Goal: Task Accomplishment & Management: Complete application form

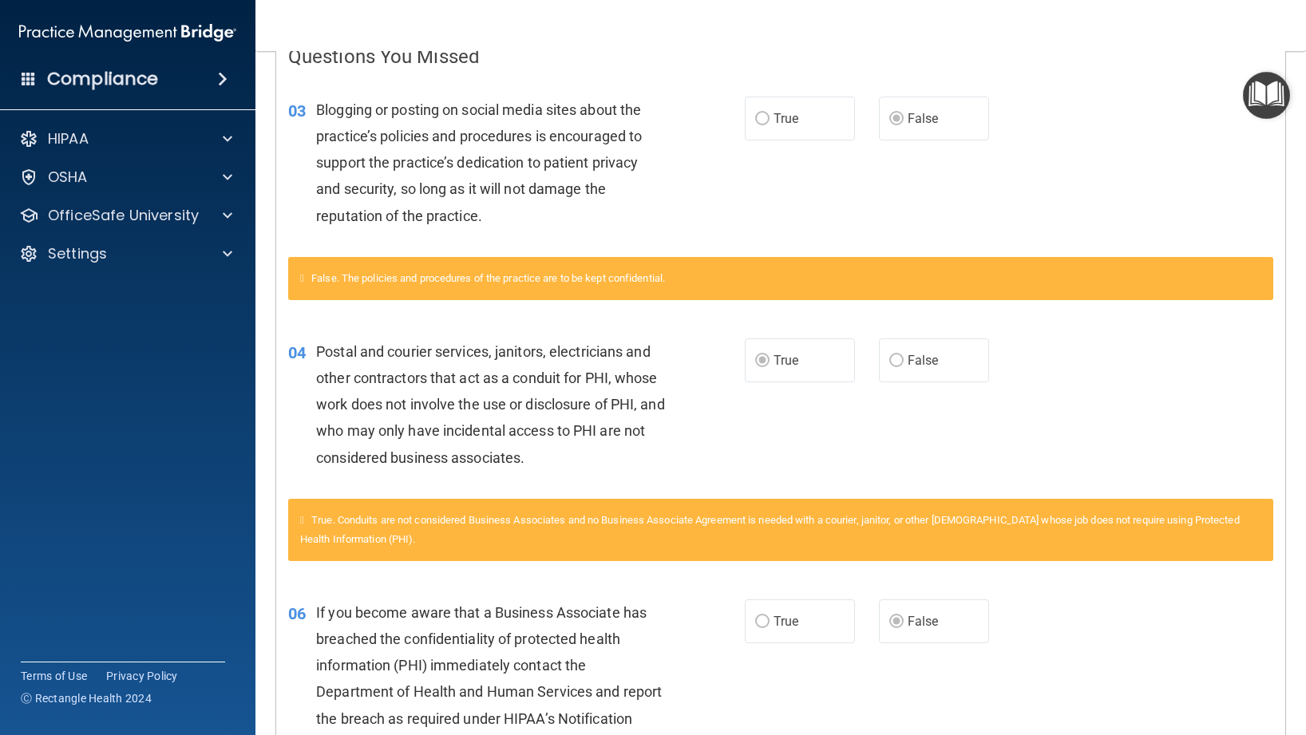
scroll to position [354, 0]
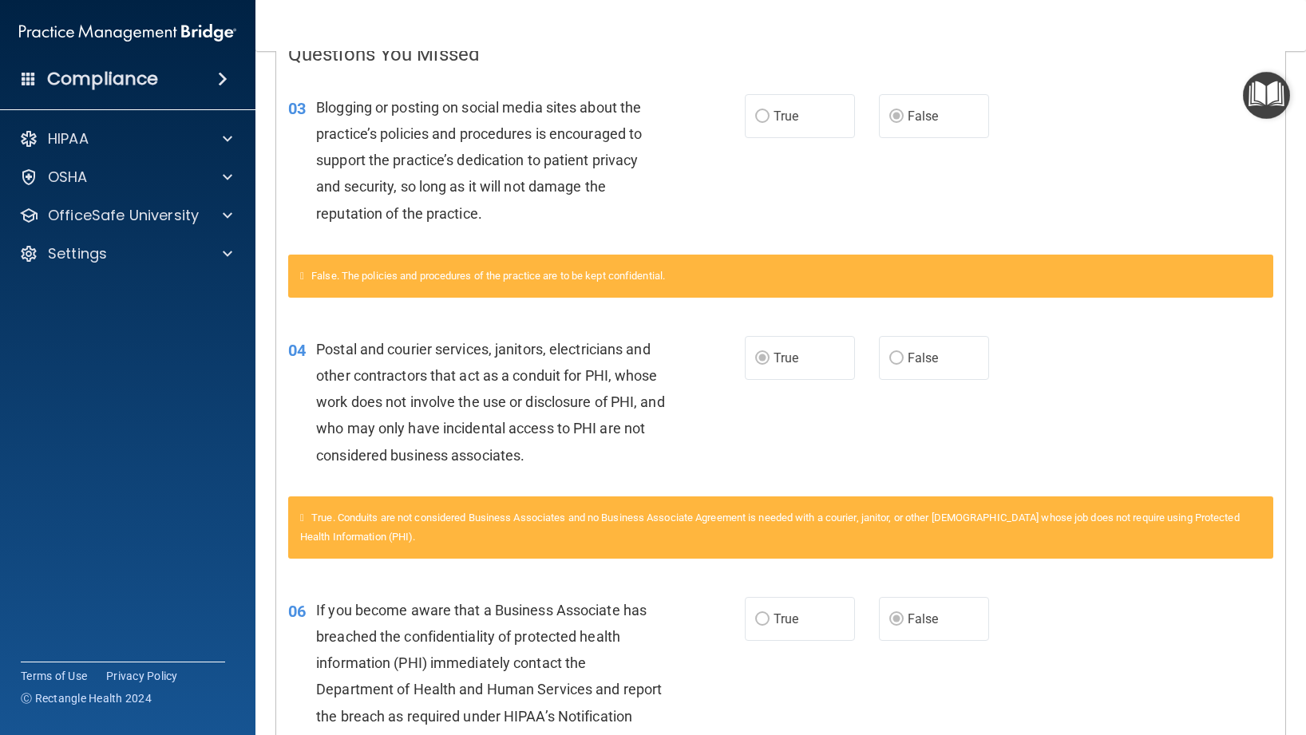
click at [384, 415] on div "Postal and courier services, janitors, electricians and other contractors that …" at bounding box center [496, 402] width 361 height 133
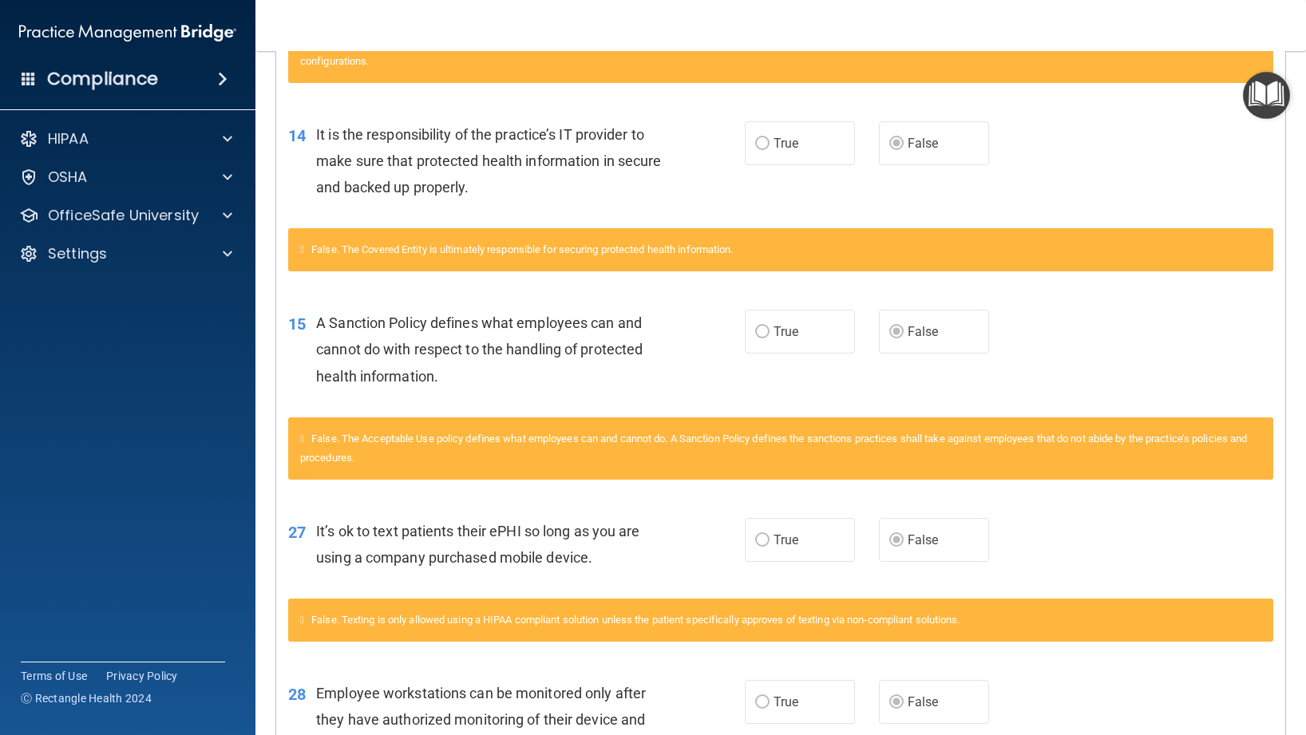
scroll to position [0, 0]
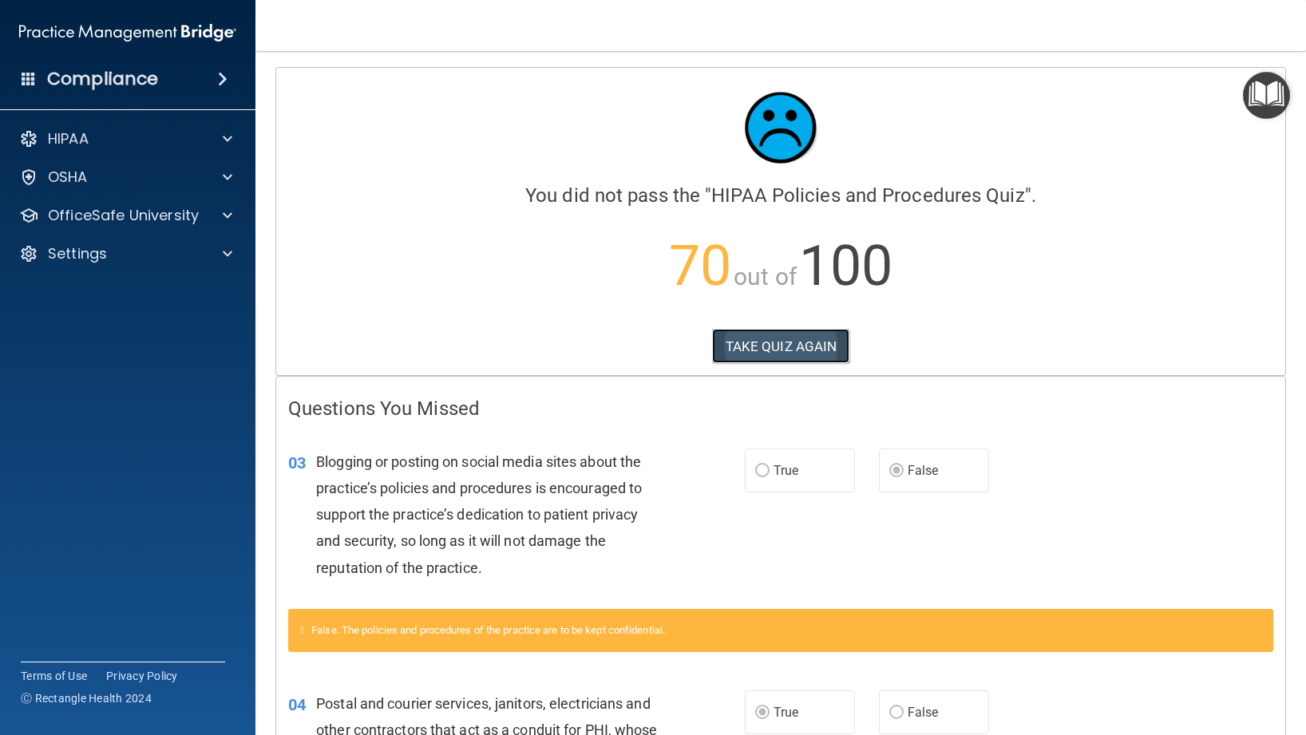
click at [786, 355] on button "TAKE QUIZ AGAIN" at bounding box center [781, 346] width 138 height 35
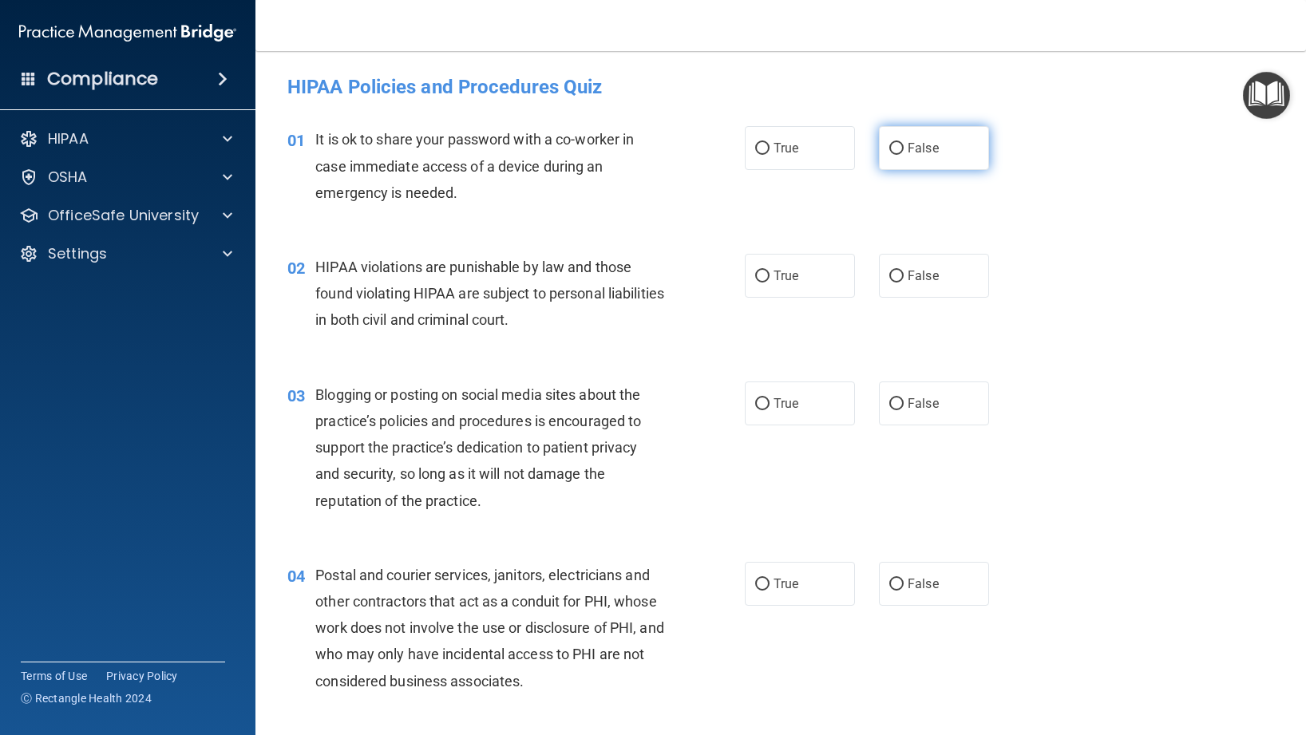
click at [971, 141] on label "False" at bounding box center [934, 148] width 110 height 44
click at [904, 143] on input "False" at bounding box center [896, 149] width 14 height 12
radio input "true"
click at [904, 430] on div "03 Blogging or posting on social media sites about the practice’s policies and …" at bounding box center [780, 452] width 1011 height 180
click at [903, 416] on label "False" at bounding box center [934, 404] width 110 height 44
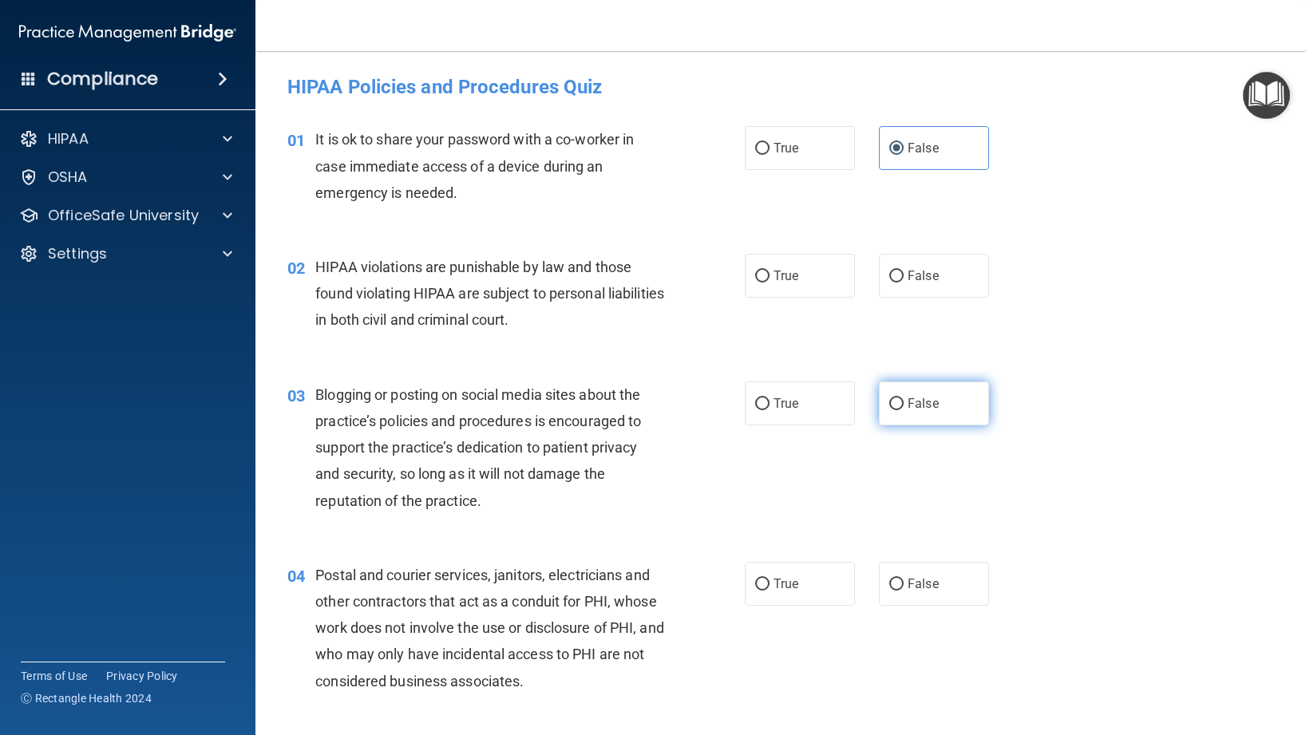
click at [903, 410] on input "False" at bounding box center [896, 404] width 14 height 12
radio input "true"
click at [841, 271] on label "True" at bounding box center [800, 276] width 110 height 44
click at [770, 271] on input "True" at bounding box center [762, 277] width 14 height 12
radio input "true"
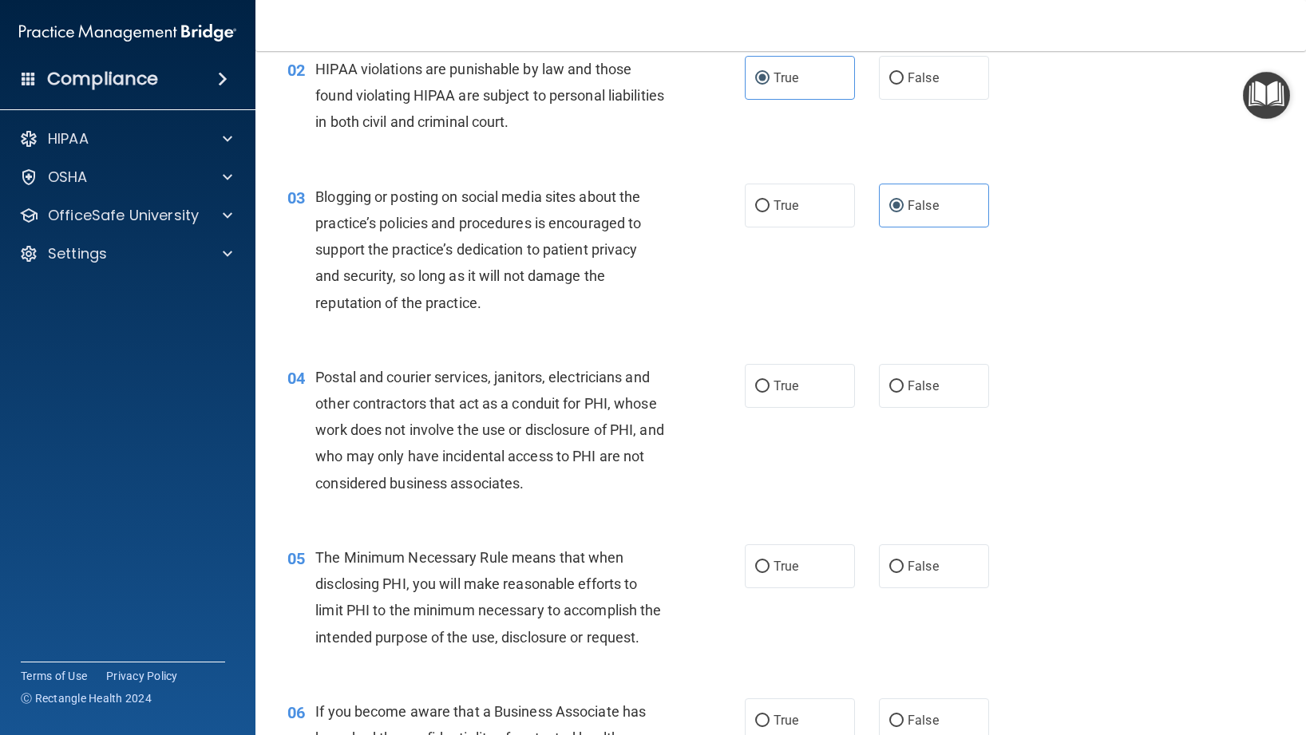
scroll to position [202, 0]
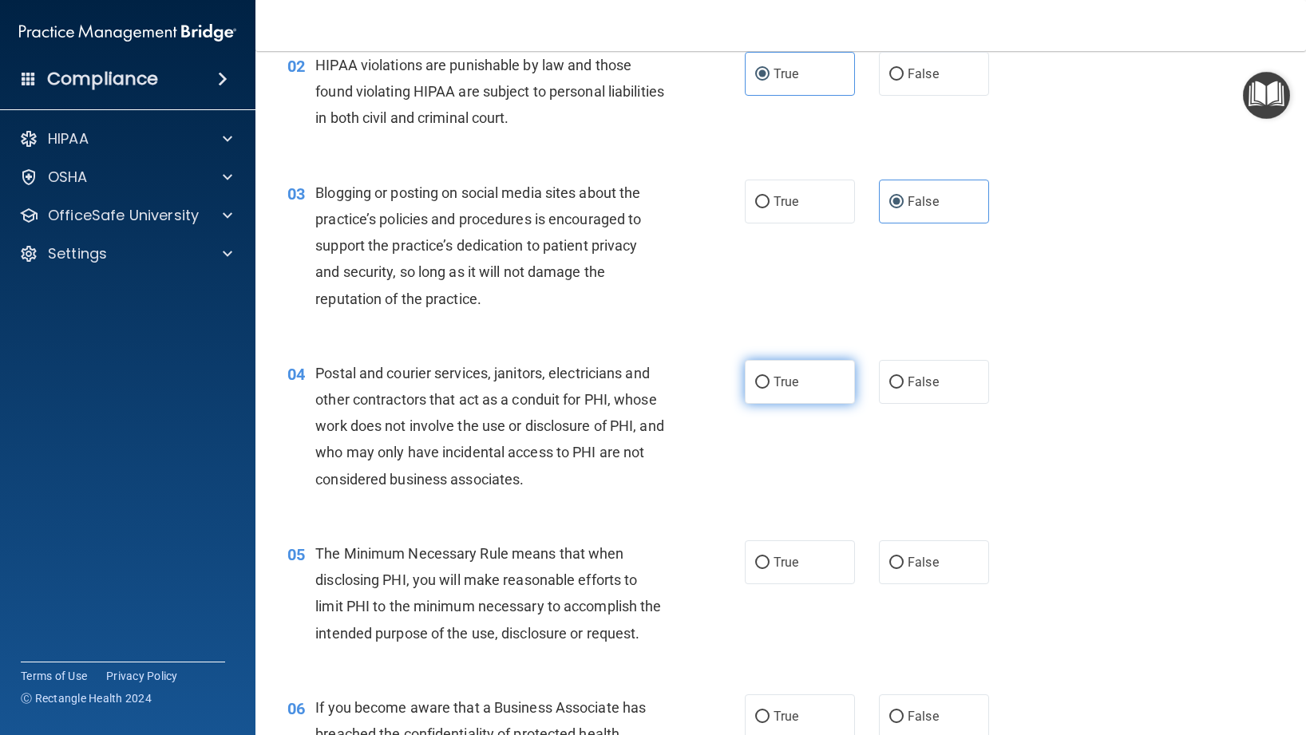
click at [780, 387] on span "True" at bounding box center [786, 381] width 25 height 15
click at [770, 387] on input "True" at bounding box center [762, 383] width 14 height 12
radio input "true"
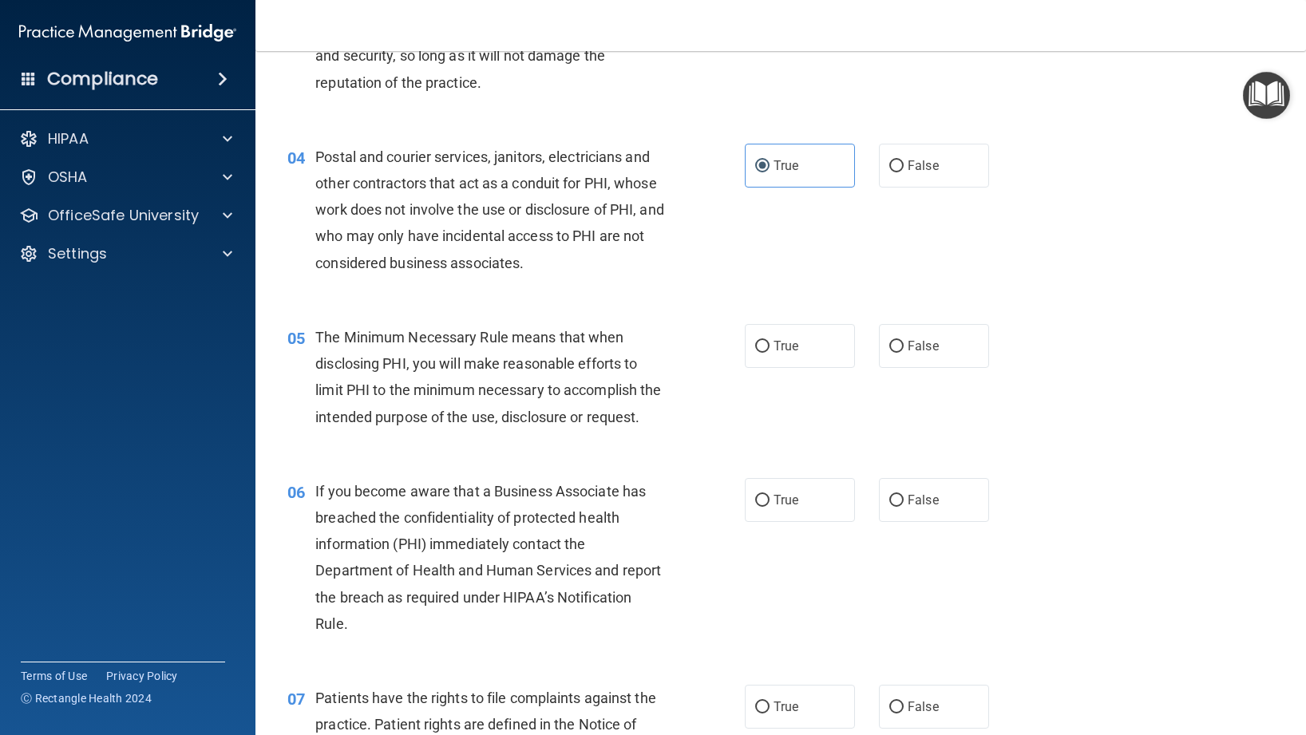
scroll to position [420, 0]
drag, startPoint x: 782, startPoint y: 342, endPoint x: 545, endPoint y: 374, distance: 238.6
click at [782, 342] on span "True" at bounding box center [786, 344] width 25 height 15
click at [770, 342] on input "True" at bounding box center [762, 345] width 14 height 12
radio input "true"
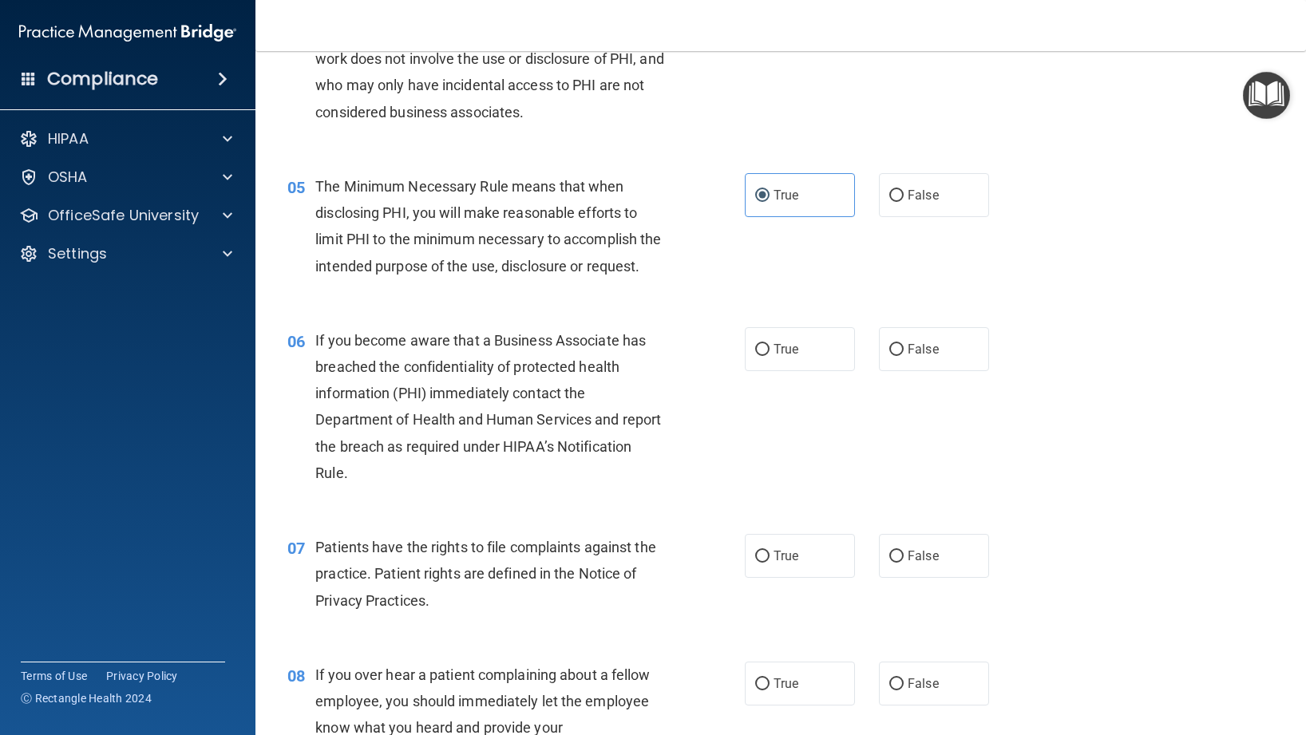
scroll to position [596, 0]
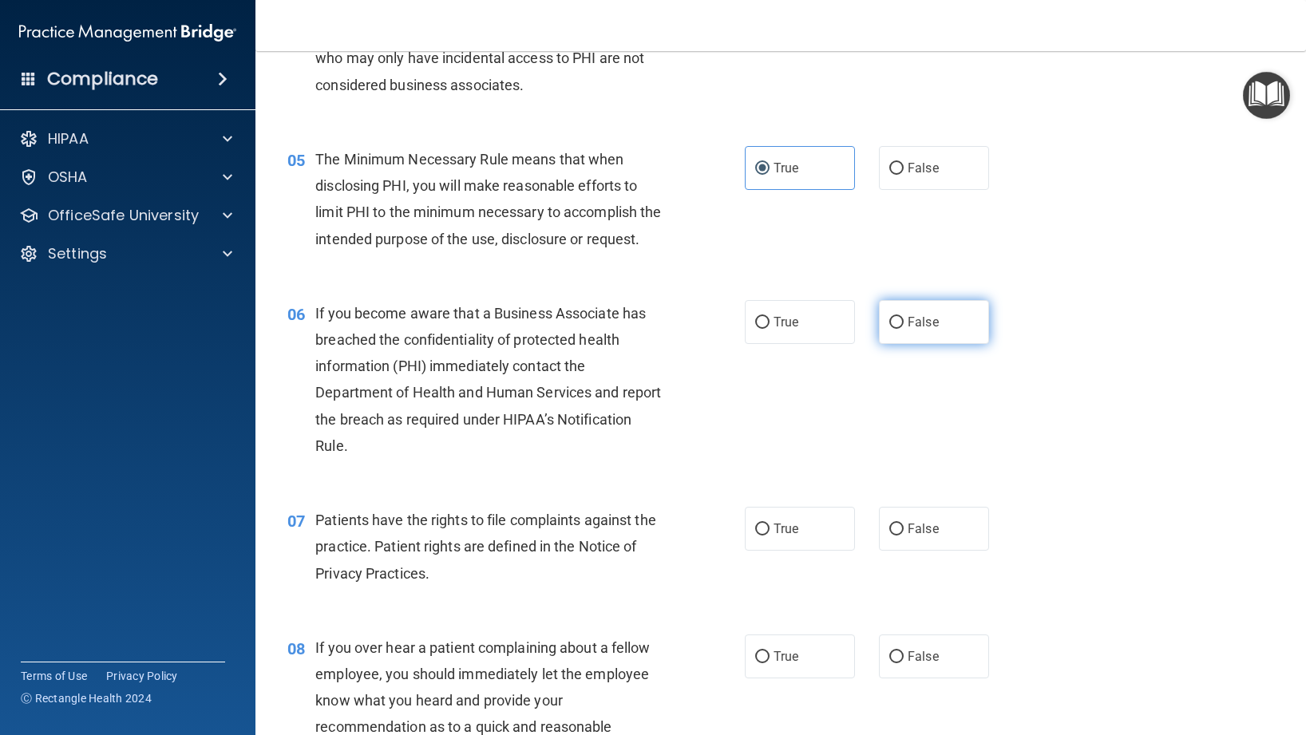
click at [934, 330] on span "False" at bounding box center [923, 322] width 31 height 15
click at [904, 329] on input "False" at bounding box center [896, 323] width 14 height 12
radio input "true"
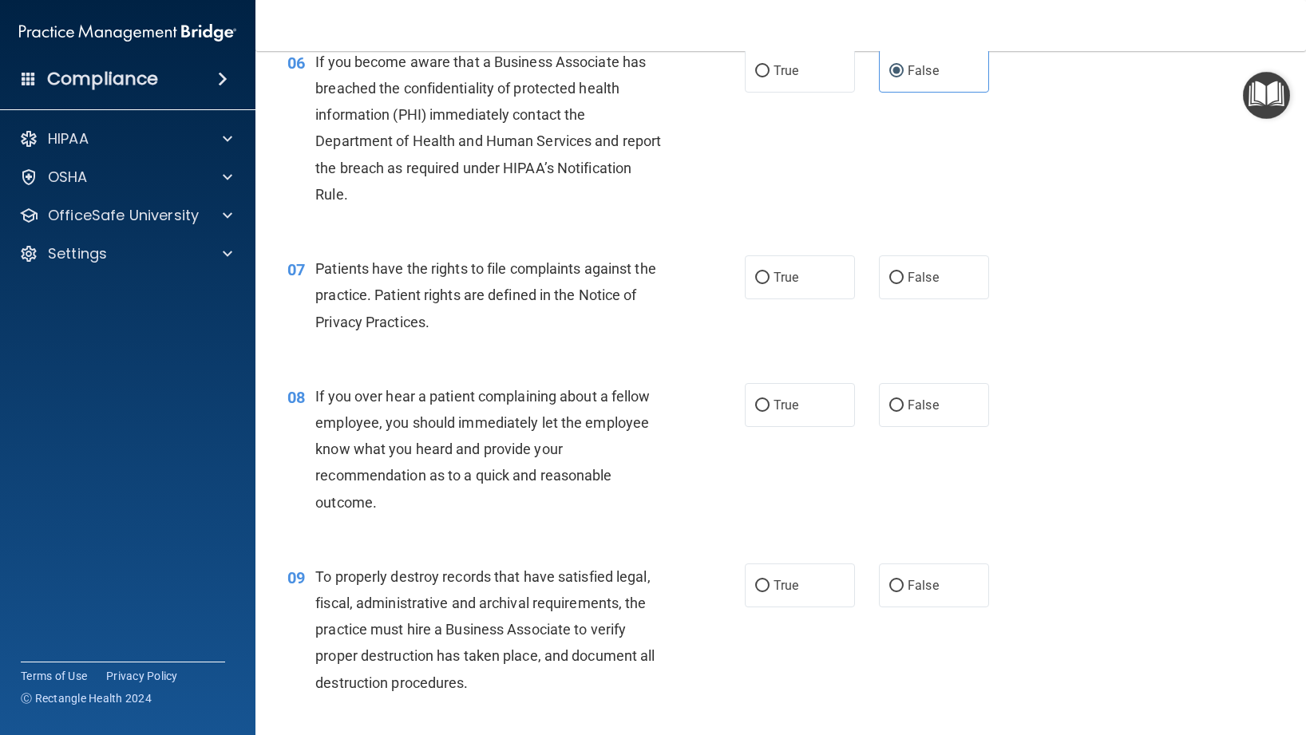
scroll to position [849, 0]
click at [751, 298] on label "True" at bounding box center [800, 276] width 110 height 44
click at [755, 283] on input "True" at bounding box center [762, 277] width 14 height 12
radio input "true"
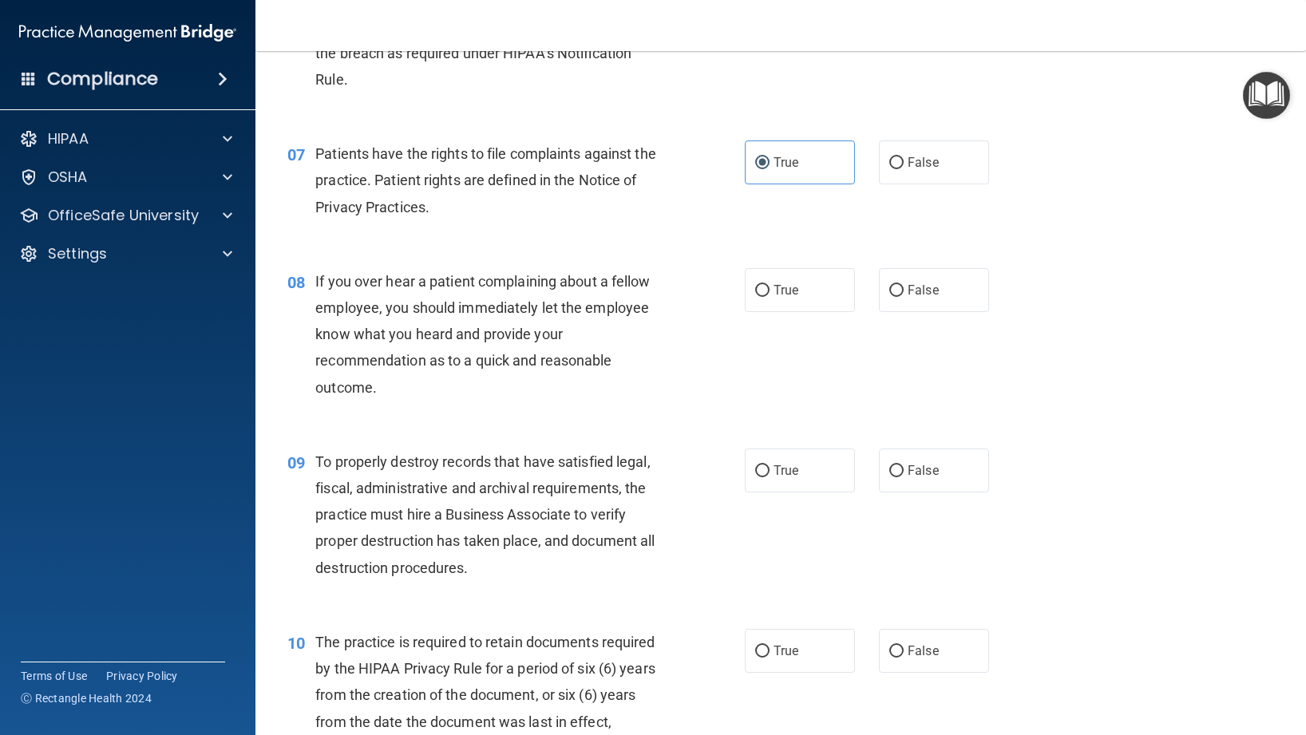
scroll to position [969, 0]
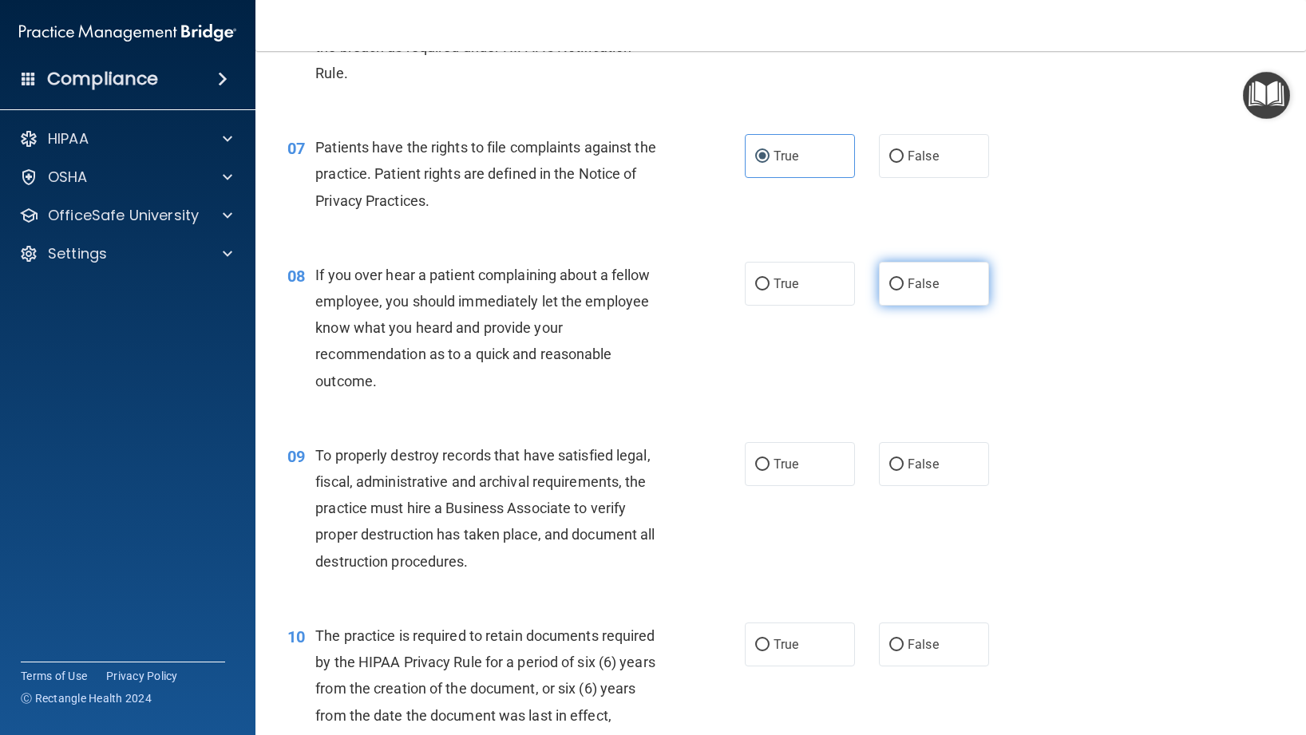
click at [941, 306] on label "False" at bounding box center [934, 284] width 110 height 44
click at [904, 291] on input "False" at bounding box center [896, 285] width 14 height 12
radio input "true"
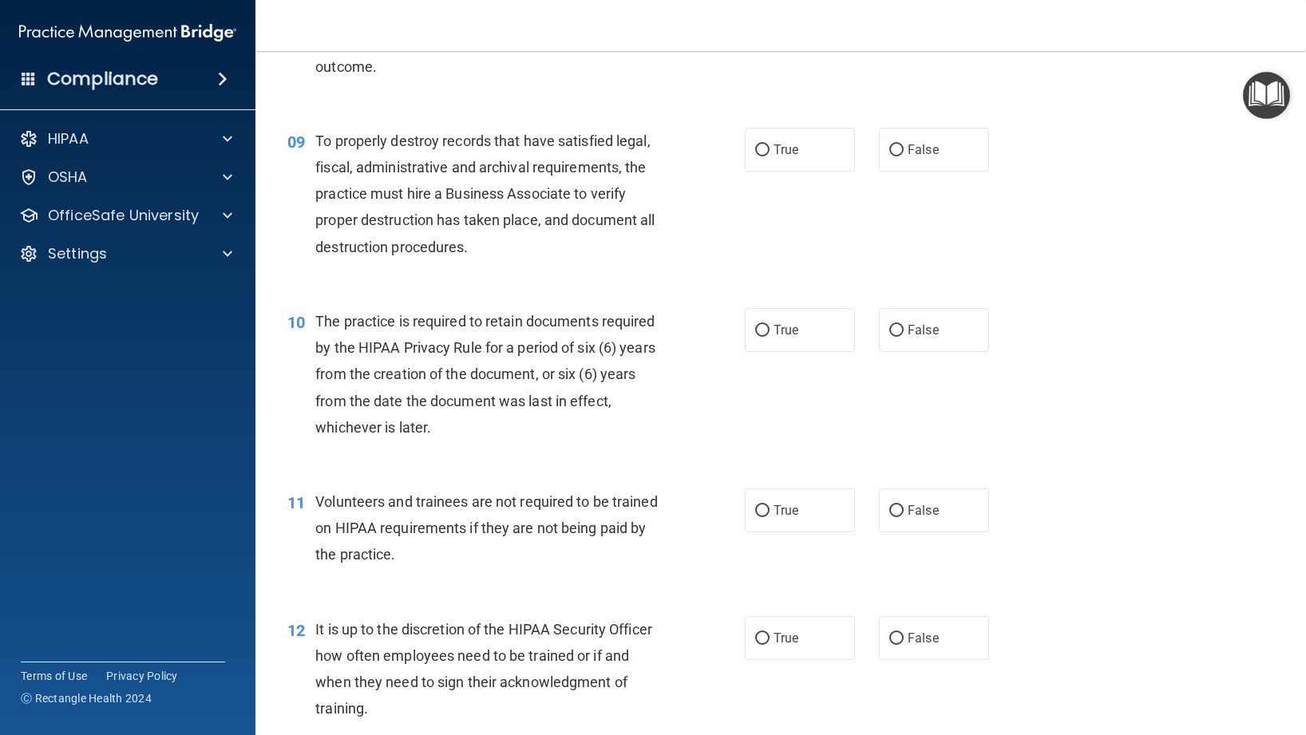
scroll to position [1255, 0]
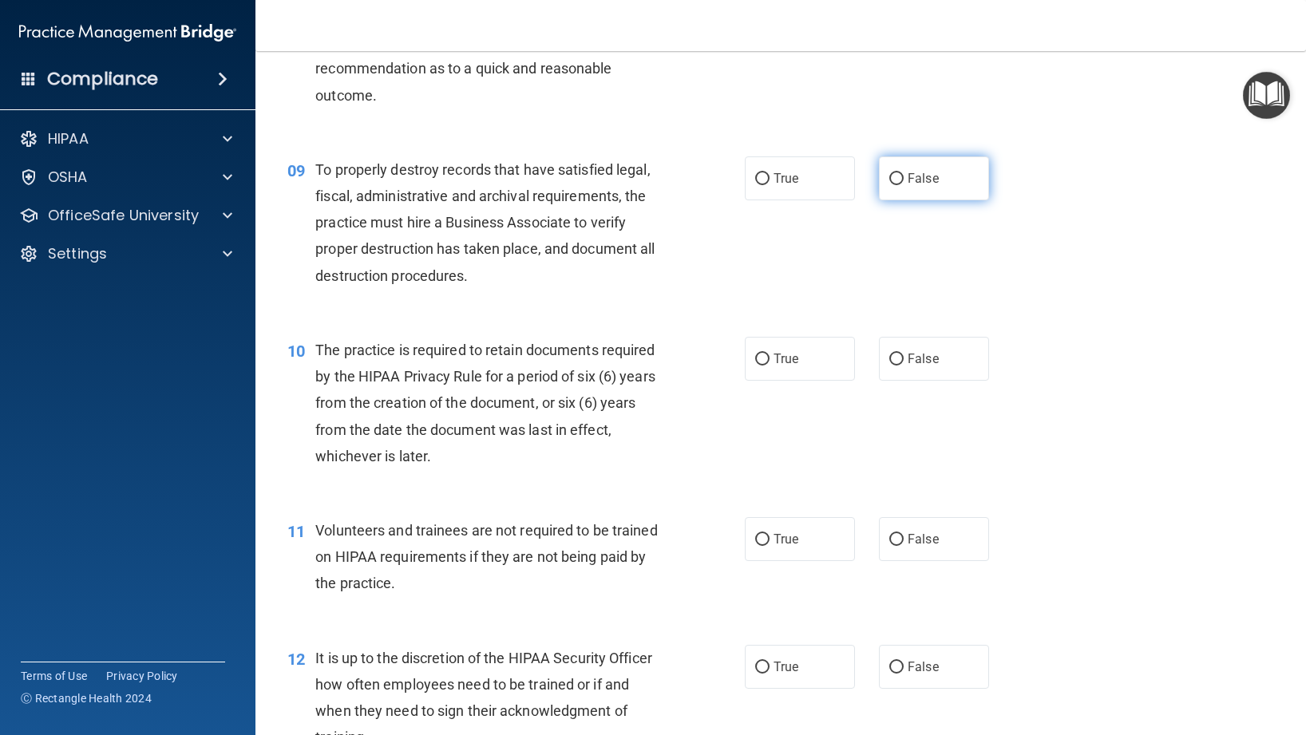
click at [915, 200] on label "False" at bounding box center [934, 178] width 110 height 44
click at [904, 185] on input "False" at bounding box center [896, 179] width 14 height 12
radio input "true"
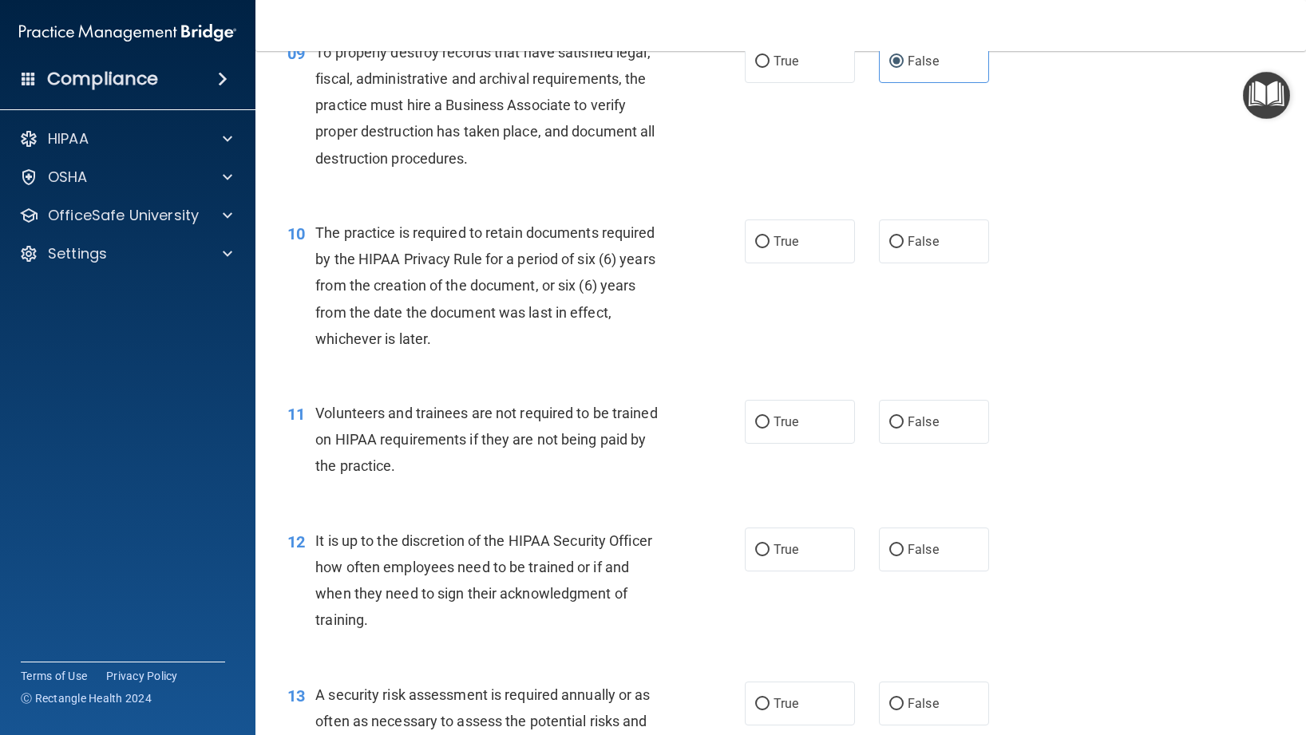
scroll to position [1370, 0]
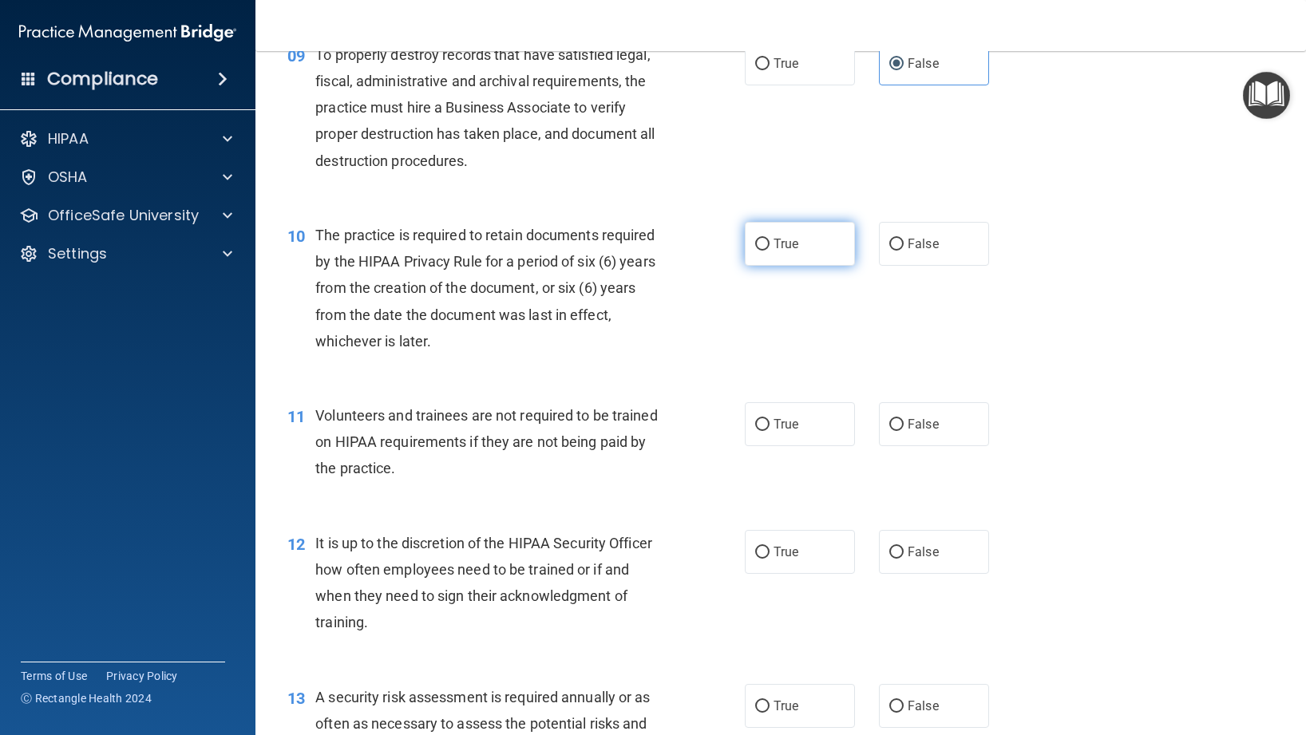
click at [763, 266] on label "True" at bounding box center [800, 244] width 110 height 44
click at [763, 251] on input "True" at bounding box center [762, 245] width 14 height 12
radio input "true"
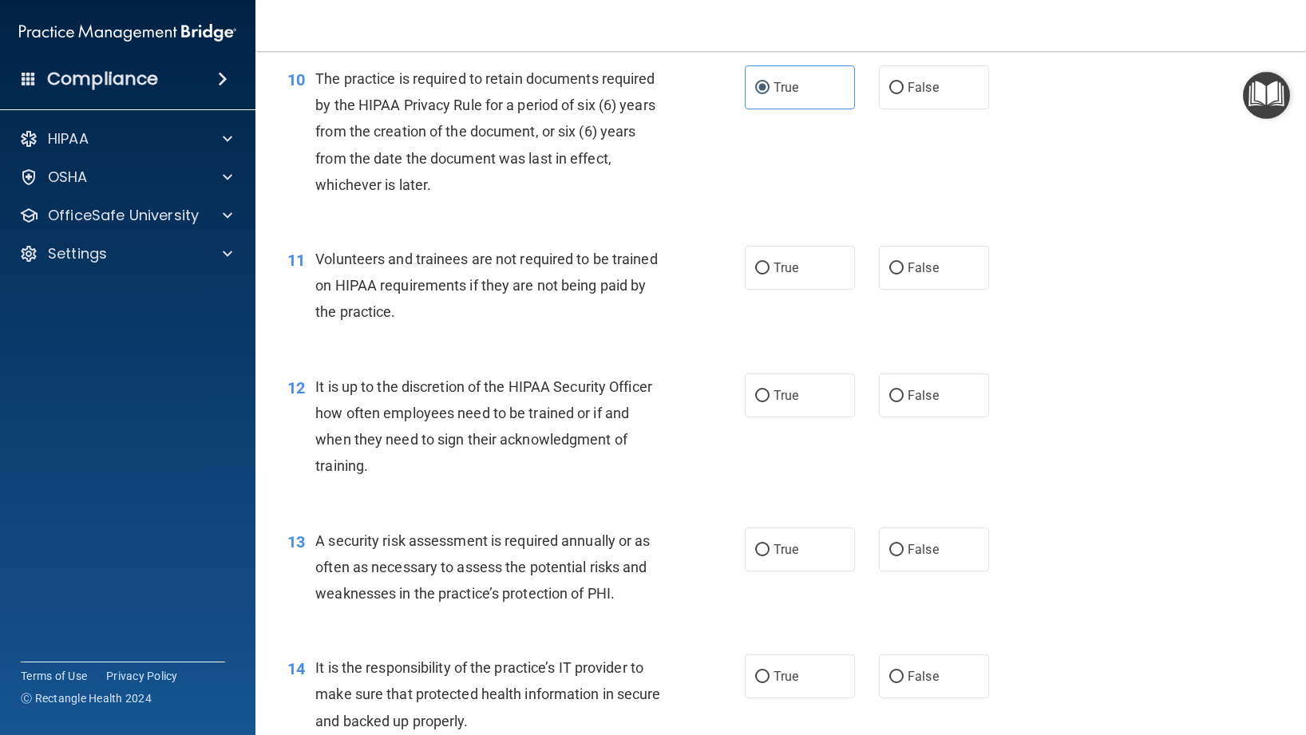
scroll to position [1534, 0]
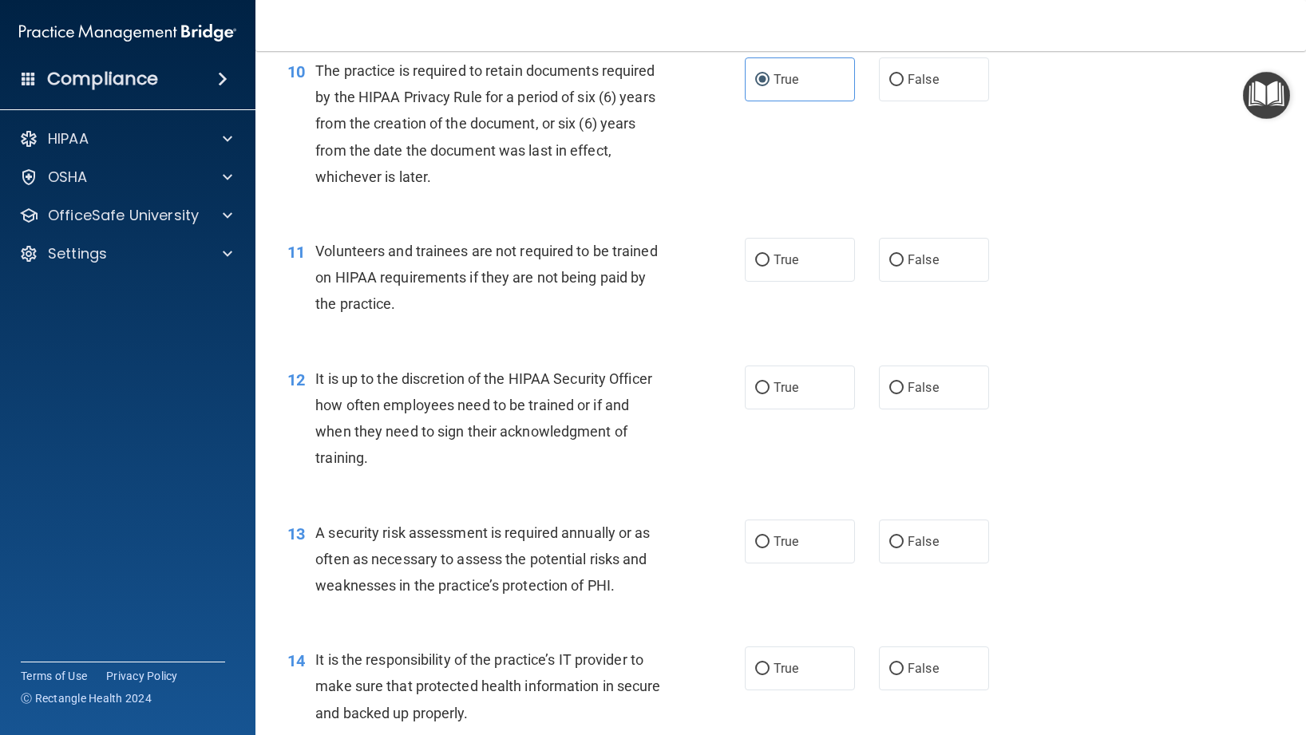
drag, startPoint x: 932, startPoint y: 286, endPoint x: 588, endPoint y: 327, distance: 346.6
click at [932, 267] on span "False" at bounding box center [923, 259] width 31 height 15
click at [904, 267] on input "False" at bounding box center [896, 261] width 14 height 12
radio input "true"
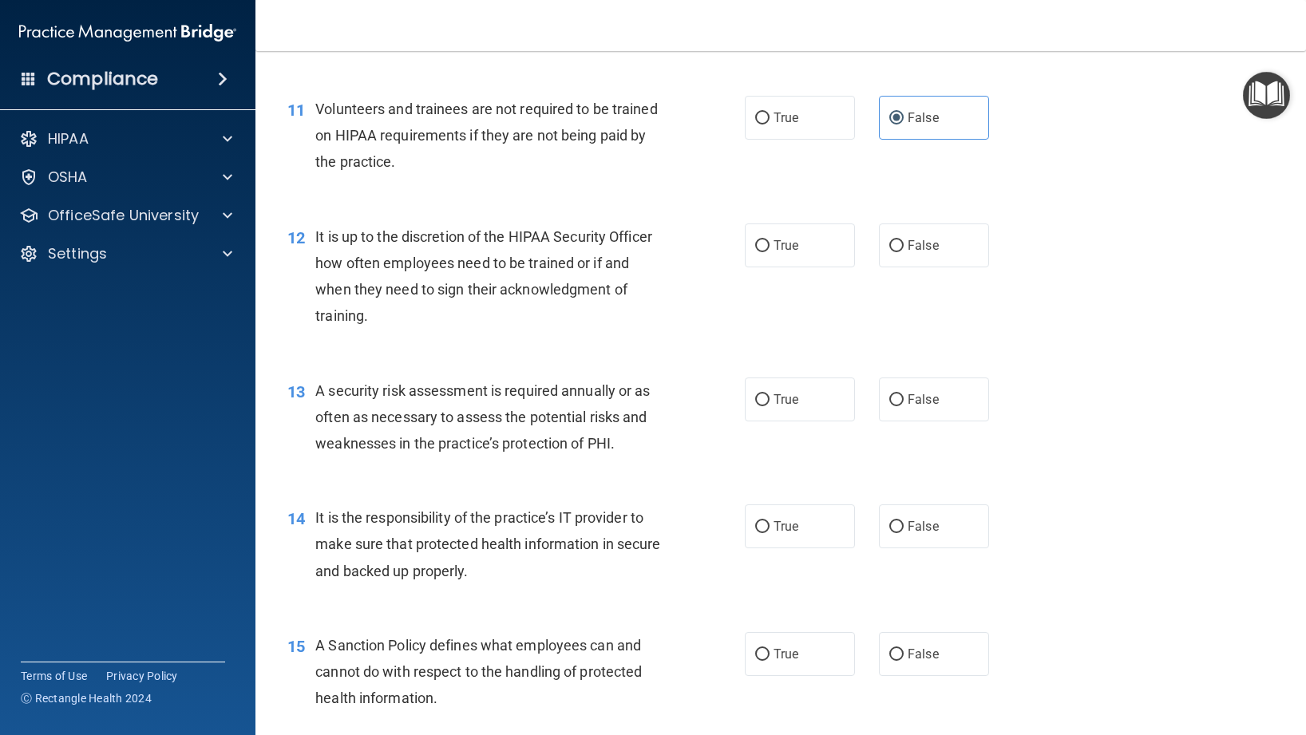
scroll to position [1680, 0]
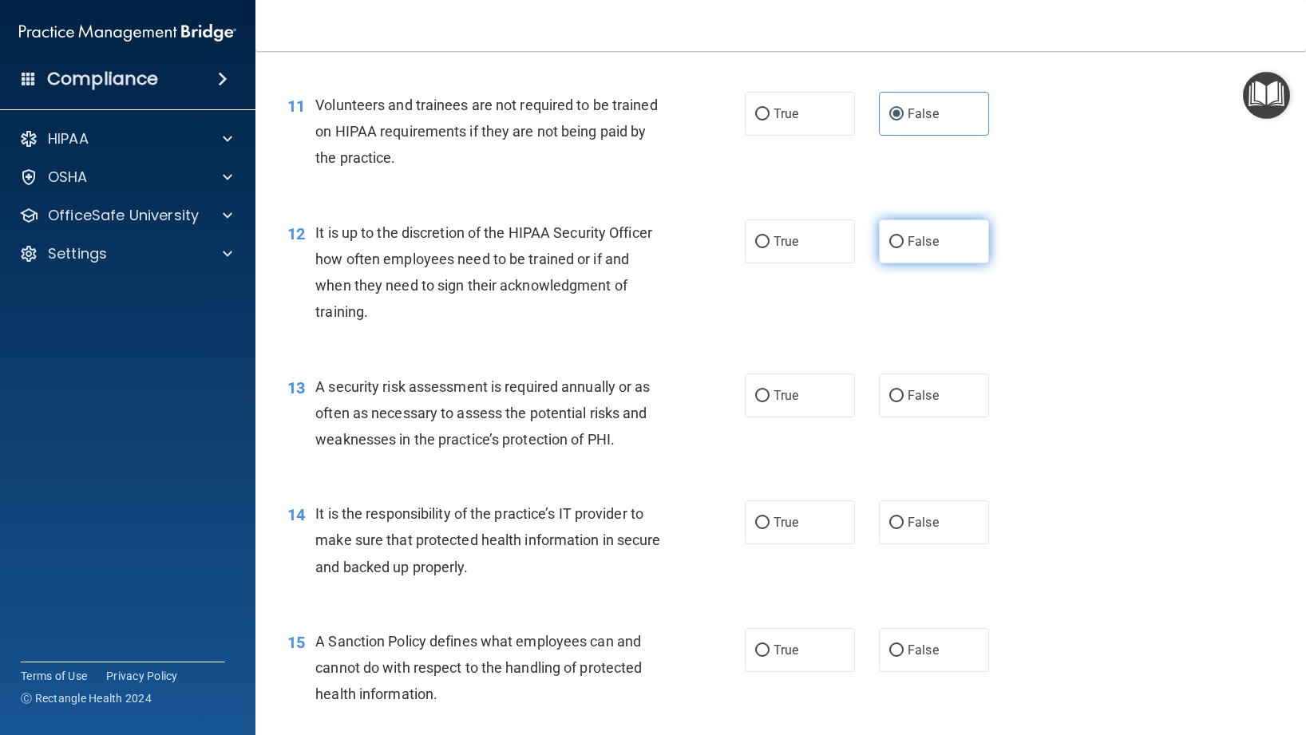
click at [904, 263] on label "False" at bounding box center [934, 242] width 110 height 44
click at [904, 248] on input "False" at bounding box center [896, 242] width 14 height 12
radio input "true"
click at [826, 418] on label "True" at bounding box center [800, 396] width 110 height 44
click at [770, 402] on input "True" at bounding box center [762, 396] width 14 height 12
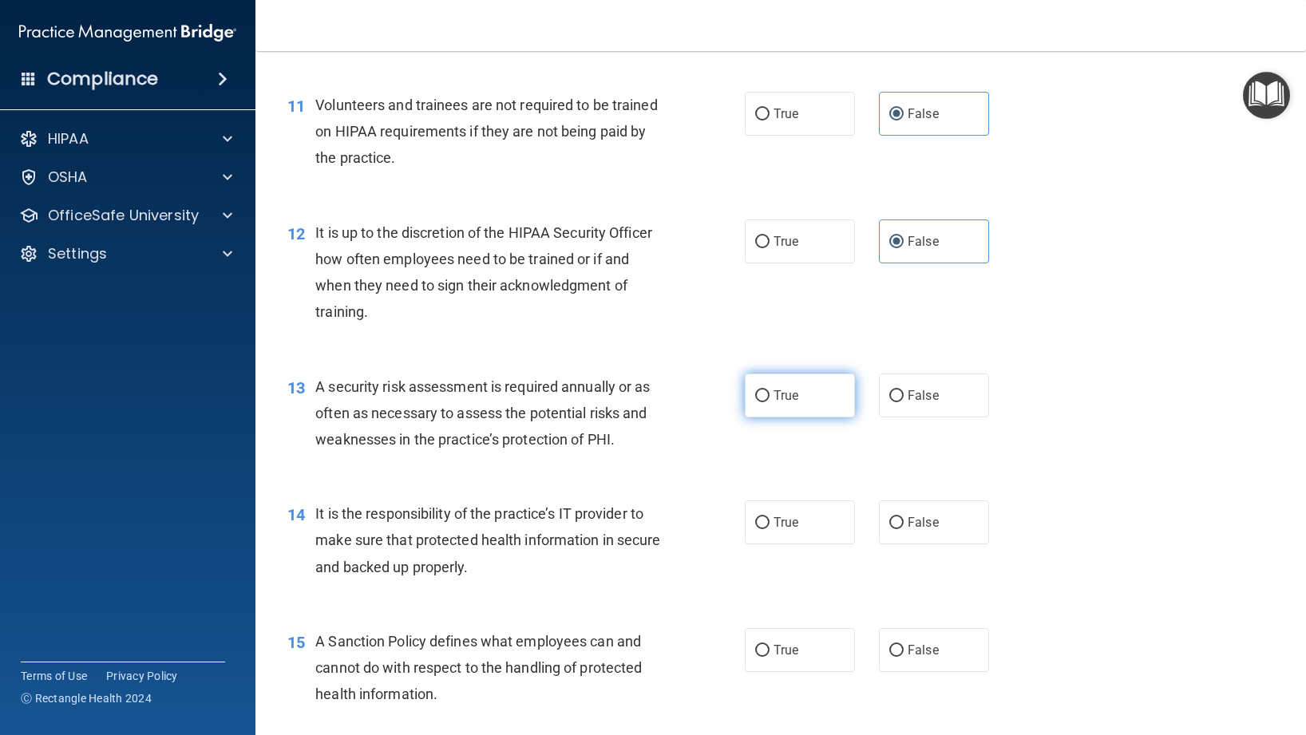
radio input "true"
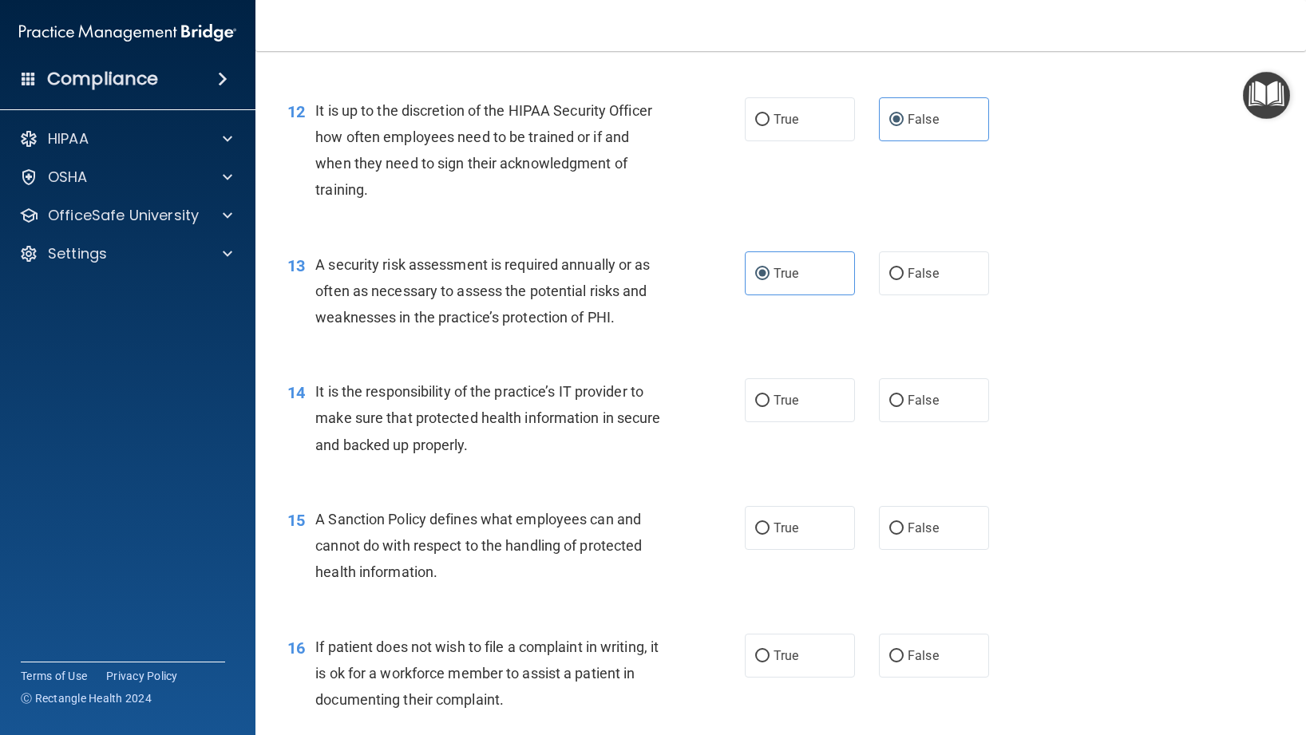
scroll to position [1823, 0]
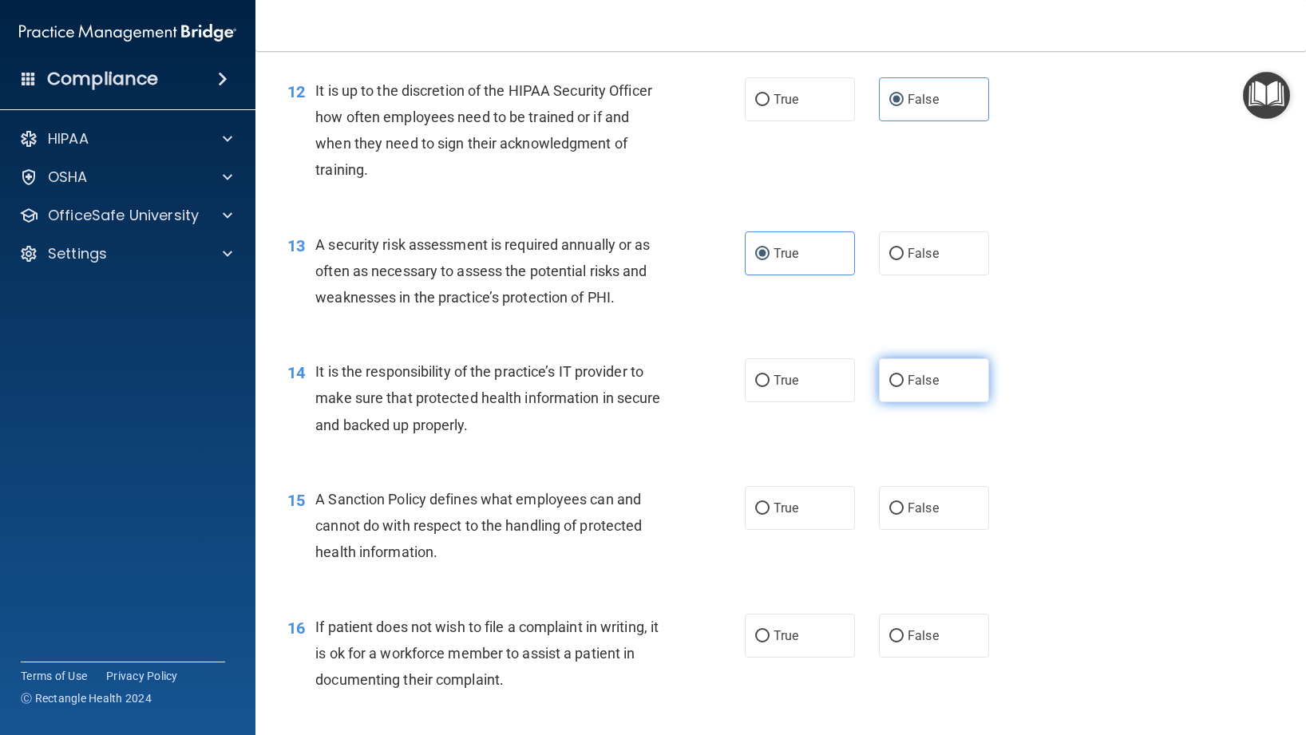
click at [927, 388] on span "False" at bounding box center [923, 380] width 31 height 15
click at [904, 387] on input "False" at bounding box center [896, 381] width 14 height 12
radio input "true"
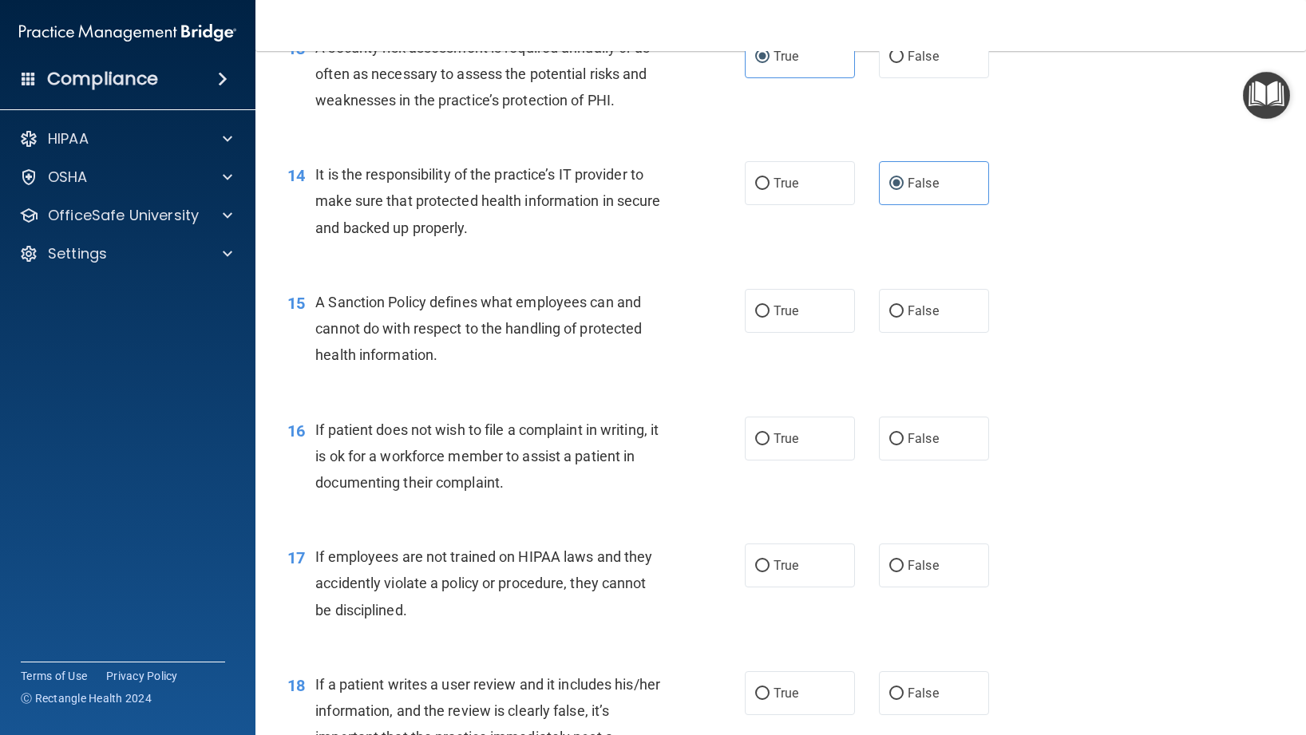
scroll to position [2029, 0]
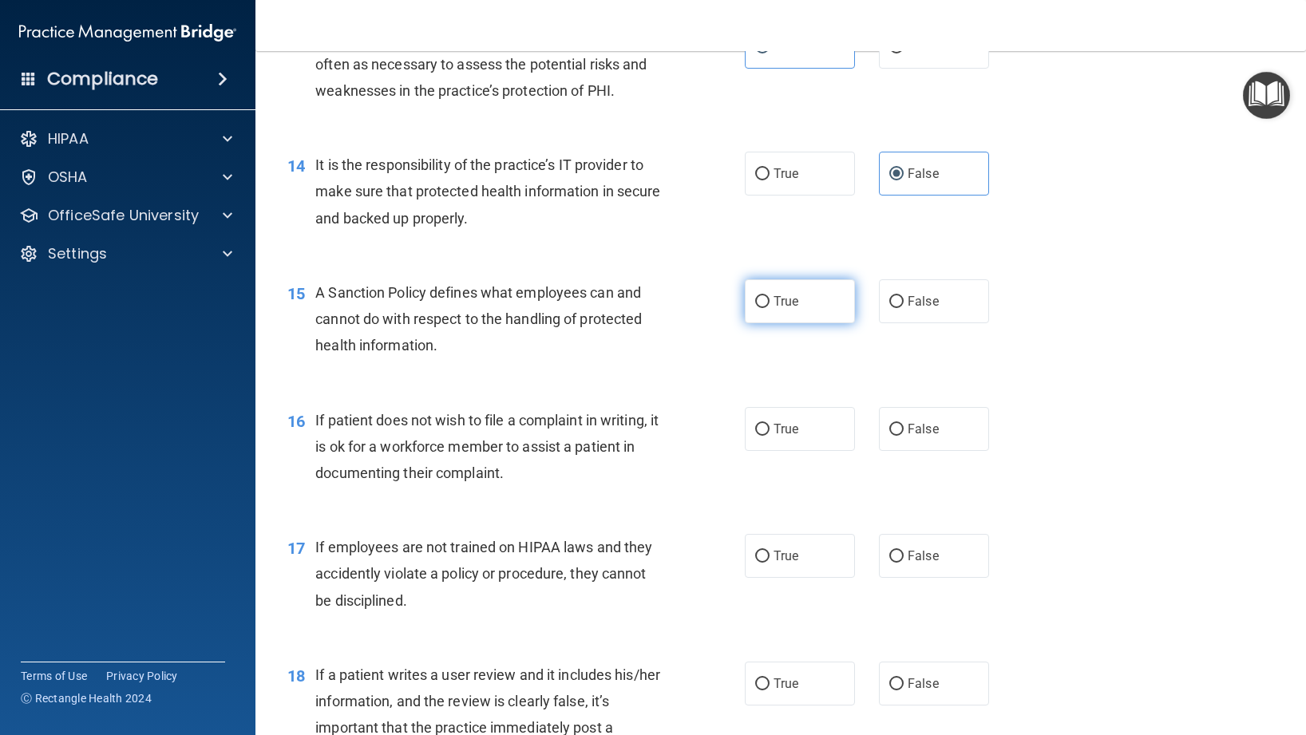
click at [762, 323] on label "True" at bounding box center [800, 301] width 110 height 44
click at [762, 308] on input "True" at bounding box center [762, 302] width 14 height 12
radio input "true"
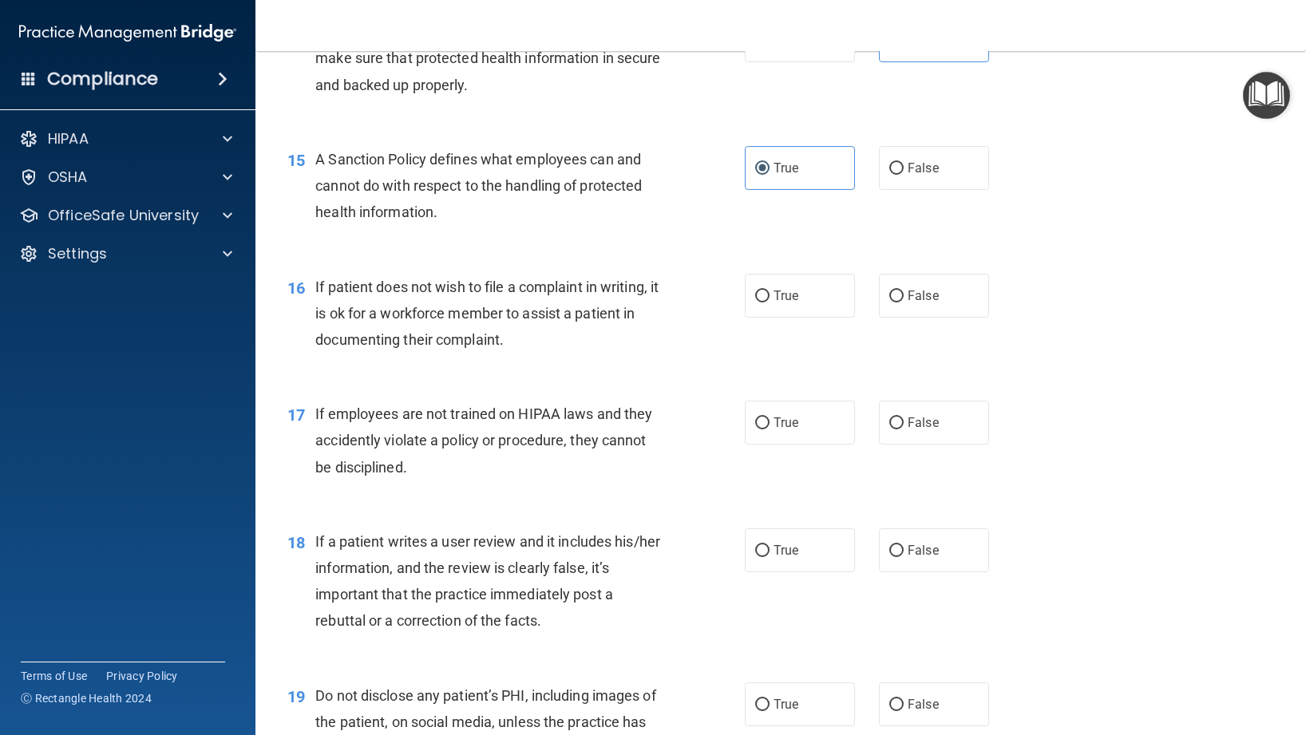
scroll to position [2165, 0]
click at [928, 173] on span "False" at bounding box center [923, 165] width 31 height 15
click at [904, 172] on input "False" at bounding box center [896, 166] width 14 height 12
radio input "true"
radio input "false"
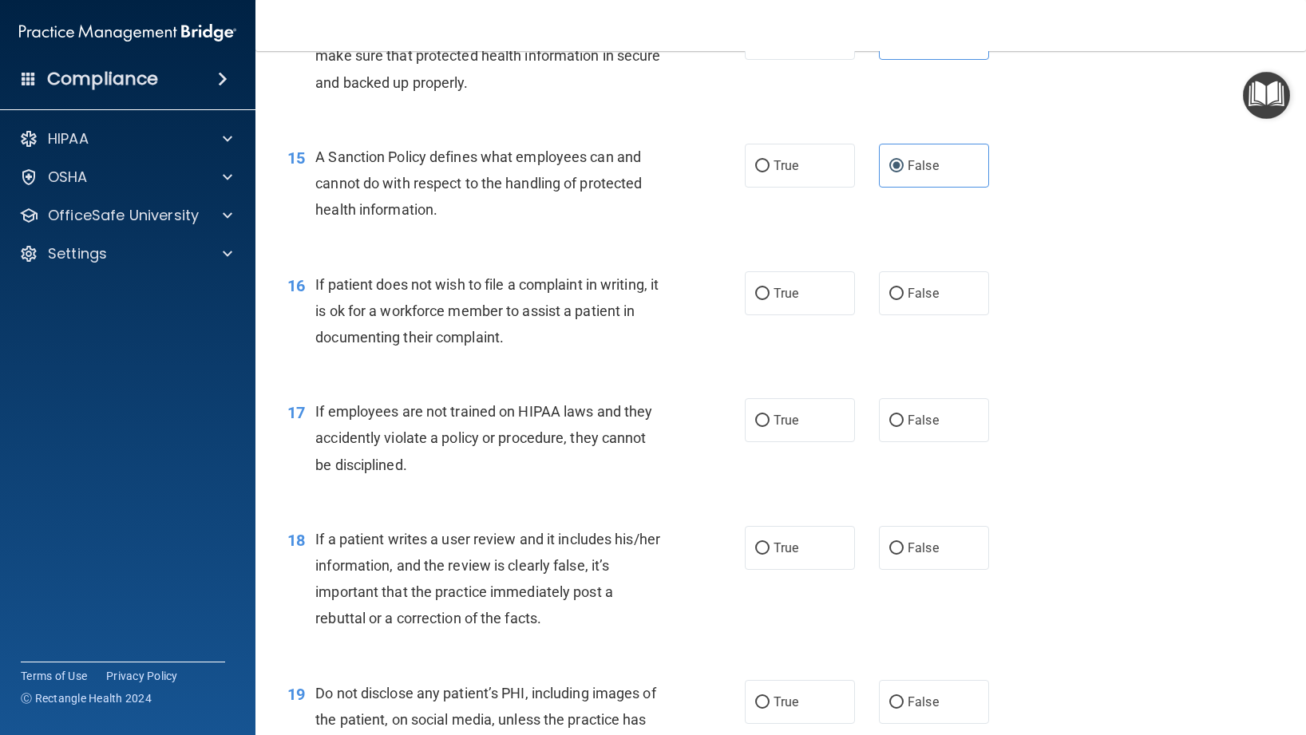
drag, startPoint x: 794, startPoint y: 327, endPoint x: 686, endPoint y: 349, distance: 110.7
click at [794, 315] on label "True" at bounding box center [800, 293] width 110 height 44
click at [770, 300] on input "True" at bounding box center [762, 294] width 14 height 12
radio input "true"
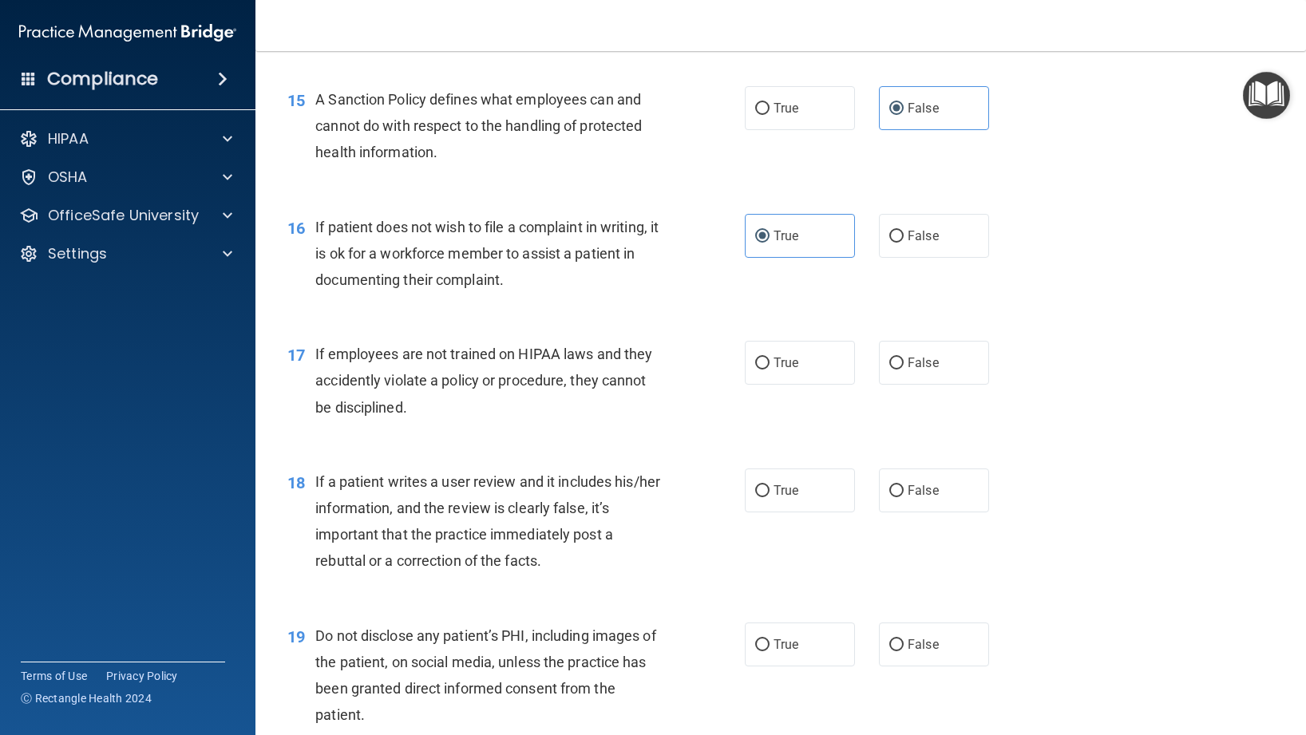
scroll to position [2252, 0]
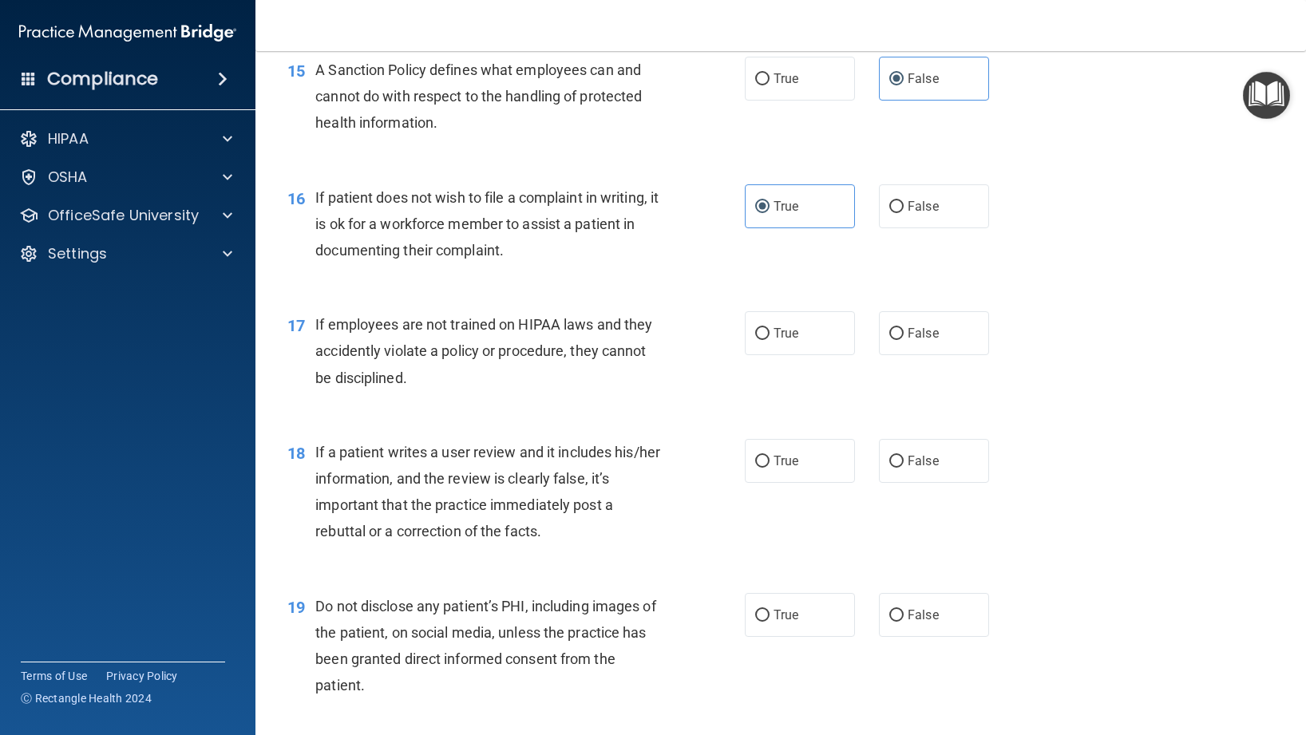
drag, startPoint x: 914, startPoint y: 368, endPoint x: 655, endPoint y: 368, distance: 259.4
click at [912, 355] on label "False" at bounding box center [934, 333] width 110 height 44
click at [904, 340] on input "False" at bounding box center [896, 334] width 14 height 12
radio input "true"
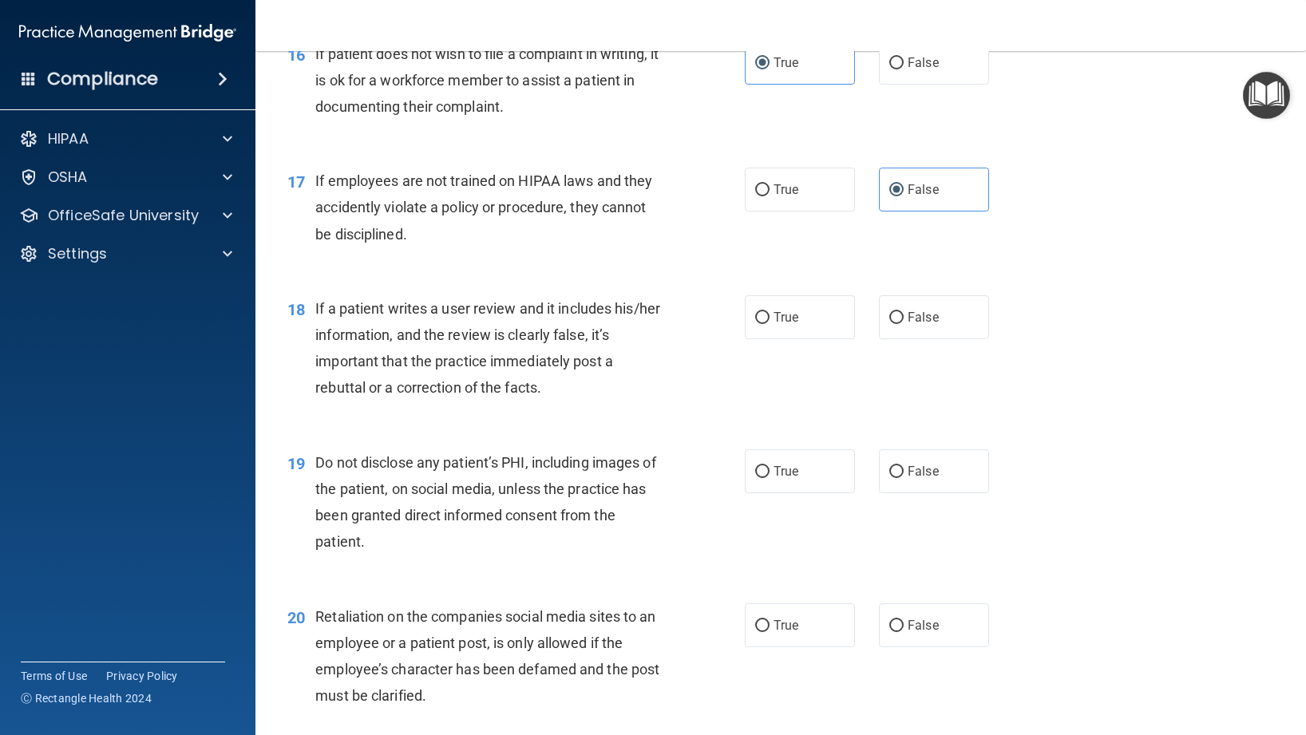
scroll to position [2397, 0]
click at [928, 338] on label "False" at bounding box center [934, 316] width 110 height 44
click at [904, 323] on input "False" at bounding box center [896, 317] width 14 height 12
radio input "true"
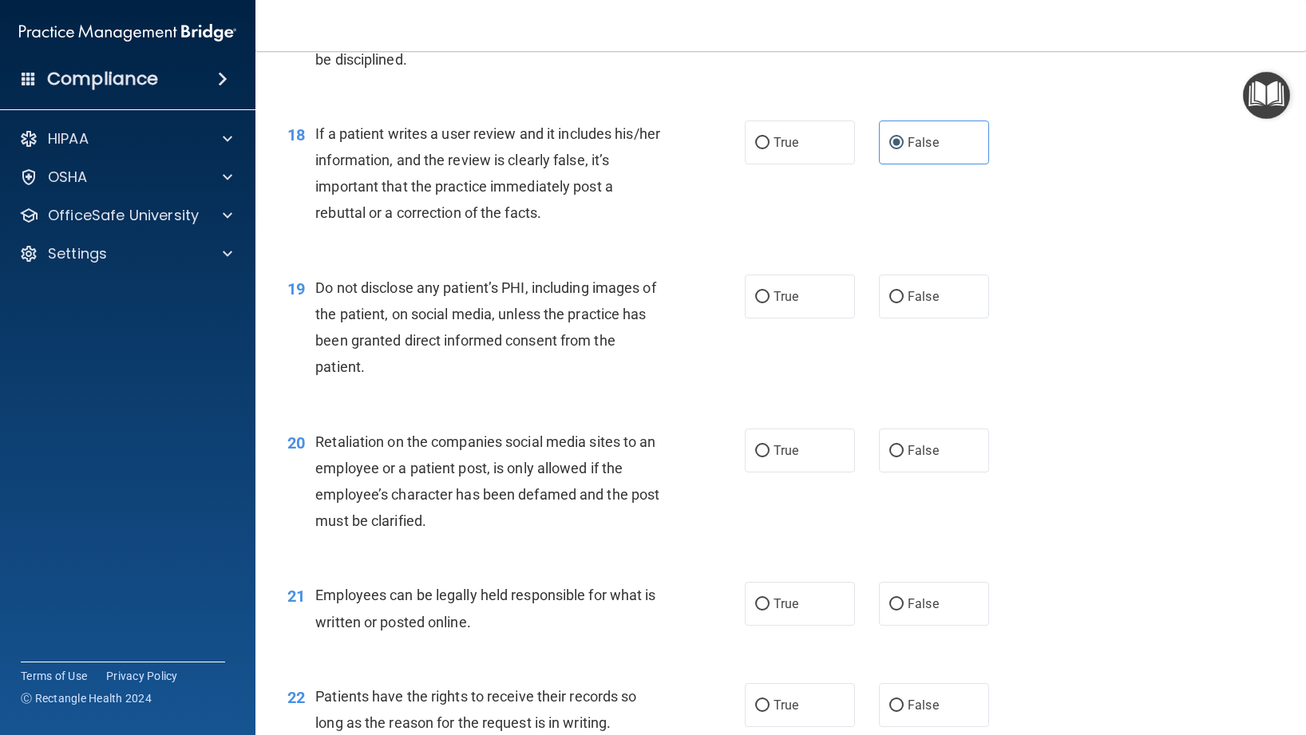
scroll to position [2582, 0]
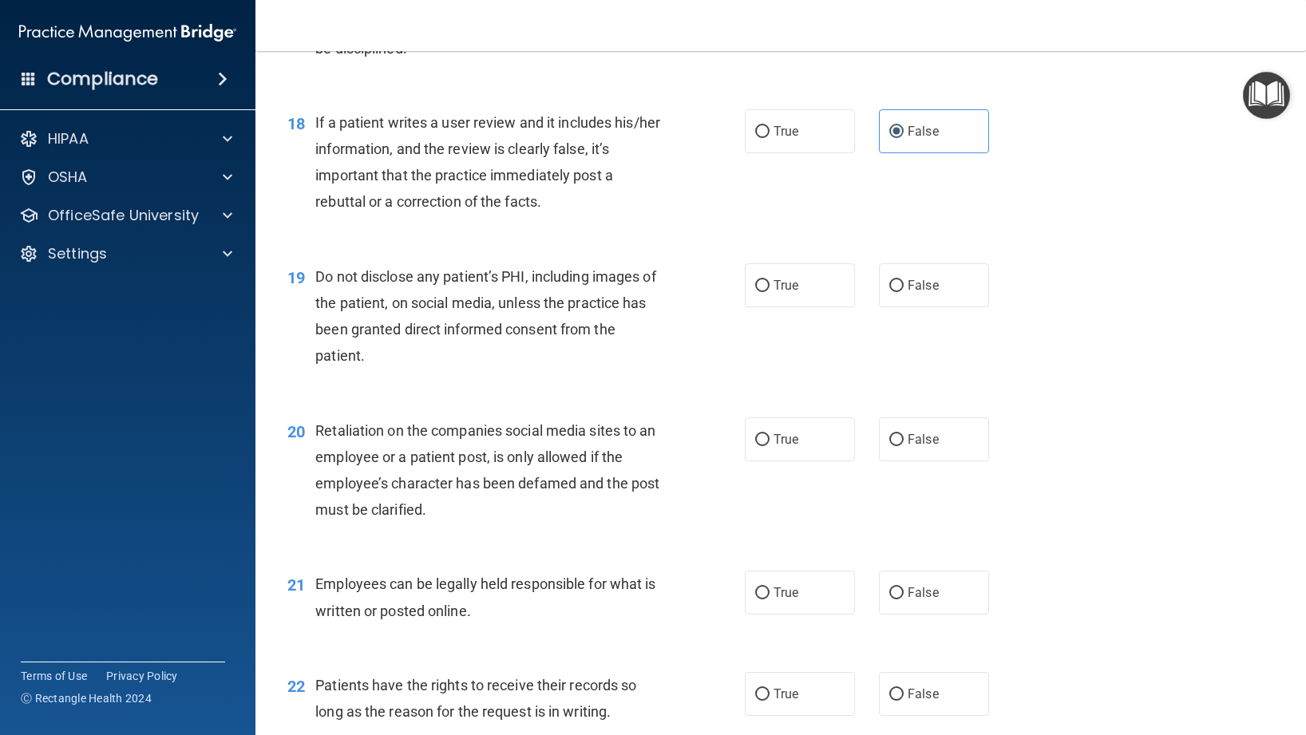
drag, startPoint x: 794, startPoint y: 314, endPoint x: 587, endPoint y: 404, distance: 225.6
click at [794, 293] on span "True" at bounding box center [786, 285] width 25 height 15
click at [770, 292] on input "True" at bounding box center [762, 286] width 14 height 12
radio input "true"
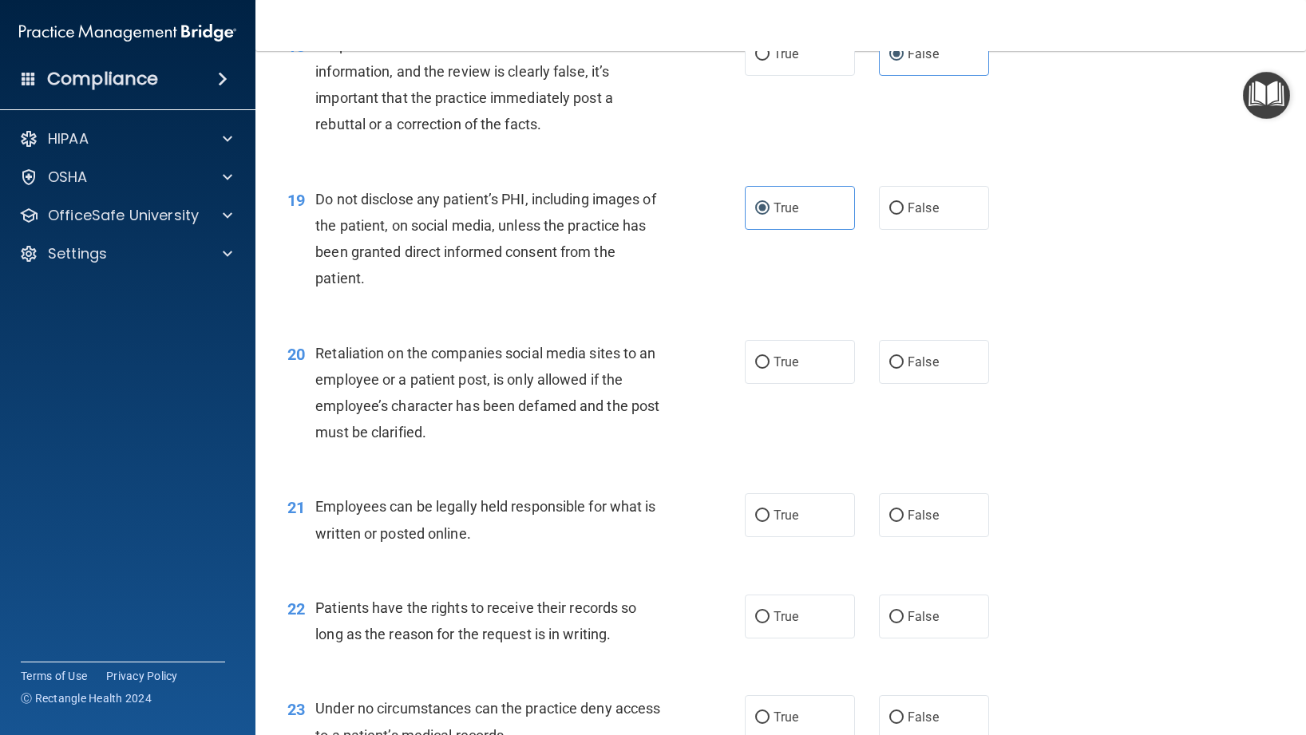
scroll to position [2772, 0]
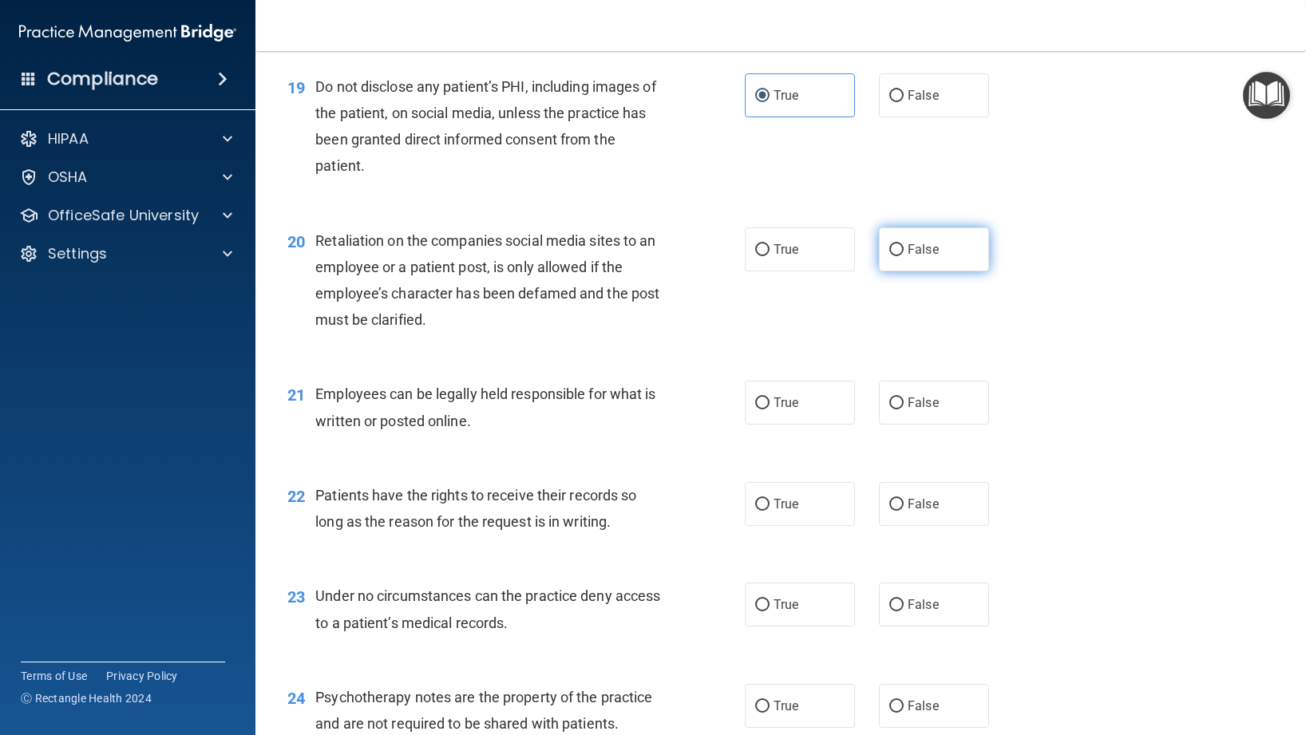
click at [921, 271] on label "False" at bounding box center [934, 250] width 110 height 44
click at [904, 256] on input "False" at bounding box center [896, 250] width 14 height 12
radio input "true"
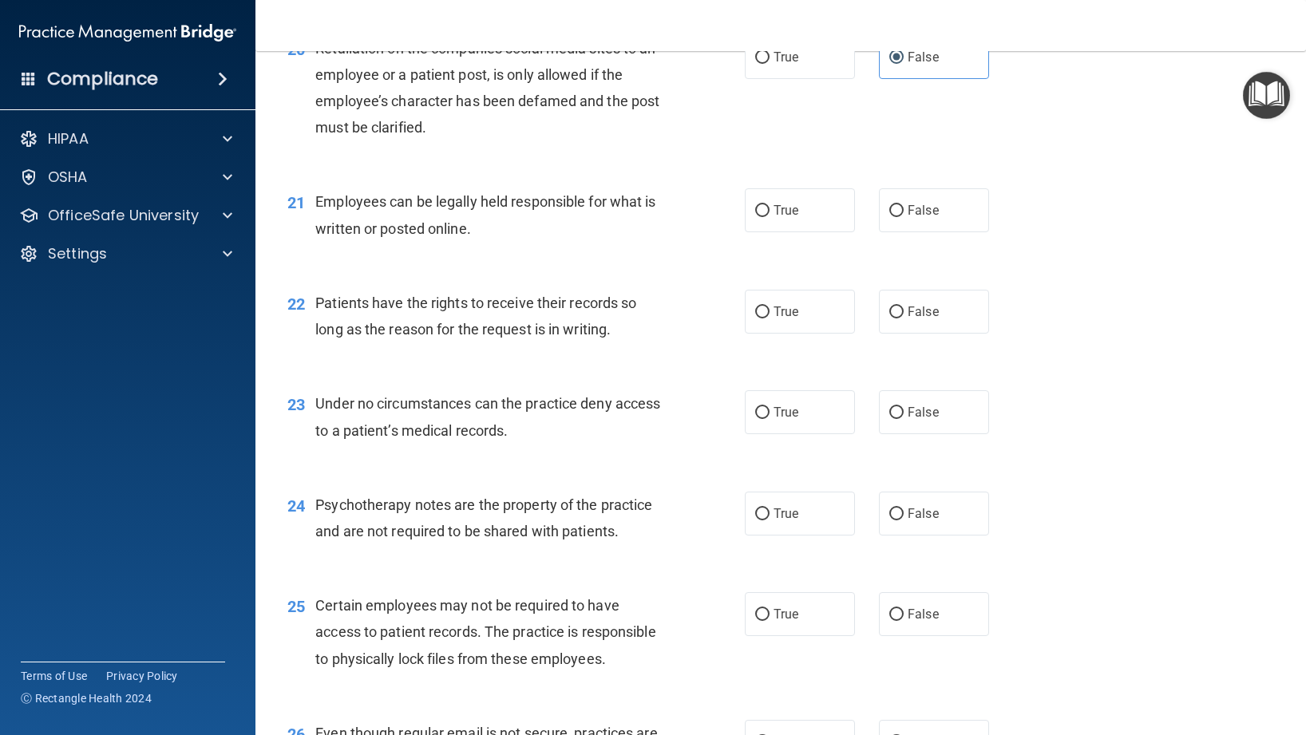
scroll to position [2968, 0]
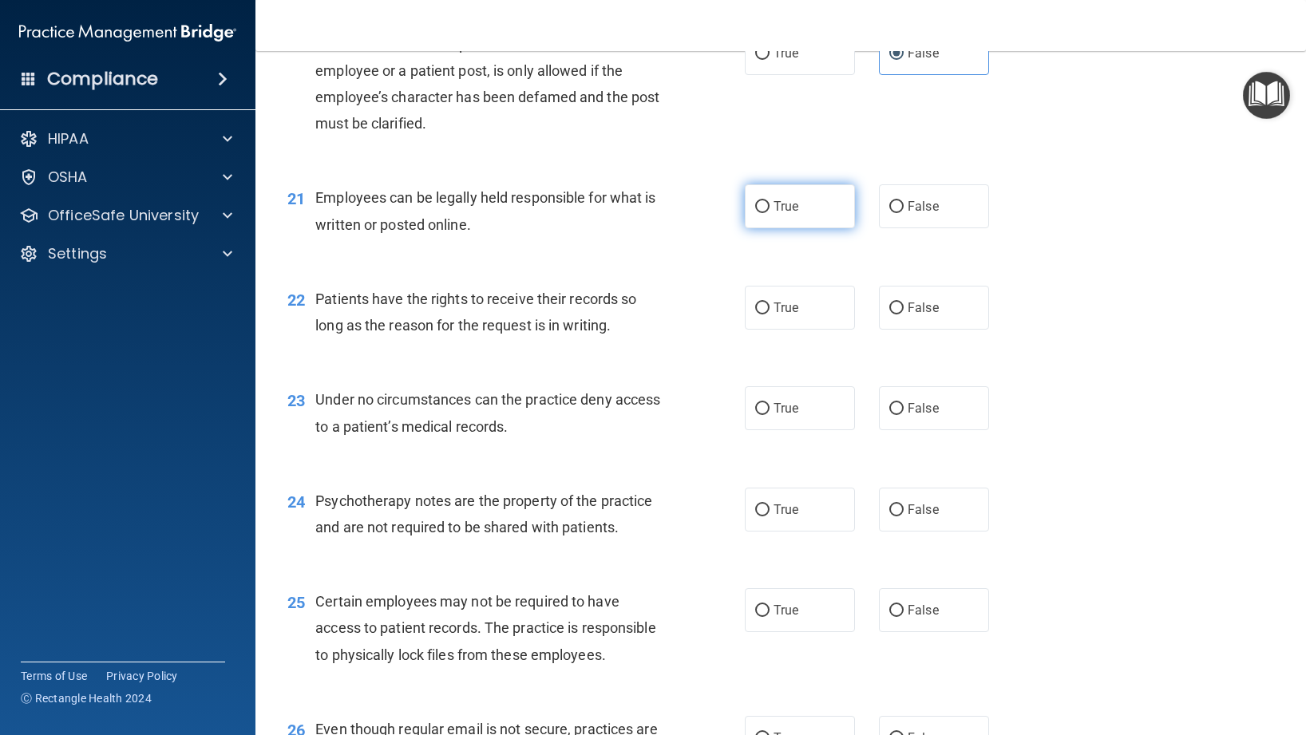
click at [776, 214] on span "True" at bounding box center [786, 206] width 25 height 15
click at [770, 213] on input "True" at bounding box center [762, 207] width 14 height 12
radio input "true"
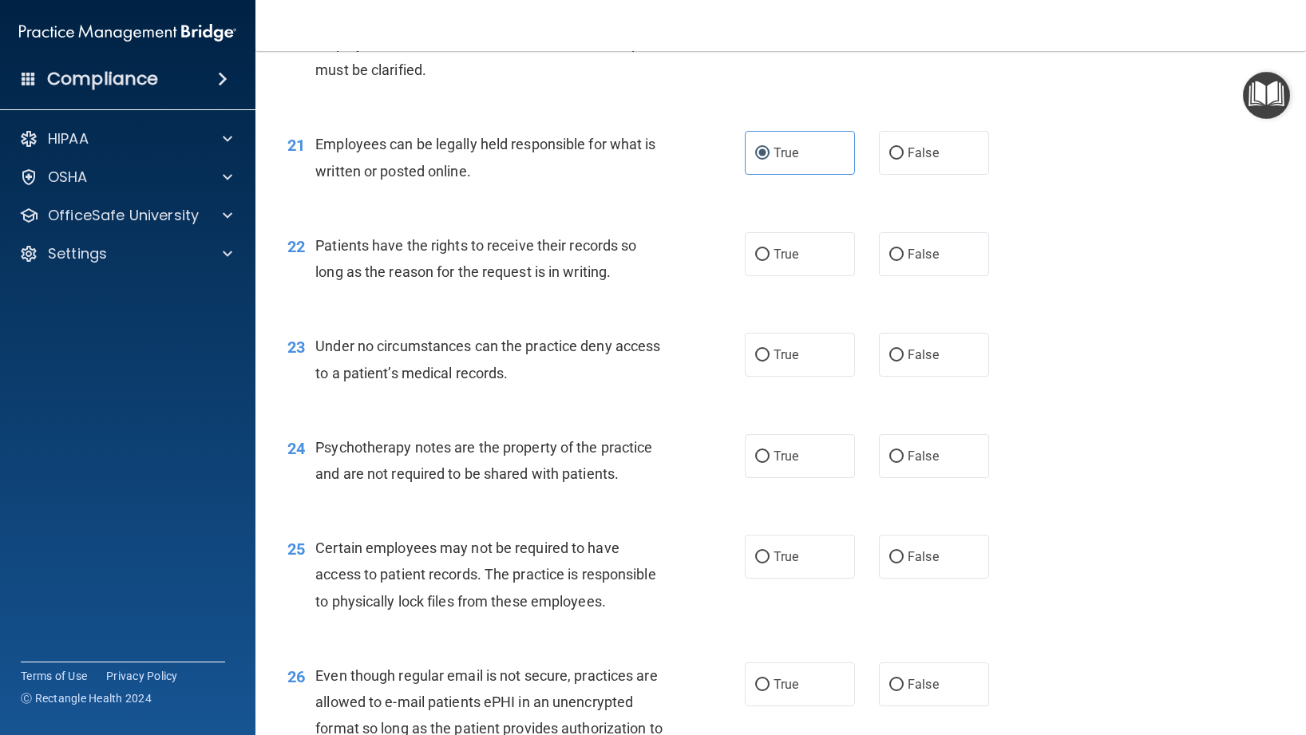
scroll to position [3028, 0]
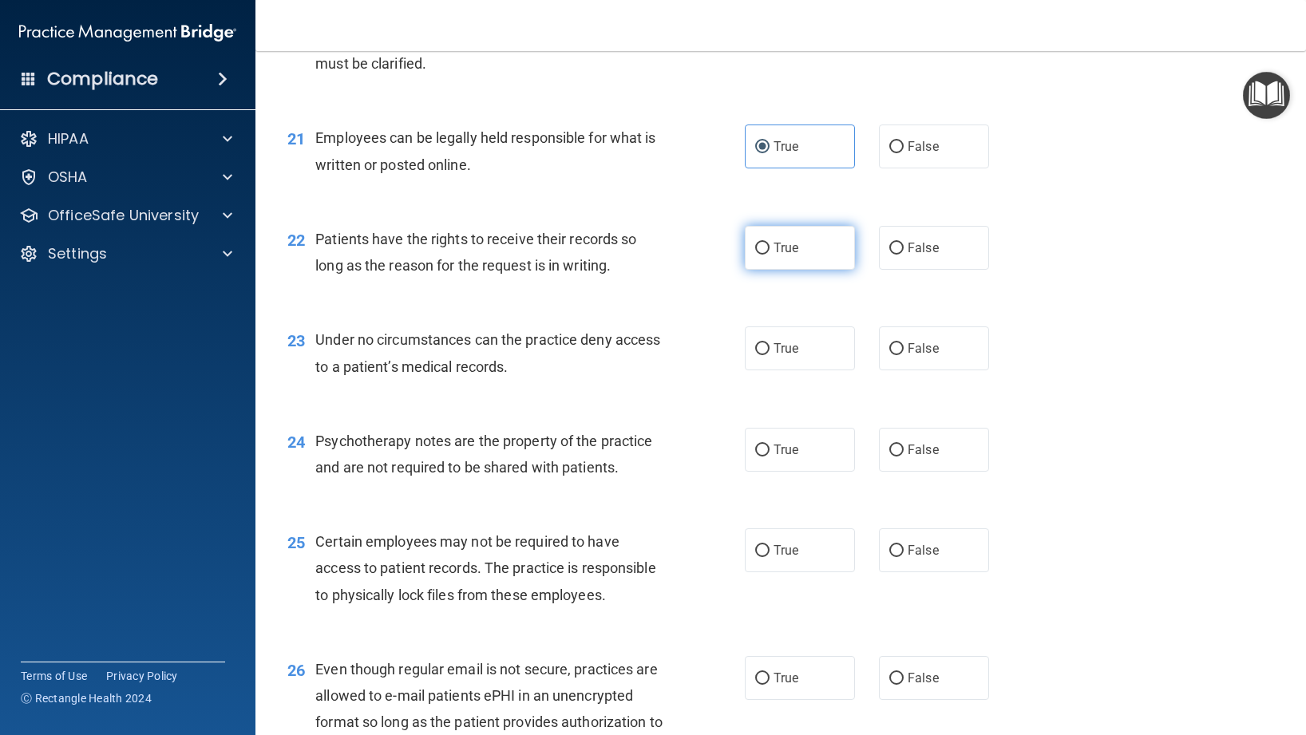
click at [766, 270] on label "True" at bounding box center [800, 248] width 110 height 44
click at [766, 255] on input "True" at bounding box center [762, 249] width 14 height 12
radio input "true"
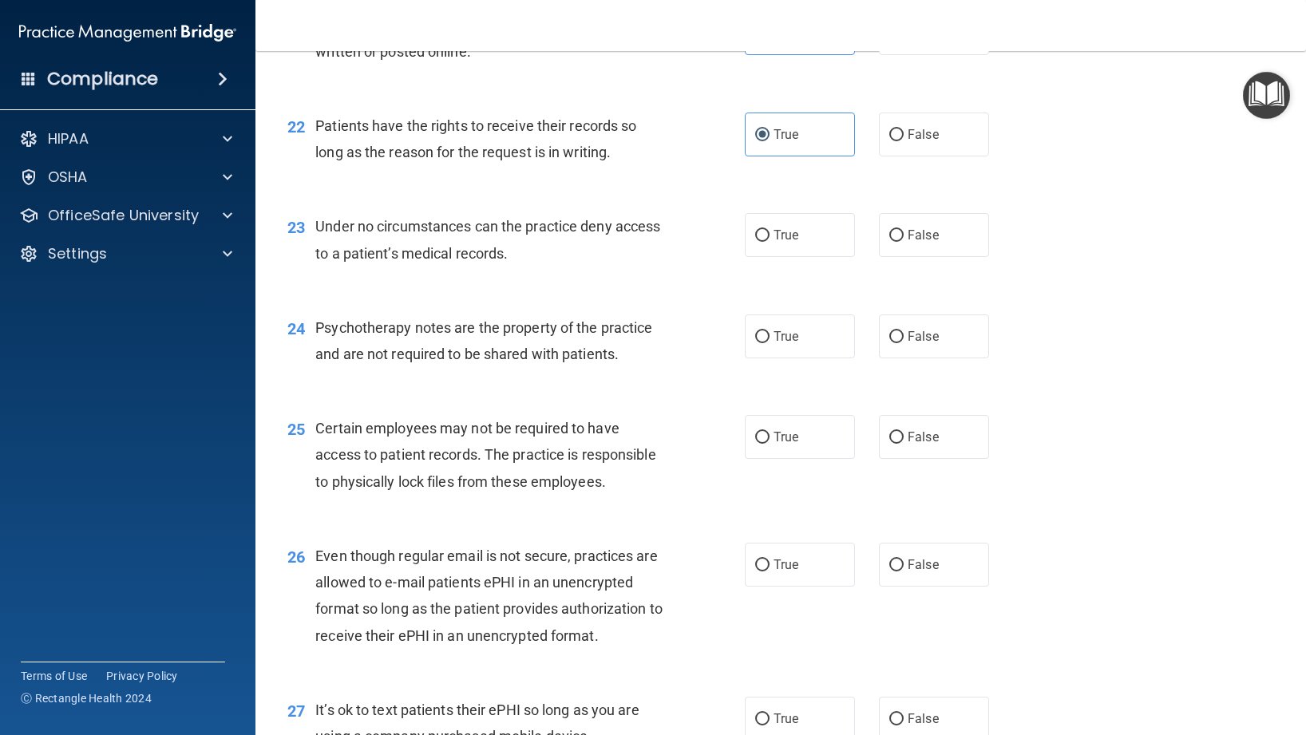
scroll to position [3143, 0]
click at [770, 255] on label "True" at bounding box center [800, 234] width 110 height 44
click at [770, 240] on input "True" at bounding box center [762, 234] width 14 height 12
radio input "true"
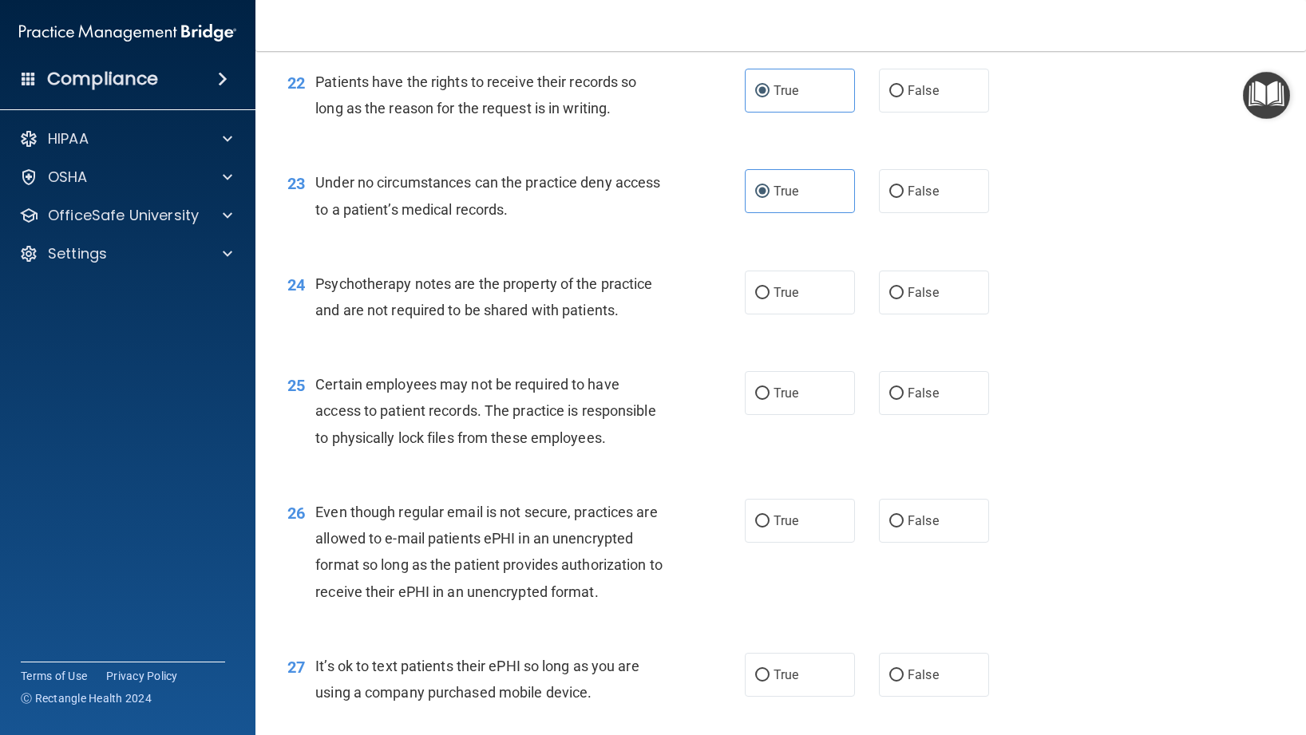
scroll to position [3186, 0]
drag, startPoint x: 764, startPoint y: 327, endPoint x: 665, endPoint y: 336, distance: 99.5
click at [764, 314] on label "True" at bounding box center [800, 292] width 110 height 44
click at [764, 299] on input "True" at bounding box center [762, 293] width 14 height 12
radio input "true"
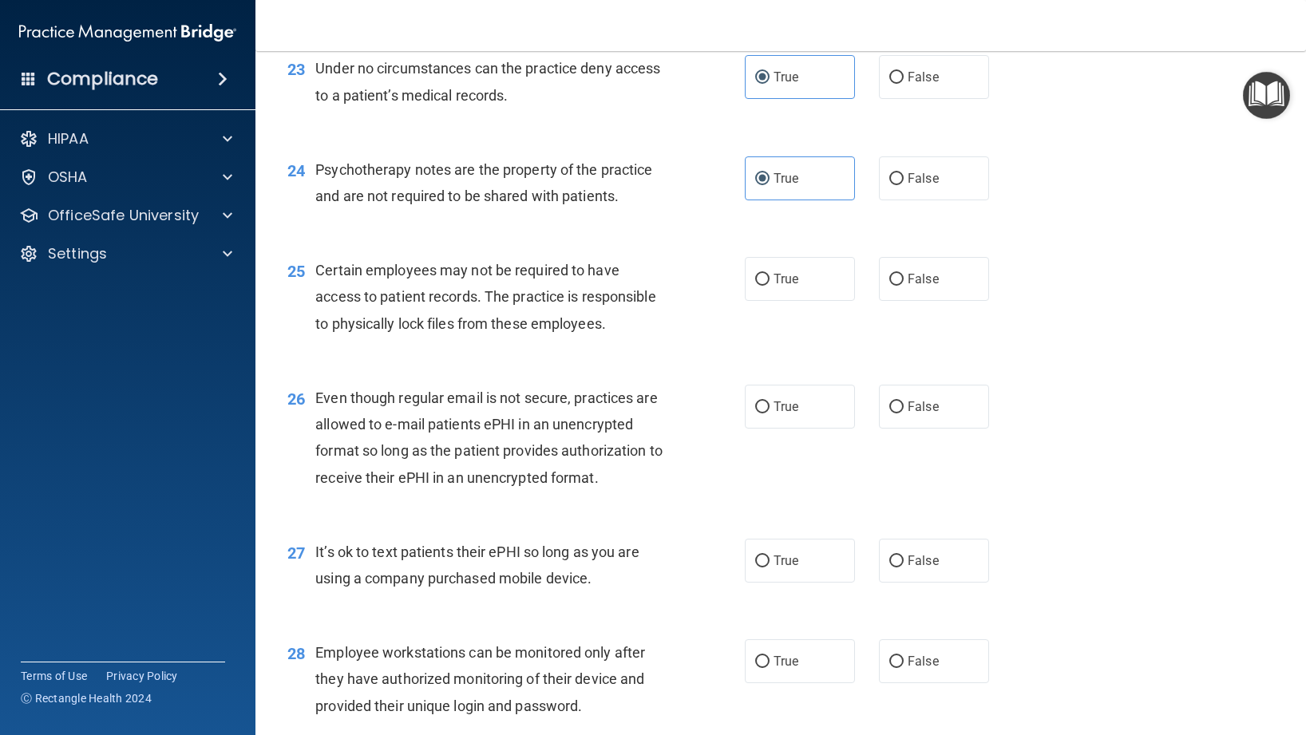
scroll to position [3331, 0]
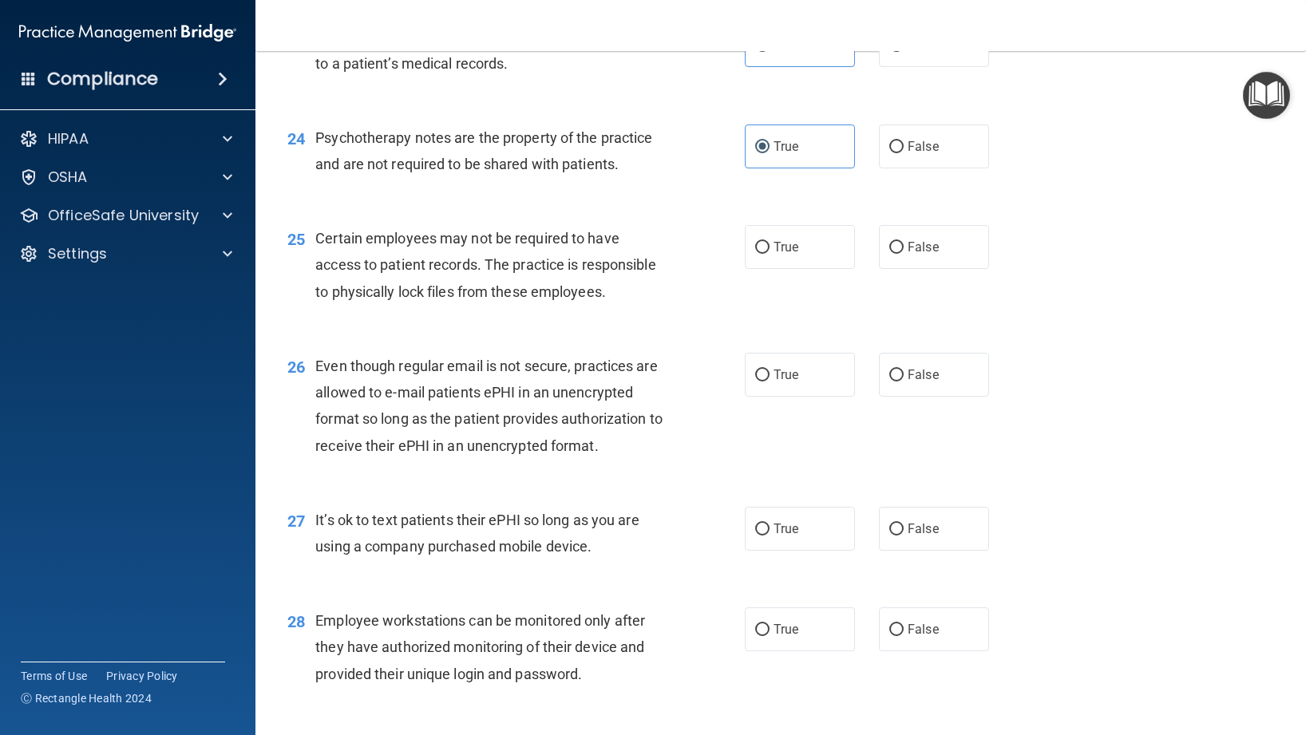
drag, startPoint x: 809, startPoint y: 289, endPoint x: 672, endPoint y: 337, distance: 145.4
click at [809, 269] on label "True" at bounding box center [800, 247] width 110 height 44
click at [770, 254] on input "True" at bounding box center [762, 248] width 14 height 12
radio input "true"
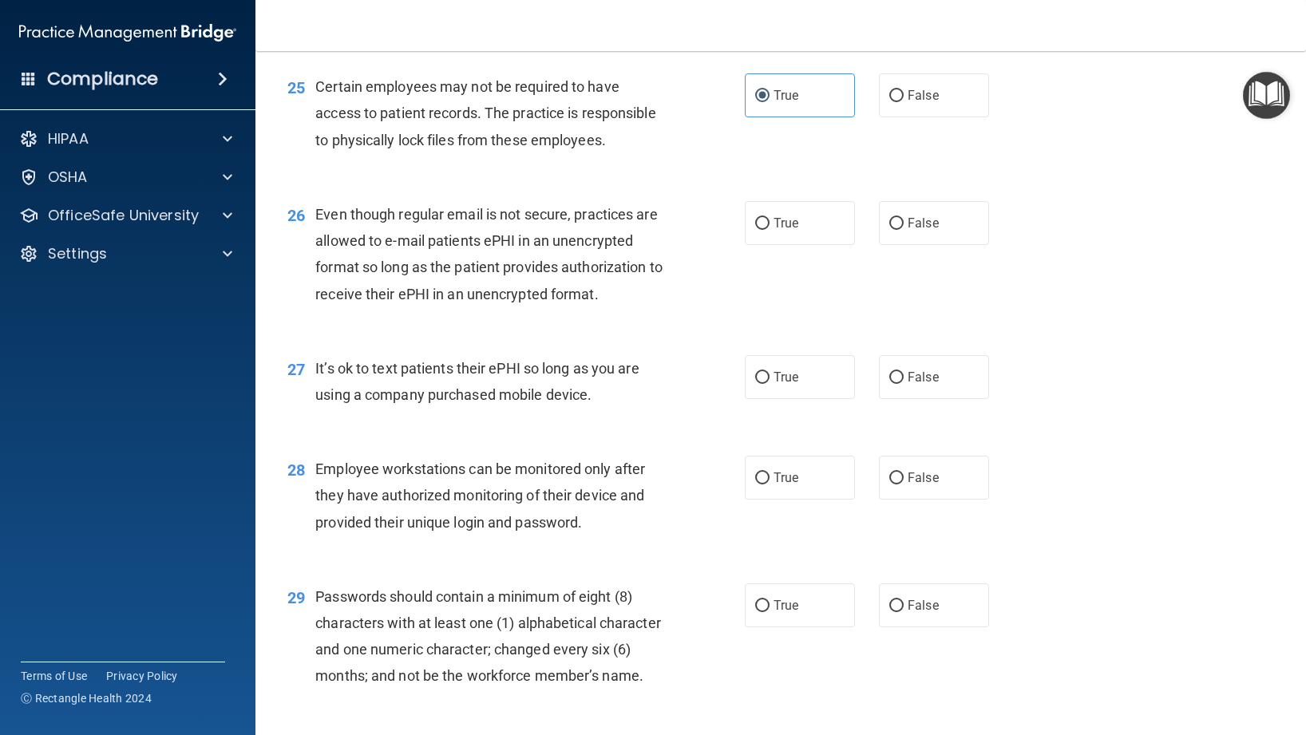
scroll to position [3490, 0]
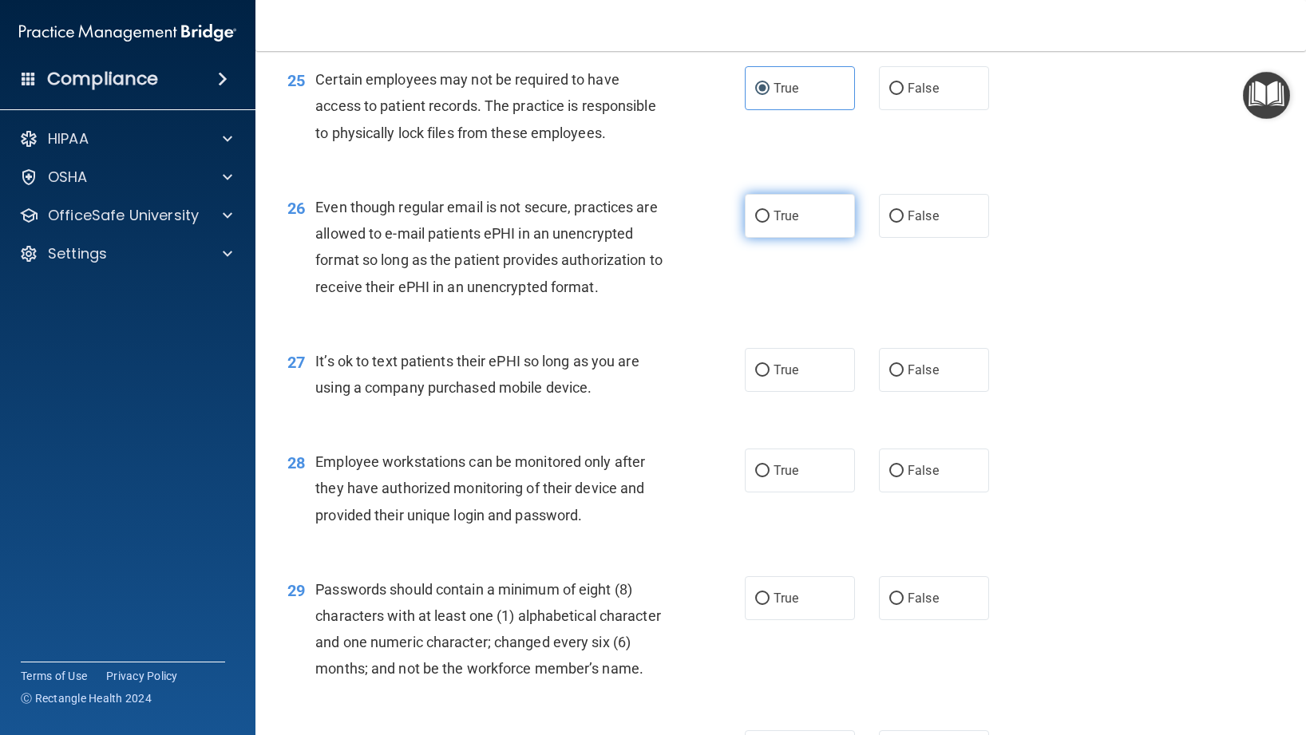
click at [753, 238] on label "True" at bounding box center [800, 216] width 110 height 44
click at [755, 223] on input "True" at bounding box center [762, 217] width 14 height 12
radio input "true"
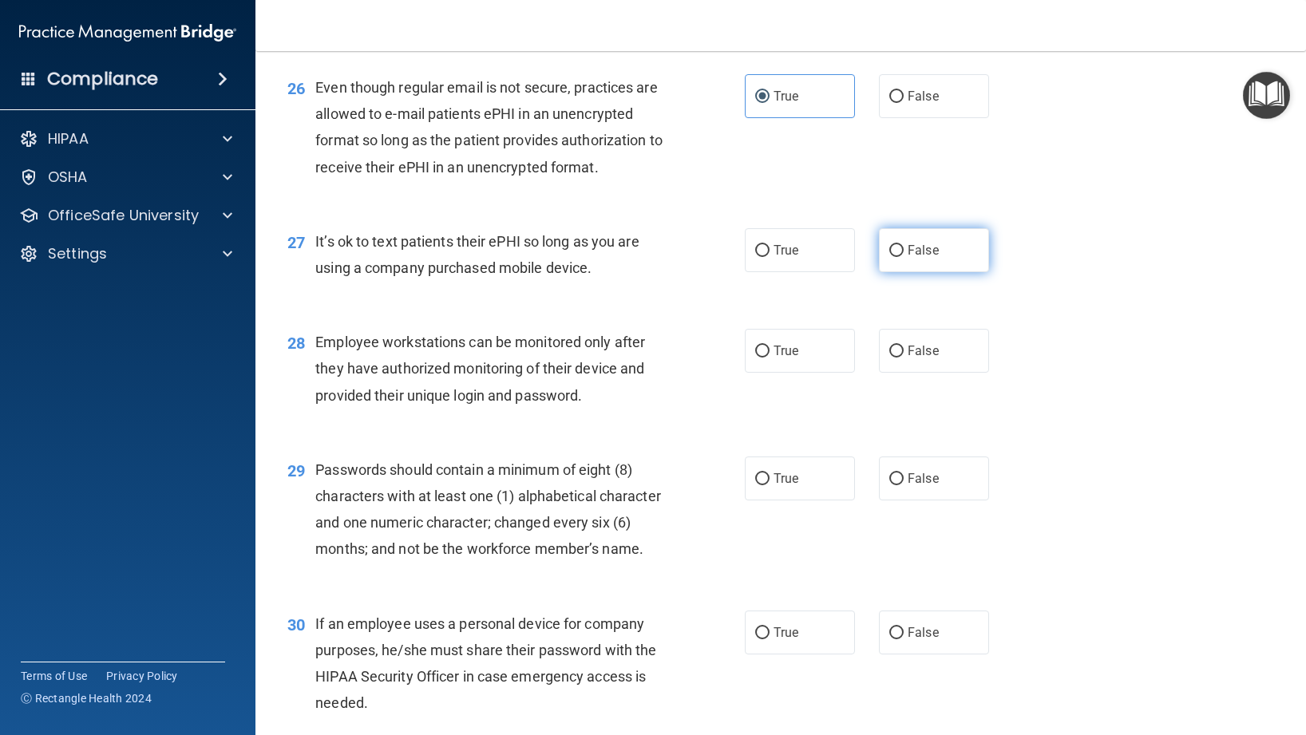
click at [920, 272] on label "False" at bounding box center [934, 250] width 110 height 44
click at [904, 257] on input "False" at bounding box center [896, 251] width 14 height 12
radio input "true"
click at [938, 369] on label "False" at bounding box center [934, 351] width 110 height 44
click at [904, 358] on input "False" at bounding box center [896, 352] width 14 height 12
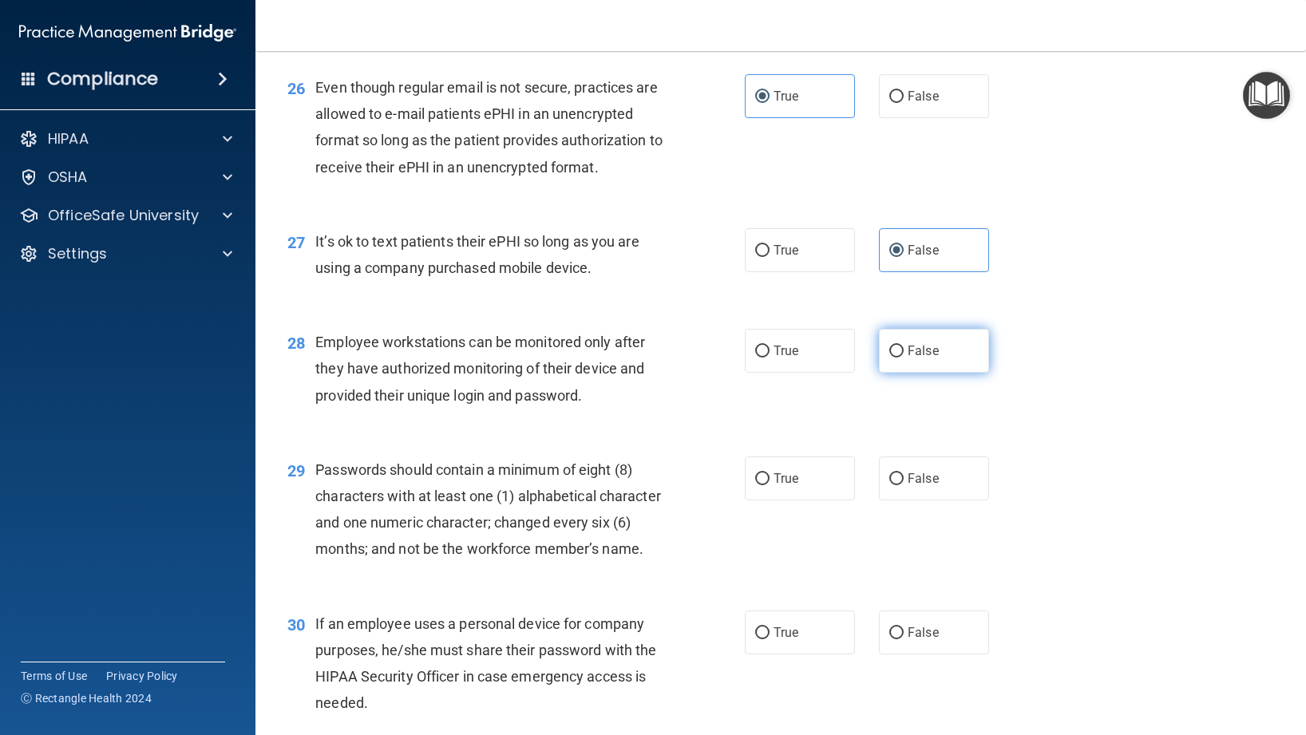
radio input "true"
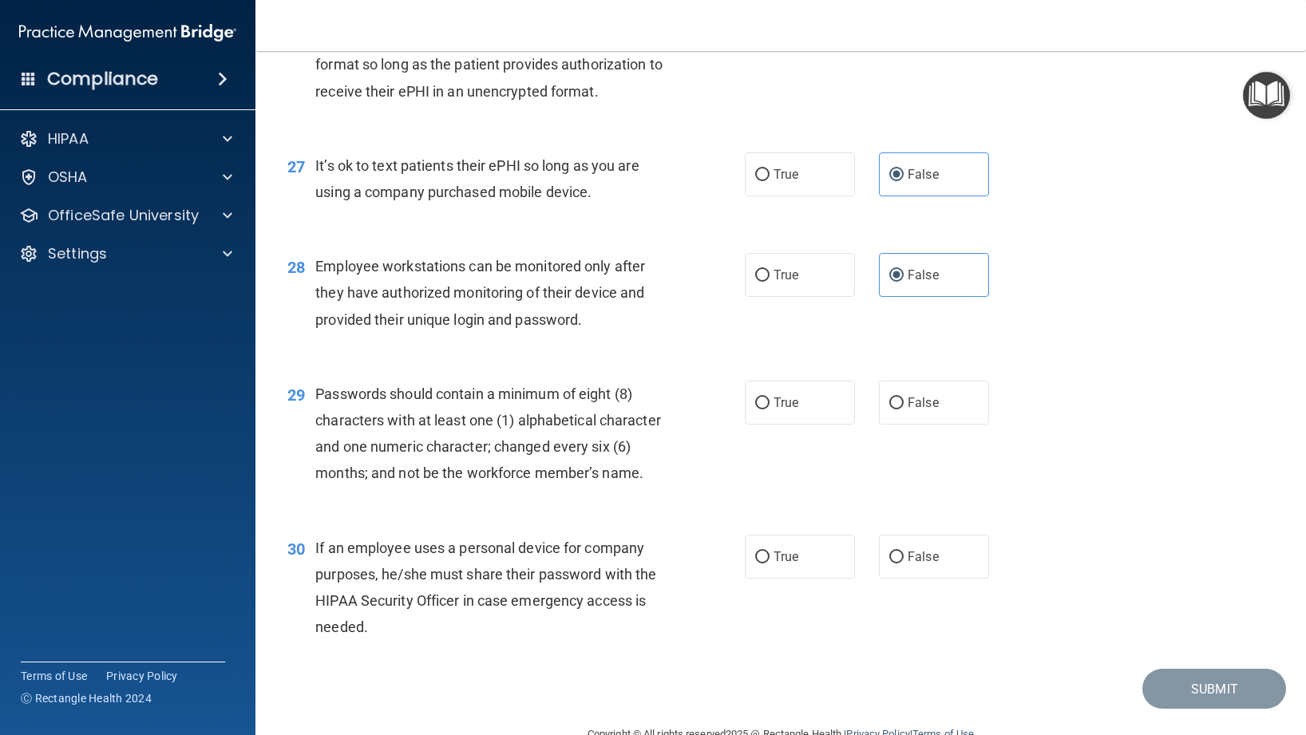
scroll to position [3710, 0]
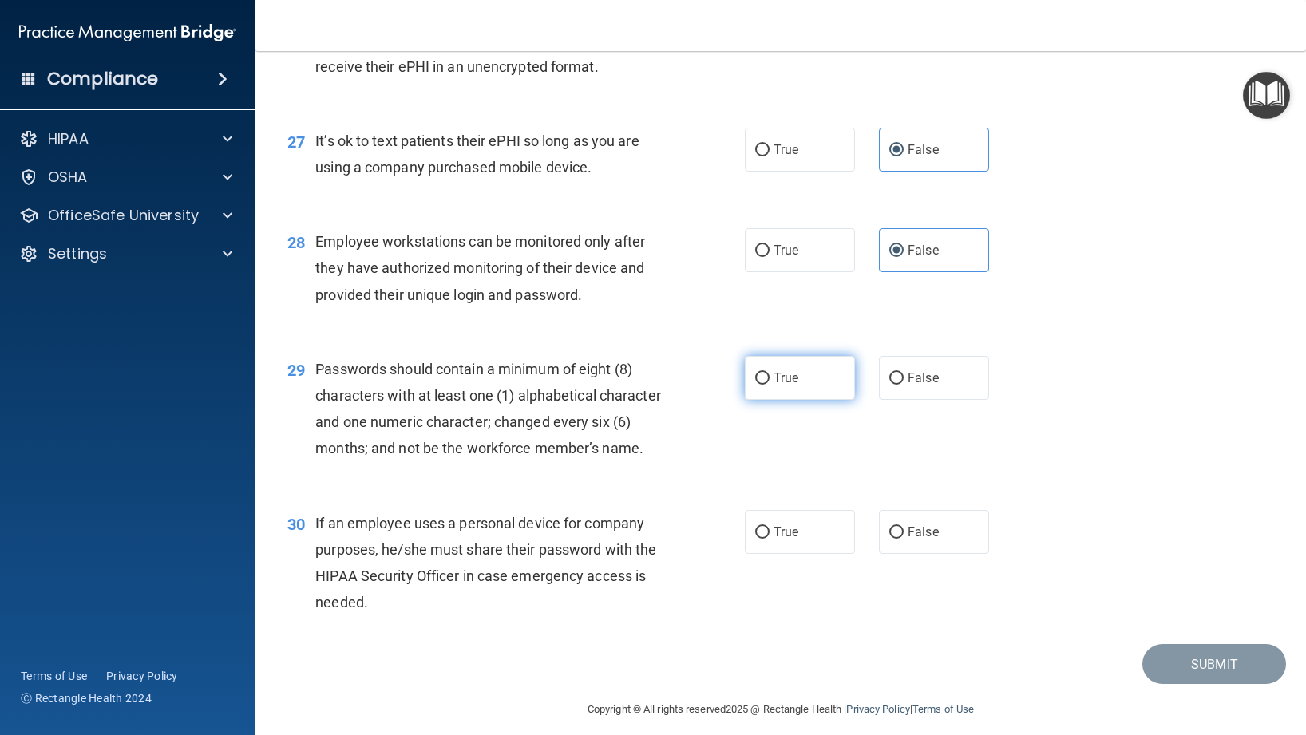
click at [821, 400] on label "True" at bounding box center [800, 378] width 110 height 44
click at [770, 385] on input "True" at bounding box center [762, 379] width 14 height 12
radio input "true"
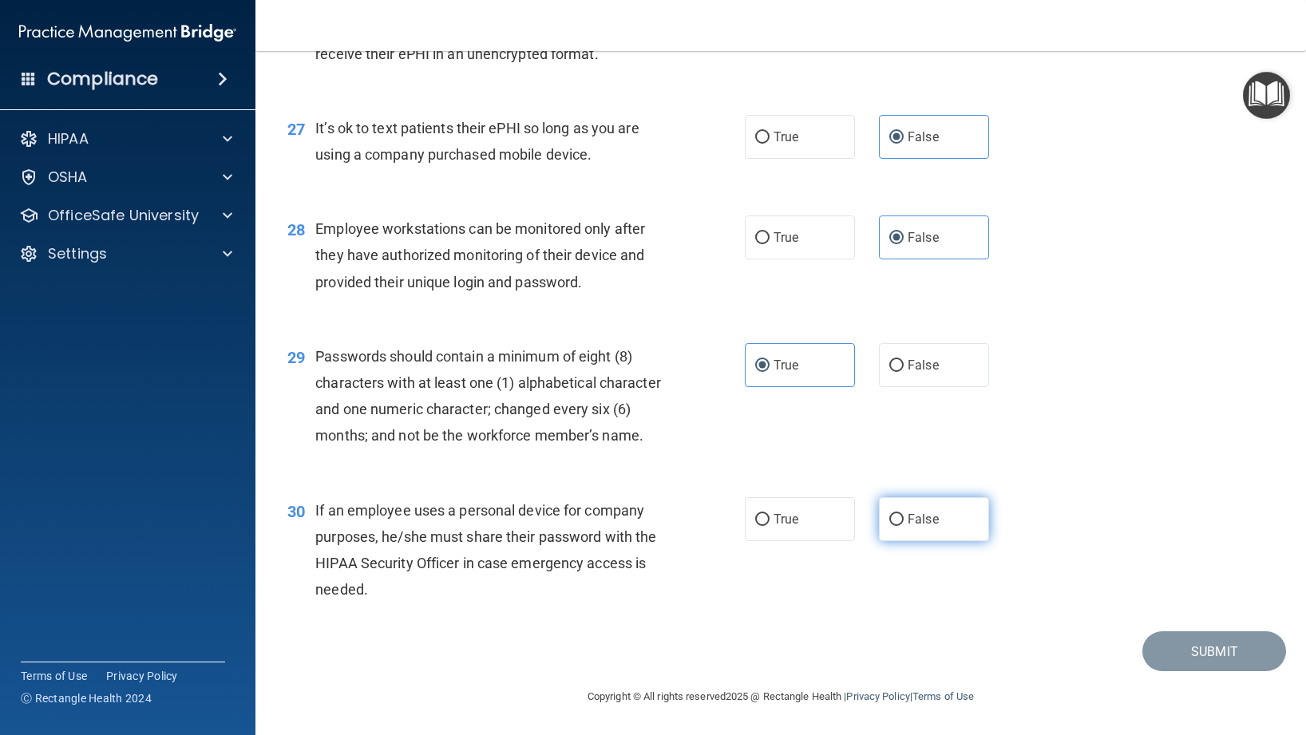
click at [920, 514] on span "False" at bounding box center [923, 519] width 31 height 15
click at [904, 514] on input "False" at bounding box center [896, 520] width 14 height 12
radio input "true"
click at [1177, 655] on button "Submit" at bounding box center [1214, 651] width 144 height 41
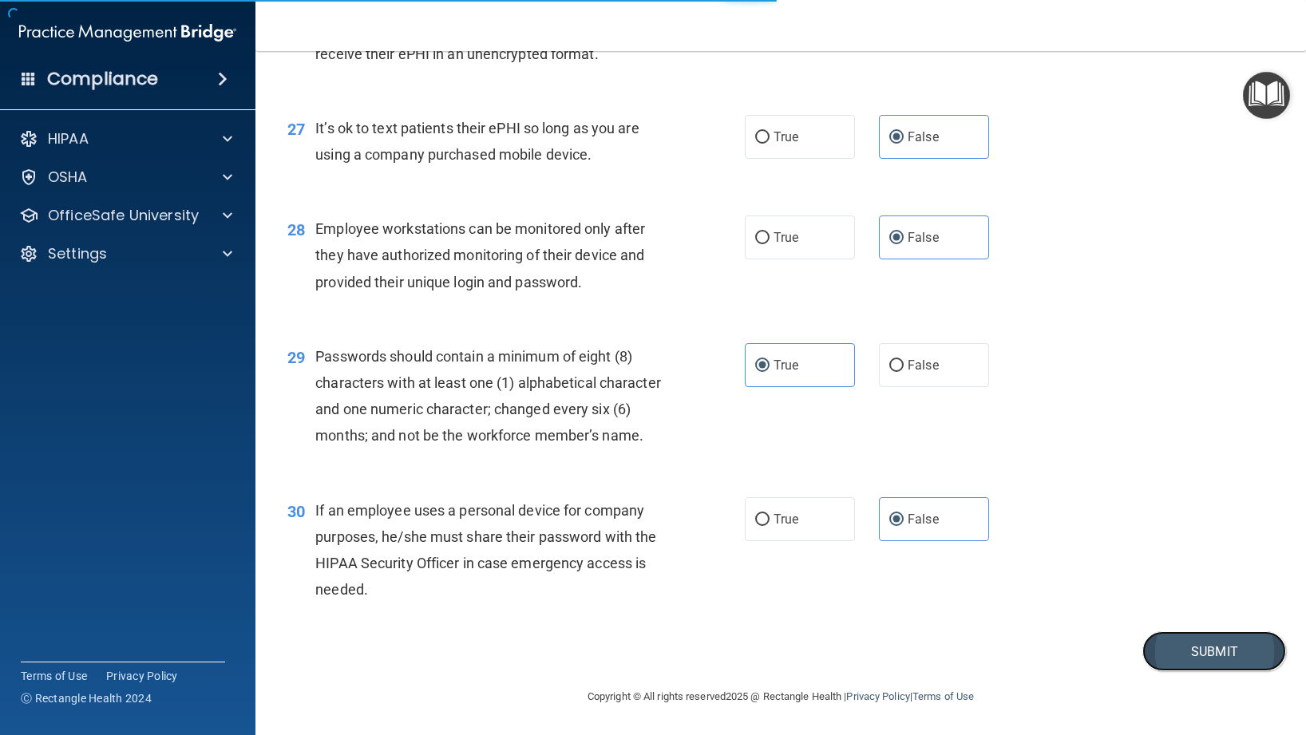
click at [1193, 653] on button "Submit" at bounding box center [1214, 651] width 144 height 41
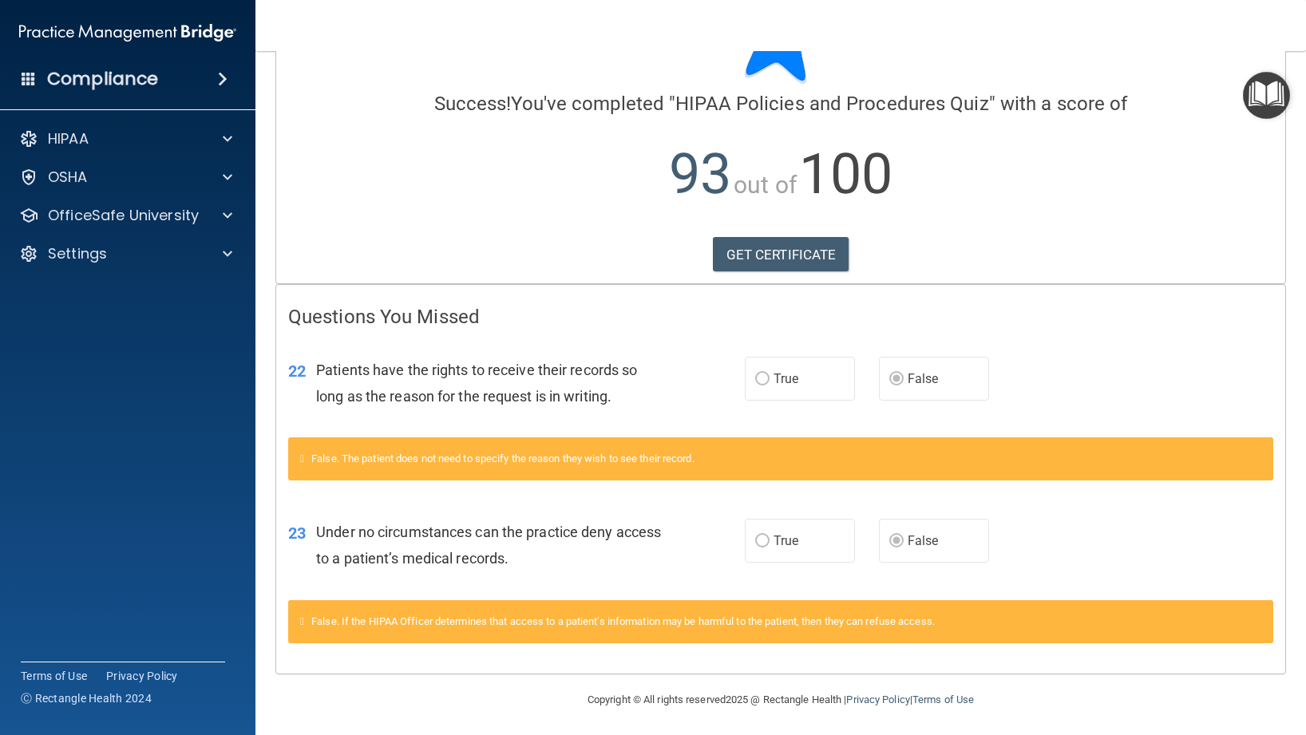
scroll to position [91, 0]
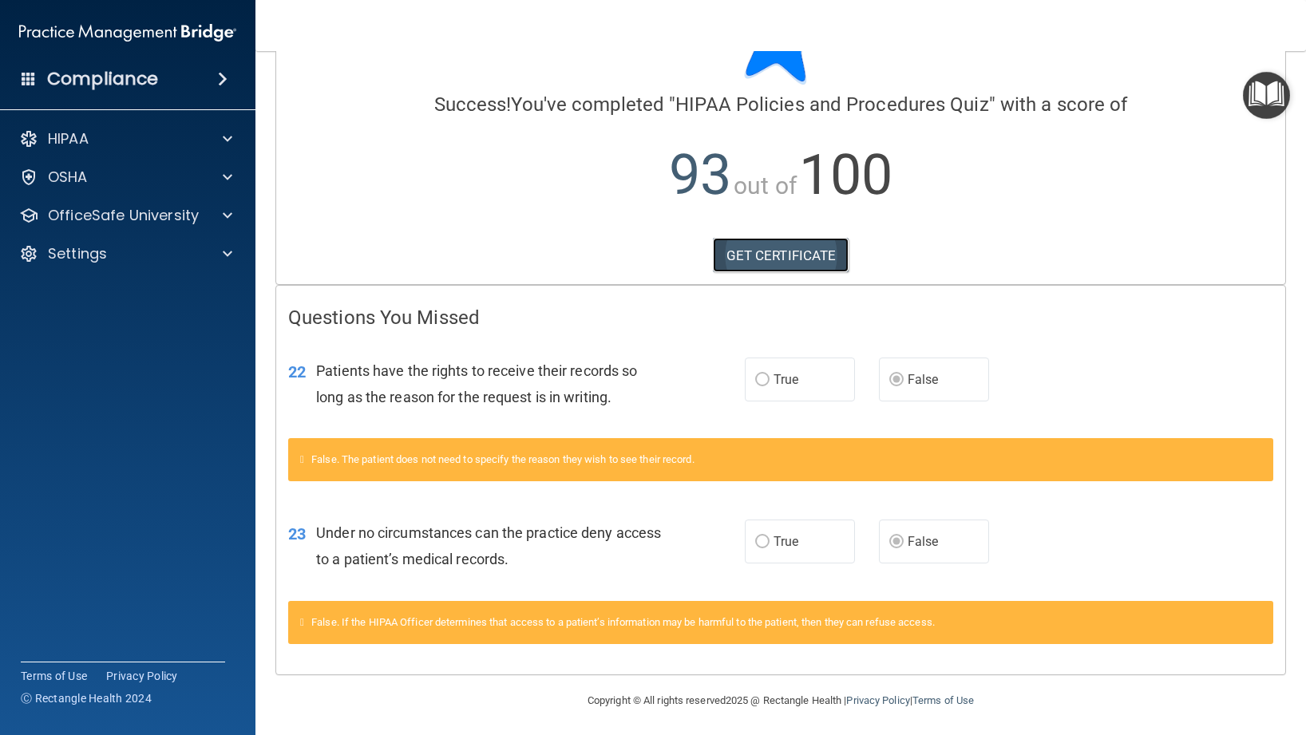
click at [804, 255] on link "GET CERTIFICATE" at bounding box center [781, 255] width 137 height 35
click at [224, 212] on span at bounding box center [228, 215] width 10 height 19
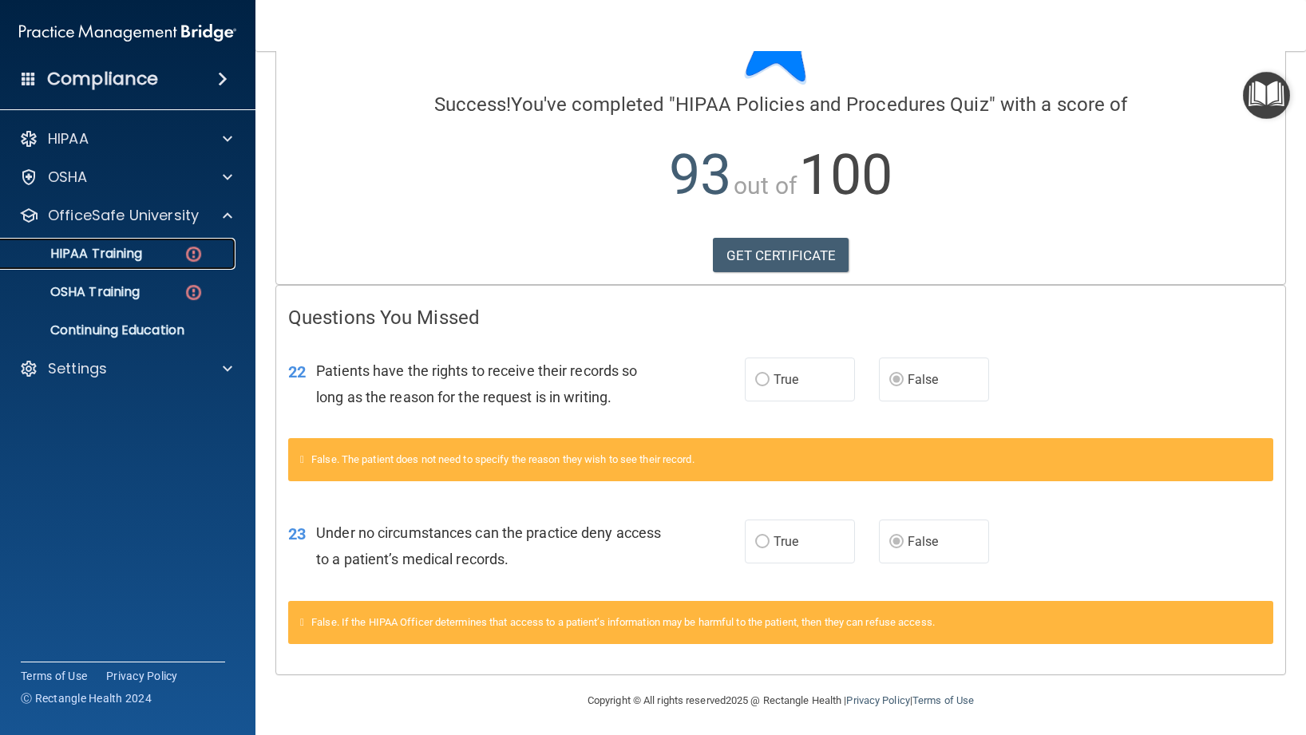
click at [148, 264] on link "HIPAA Training" at bounding box center [109, 254] width 251 height 32
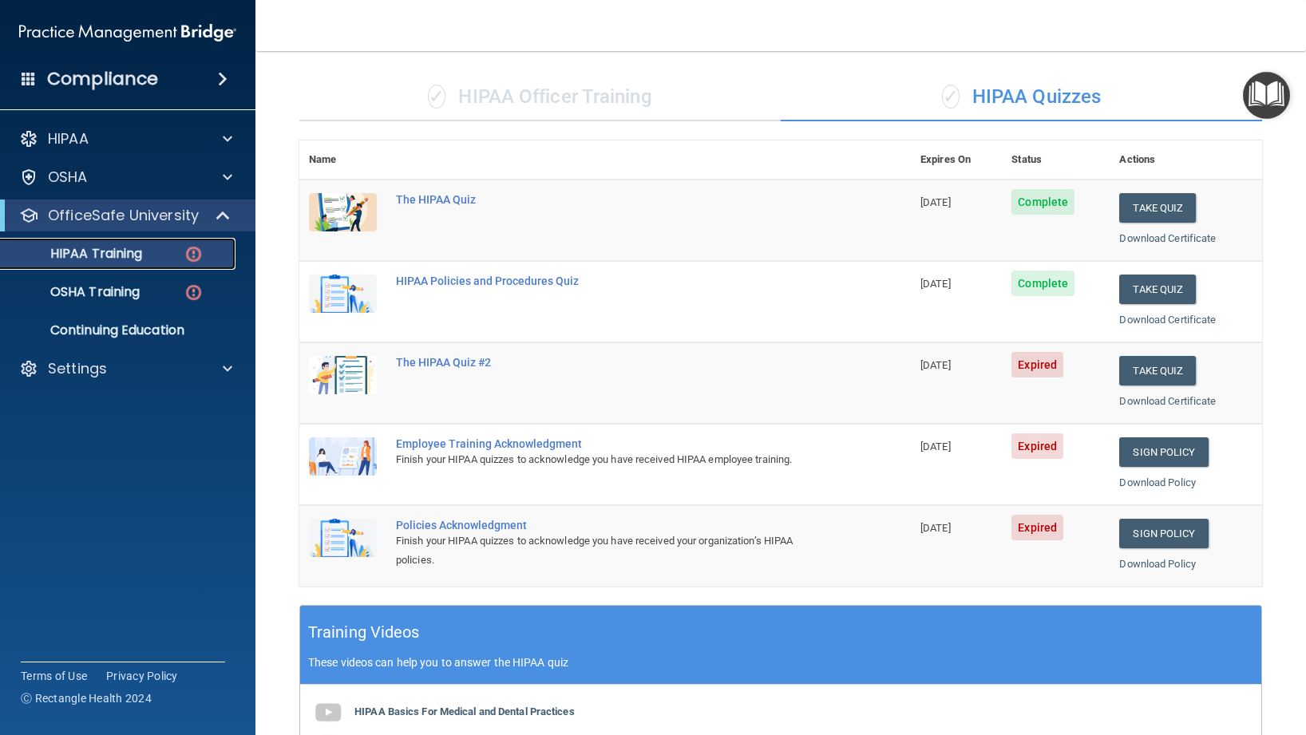
scroll to position [93, 0]
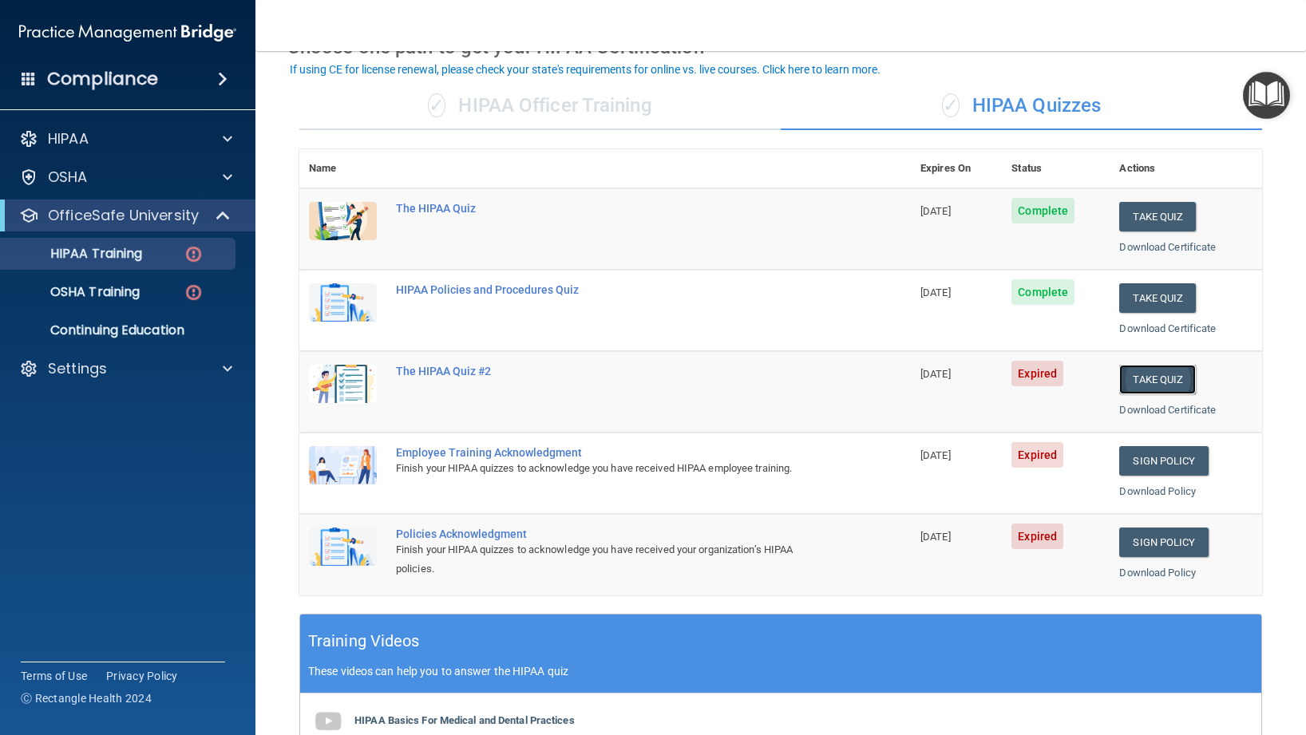
click at [1155, 380] on button "Take Quiz" at bounding box center [1157, 380] width 77 height 30
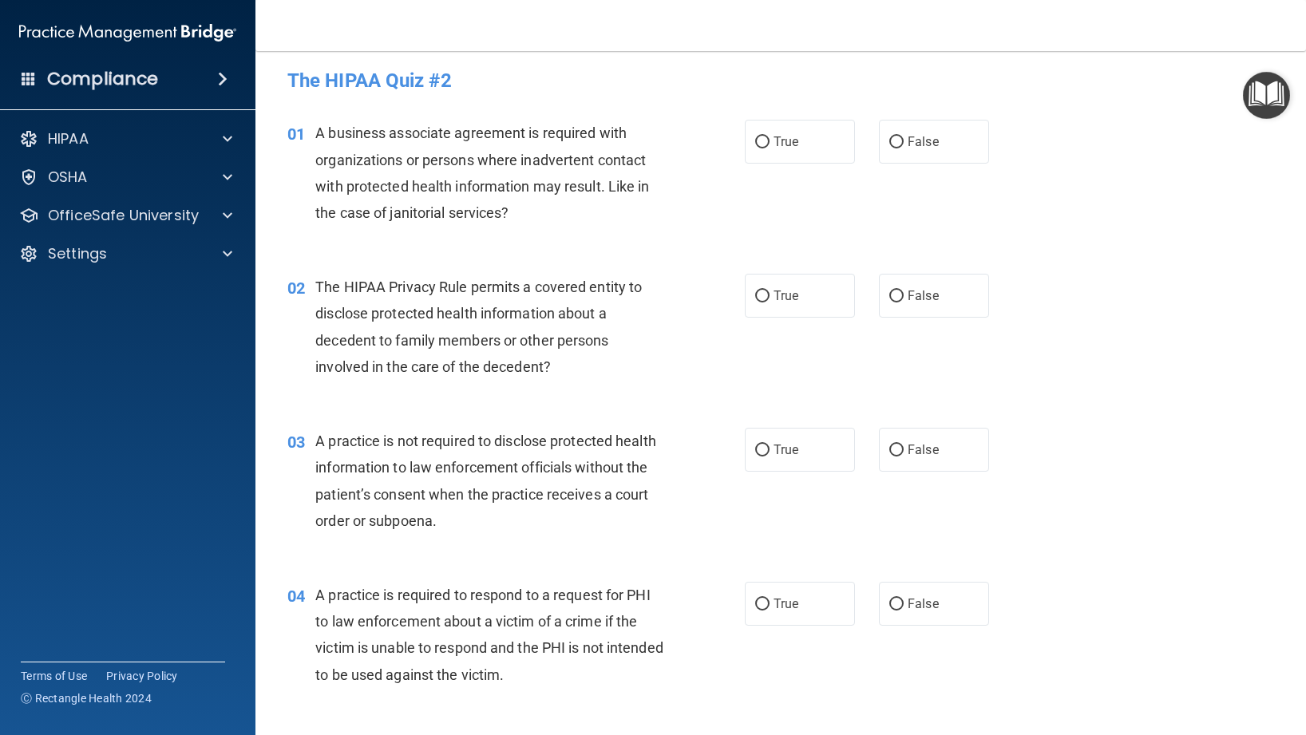
scroll to position [7, 0]
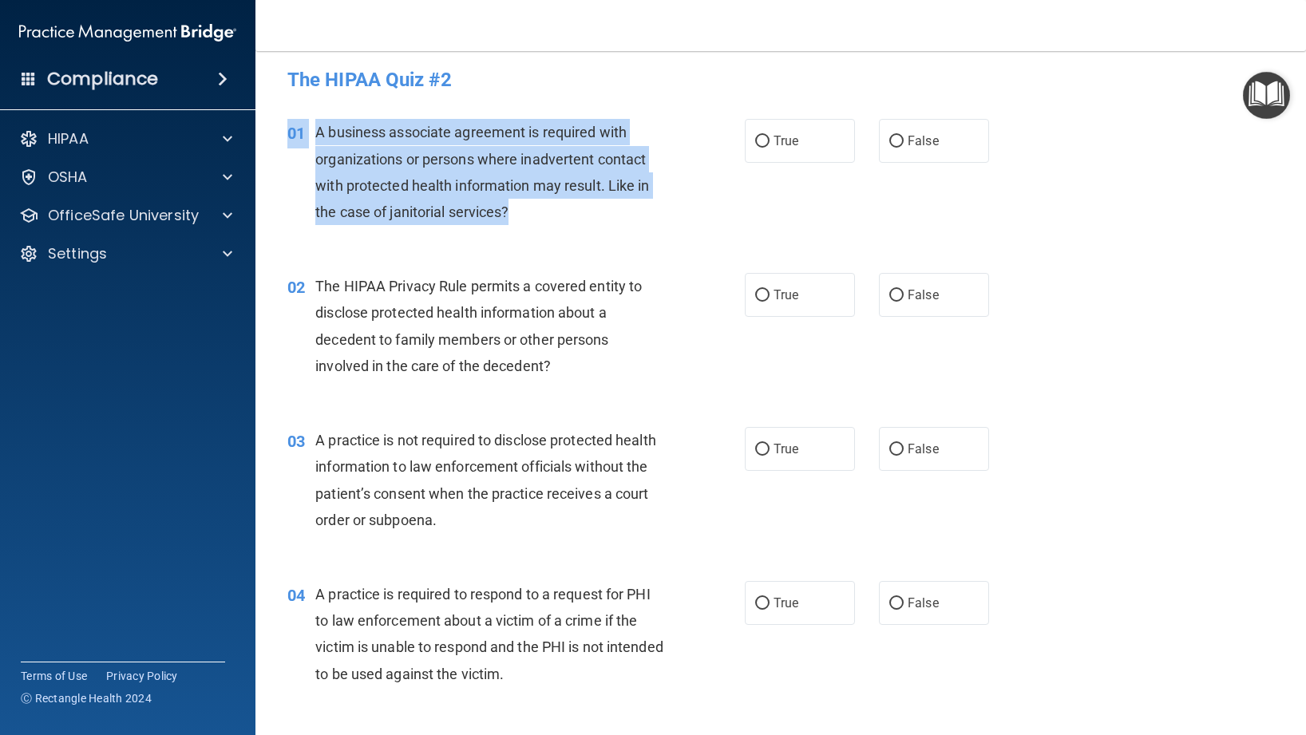
drag, startPoint x: 518, startPoint y: 212, endPoint x: 275, endPoint y: 147, distance: 251.4
click at [275, 147] on div "01 A business associate agreement is required with organizations or persons whe…" at bounding box center [515, 176] width 505 height 114
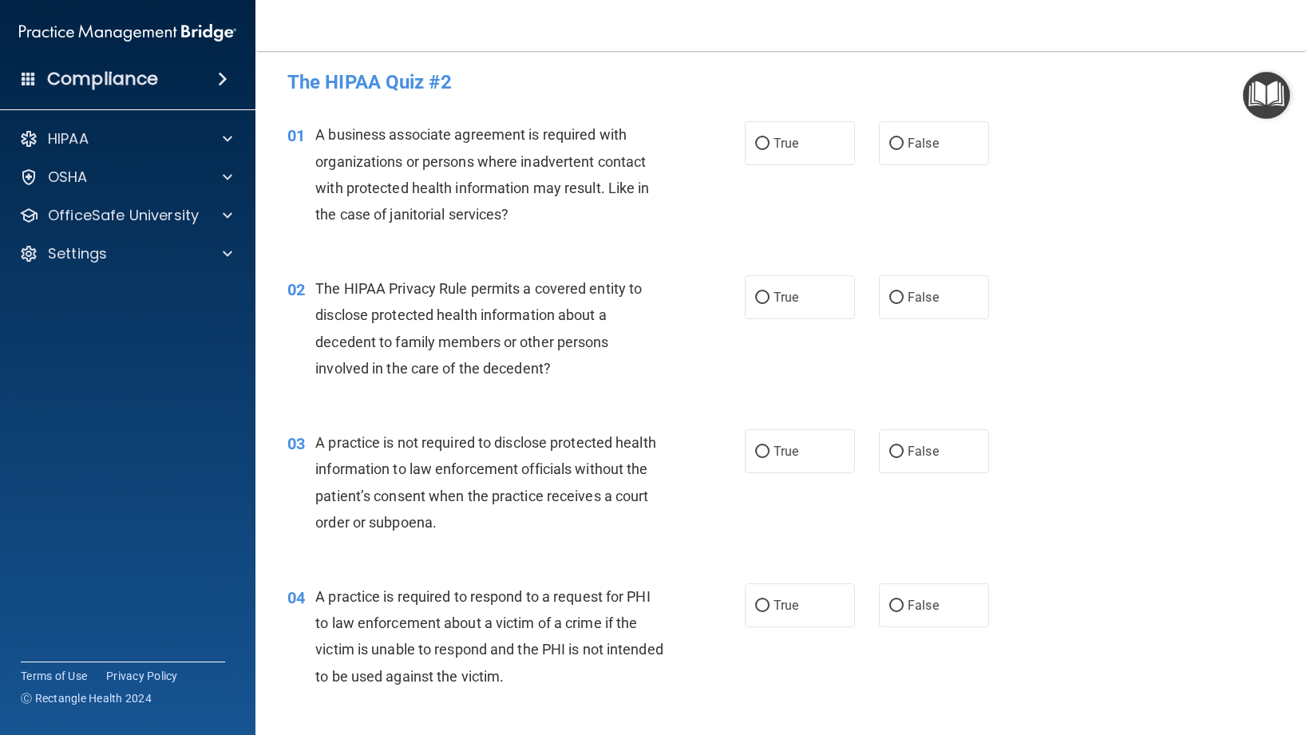
drag, startPoint x: 608, startPoint y: 245, endPoint x: 600, endPoint y: 242, distance: 8.6
click at [607, 244] on div "01 A business associate agreement is required with organizations or persons whe…" at bounding box center [780, 178] width 1011 height 154
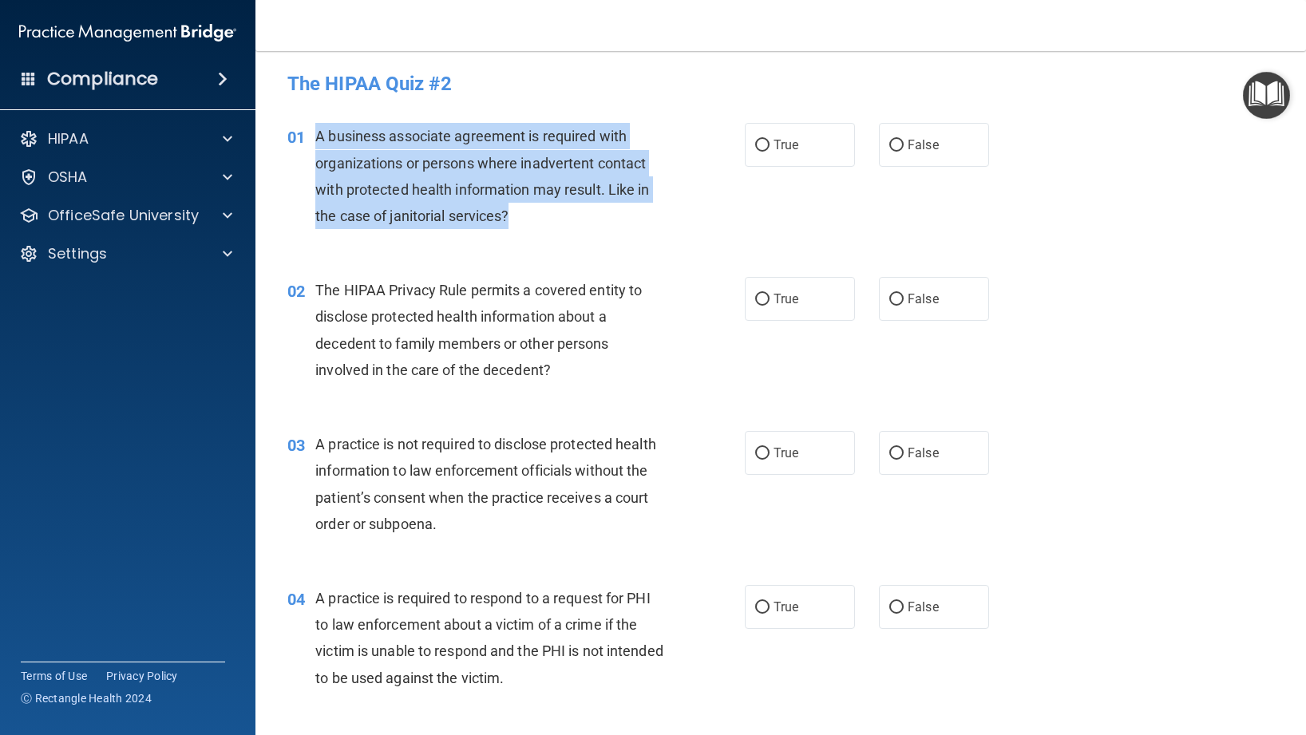
drag, startPoint x: 513, startPoint y: 214, endPoint x: 319, endPoint y: 134, distance: 209.8
click at [319, 134] on div "A business associate agreement is required with organizations or persons where …" at bounding box center [495, 176] width 361 height 106
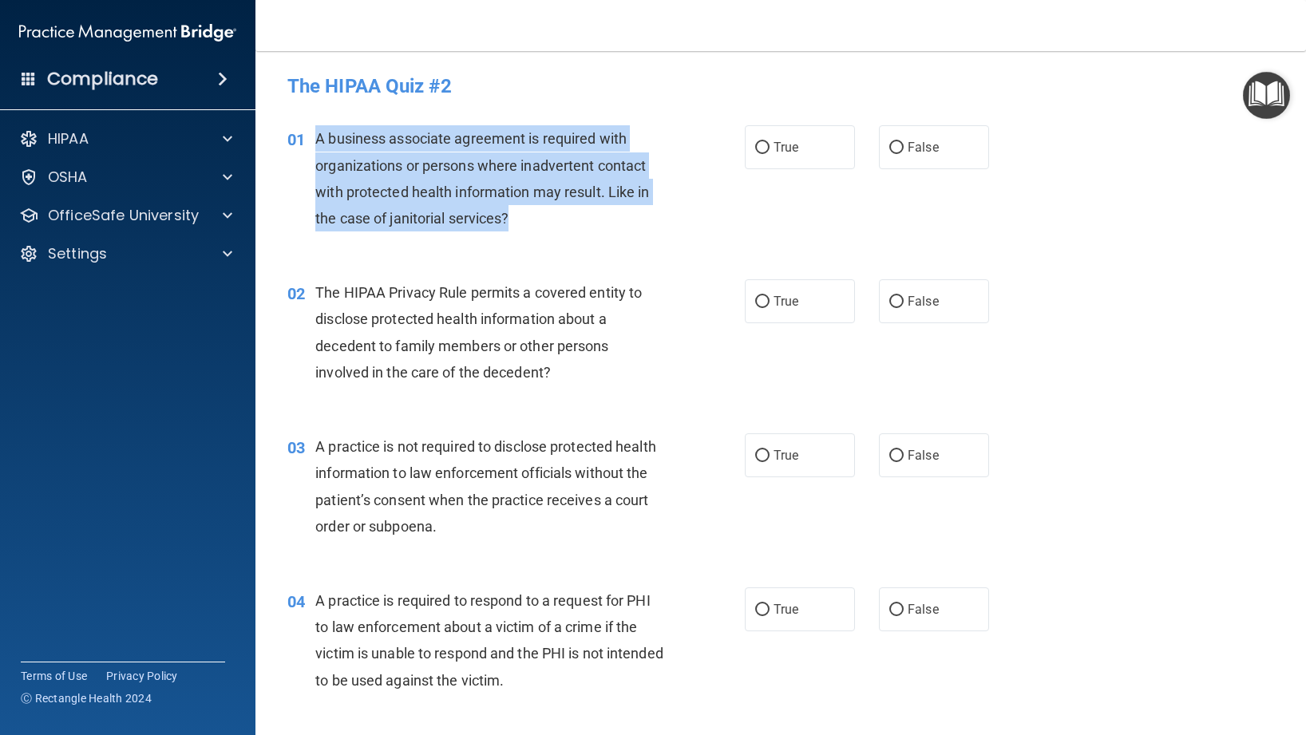
copy span "A business associate agreement is required with organizations or persons where …"
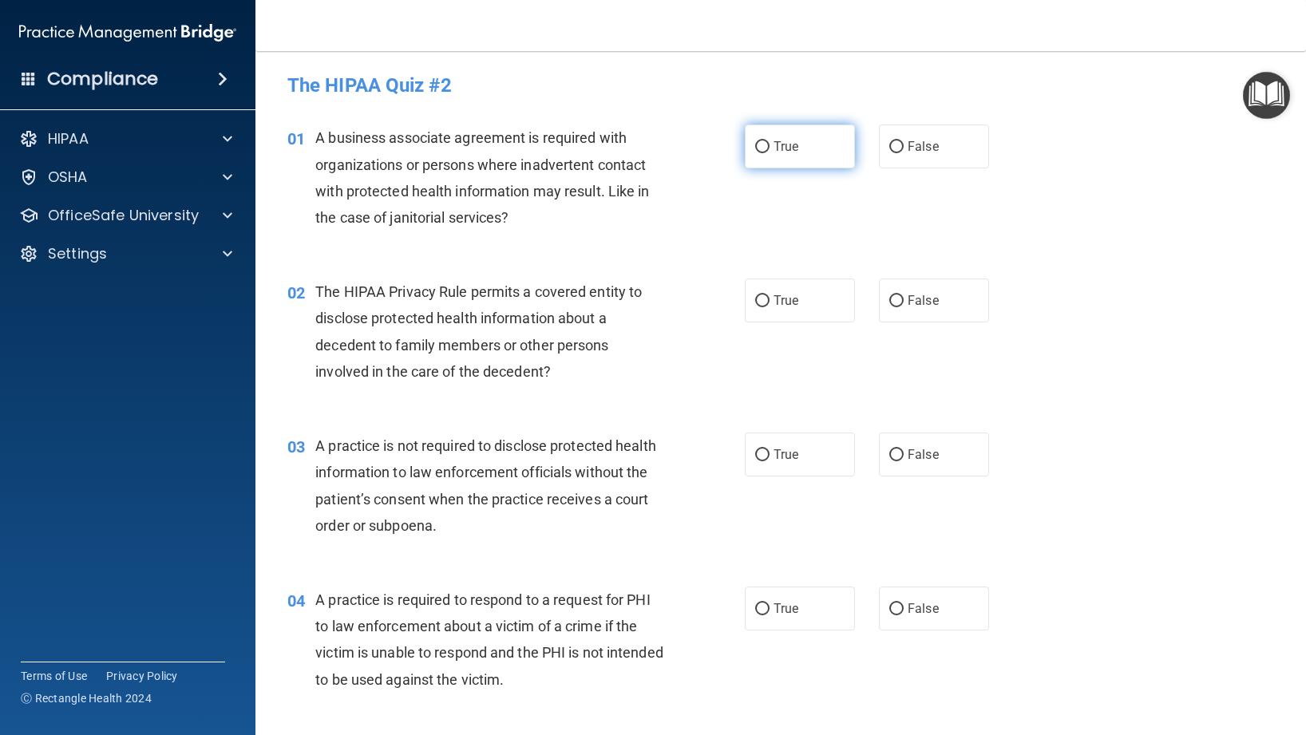
click at [813, 163] on label "True" at bounding box center [800, 147] width 110 height 44
click at [770, 153] on input "True" at bounding box center [762, 147] width 14 height 12
radio input "true"
click at [631, 263] on div "02 The HIPAA Privacy Rule permits a covered entity to disclose protected health…" at bounding box center [780, 336] width 1011 height 154
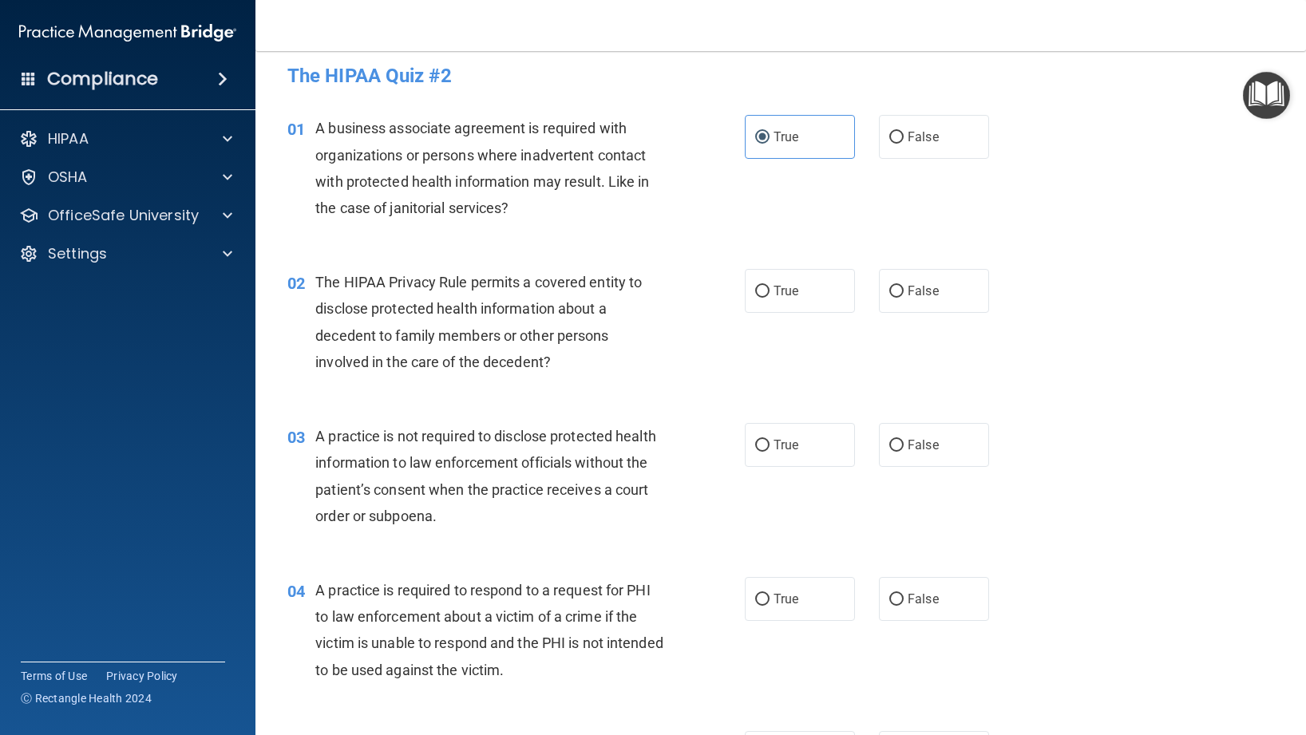
scroll to position [0, 0]
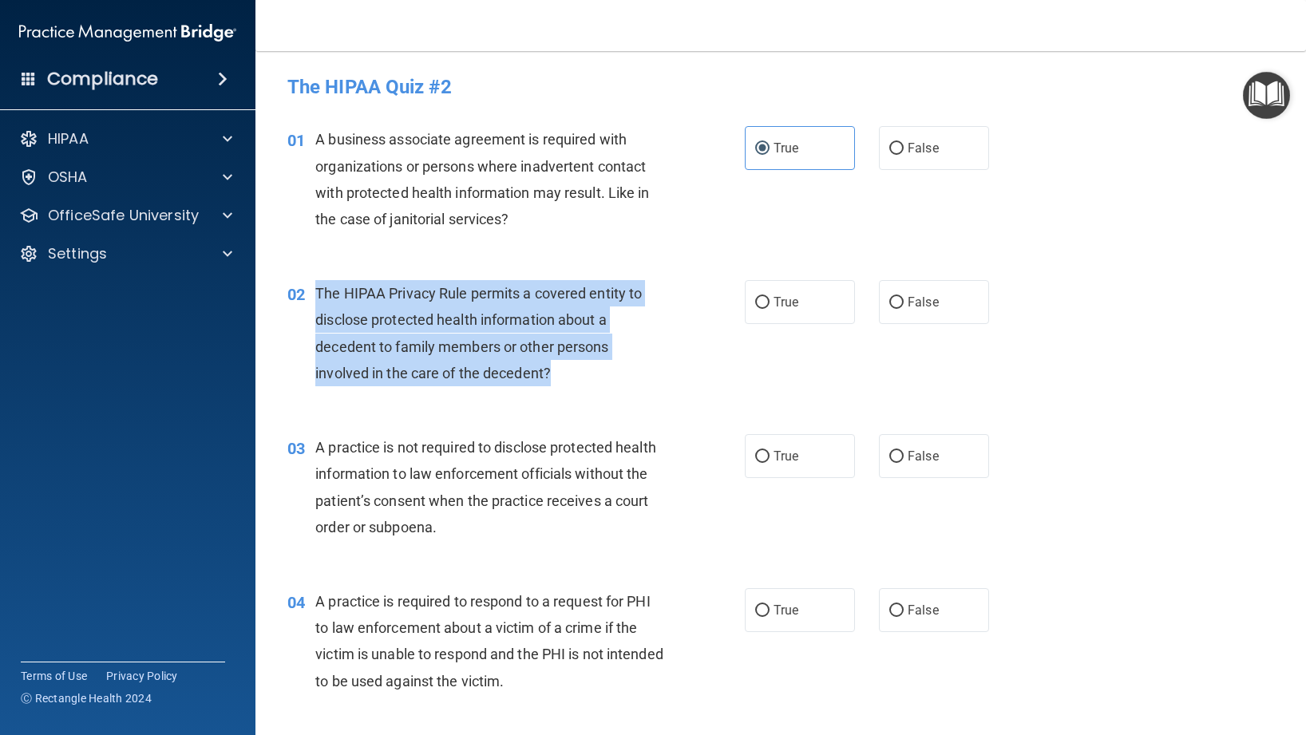
drag, startPoint x: 584, startPoint y: 383, endPoint x: 318, endPoint y: 289, distance: 282.0
click at [318, 289] on div "The HIPAA Privacy Rule permits a covered entity to disclose protected health in…" at bounding box center [495, 333] width 361 height 106
copy span "The HIPAA Privacy Rule permits a covered entity to disclose protected health in…"
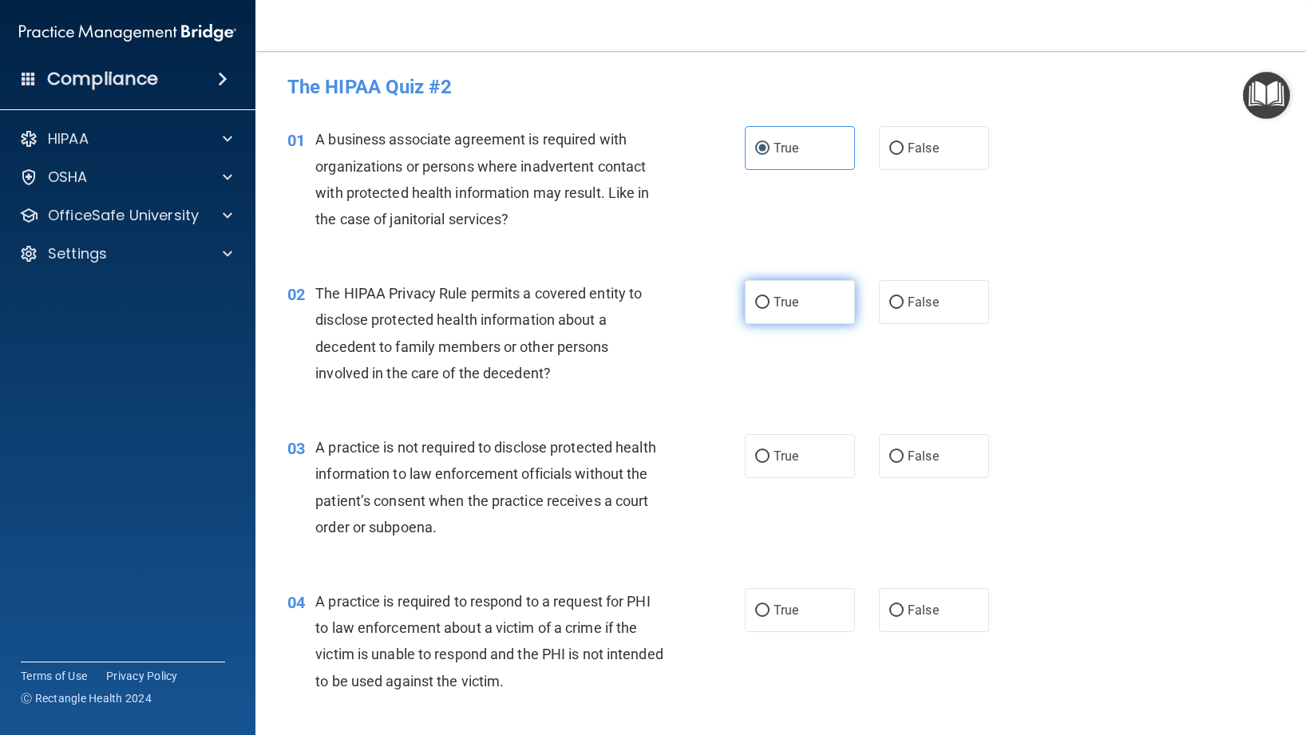
click at [753, 288] on label "True" at bounding box center [800, 302] width 110 height 44
click at [755, 297] on input "True" at bounding box center [762, 303] width 14 height 12
radio input "true"
click at [893, 469] on label "False" at bounding box center [934, 456] width 110 height 44
click at [893, 463] on input "False" at bounding box center [896, 457] width 14 height 12
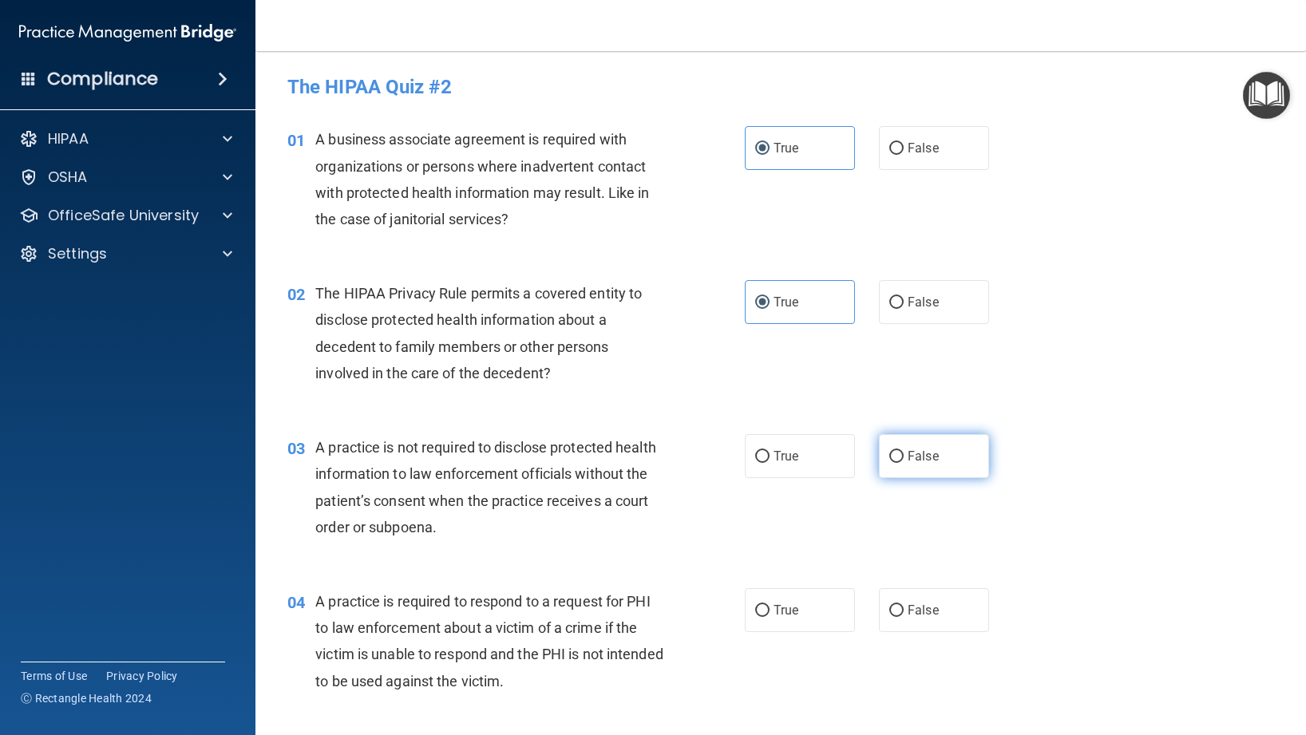
radio input "true"
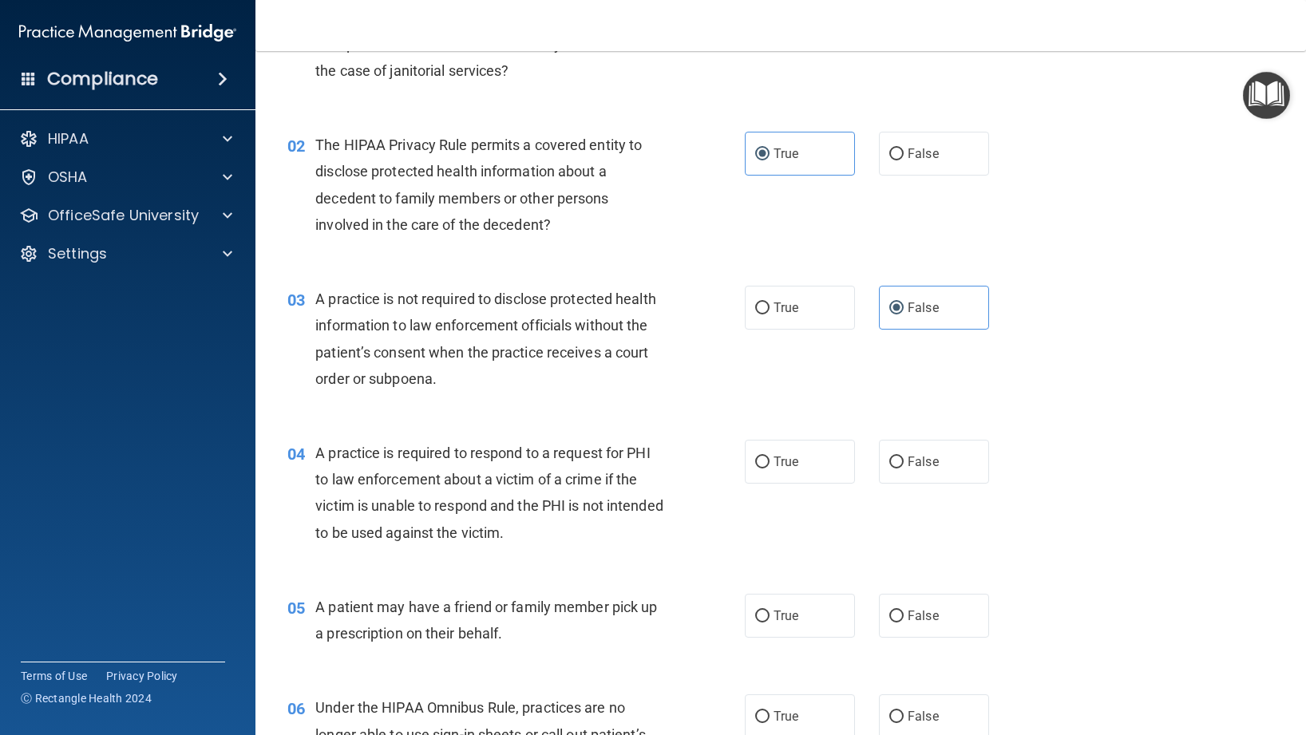
scroll to position [193, 0]
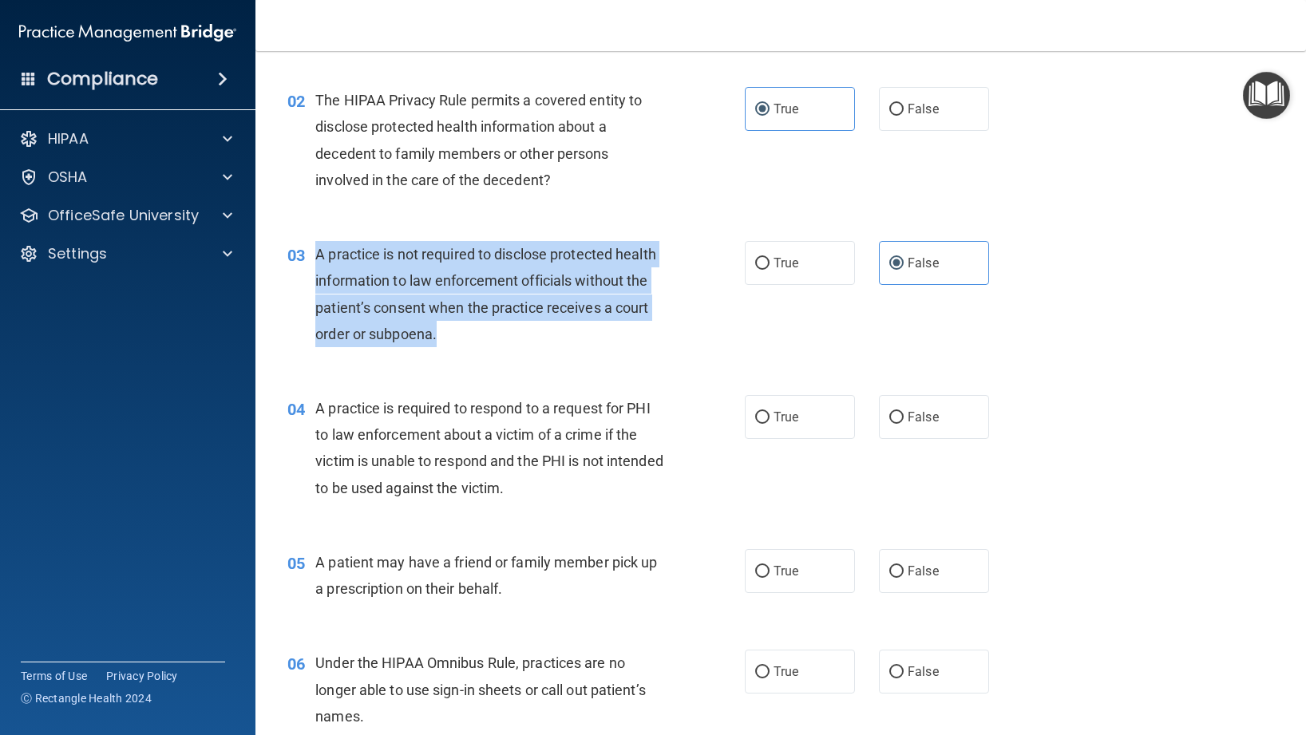
drag, startPoint x: 466, startPoint y: 338, endPoint x: 304, endPoint y: 248, distance: 185.5
click at [303, 247] on div "03 A practice is not required to disclose protected health information to law e…" at bounding box center [515, 298] width 505 height 114
copy div "A practice is not required to disclose protected health information to law enfo…"
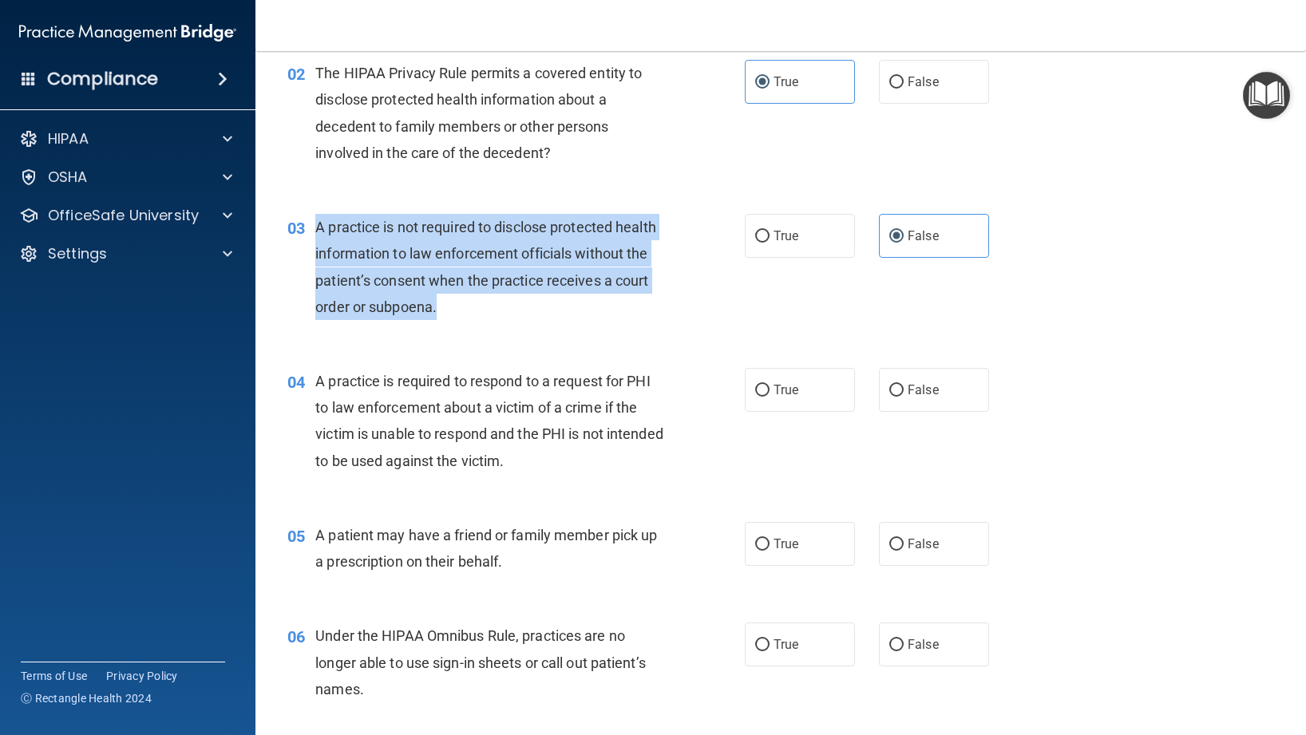
scroll to position [235, 0]
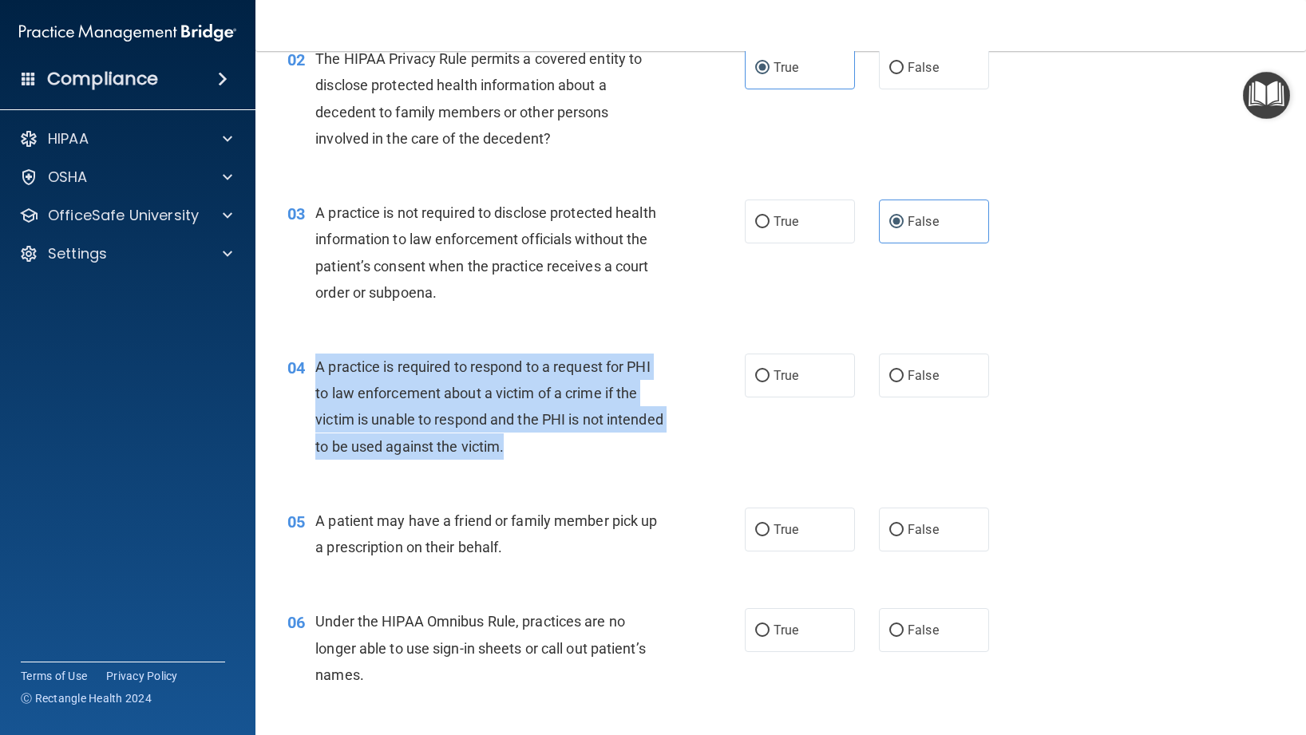
drag, startPoint x: 581, startPoint y: 457, endPoint x: 314, endPoint y: 371, distance: 280.7
click at [314, 371] on div "04 A practice is required to respond to a request for PHI to law enforcement ab…" at bounding box center [515, 411] width 505 height 114
copy div "A practice is required to respond to a request for PHI to law enforcement about…"
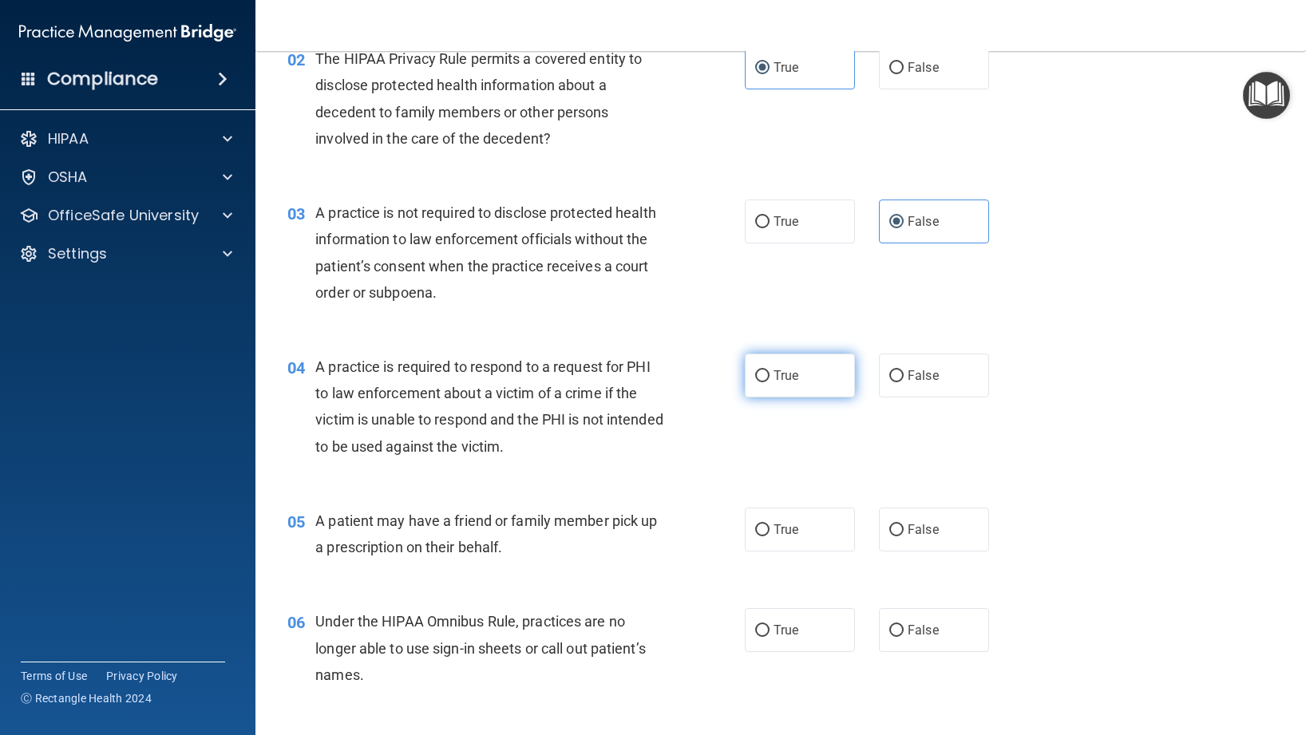
click at [773, 382] on label "True" at bounding box center [800, 376] width 110 height 44
click at [770, 382] on input "True" at bounding box center [762, 376] width 14 height 12
radio input "true"
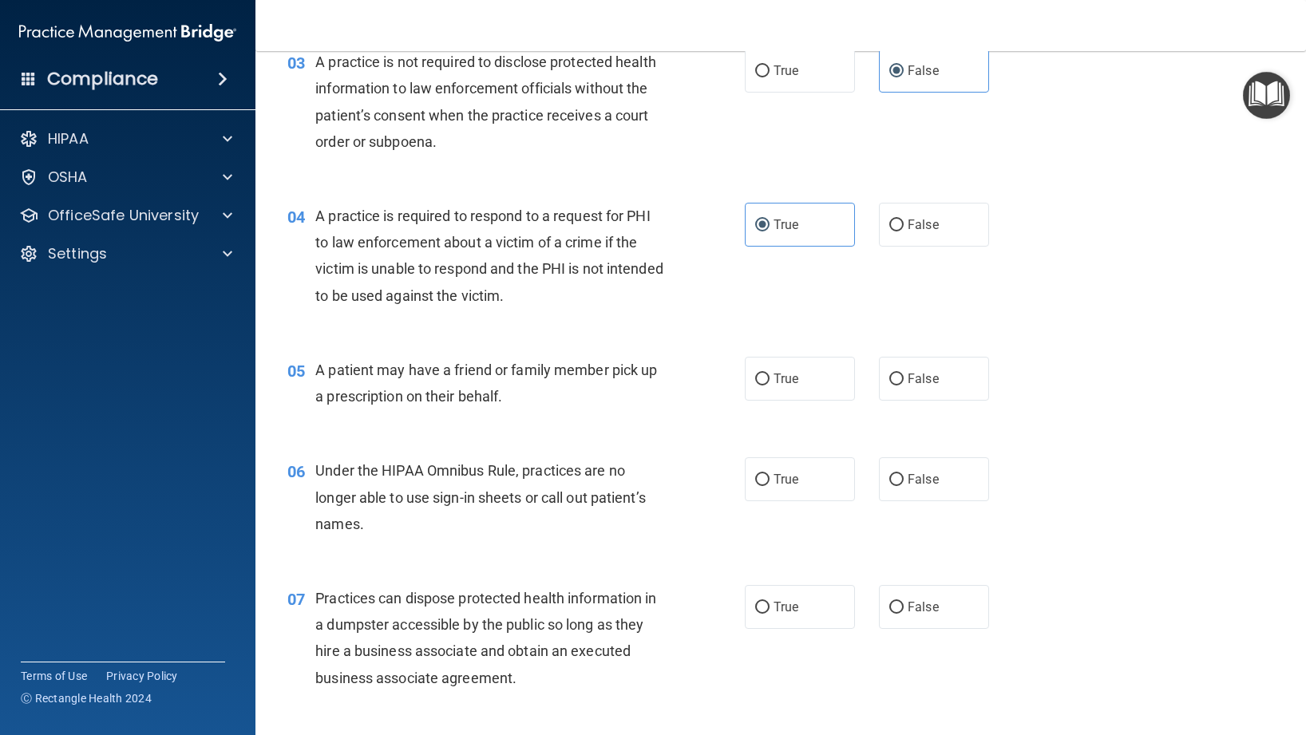
scroll to position [387, 0]
click at [797, 394] on label "True" at bounding box center [800, 377] width 110 height 44
click at [770, 384] on input "True" at bounding box center [762, 378] width 14 height 12
radio input "true"
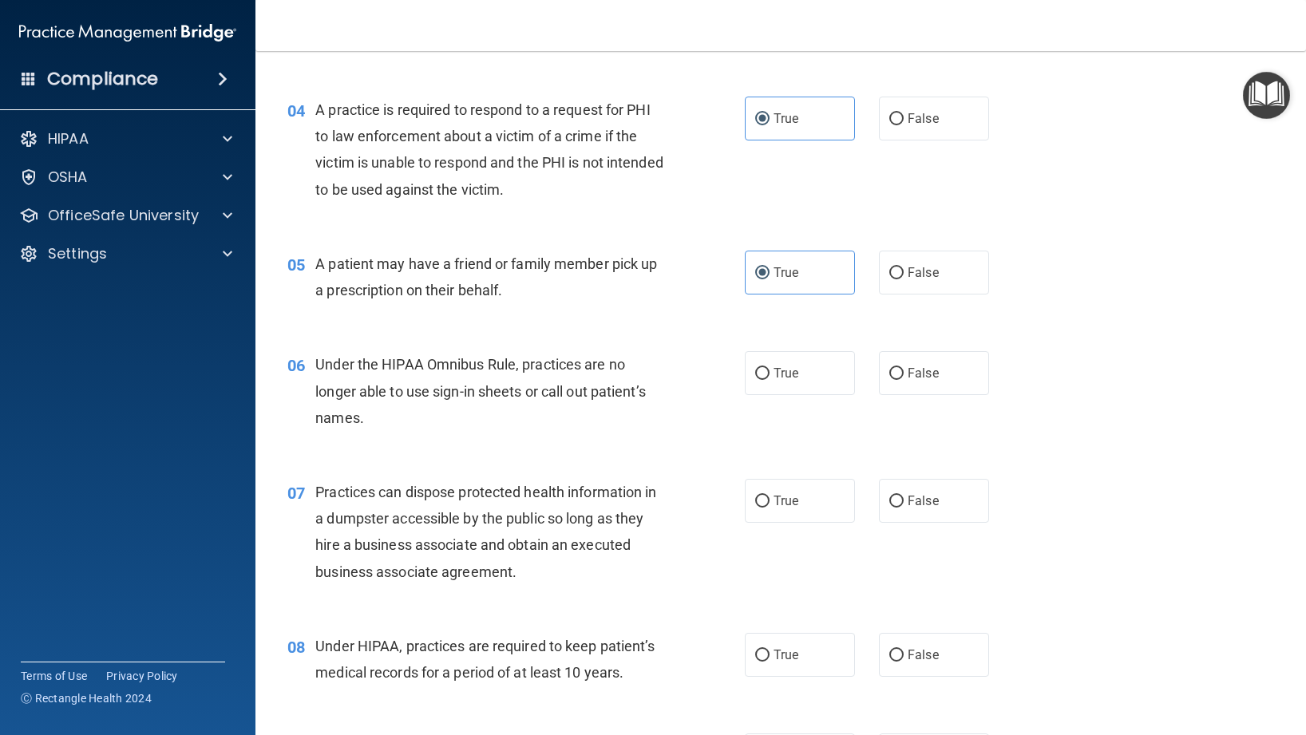
scroll to position [504, 0]
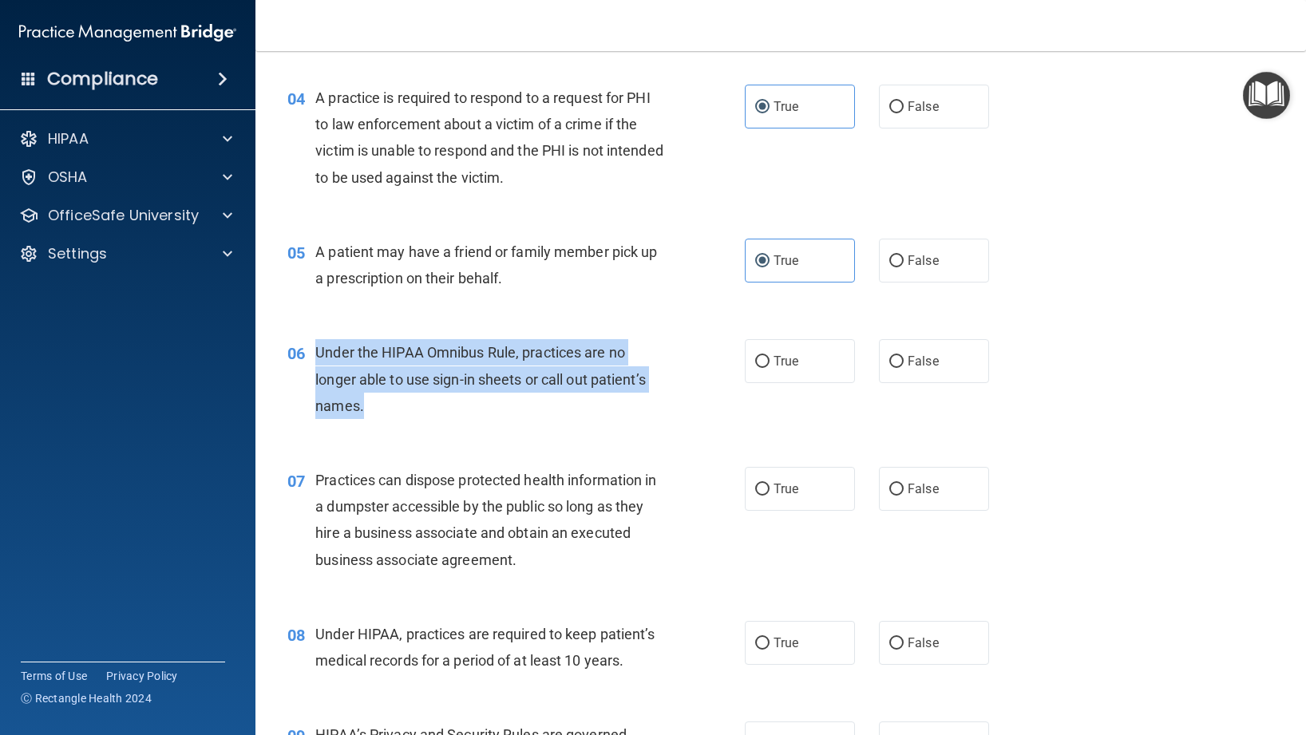
drag, startPoint x: 409, startPoint y: 412, endPoint x: 316, endPoint y: 350, distance: 111.1
click at [316, 350] on div "Under the HIPAA Omnibus Rule, practices are no longer able to use sign-in sheet…" at bounding box center [495, 379] width 361 height 80
copy span "Under the HIPAA Omnibus Rule, practices are no longer able to use sign-in sheet…"
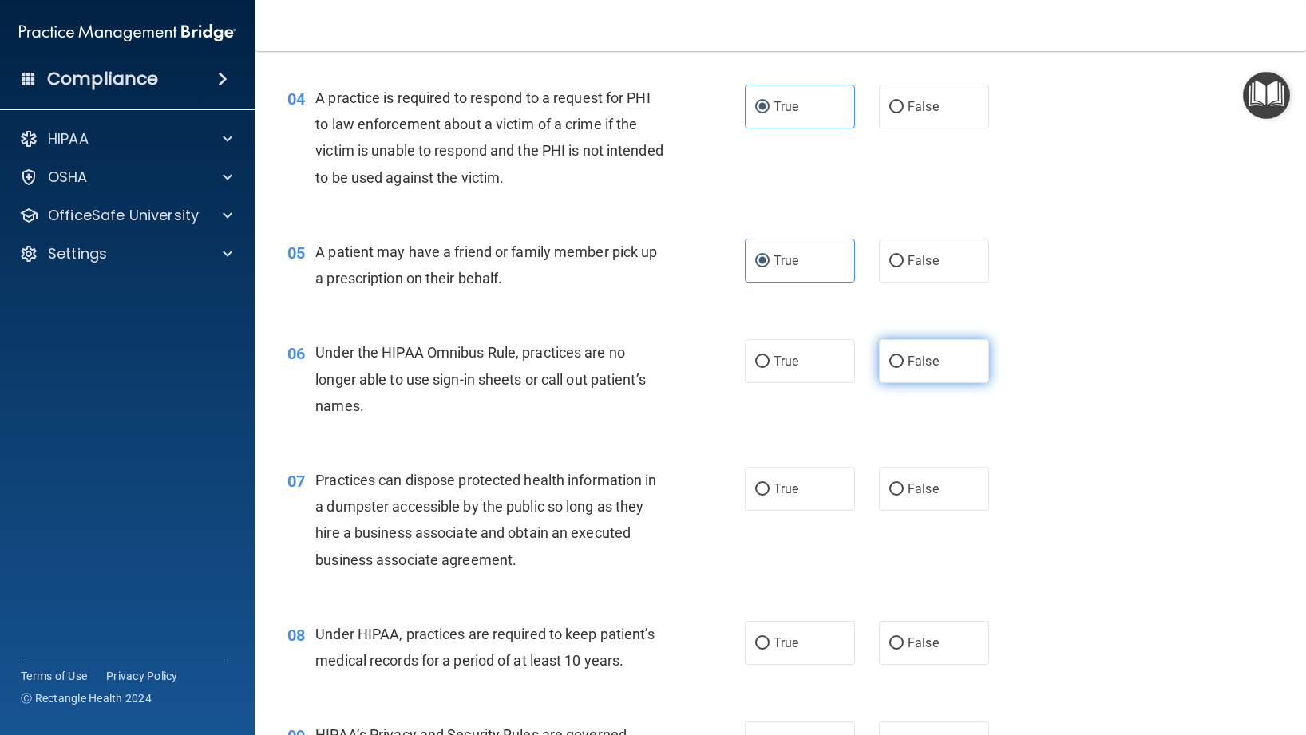
click at [910, 366] on span "False" at bounding box center [923, 361] width 31 height 15
click at [904, 366] on input "False" at bounding box center [896, 362] width 14 height 12
radio input "true"
click at [694, 371] on div "06 Under the HIPAA Omnibus Rule, practices are no longer able to use sign-in sh…" at bounding box center [515, 383] width 505 height 88
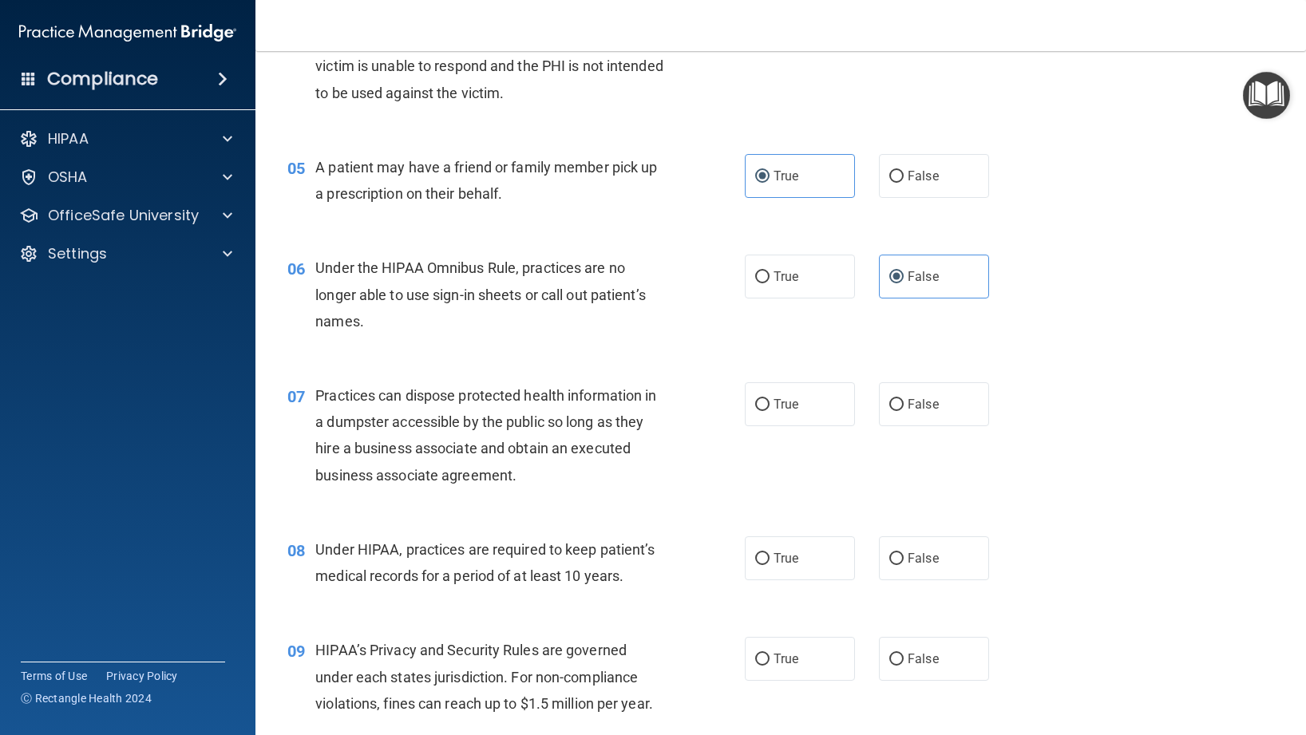
scroll to position [587, 0]
click at [924, 423] on label "False" at bounding box center [934, 406] width 110 height 44
click at [904, 413] on input "False" at bounding box center [896, 407] width 14 height 12
radio input "true"
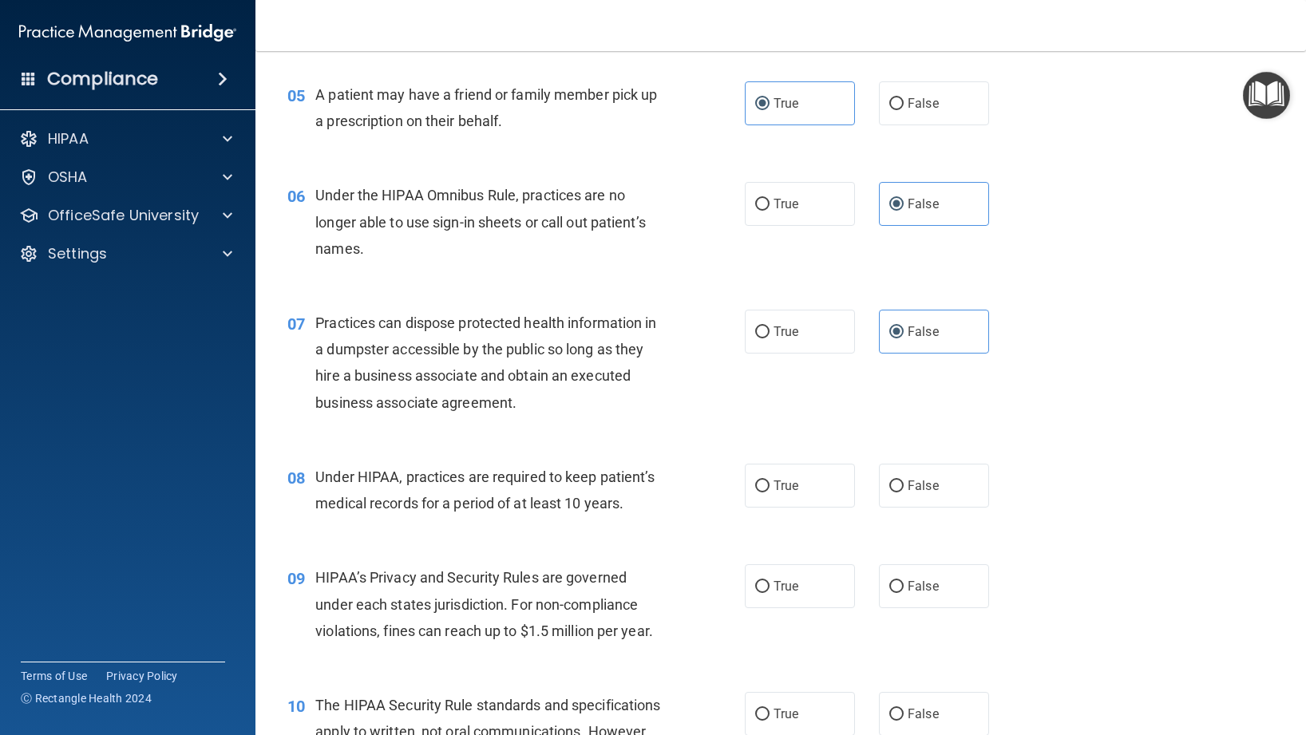
scroll to position [697, 0]
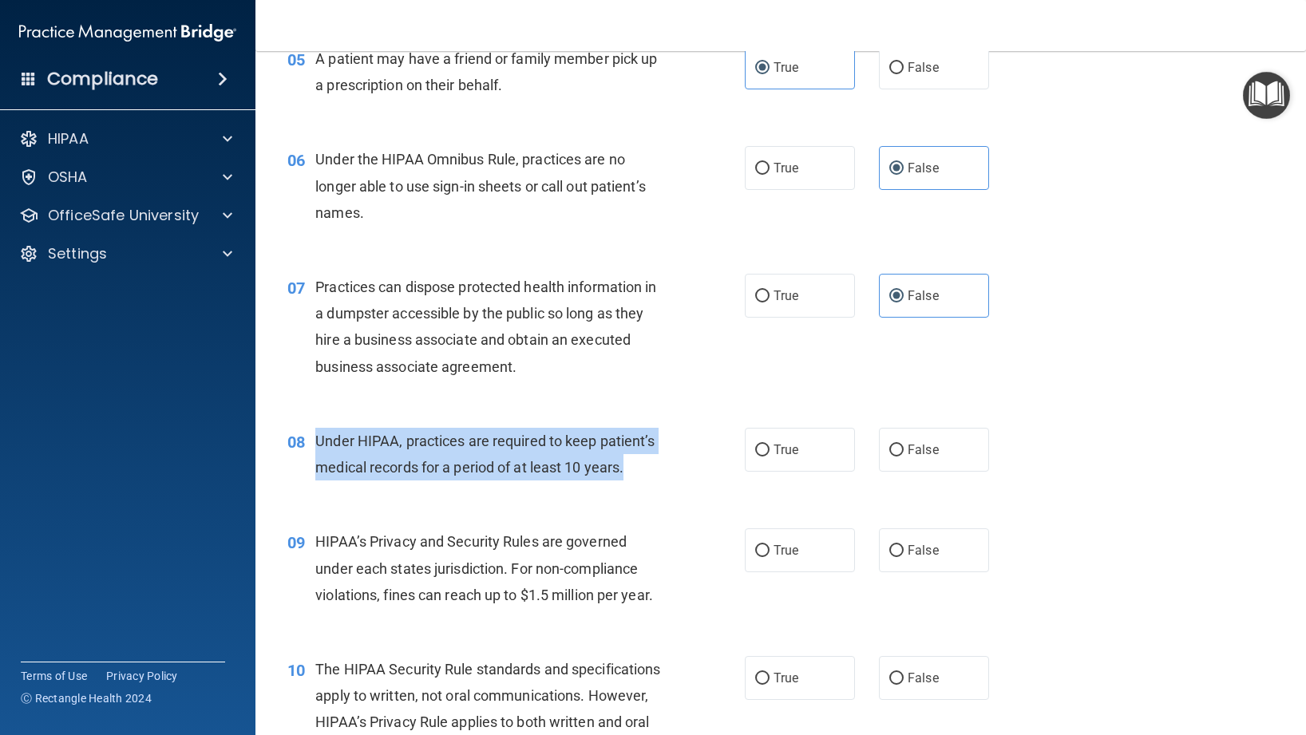
drag, startPoint x: 639, startPoint y: 472, endPoint x: 344, endPoint y: 445, distance: 296.6
click at [307, 438] on div "08 Under HIPAA, practices are required to keep patient’s medical records for a …" at bounding box center [515, 458] width 505 height 61
copy div "Under HIPAA, practices are required to keep patient’s medical records for a per…"
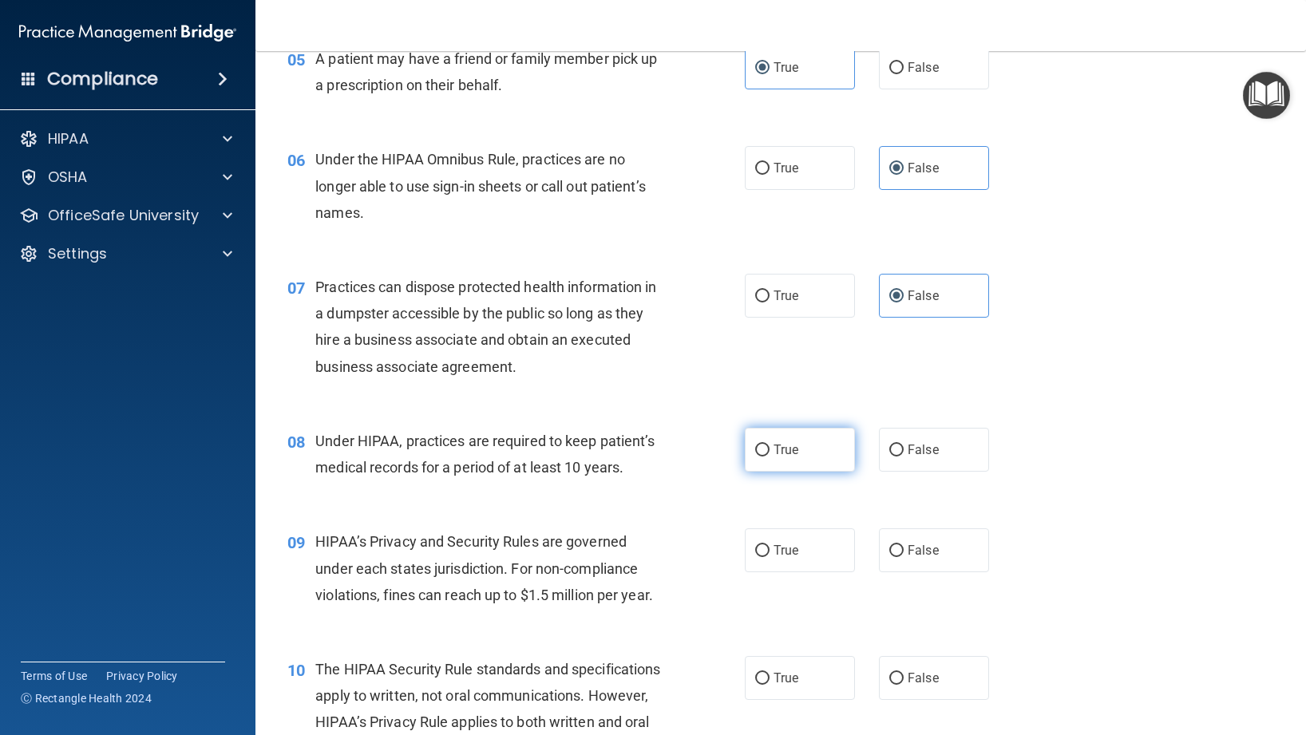
click at [782, 445] on span "True" at bounding box center [786, 449] width 25 height 15
click at [770, 445] on input "True" at bounding box center [762, 451] width 14 height 12
radio input "true"
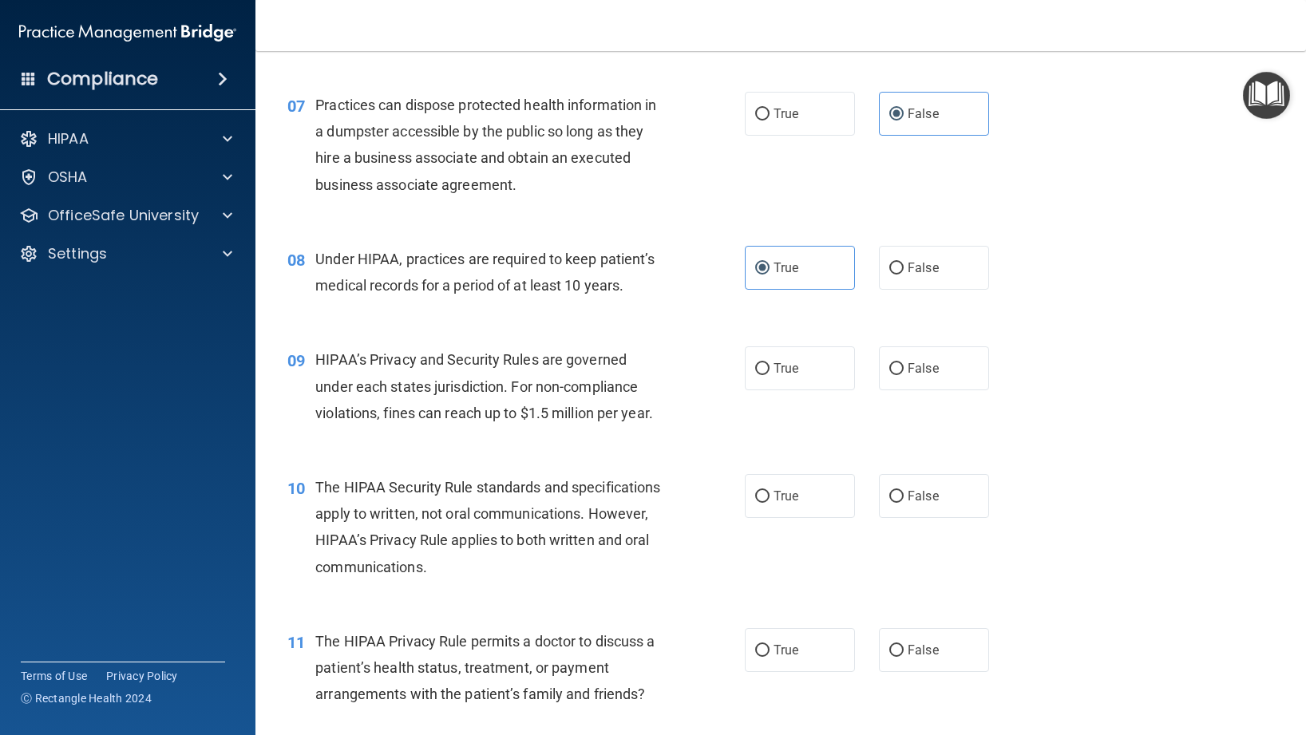
scroll to position [881, 0]
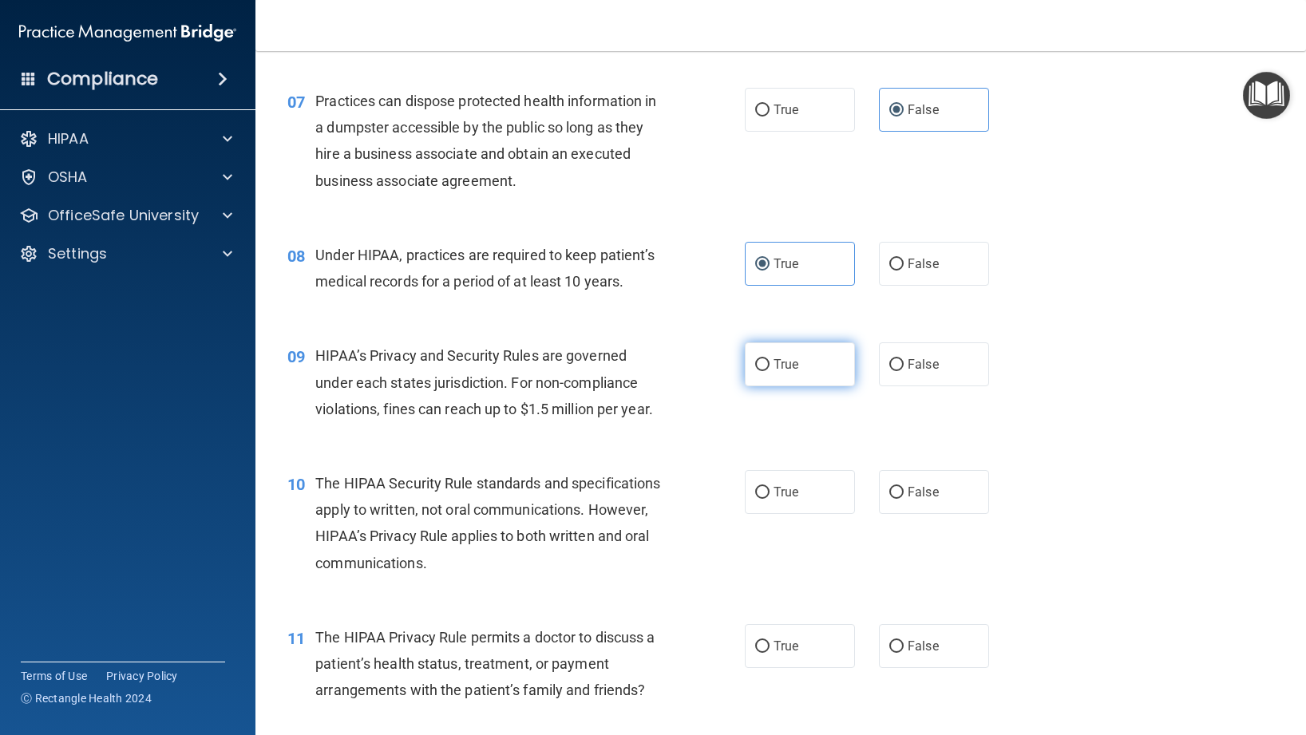
click at [760, 376] on label "True" at bounding box center [800, 364] width 110 height 44
click at [760, 371] on input "True" at bounding box center [762, 365] width 14 height 12
radio input "true"
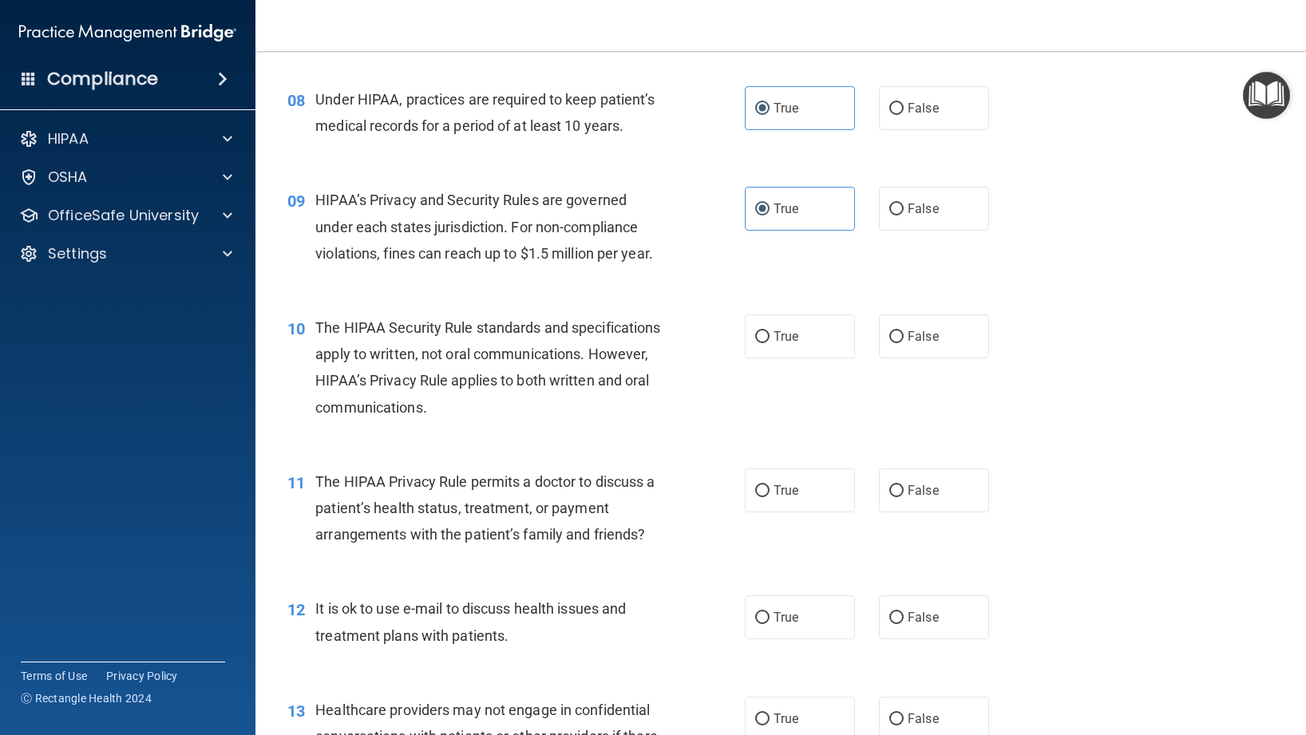
scroll to position [1043, 0]
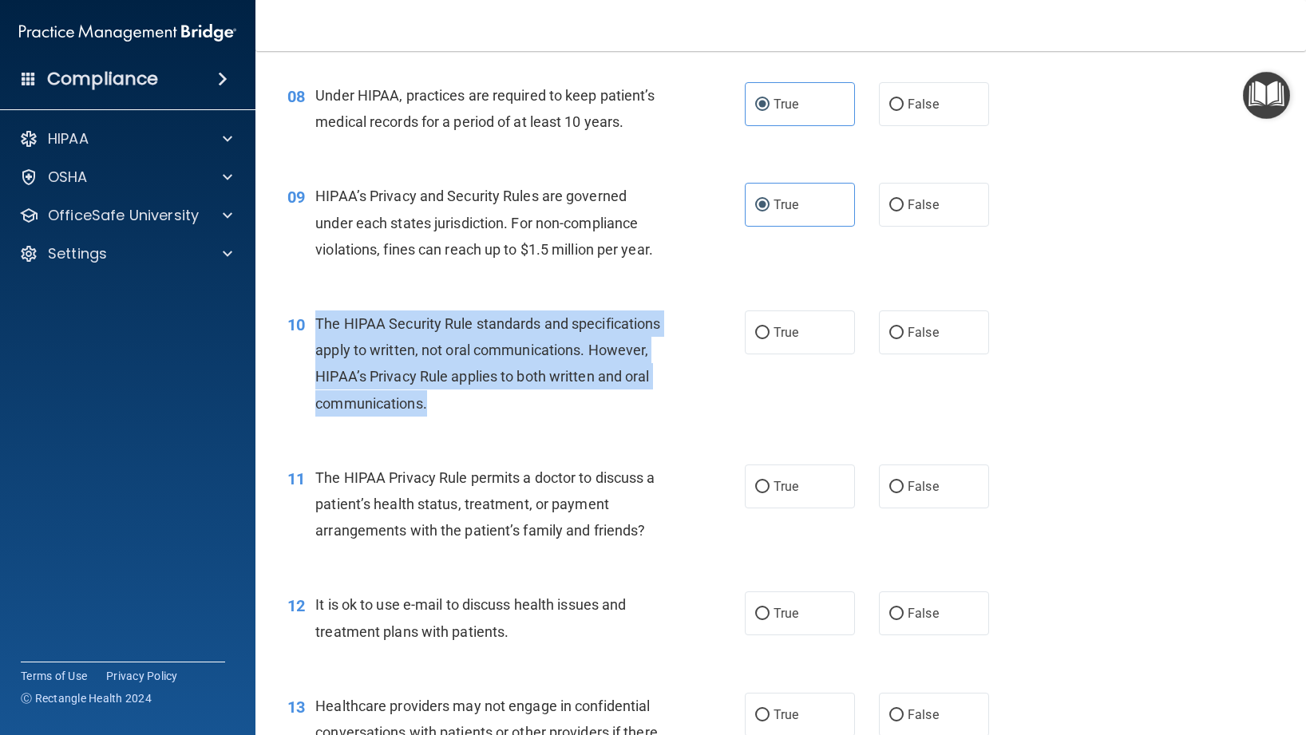
drag, startPoint x: 429, startPoint y: 394, endPoint x: 317, endPoint y: 328, distance: 129.5
click at [317, 328] on div "The HIPAA Security Rule standards and specifications apply to written, not oral…" at bounding box center [495, 364] width 361 height 106
copy span "The HIPAA Security Rule standards and specifications apply to written, not oral…"
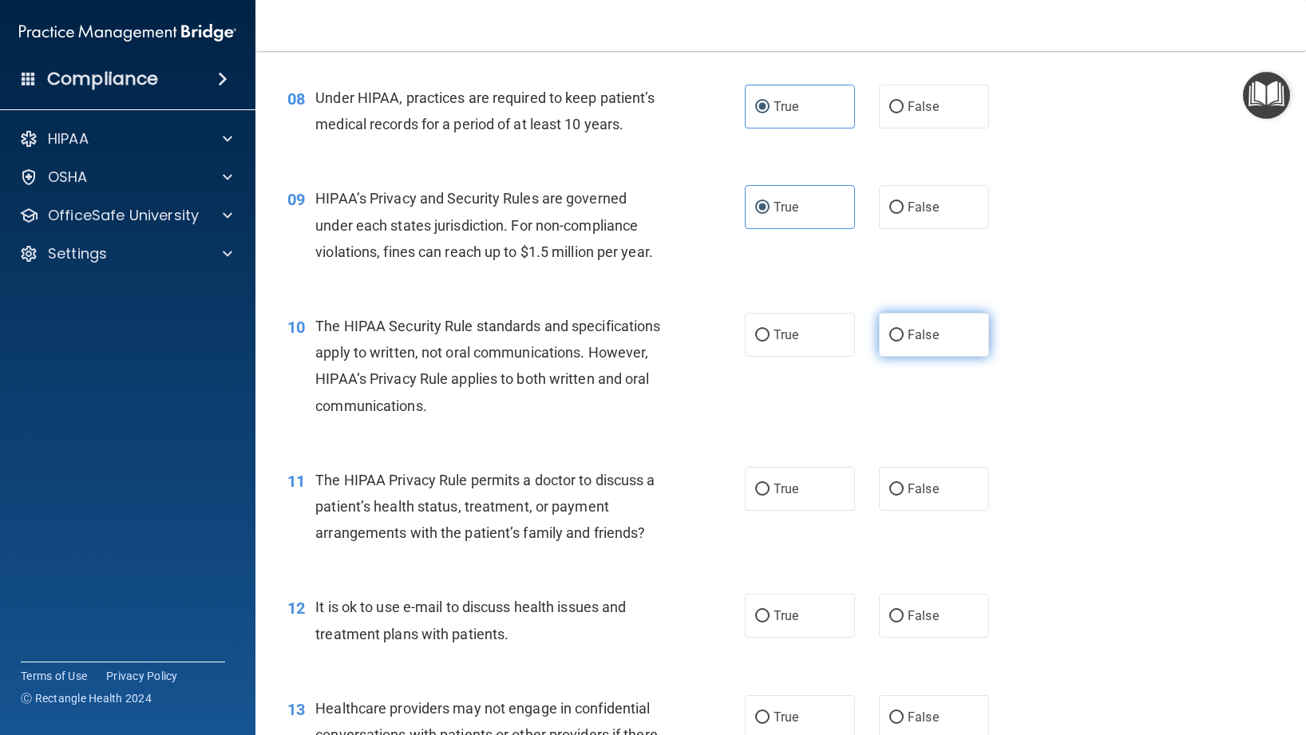
click at [935, 346] on label "False" at bounding box center [934, 335] width 110 height 44
click at [904, 342] on input "False" at bounding box center [896, 336] width 14 height 12
radio input "true"
click at [664, 370] on div "The HIPAA Security Rule standards and specifications apply to written, not oral…" at bounding box center [495, 367] width 361 height 106
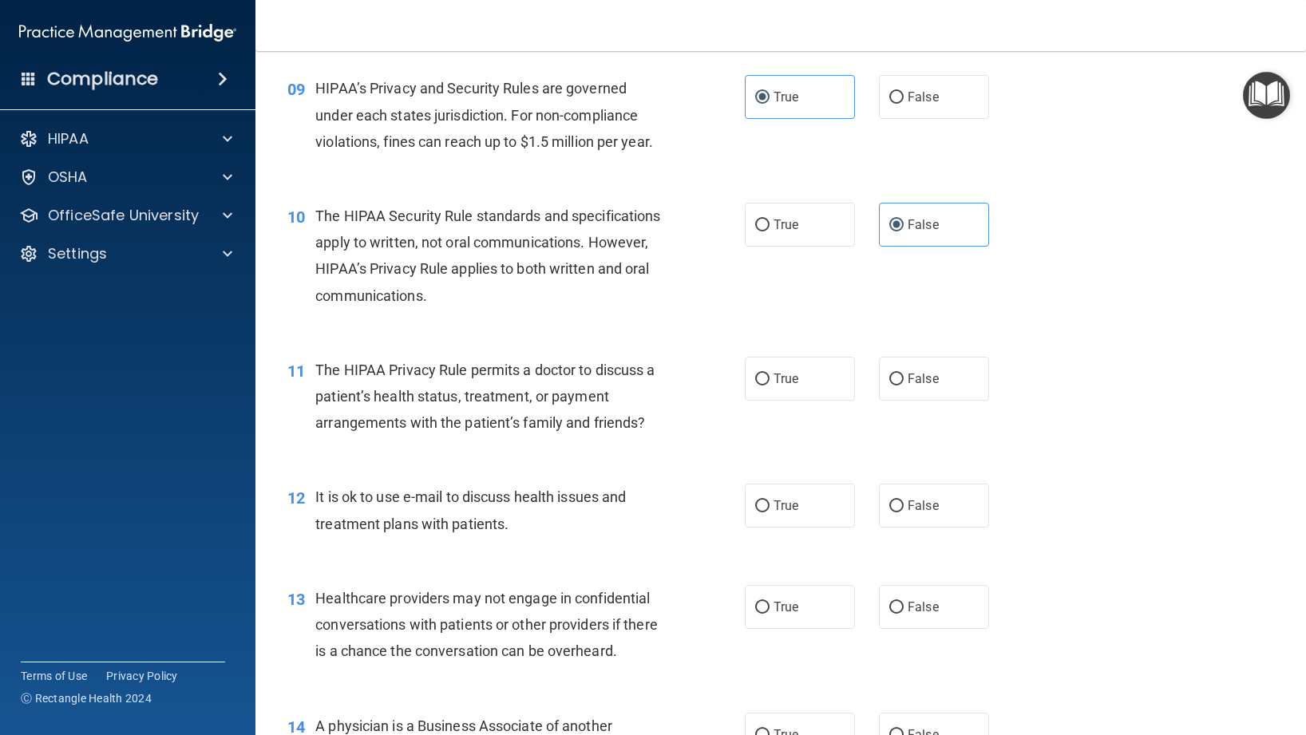
scroll to position [1200, 0]
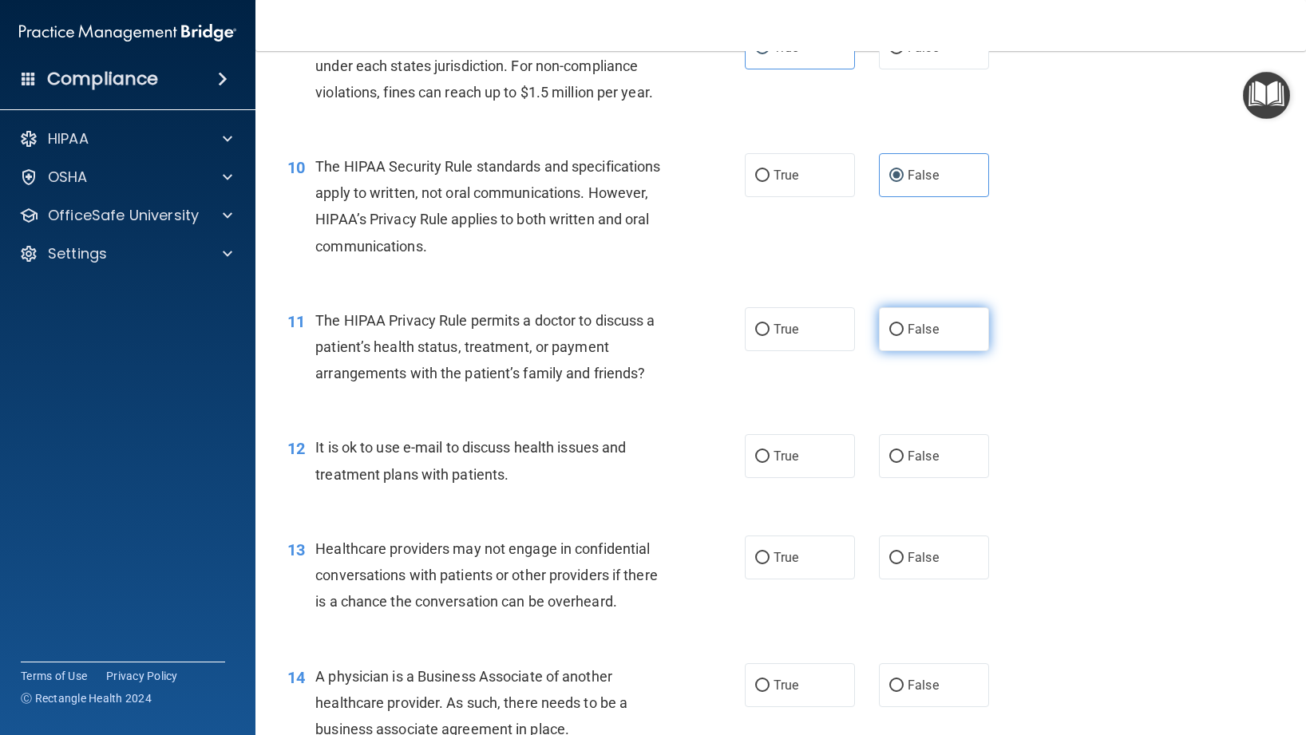
click at [900, 344] on label "False" at bounding box center [934, 329] width 110 height 44
click at [900, 336] on input "False" at bounding box center [896, 330] width 14 height 12
radio input "true"
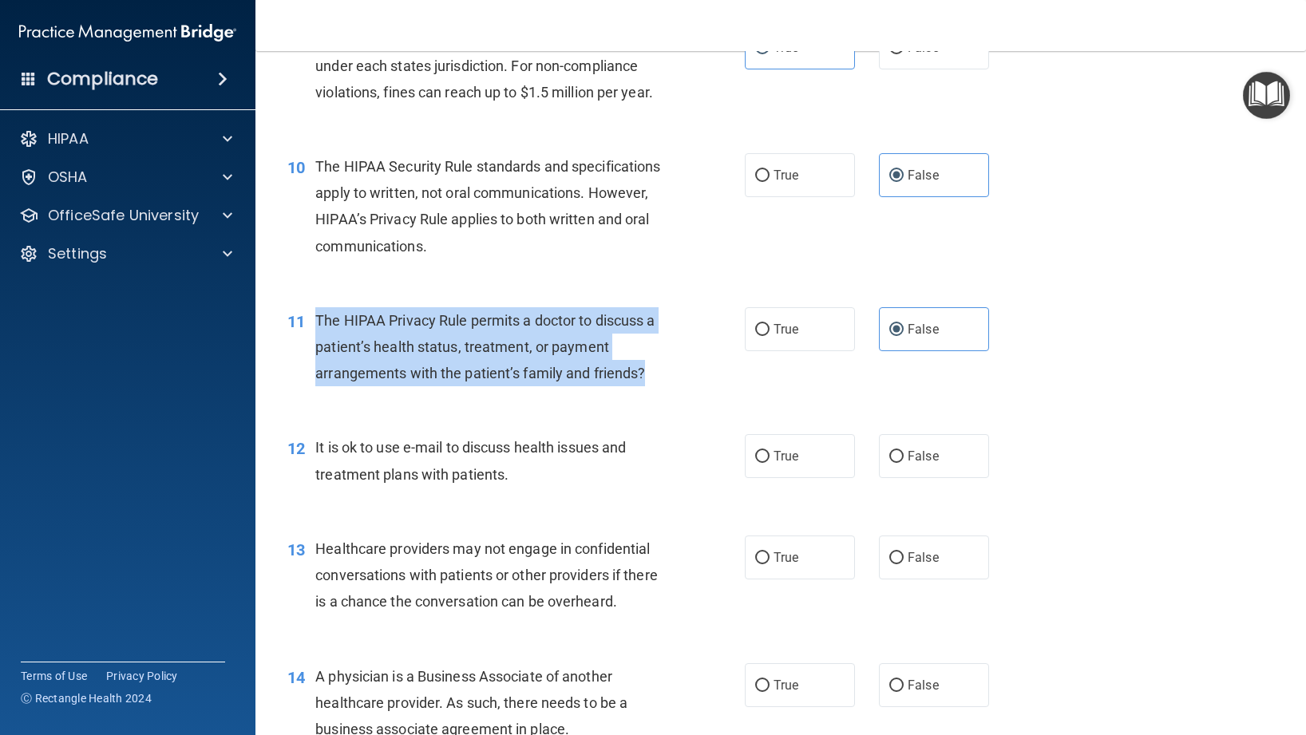
drag, startPoint x: 656, startPoint y: 375, endPoint x: 315, endPoint y: 323, distance: 344.9
click at [315, 323] on div "The HIPAA Privacy Rule permits a doctor to discuss a patient’s health status, t…" at bounding box center [495, 347] width 361 height 80
copy span "The HIPAA Privacy Rule permits a doctor to discuss a patient’s health status, t…"
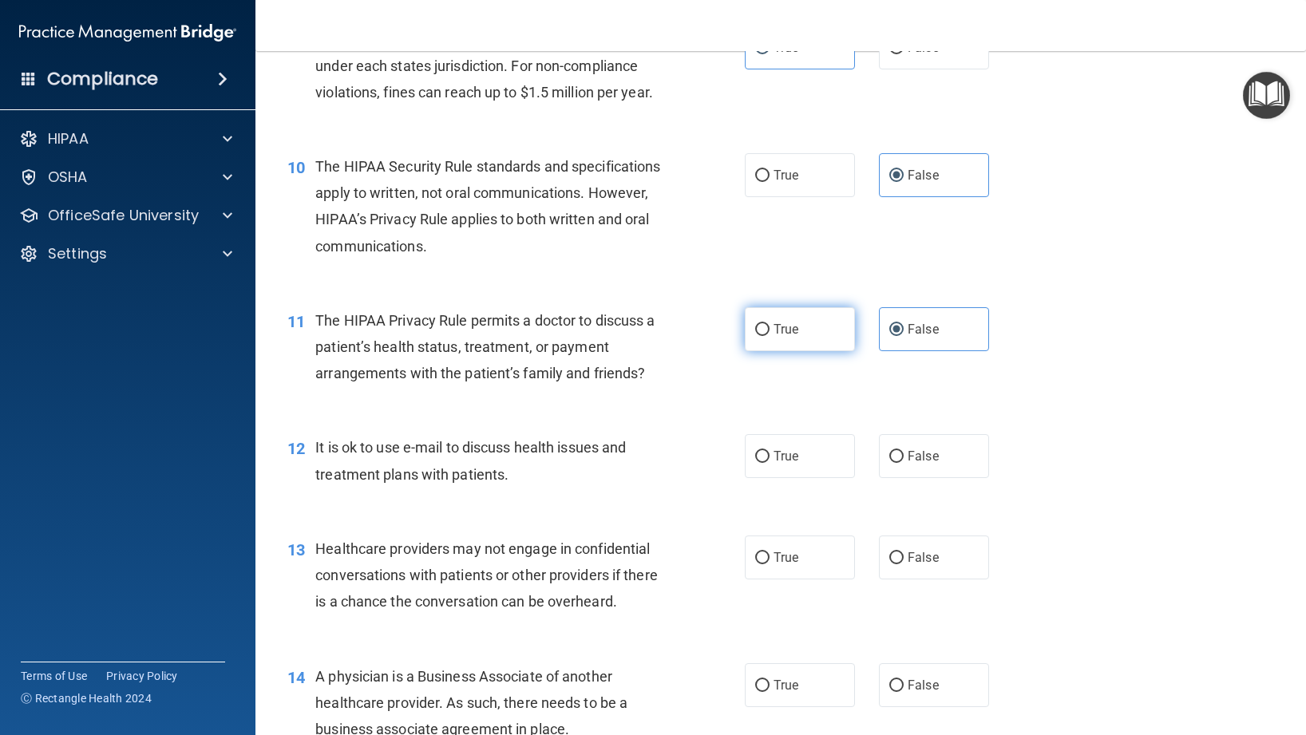
click at [774, 320] on label "True" at bounding box center [800, 329] width 110 height 44
click at [770, 324] on input "True" at bounding box center [762, 330] width 14 height 12
radio input "true"
radio input "false"
click at [700, 355] on div "11 The HIPAA Privacy Rule permits a doctor to discuss a patient’s health status…" at bounding box center [515, 351] width 505 height 88
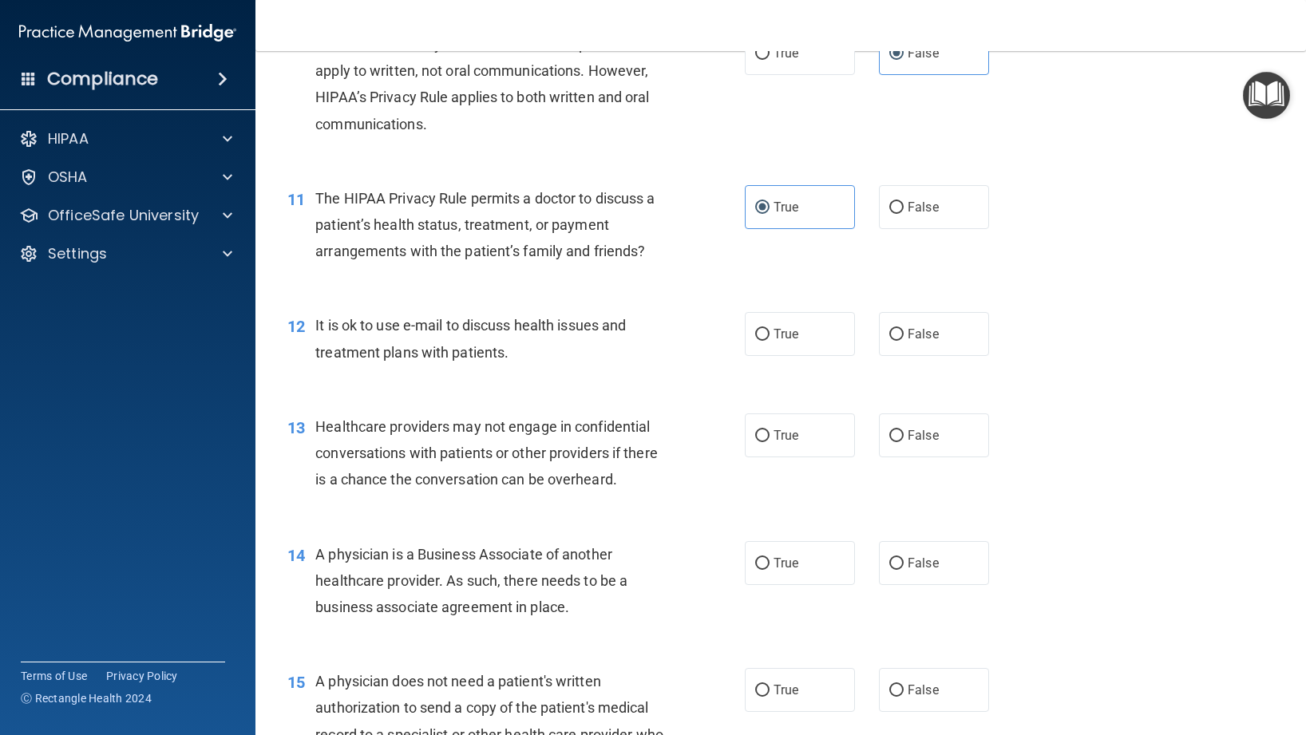
scroll to position [1329, 0]
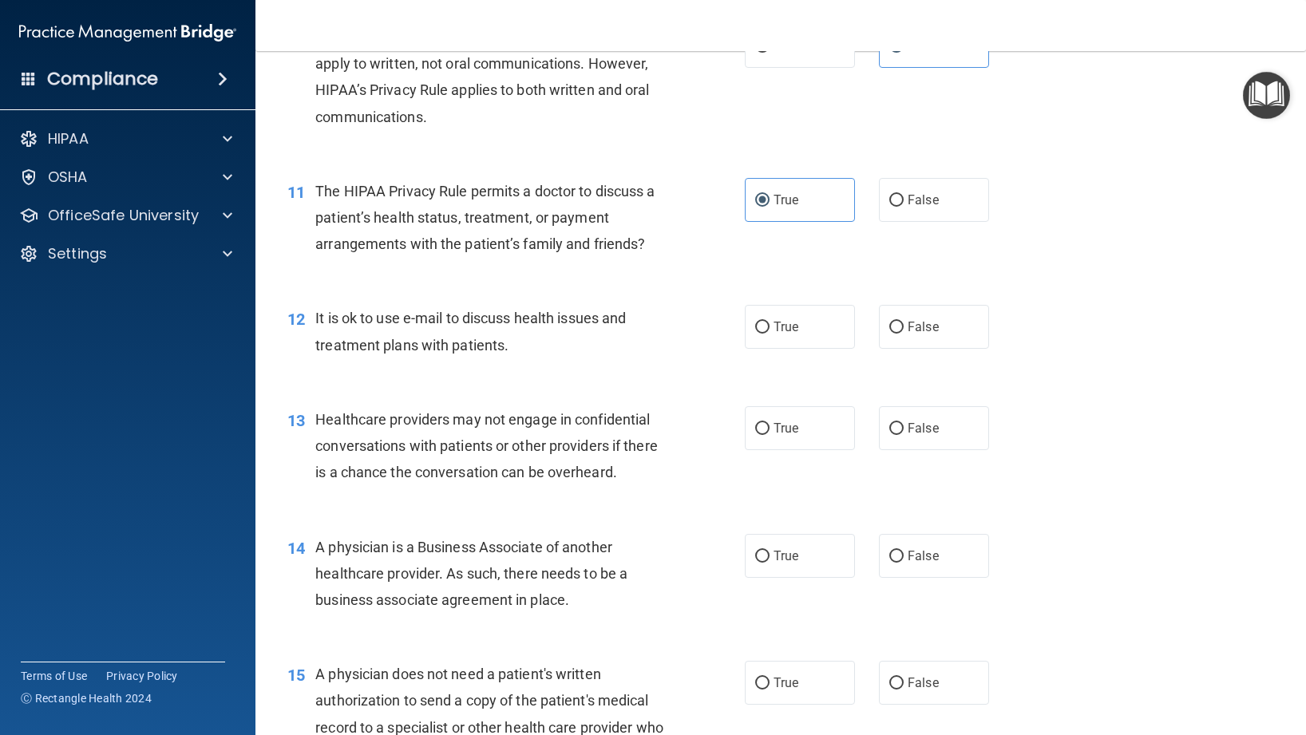
click at [514, 349] on div "It is ok to use e-mail to discuss health issues and treatment plans with patien…" at bounding box center [495, 331] width 361 height 53
click at [482, 341] on span "It is ok to use e-mail to discuss health issues and treatment plans with patien…" at bounding box center [470, 331] width 311 height 43
click at [506, 346] on span "It is ok to use e-mail to discuss health issues and treatment plans with patien…" at bounding box center [470, 331] width 311 height 43
click at [781, 334] on span "True" at bounding box center [786, 326] width 25 height 15
click at [770, 334] on input "True" at bounding box center [762, 328] width 14 height 12
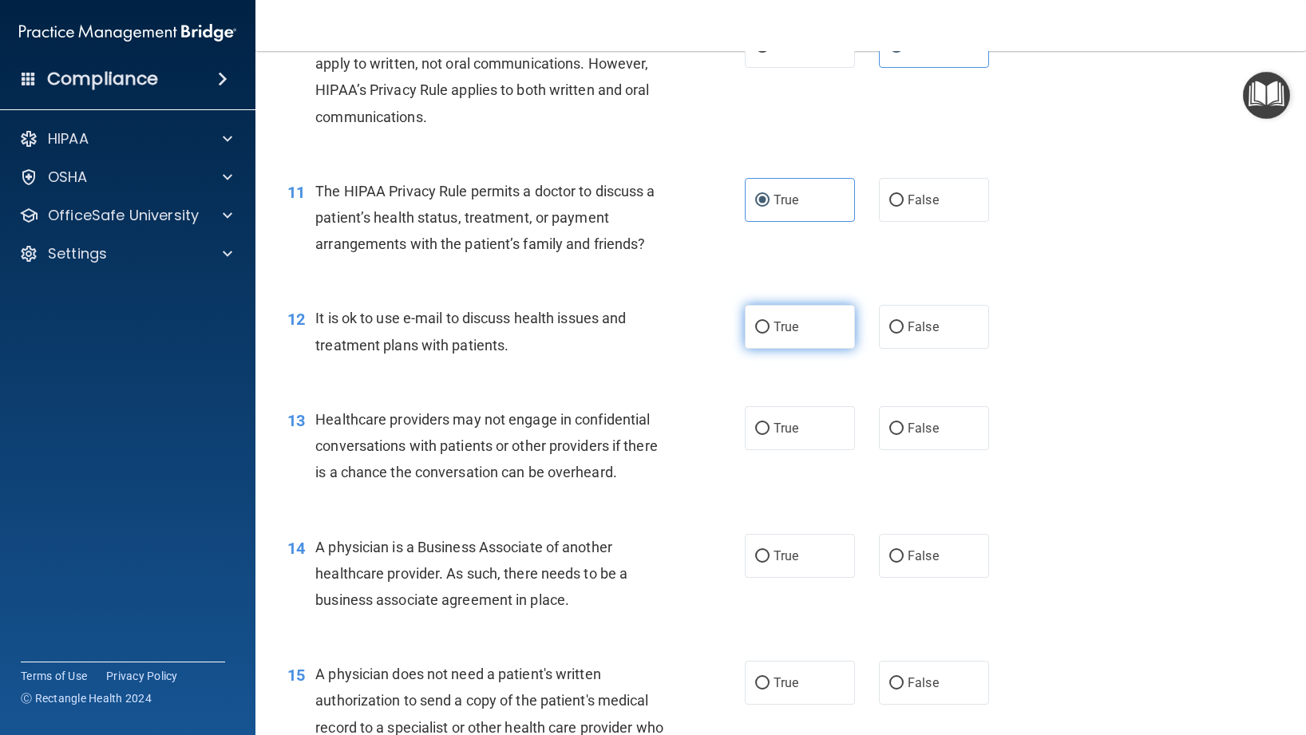
radio input "true"
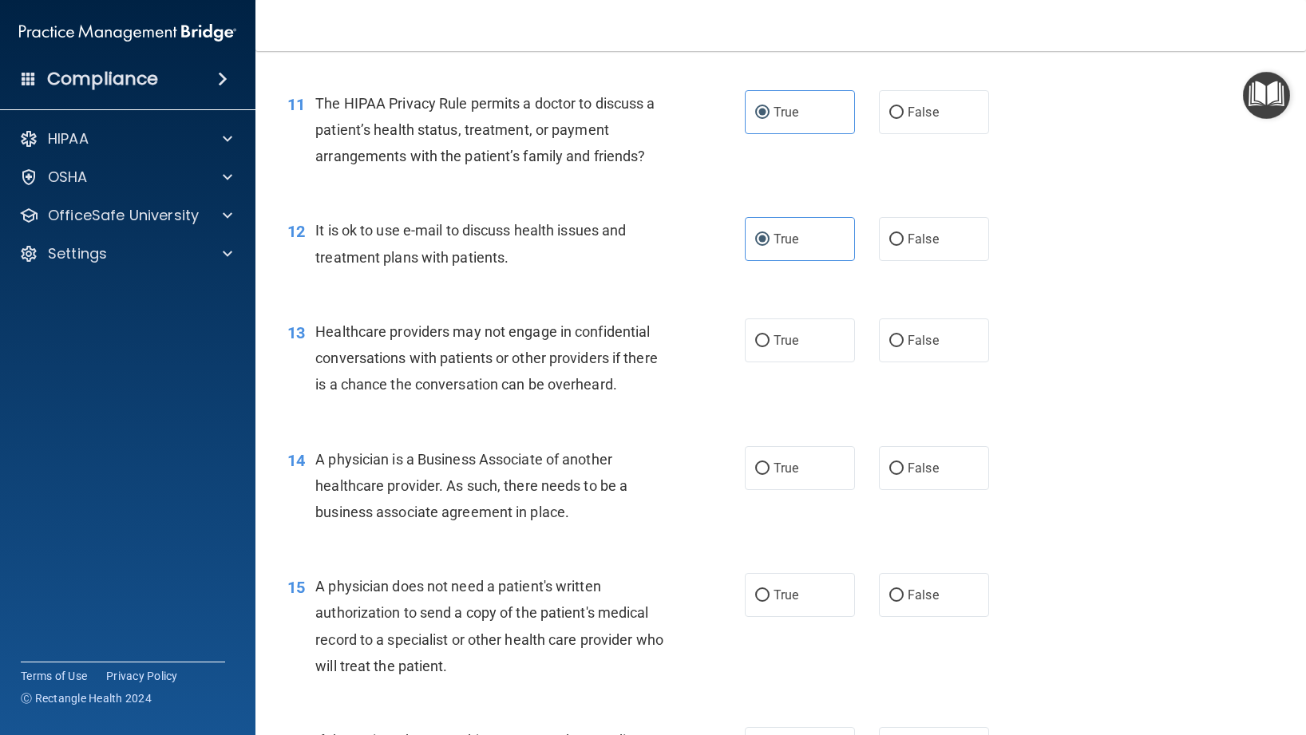
scroll to position [1417, 0]
click at [778, 356] on label "True" at bounding box center [800, 341] width 110 height 44
click at [770, 347] on input "True" at bounding box center [762, 341] width 14 height 12
radio input "true"
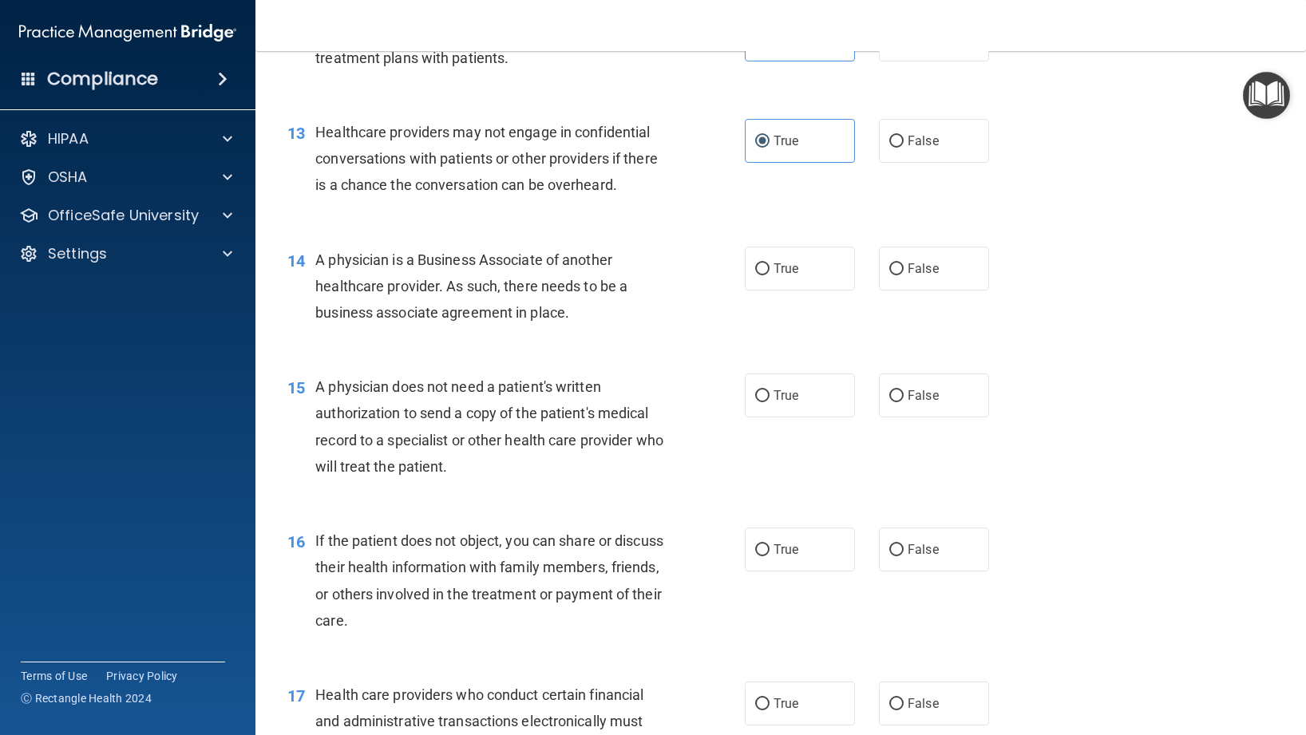
scroll to position [1625, 0]
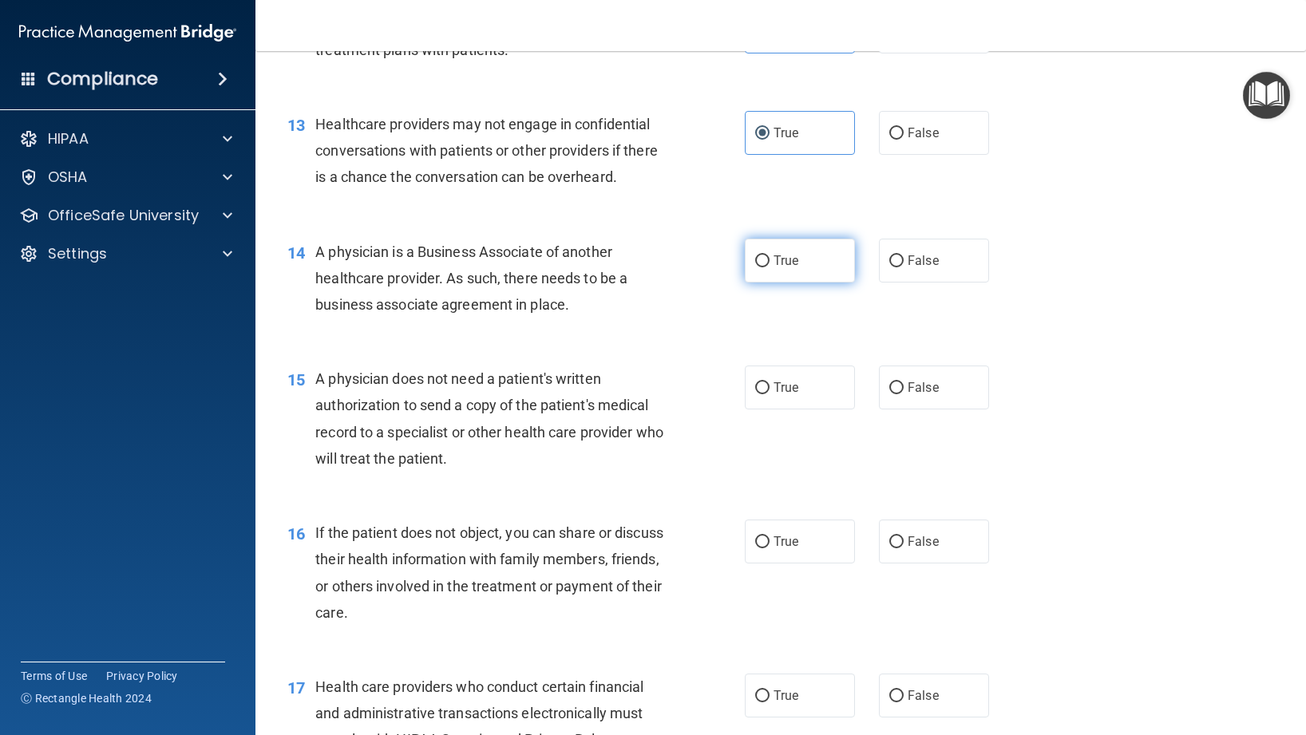
click at [797, 251] on label "True" at bounding box center [800, 261] width 110 height 44
click at [770, 255] on input "True" at bounding box center [762, 261] width 14 height 12
radio input "true"
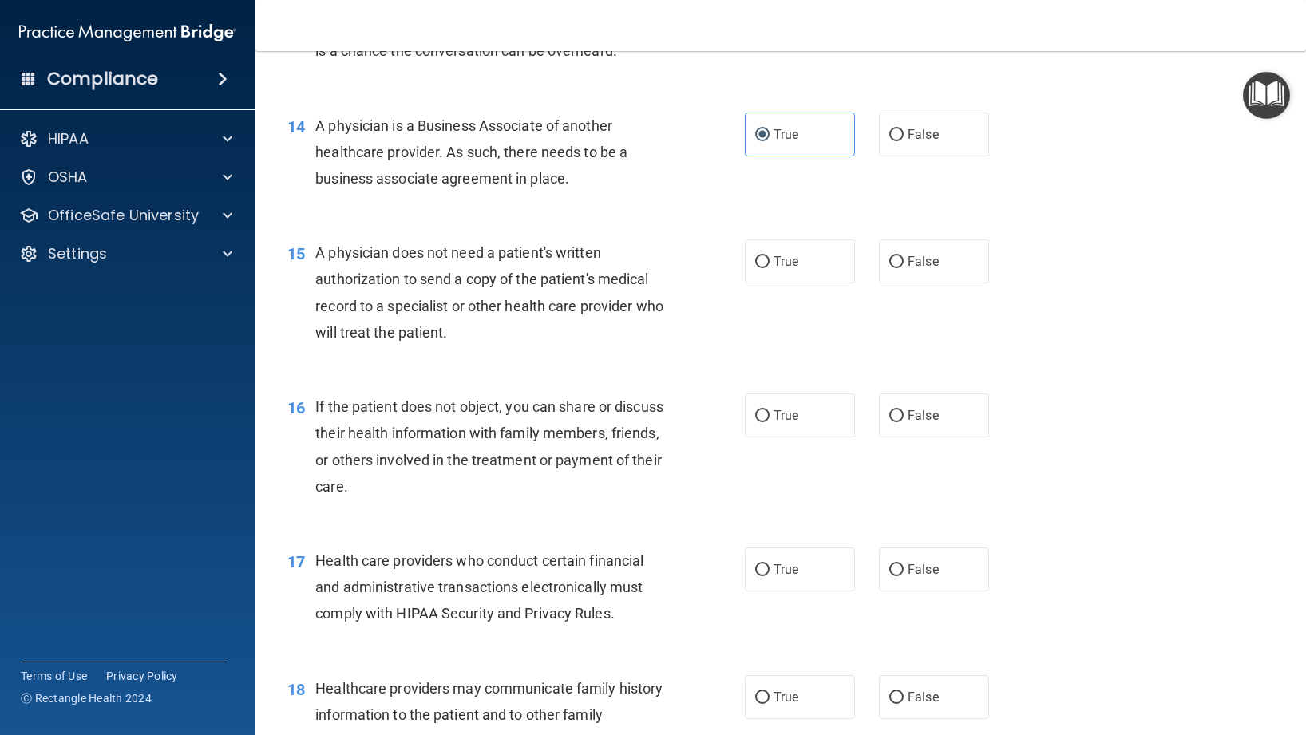
scroll to position [1753, 0]
click at [764, 274] on label "True" at bounding box center [800, 259] width 110 height 44
click at [764, 266] on input "True" at bounding box center [762, 260] width 14 height 12
radio input "true"
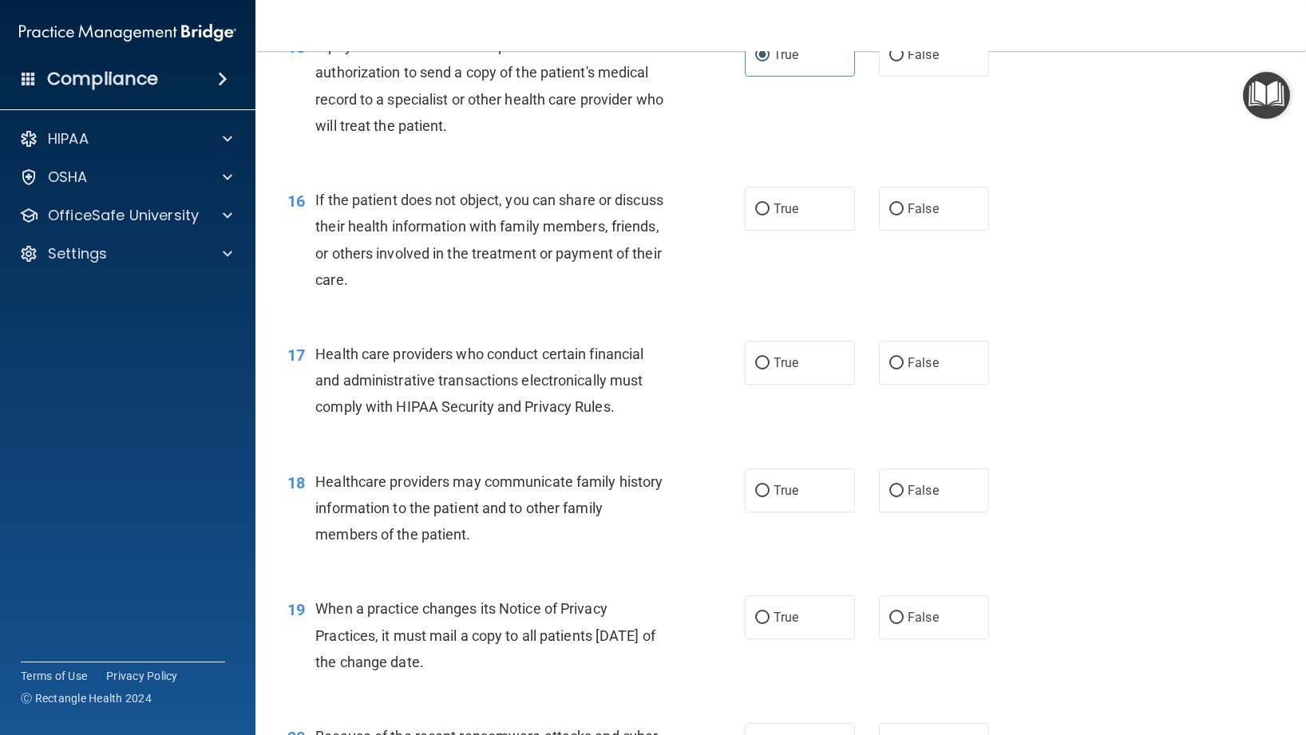
scroll to position [1958, 0]
click at [769, 216] on label "True" at bounding box center [800, 208] width 110 height 44
click at [769, 215] on input "True" at bounding box center [762, 209] width 14 height 12
radio input "true"
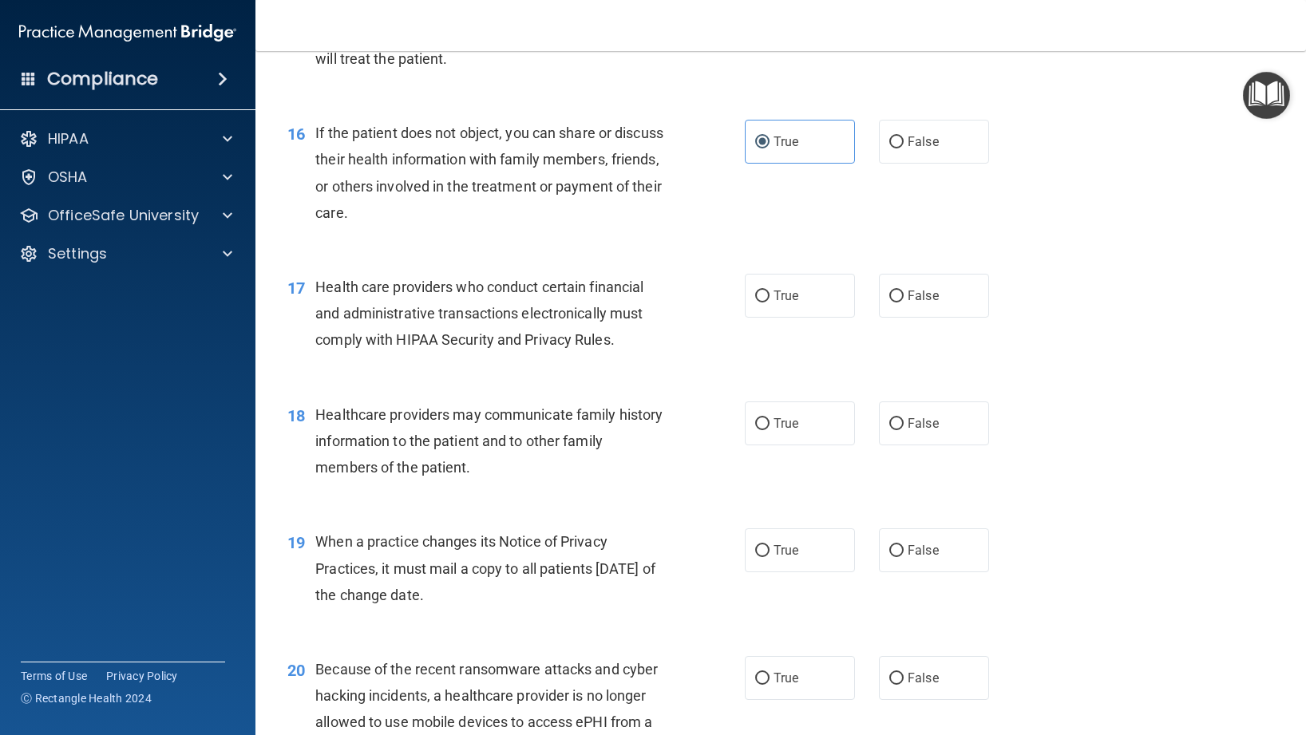
scroll to position [2027, 0]
click at [765, 299] on input "True" at bounding box center [762, 294] width 14 height 12
radio input "true"
click at [774, 424] on span "True" at bounding box center [786, 421] width 25 height 15
click at [770, 424] on input "True" at bounding box center [762, 422] width 14 height 12
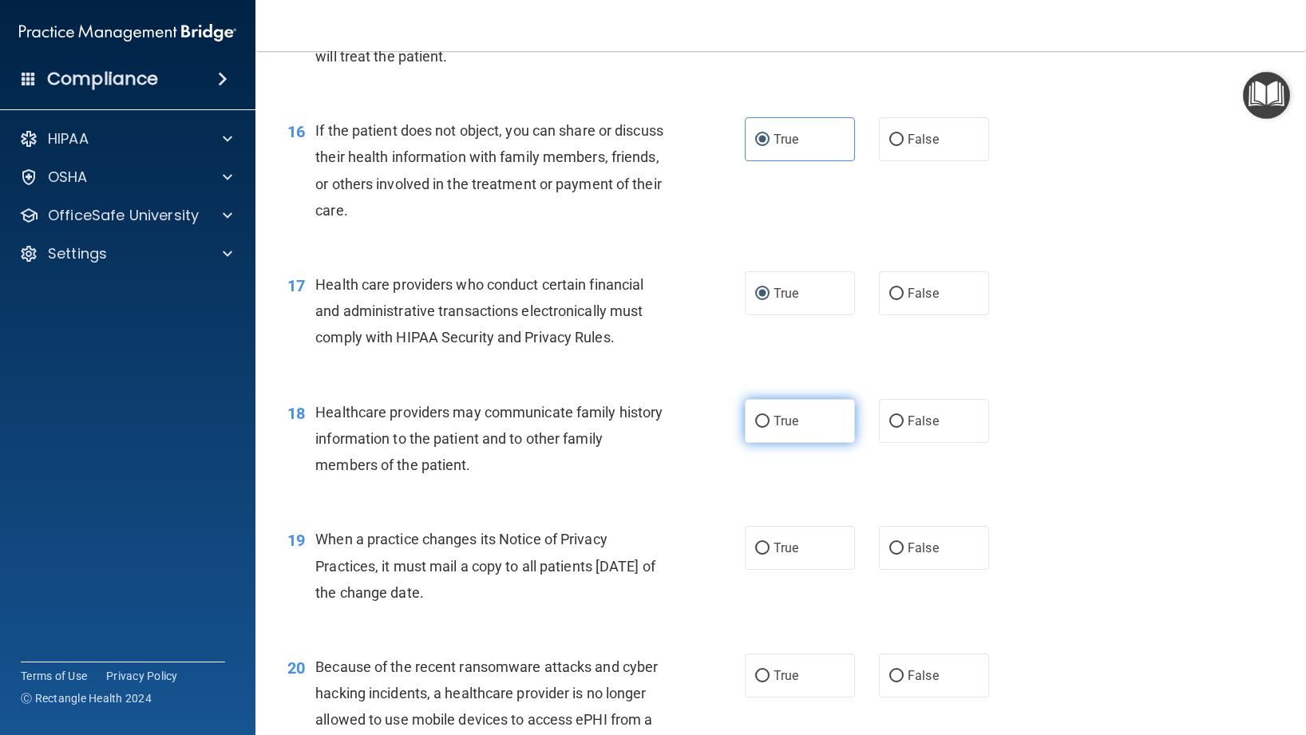
radio input "true"
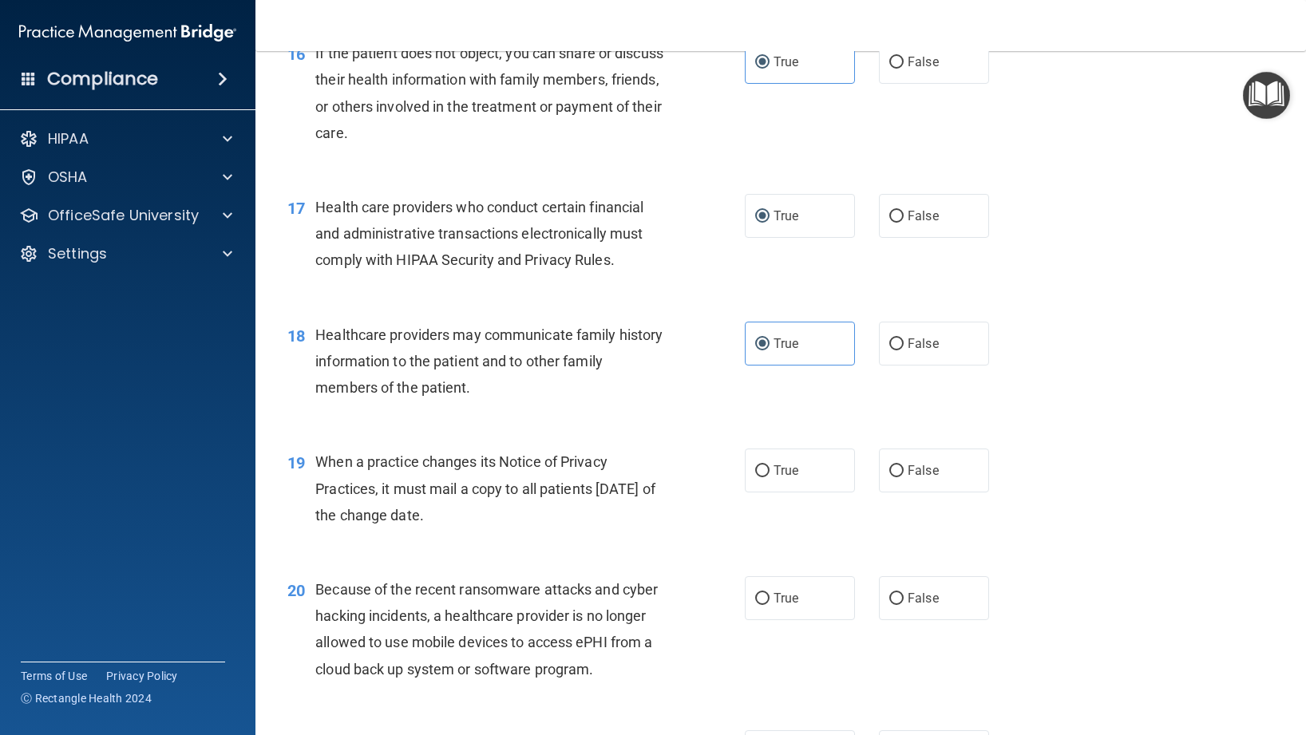
scroll to position [2147, 0]
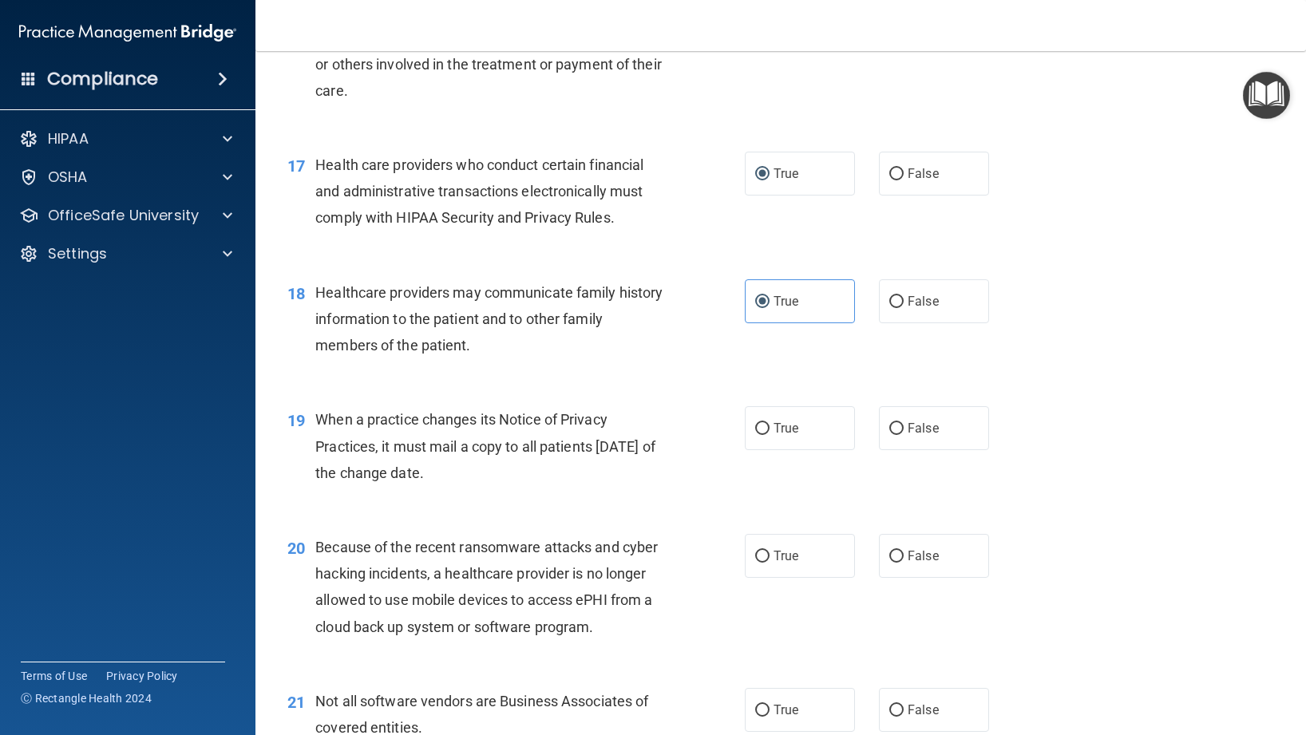
drag, startPoint x: 796, startPoint y: 444, endPoint x: 719, endPoint y: 460, distance: 78.3
click at [796, 444] on label "True" at bounding box center [800, 428] width 110 height 44
click at [770, 435] on input "True" at bounding box center [762, 429] width 14 height 12
radio input "true"
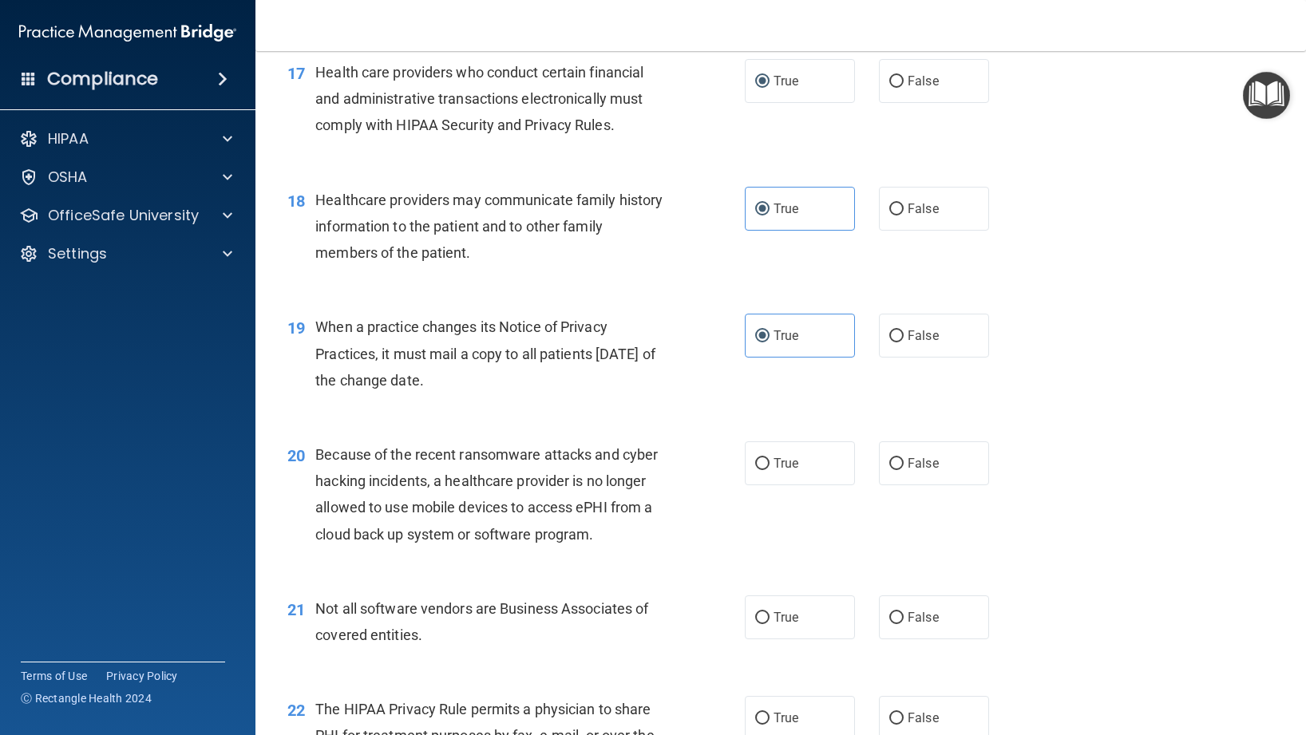
scroll to position [2246, 0]
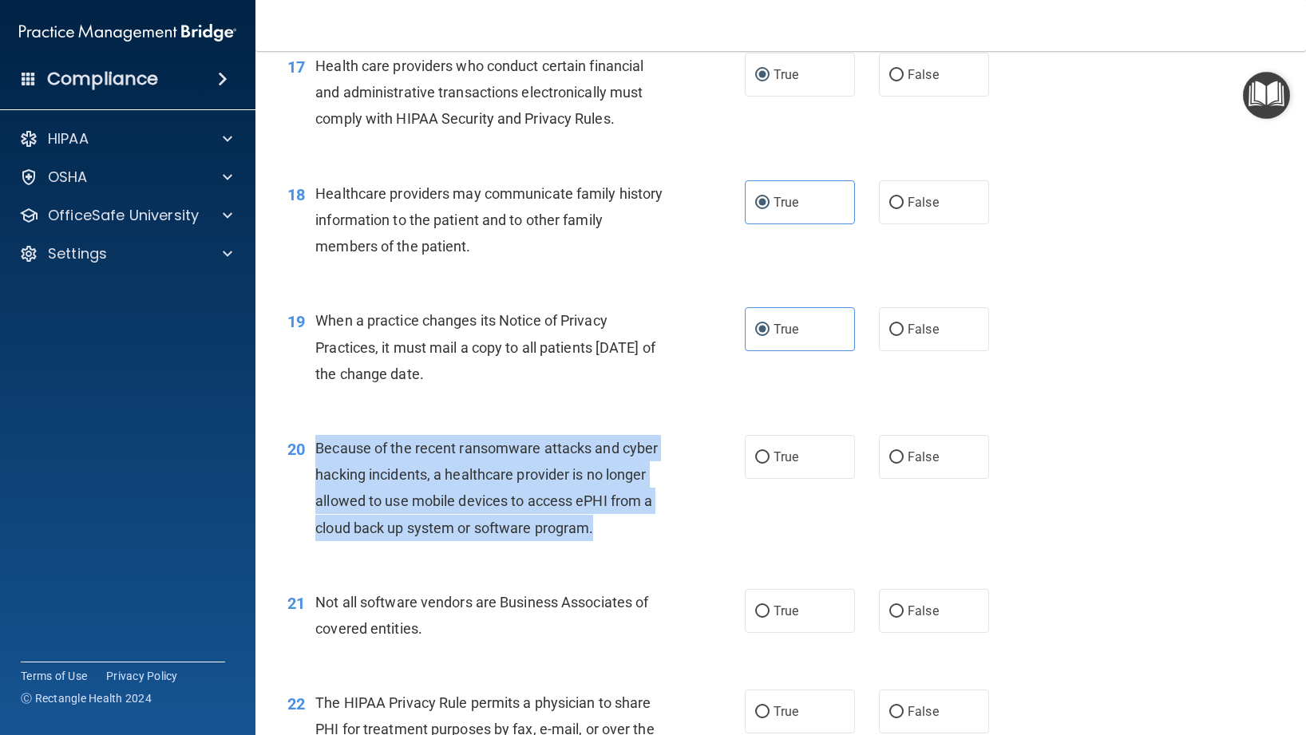
drag, startPoint x: 611, startPoint y: 534, endPoint x: 318, endPoint y: 445, distance: 306.1
click at [318, 445] on div "Because of the recent ransomware attacks and cyber hacking incidents, a healthc…" at bounding box center [495, 488] width 361 height 106
copy span "Because of the recent ransomware attacks and cyber hacking incidents, a healthc…"
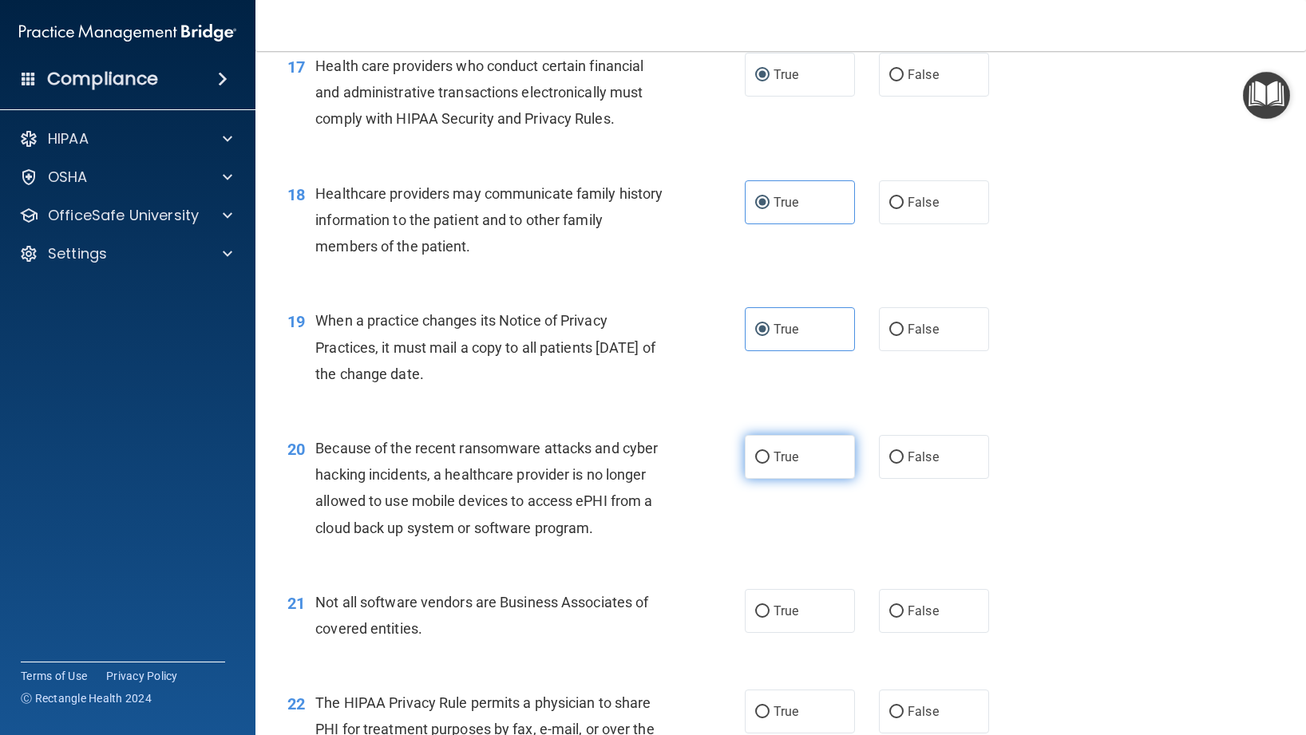
click at [779, 467] on label "True" at bounding box center [800, 457] width 110 height 44
click at [770, 464] on input "True" at bounding box center [762, 458] width 14 height 12
radio input "true"
click at [689, 435] on div "20 Because of the recent ransomware attacks and cyber hacking incidents, a heal…" at bounding box center [515, 492] width 505 height 114
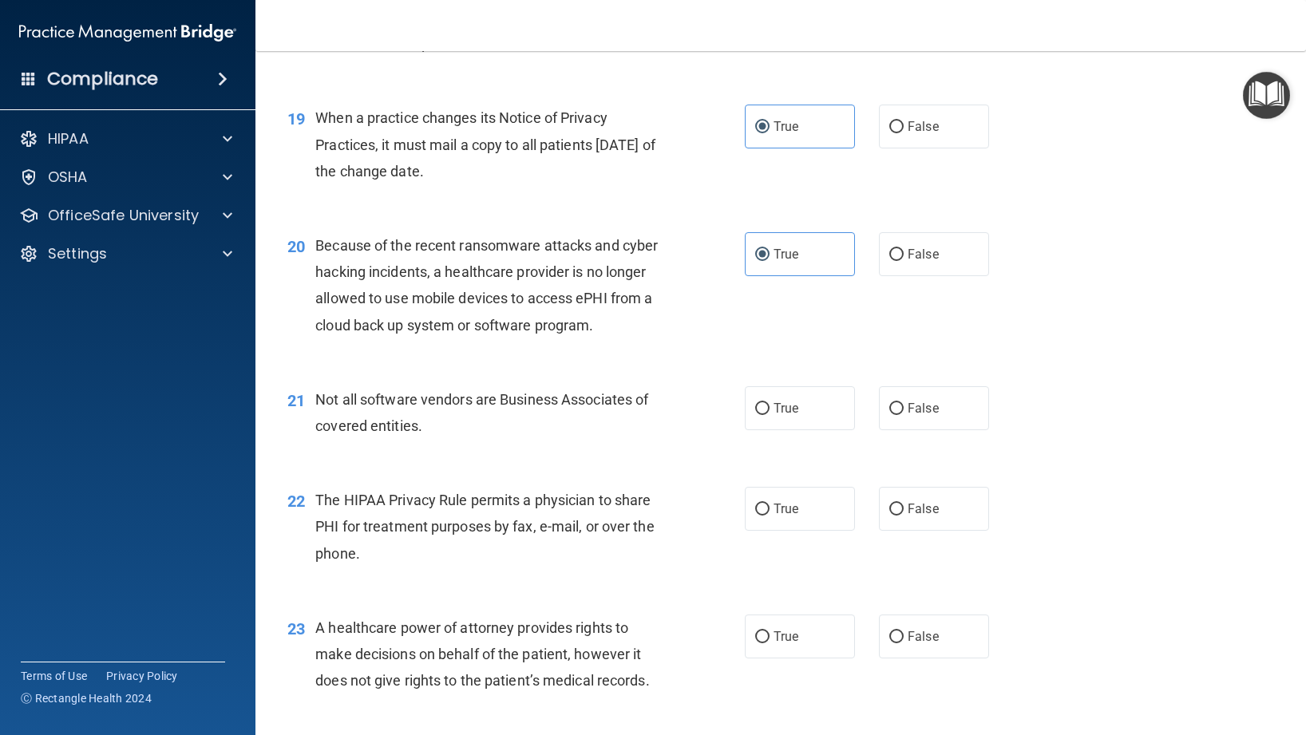
scroll to position [2451, 0]
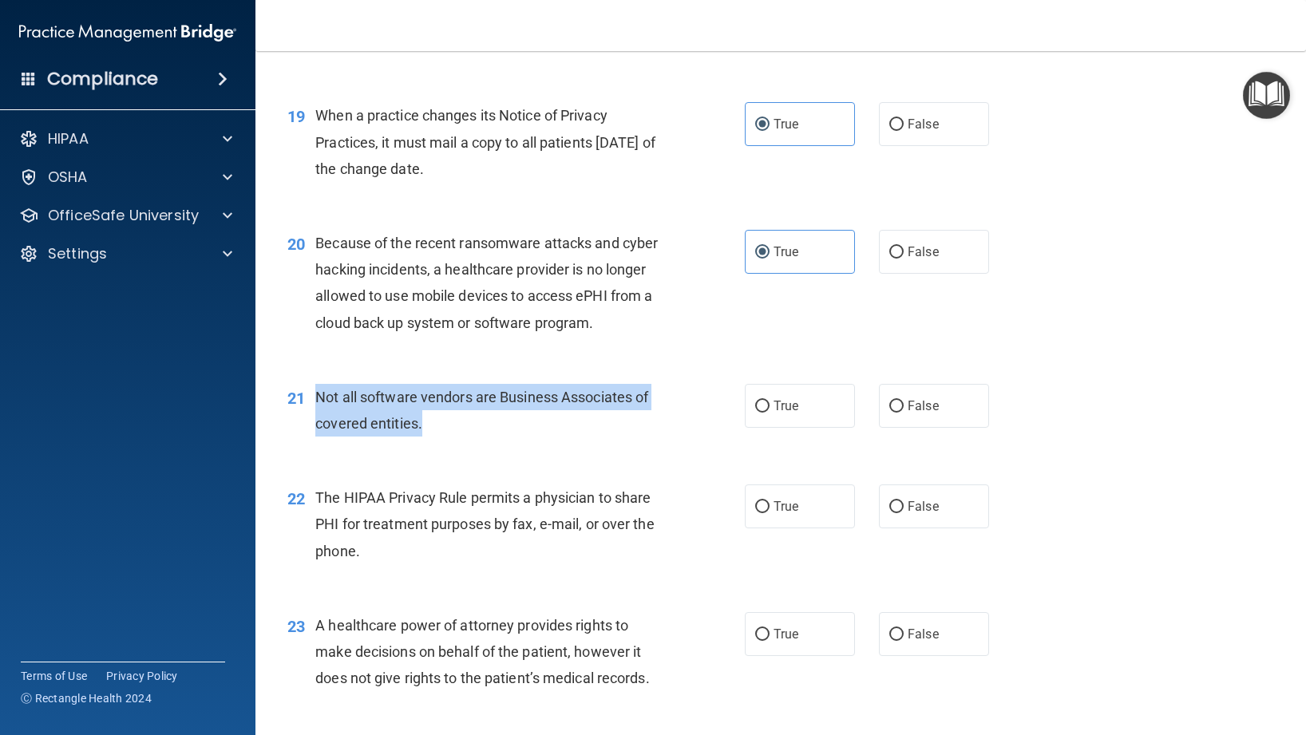
drag, startPoint x: 443, startPoint y: 420, endPoint x: 317, endPoint y: 386, distance: 130.5
click at [317, 386] on div "Not all software vendors are Business Associates of covered entities." at bounding box center [495, 410] width 361 height 53
copy span "Not all software vendors are Business Associates of covered entities."
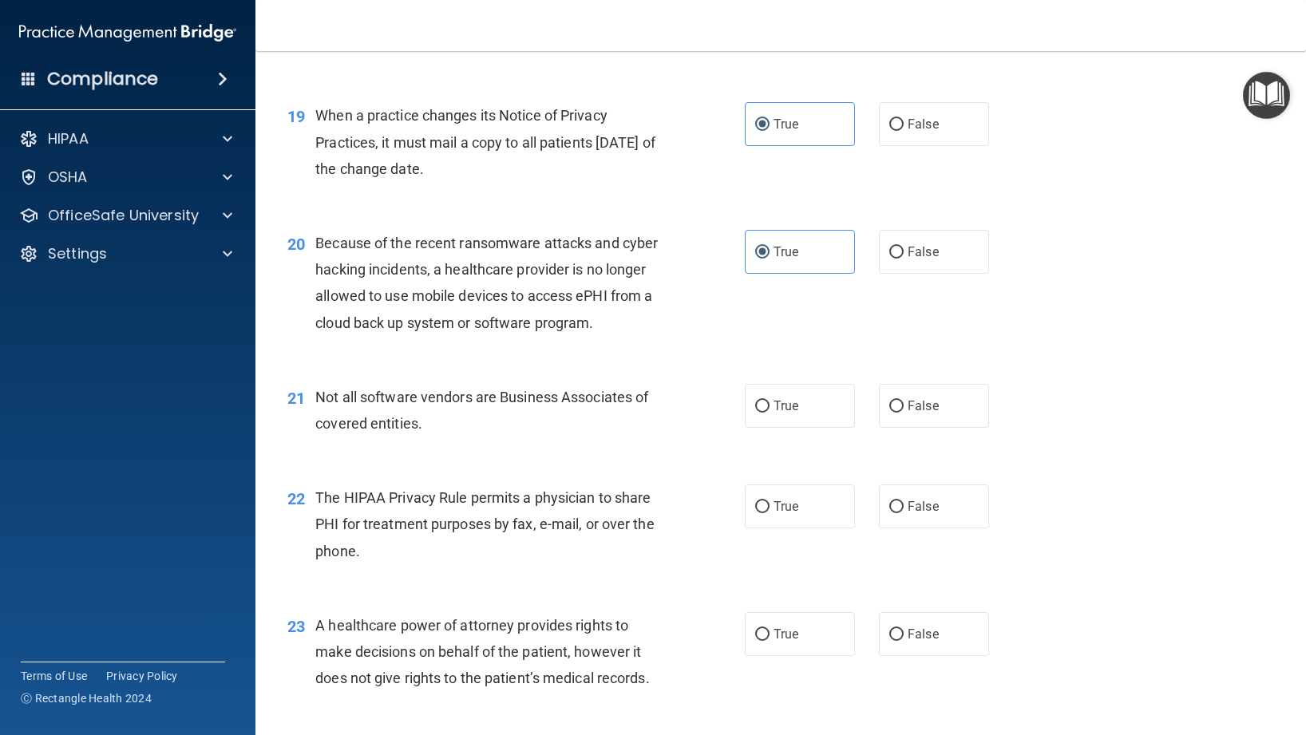
drag, startPoint x: 812, startPoint y: 409, endPoint x: 705, endPoint y: 425, distance: 108.2
click at [812, 409] on label "True" at bounding box center [800, 406] width 110 height 44
click at [770, 409] on input "True" at bounding box center [762, 407] width 14 height 12
radio input "true"
click at [688, 427] on div "21 Not all software vendors are Business Associates of covered entities." at bounding box center [515, 414] width 505 height 61
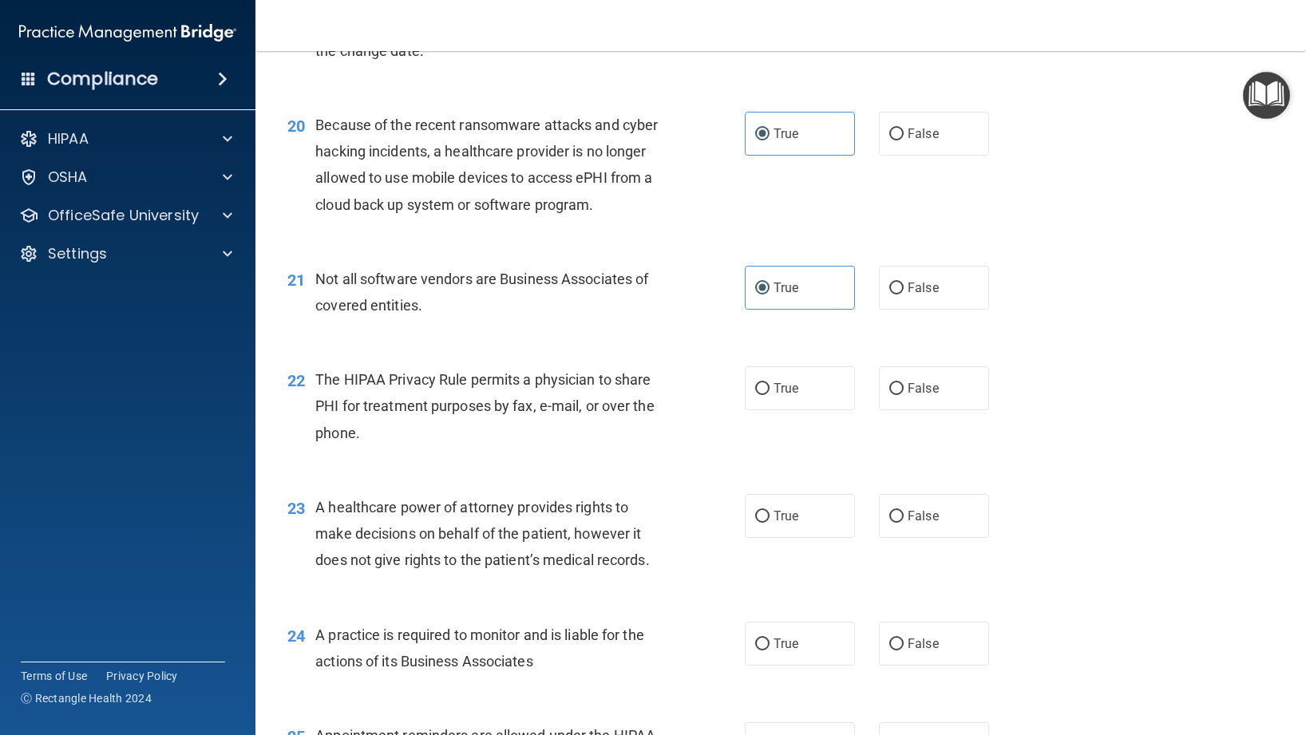
scroll to position [2586, 0]
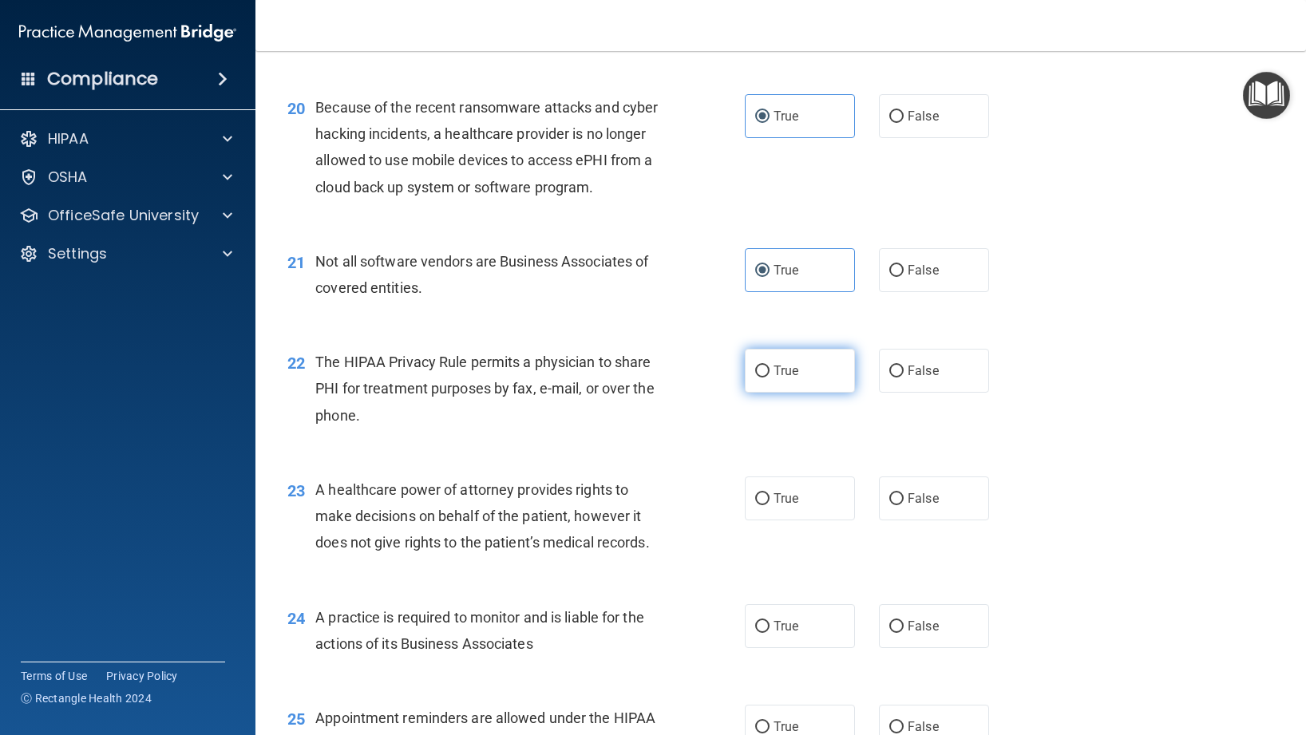
click at [770, 388] on label "True" at bounding box center [800, 371] width 110 height 44
click at [770, 378] on input "True" at bounding box center [762, 372] width 14 height 12
radio input "true"
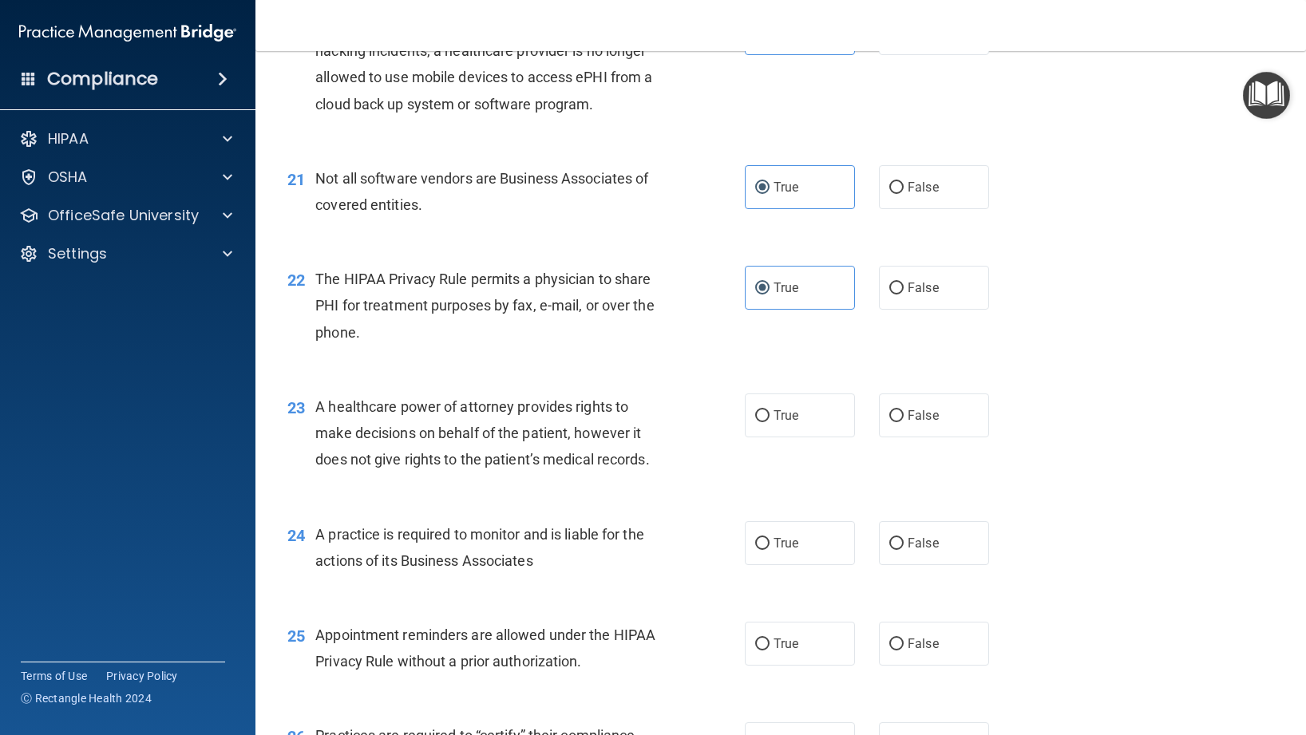
scroll to position [2690, 0]
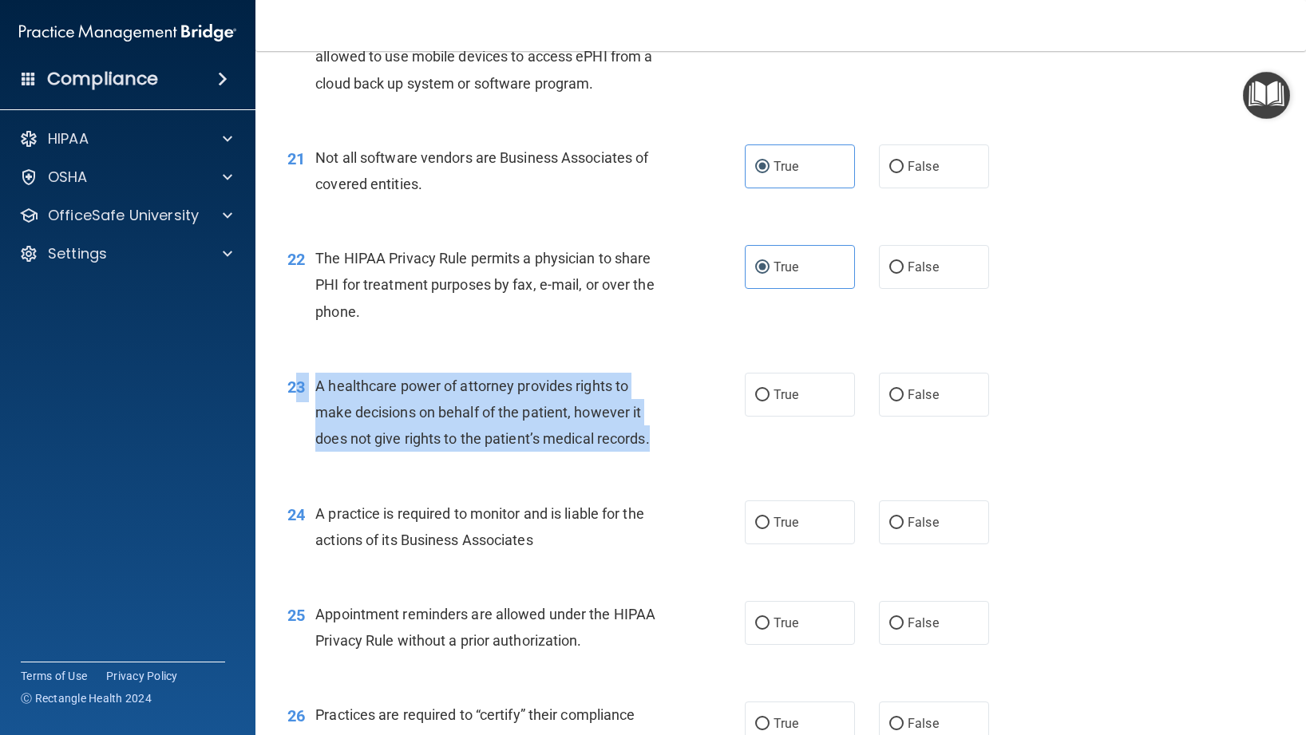
drag, startPoint x: 652, startPoint y: 442, endPoint x: 299, endPoint y: 376, distance: 359.0
click at [299, 376] on div "23 A healthcare power of attorney provides rights to make decisions on behalf o…" at bounding box center [515, 417] width 505 height 88
click at [328, 386] on span "A healthcare power of attorney provides rights to make decisions on behalf of t…" at bounding box center [482, 412] width 334 height 69
drag, startPoint x: 318, startPoint y: 384, endPoint x: 664, endPoint y: 454, distance: 353.5
click at [664, 454] on div "23 A healthcare power of attorney provides rights to make decisions on behalf o…" at bounding box center [515, 417] width 505 height 88
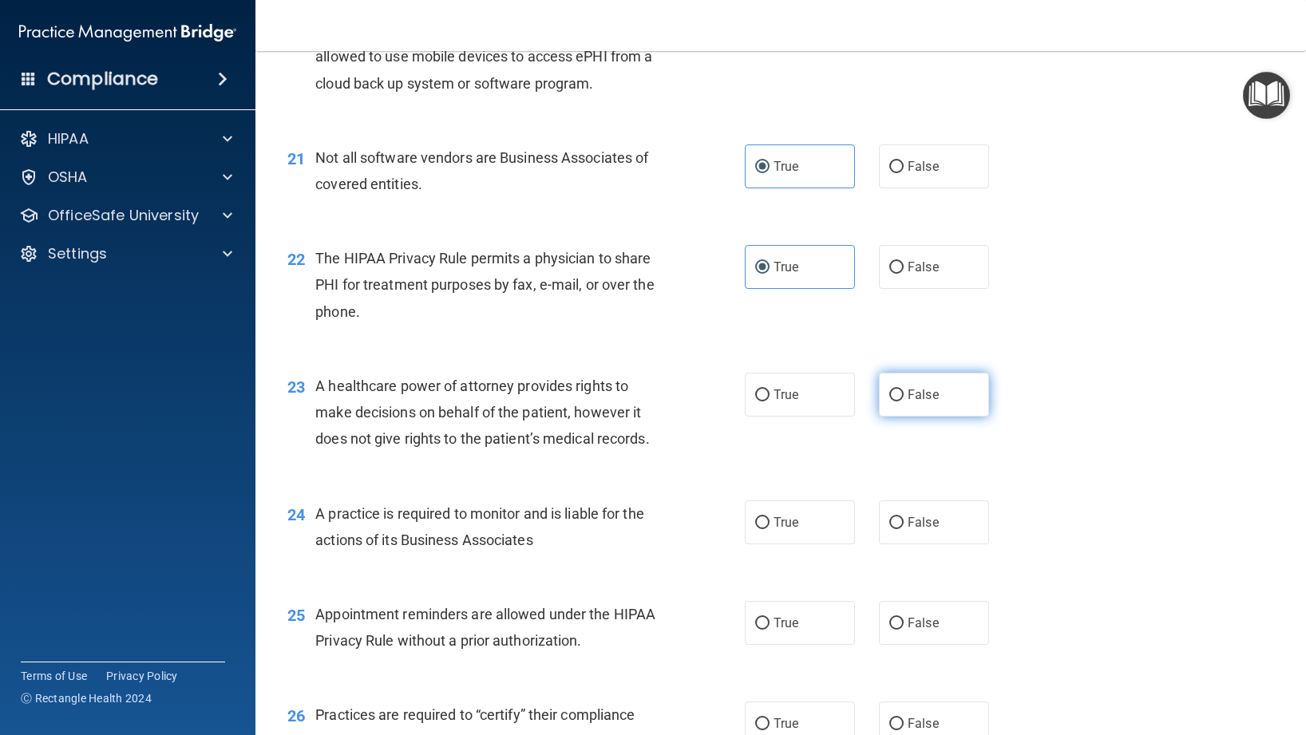
click at [905, 408] on label "False" at bounding box center [934, 395] width 110 height 44
click at [904, 402] on input "False" at bounding box center [896, 396] width 14 height 12
radio input "true"
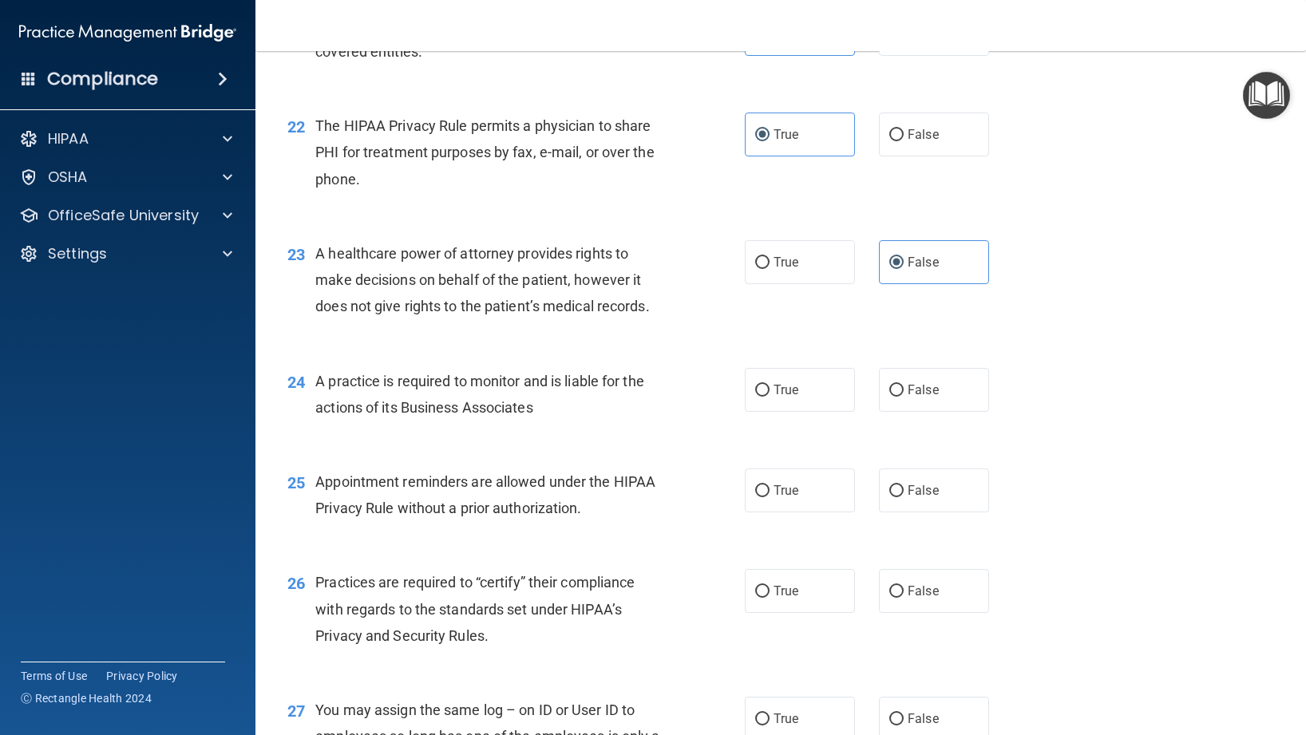
scroll to position [2828, 0]
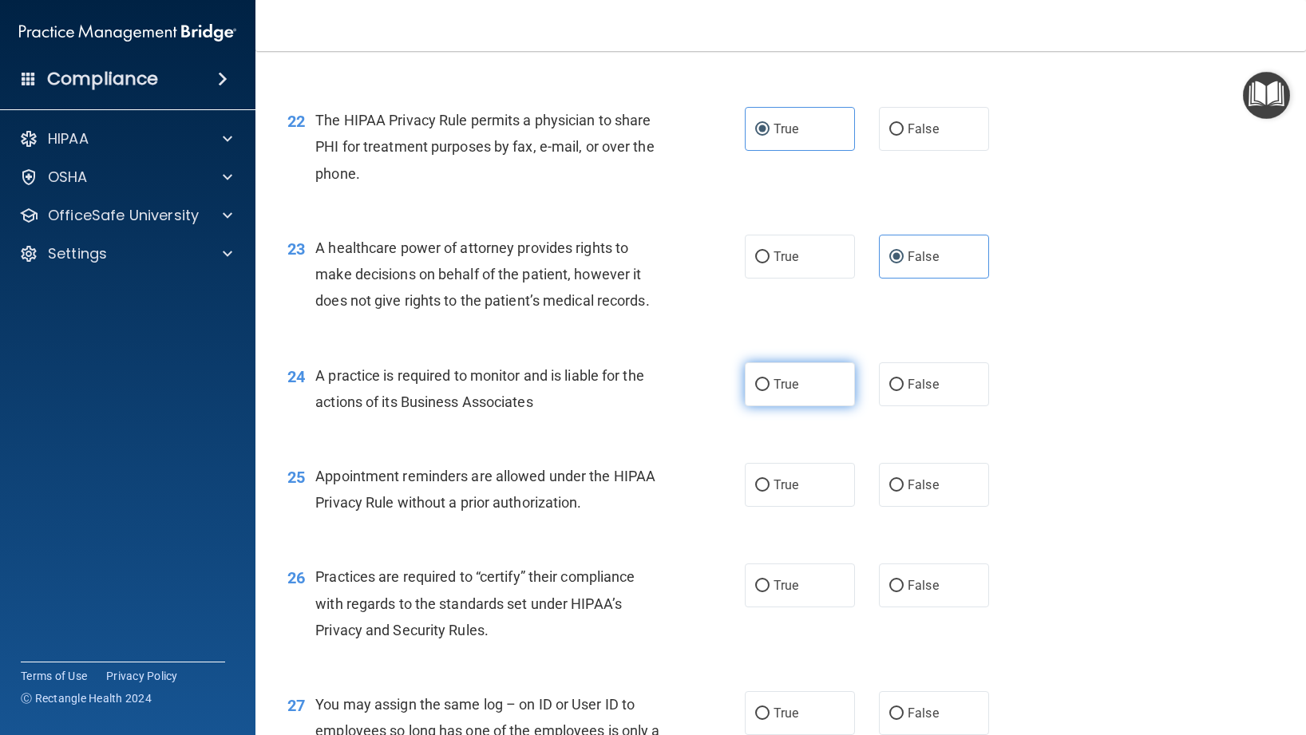
click at [774, 397] on label "True" at bounding box center [800, 384] width 110 height 44
click at [770, 391] on input "True" at bounding box center [762, 385] width 14 height 12
radio input "true"
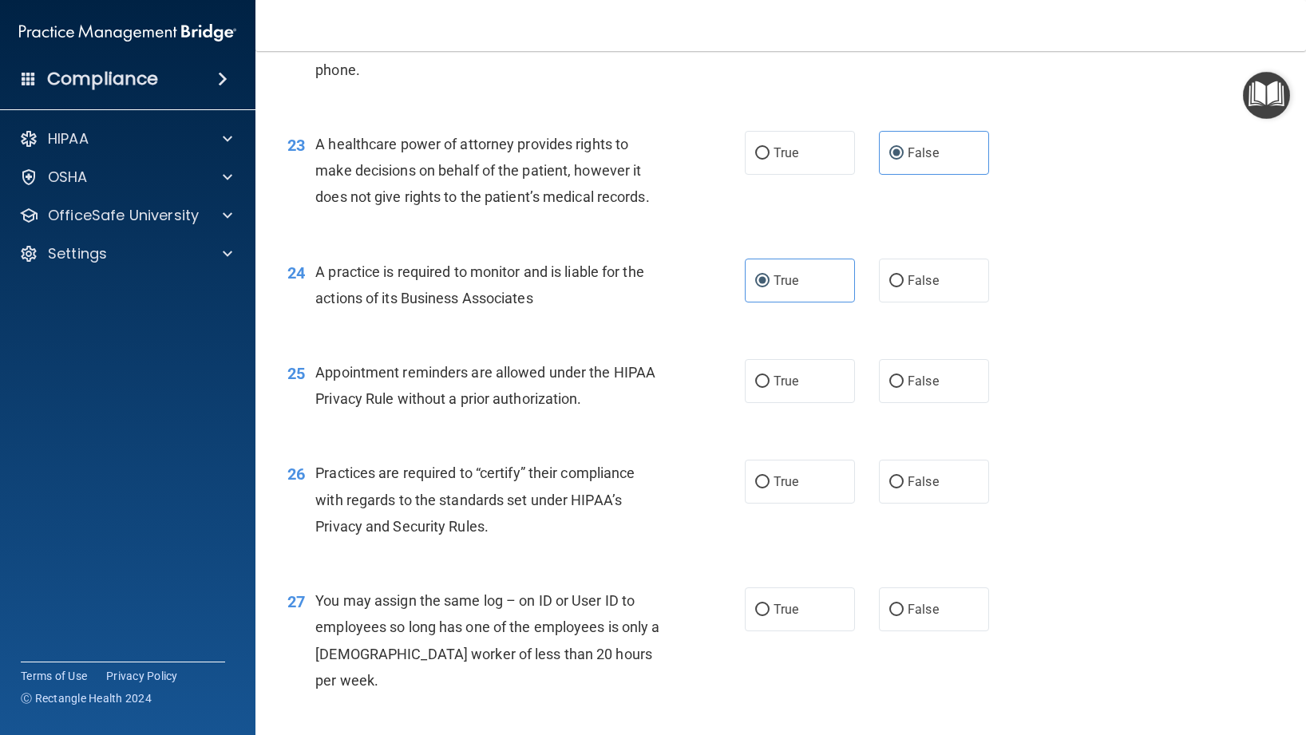
scroll to position [2955, 0]
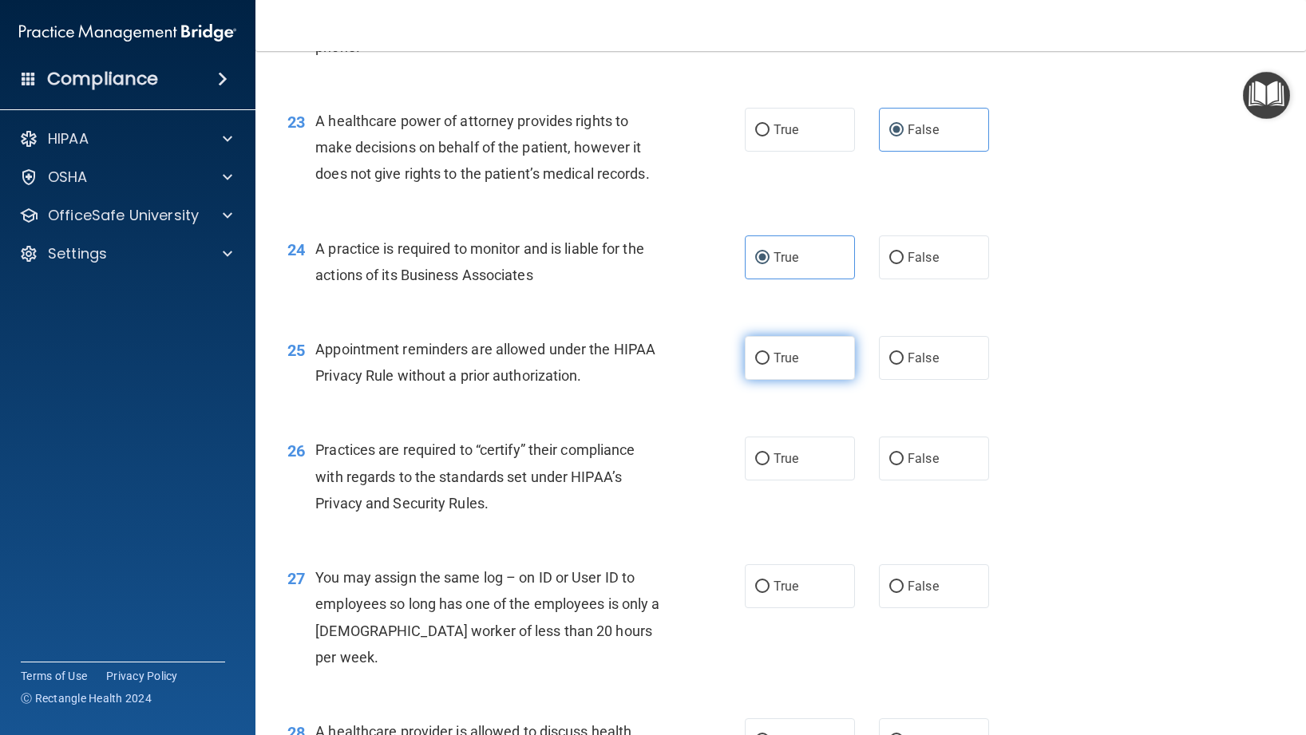
click at [809, 370] on label "True" at bounding box center [800, 358] width 110 height 44
click at [770, 365] on input "True" at bounding box center [762, 359] width 14 height 12
radio input "true"
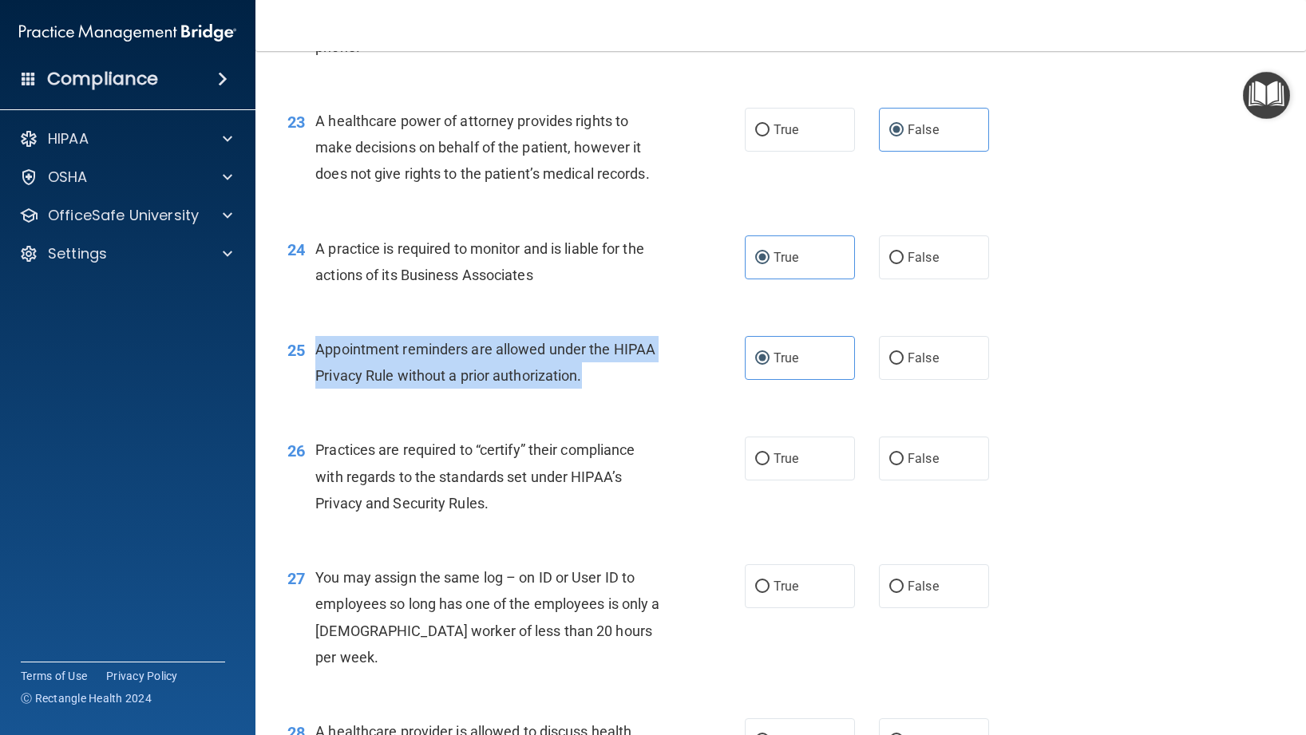
drag, startPoint x: 612, startPoint y: 379, endPoint x: 318, endPoint y: 353, distance: 295.7
click at [318, 353] on div "Appointment reminders are allowed under the HIPAA Privacy Rule without a prior …" at bounding box center [495, 362] width 361 height 53
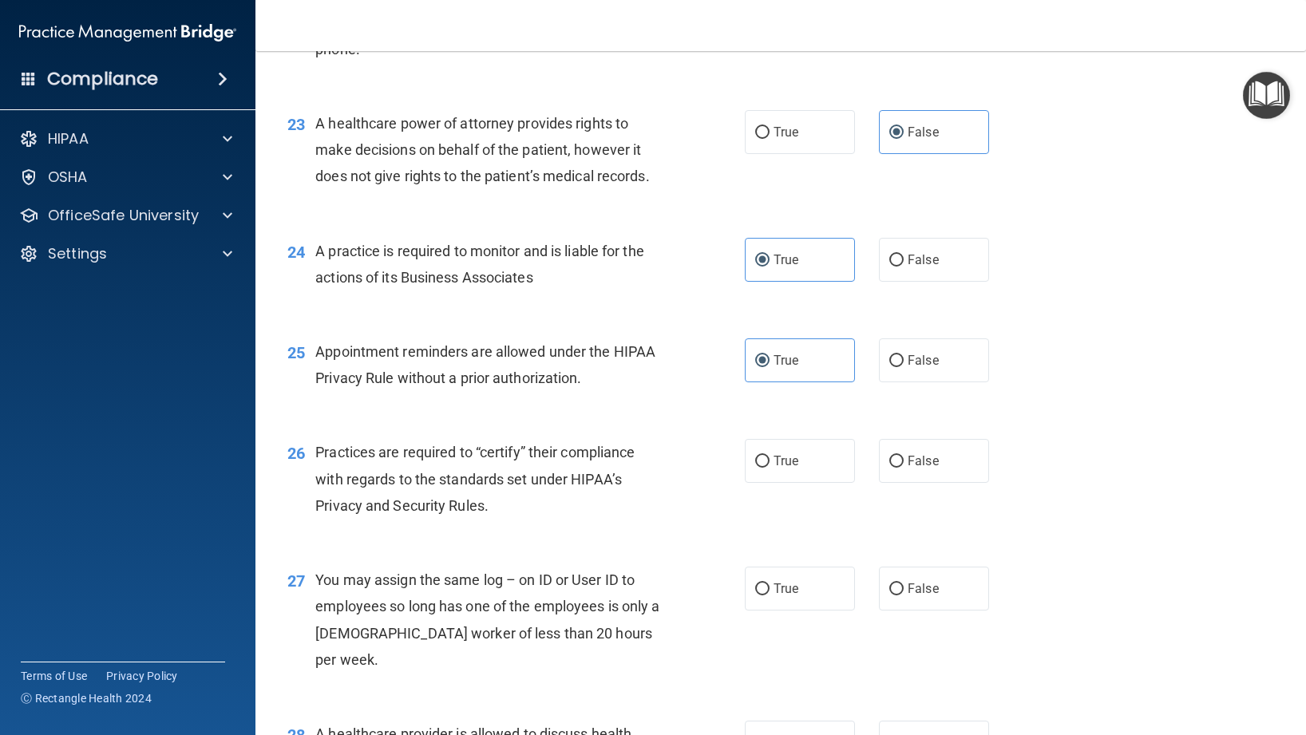
click at [469, 435] on div "26 Practices are required to “certify” their compliance with regards to the sta…" at bounding box center [780, 483] width 1011 height 128
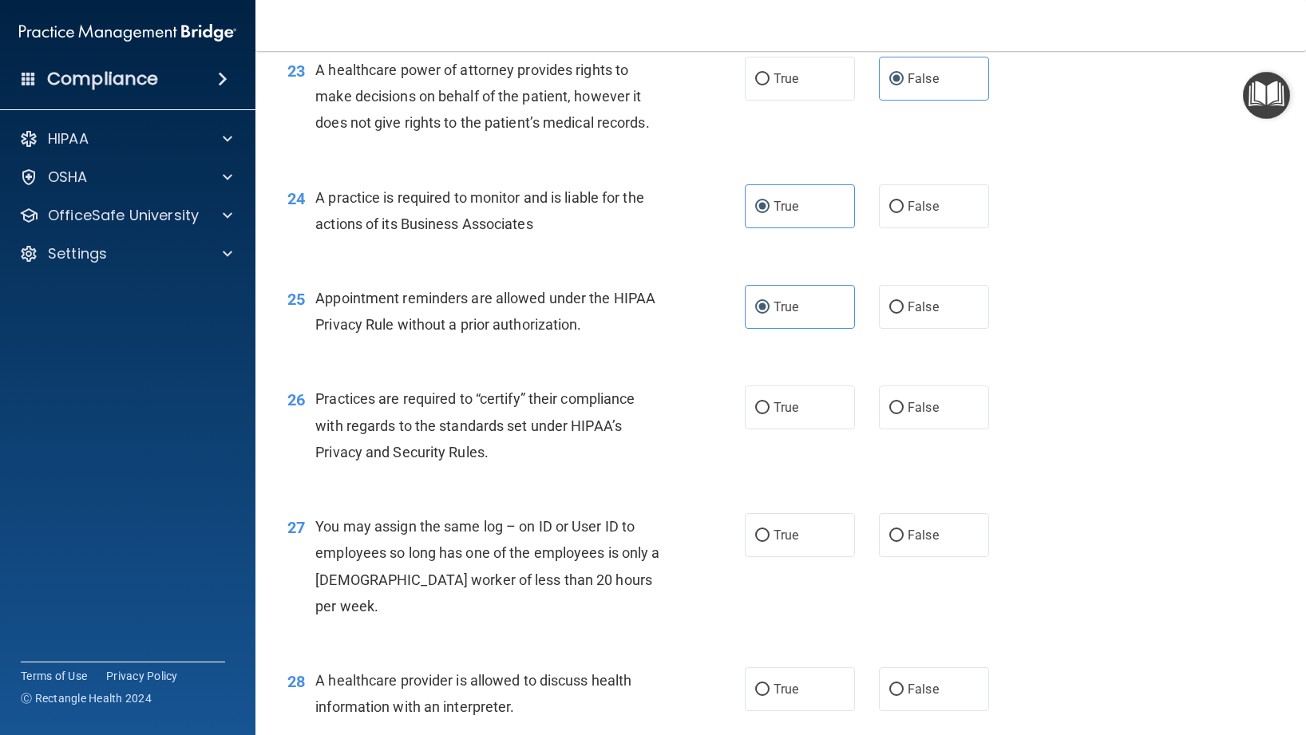
scroll to position [3053, 0]
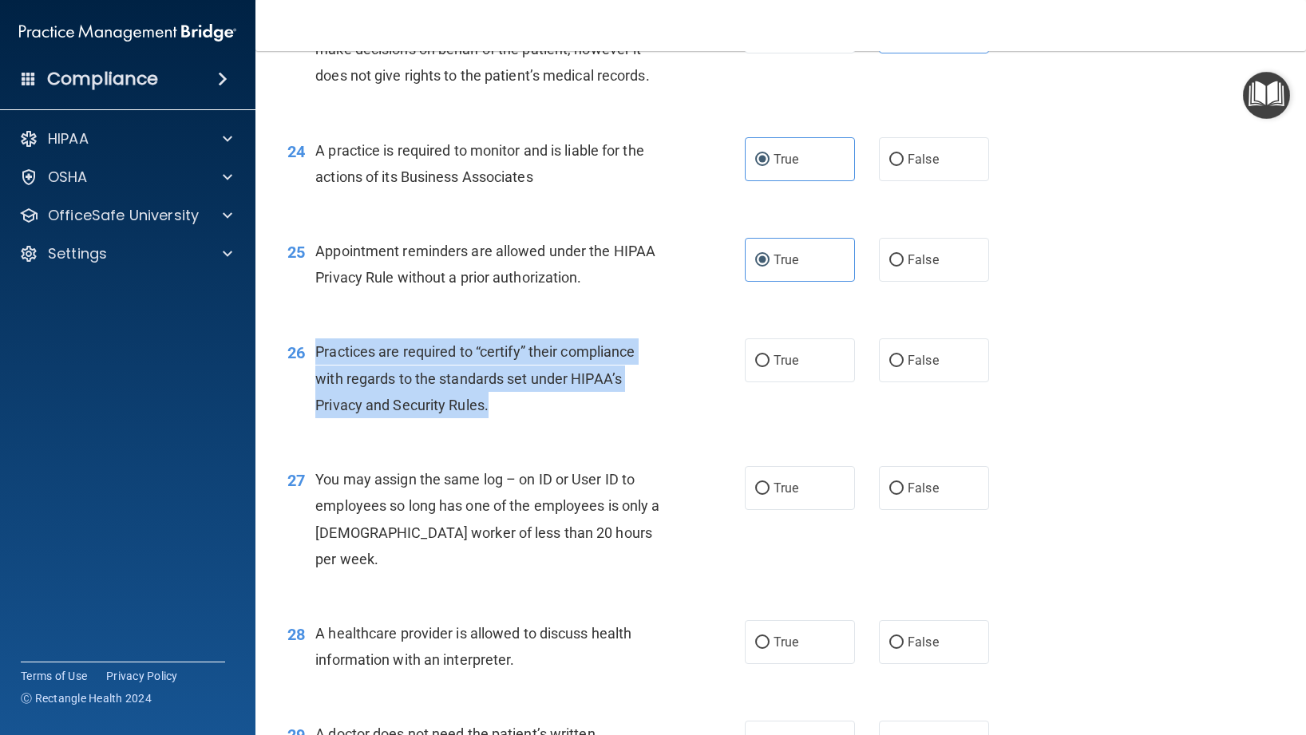
drag, startPoint x: 498, startPoint y: 414, endPoint x: 311, endPoint y: 358, distance: 195.2
click at [311, 358] on div "26 Practices are required to “certify” their compliance with regards to the sta…" at bounding box center [515, 382] width 505 height 88
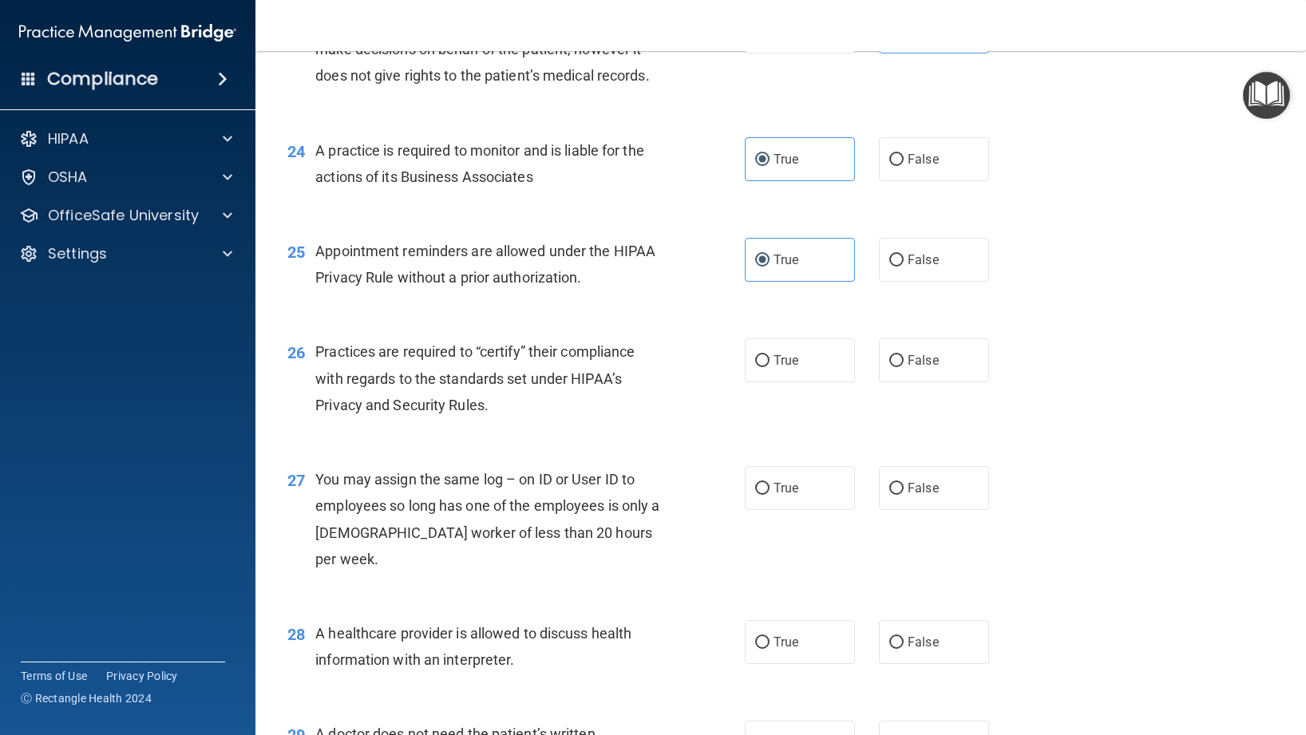
drag, startPoint x: 473, startPoint y: 430, endPoint x: 672, endPoint y: 409, distance: 200.7
click at [473, 430] on div "26 Practices are required to “certify” their compliance with regards to the sta…" at bounding box center [780, 383] width 1011 height 128
click at [749, 367] on label "True" at bounding box center [800, 360] width 110 height 44
click at [755, 367] on input "True" at bounding box center [762, 361] width 14 height 12
radio input "true"
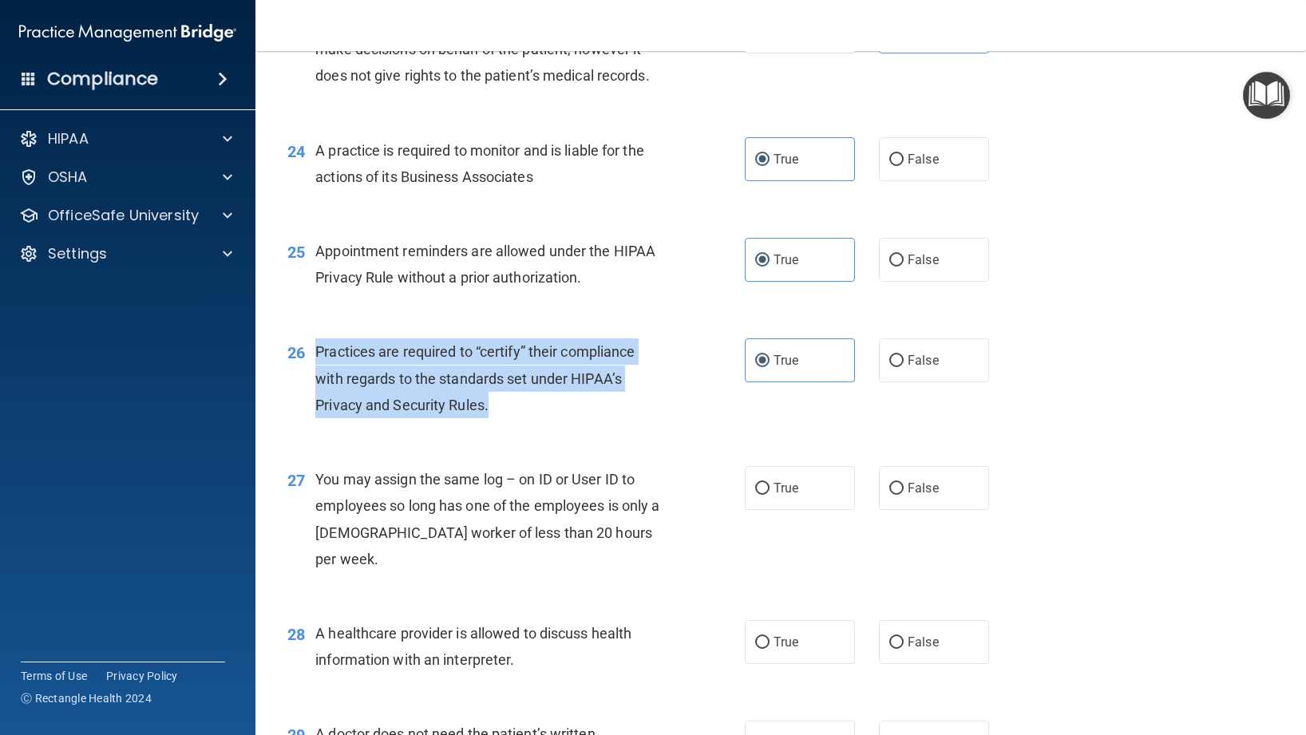
drag, startPoint x: 548, startPoint y: 408, endPoint x: 307, endPoint y: 362, distance: 245.5
click at [307, 362] on div "26 Practices are required to “certify” their compliance with regards to the sta…" at bounding box center [515, 382] width 505 height 88
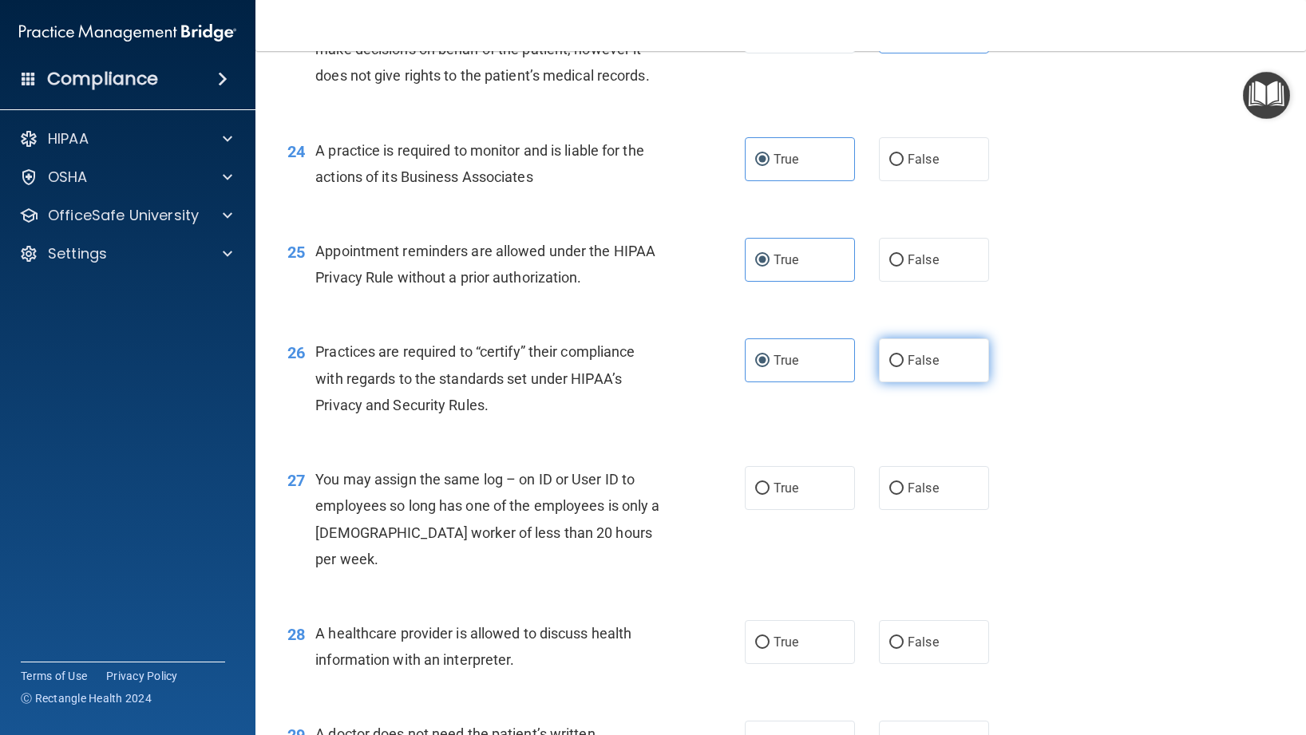
click at [931, 363] on span "False" at bounding box center [923, 360] width 31 height 15
click at [904, 363] on input "False" at bounding box center [896, 361] width 14 height 12
radio input "true"
radio input "false"
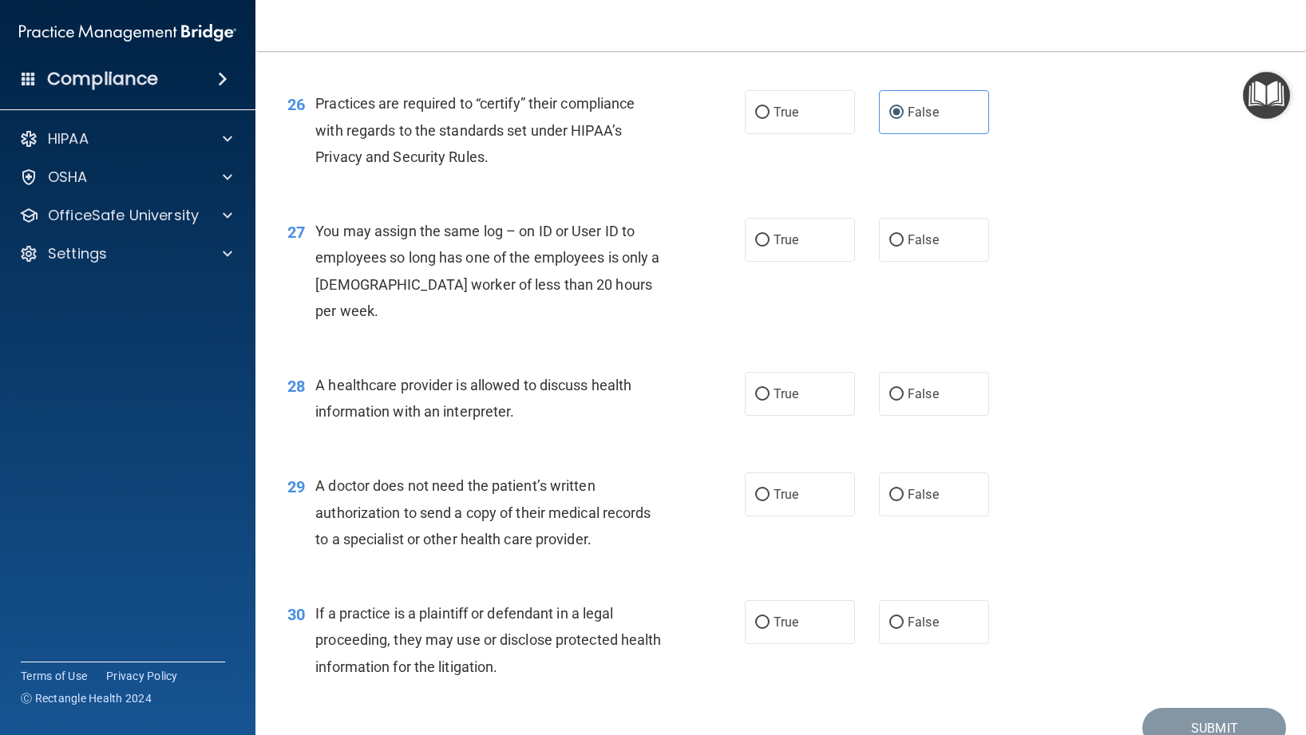
scroll to position [3353, 0]
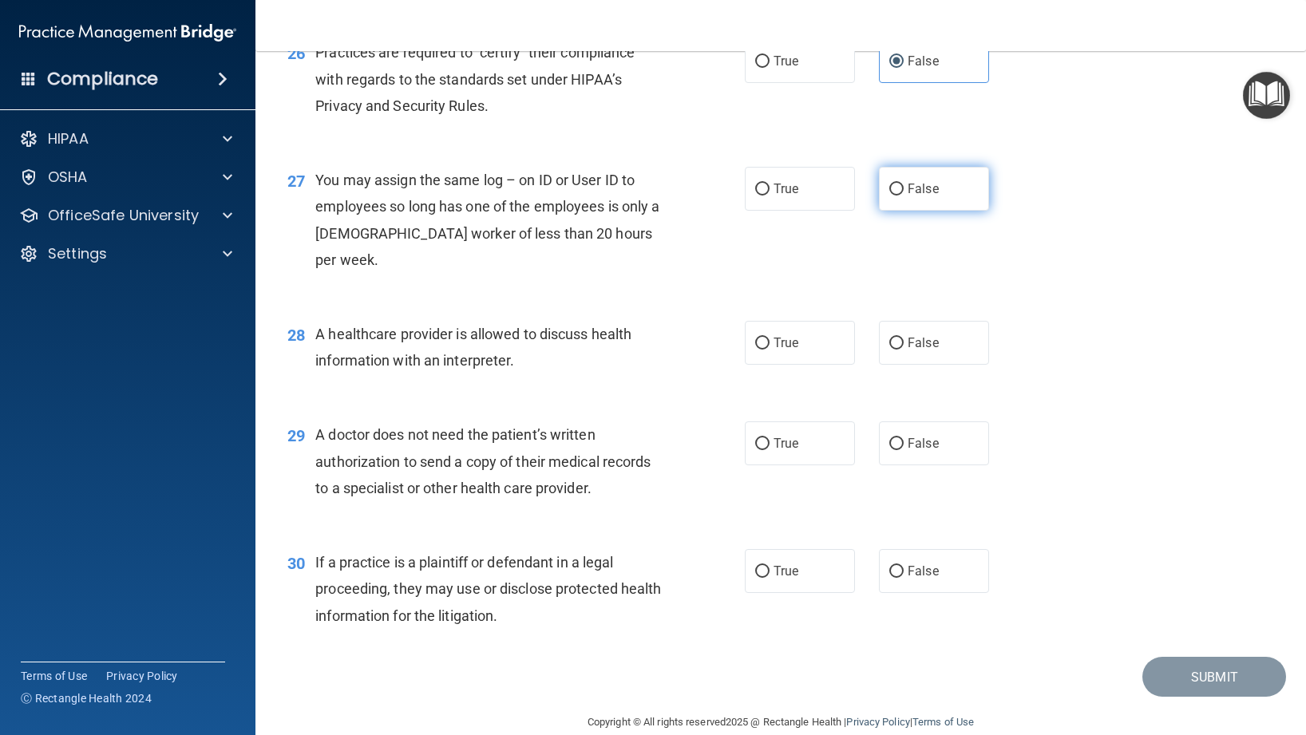
click at [931, 180] on label "False" at bounding box center [934, 189] width 110 height 44
click at [904, 184] on input "False" at bounding box center [896, 190] width 14 height 12
radio input "true"
click at [788, 330] on label "True" at bounding box center [800, 343] width 110 height 44
click at [770, 338] on input "True" at bounding box center [762, 344] width 14 height 12
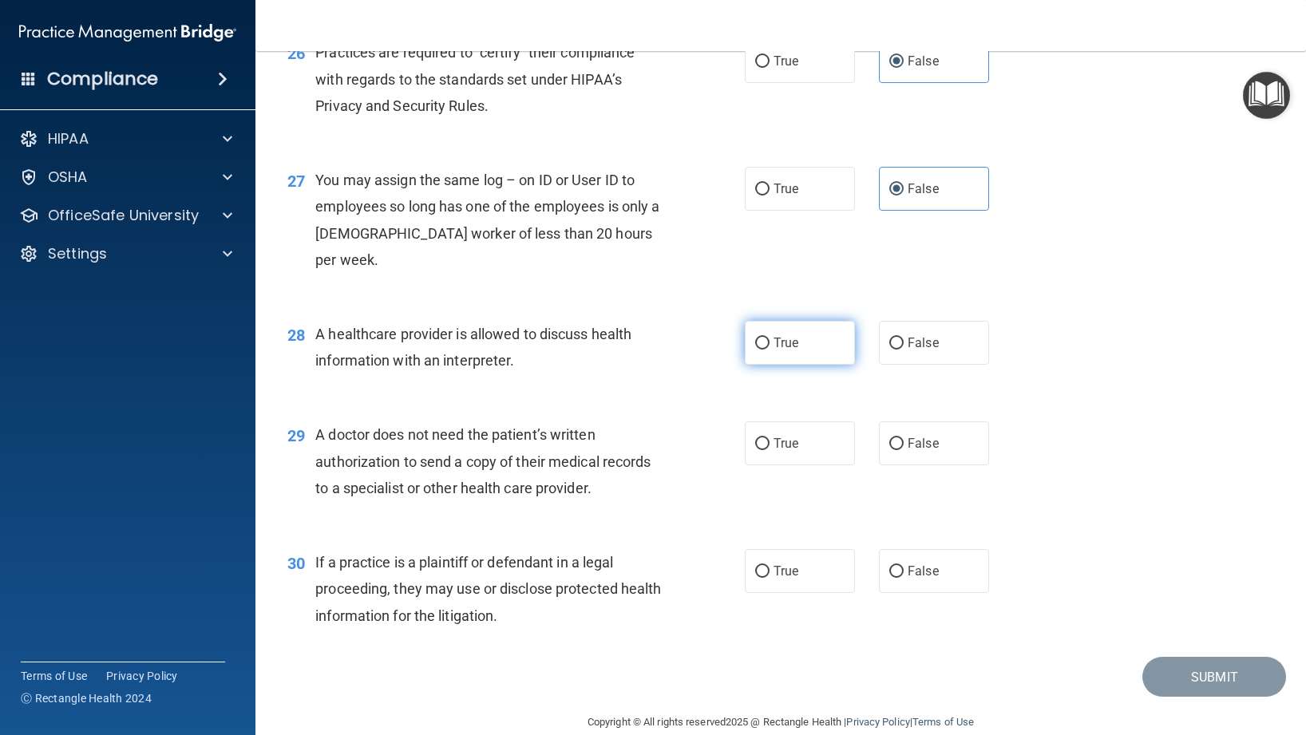
radio input "true"
click at [795, 429] on label "True" at bounding box center [800, 444] width 110 height 44
click at [770, 438] on input "True" at bounding box center [762, 444] width 14 height 12
radio input "true"
click at [927, 564] on span "False" at bounding box center [923, 571] width 31 height 15
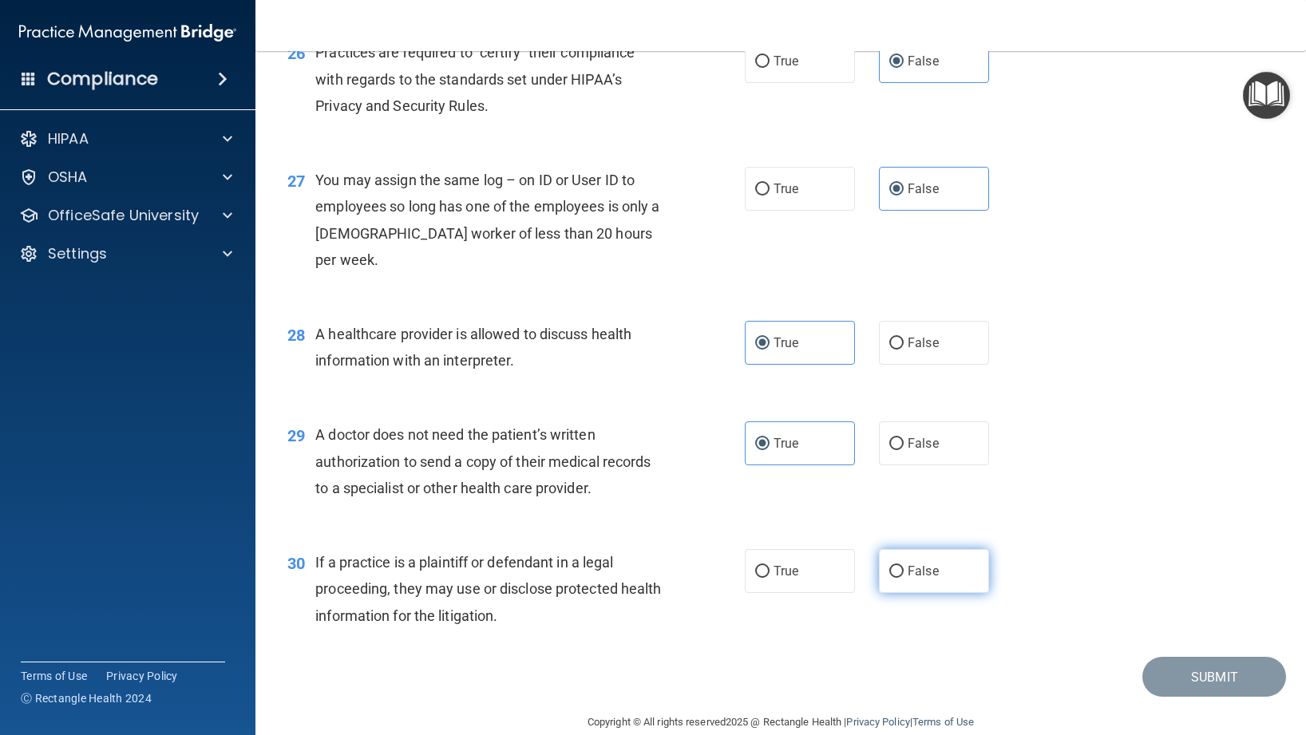
click at [904, 566] on input "False" at bounding box center [896, 572] width 14 height 12
radio input "true"
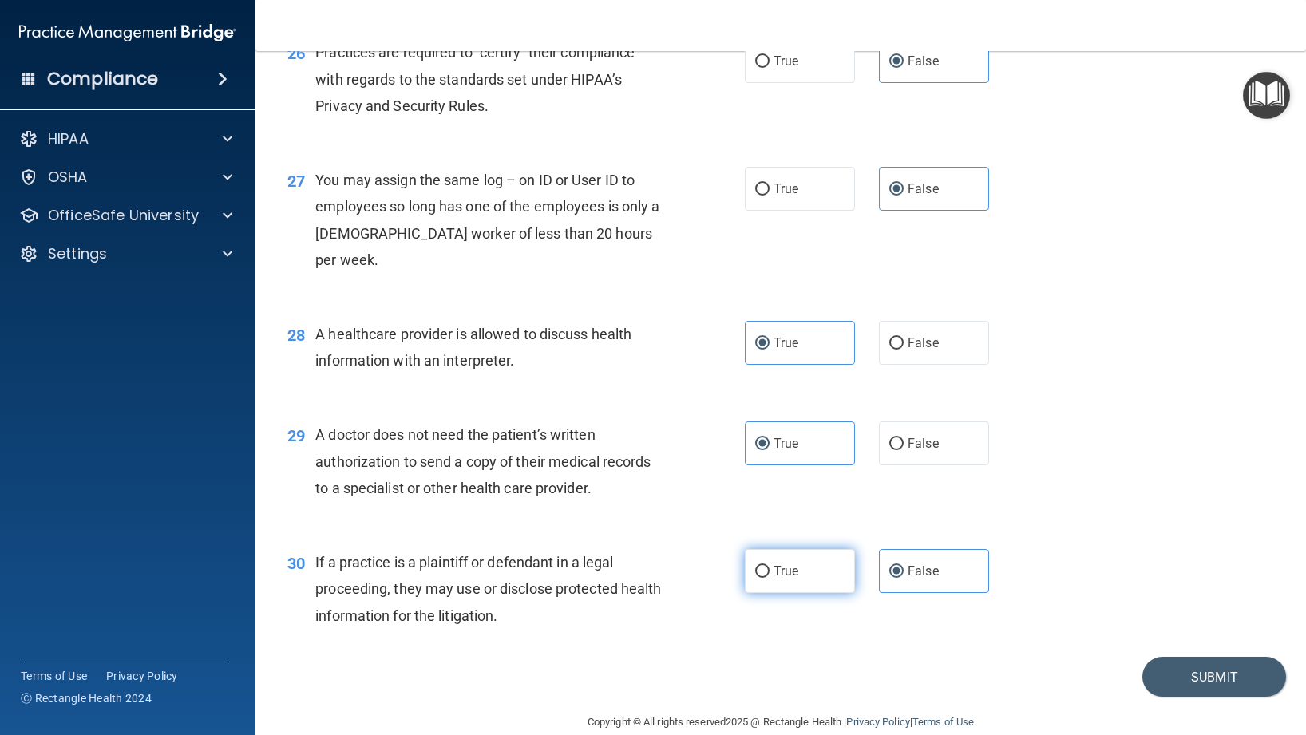
click at [836, 549] on label "True" at bounding box center [800, 571] width 110 height 44
click at [770, 566] on input "True" at bounding box center [762, 572] width 14 height 12
radio input "true"
radio input "false"
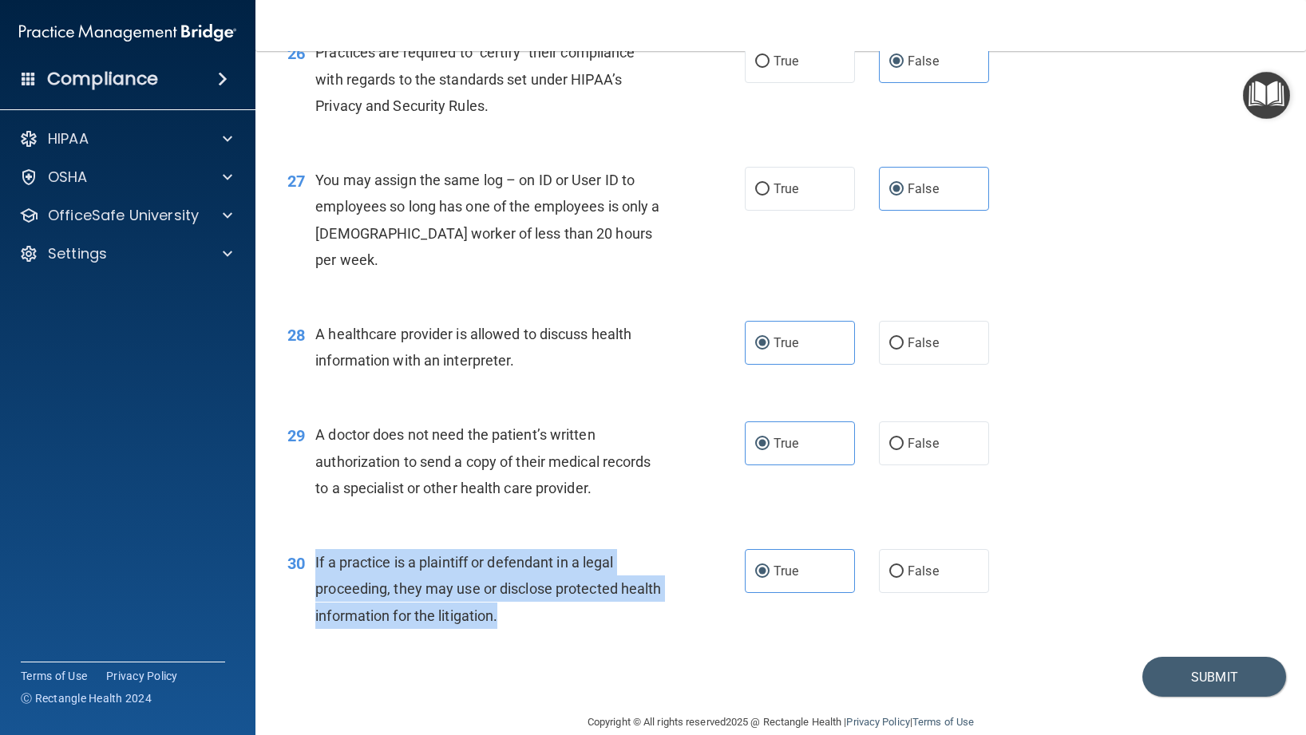
drag, startPoint x: 544, startPoint y: 597, endPoint x: 305, endPoint y: 540, distance: 246.1
click at [305, 549] on div "30 If a practice is a plaintiff or defendant in a legal proceeding, they may us…" at bounding box center [515, 593] width 505 height 88
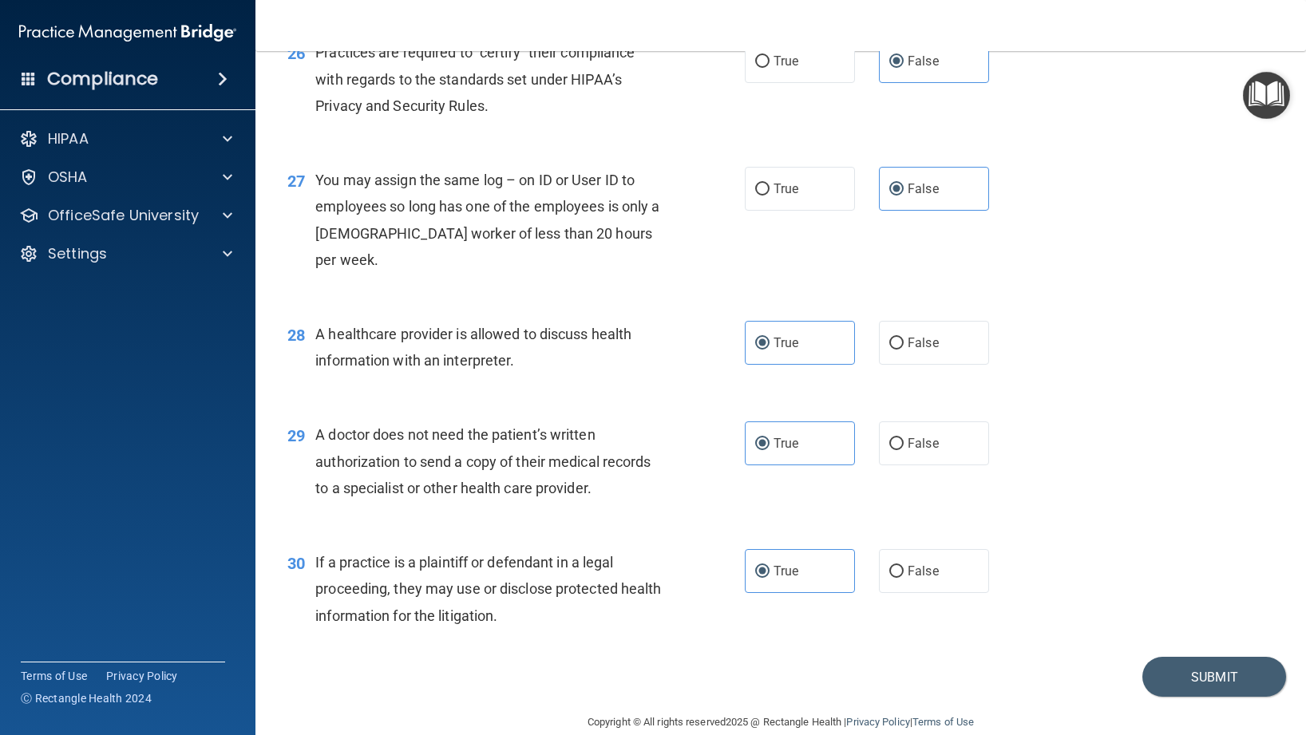
click at [593, 619] on div "30 If a practice is a plaintiff or defendant in a legal proceeding, they may us…" at bounding box center [780, 593] width 1011 height 128
click at [1195, 657] on button "Submit" at bounding box center [1214, 677] width 144 height 41
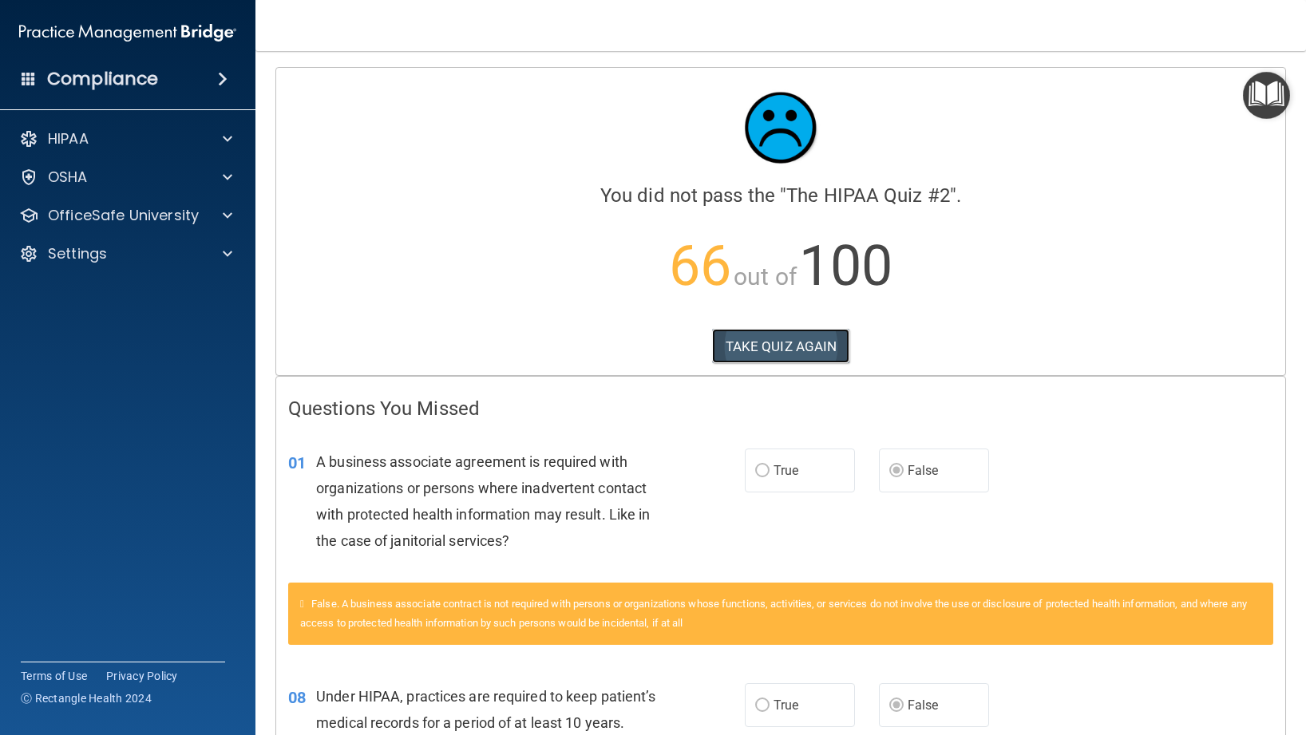
click at [767, 346] on button "TAKE QUIZ AGAIN" at bounding box center [781, 346] width 138 height 35
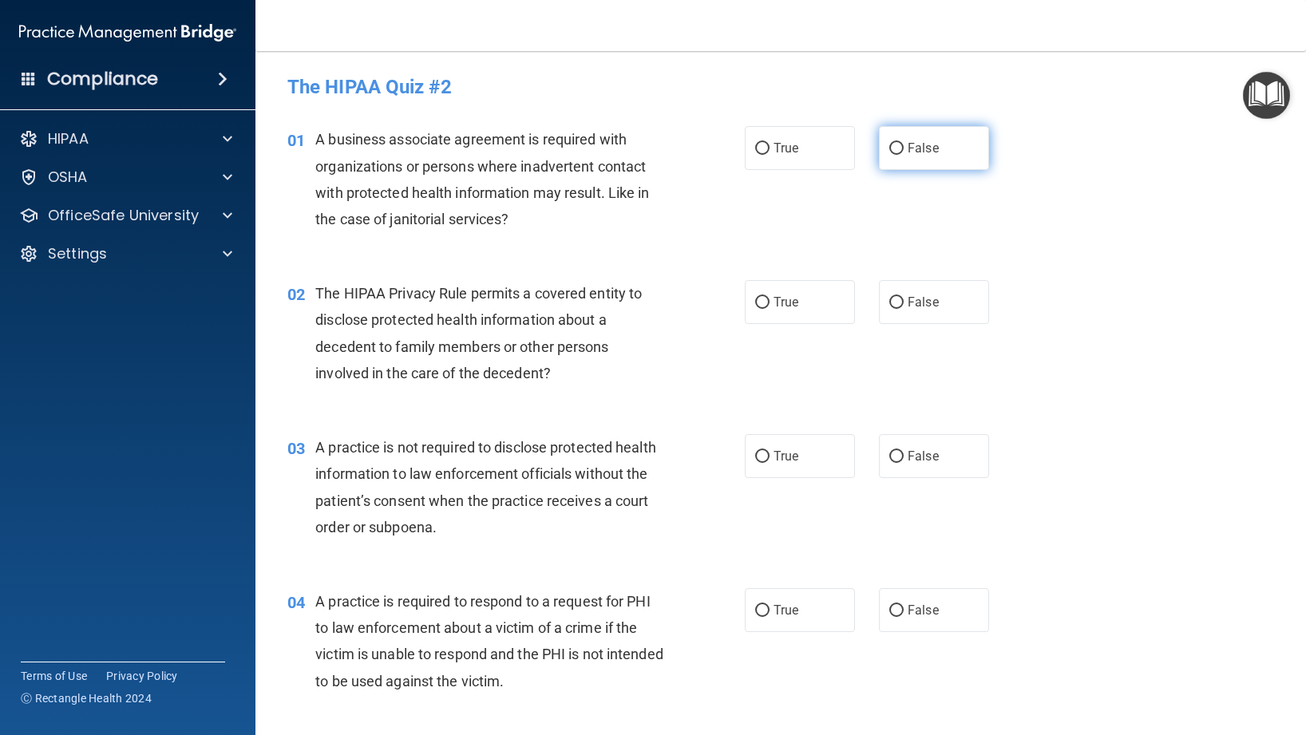
click at [905, 155] on label "False" at bounding box center [934, 148] width 110 height 44
click at [904, 155] on input "False" at bounding box center [896, 149] width 14 height 12
radio input "true"
click at [803, 303] on label "True" at bounding box center [800, 302] width 110 height 44
click at [770, 303] on input "True" at bounding box center [762, 303] width 14 height 12
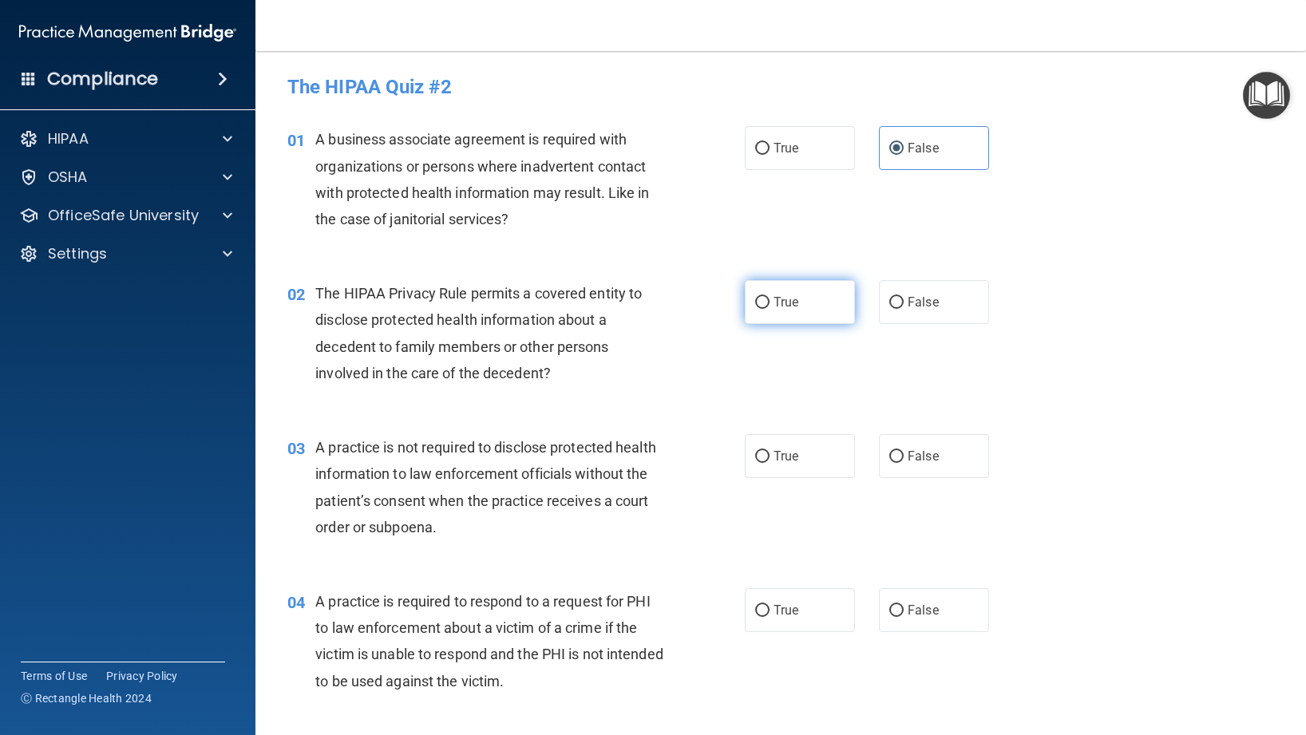
radio input "true"
click at [920, 445] on label "False" at bounding box center [934, 456] width 110 height 44
click at [904, 451] on input "False" at bounding box center [896, 457] width 14 height 12
radio input "true"
click at [786, 613] on span "True" at bounding box center [786, 610] width 25 height 15
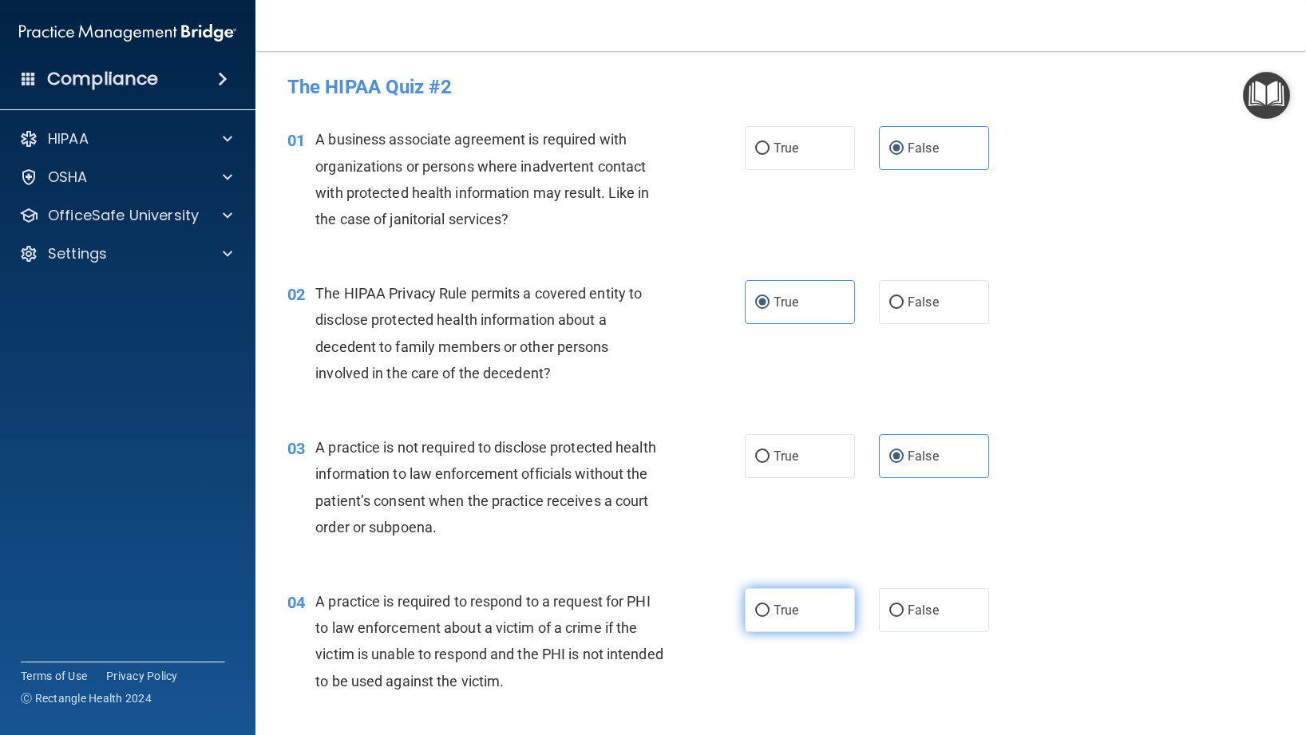
click at [770, 613] on input "True" at bounding box center [762, 611] width 14 height 12
radio input "true"
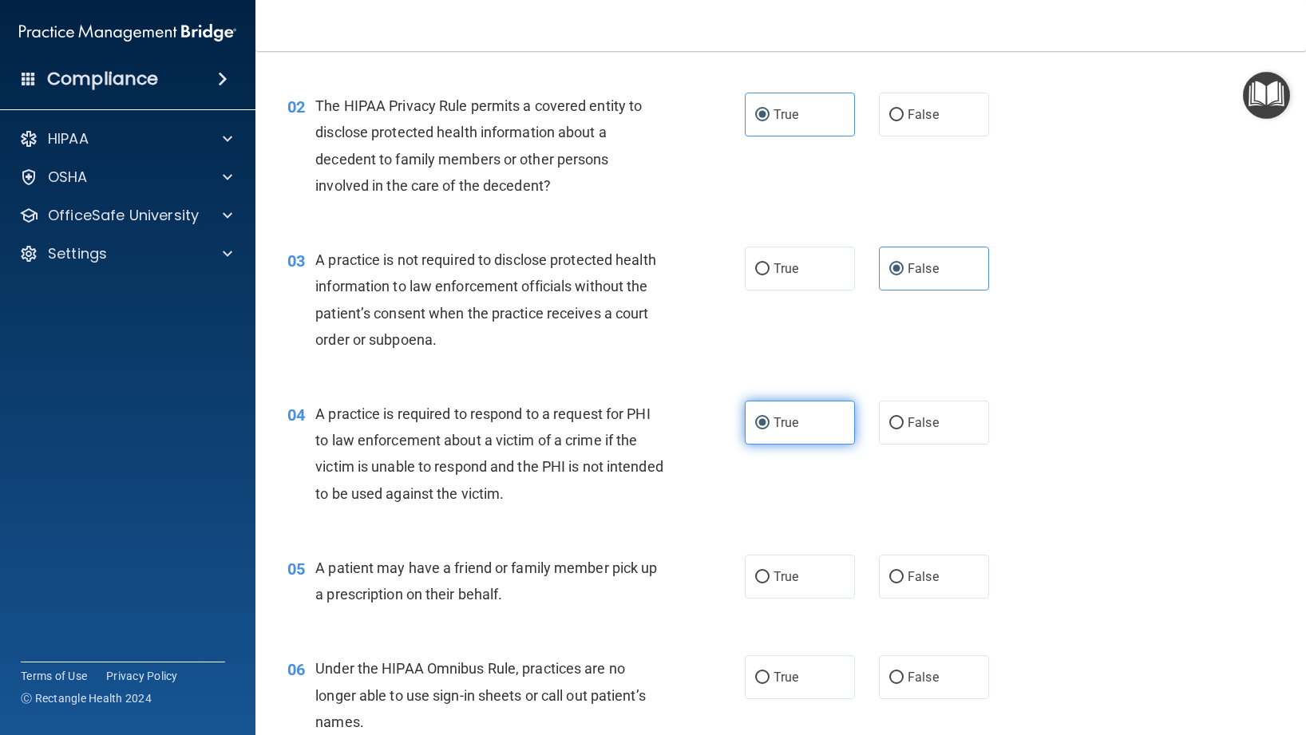
scroll to position [195, 0]
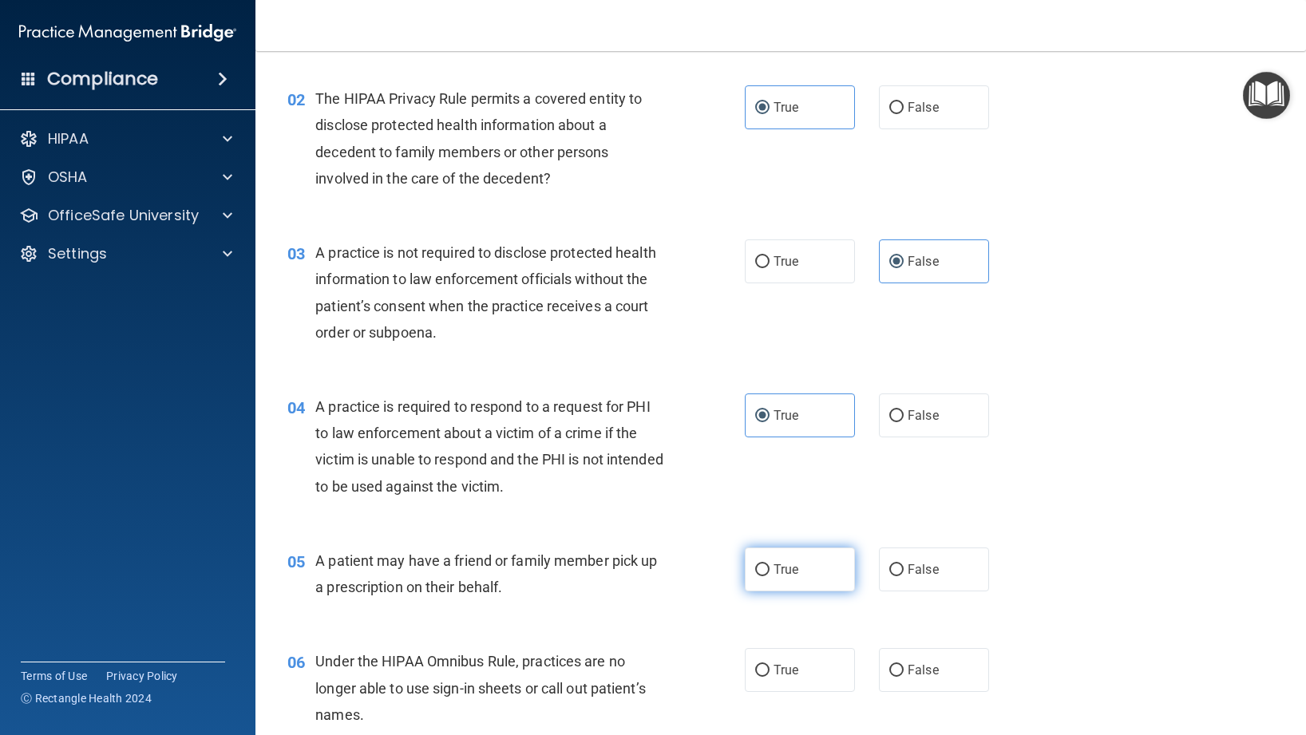
click at [798, 588] on label "True" at bounding box center [800, 570] width 110 height 44
click at [770, 576] on input "True" at bounding box center [762, 570] width 14 height 12
radio input "true"
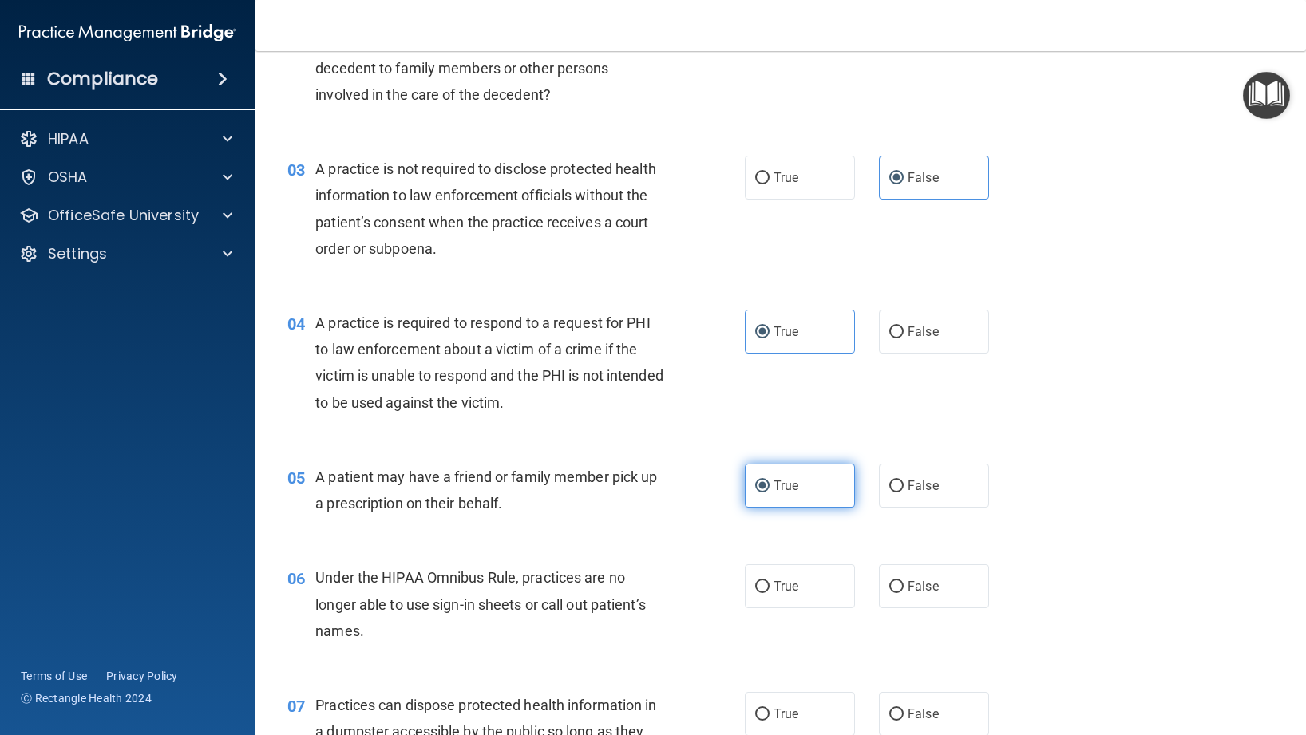
scroll to position [295, 0]
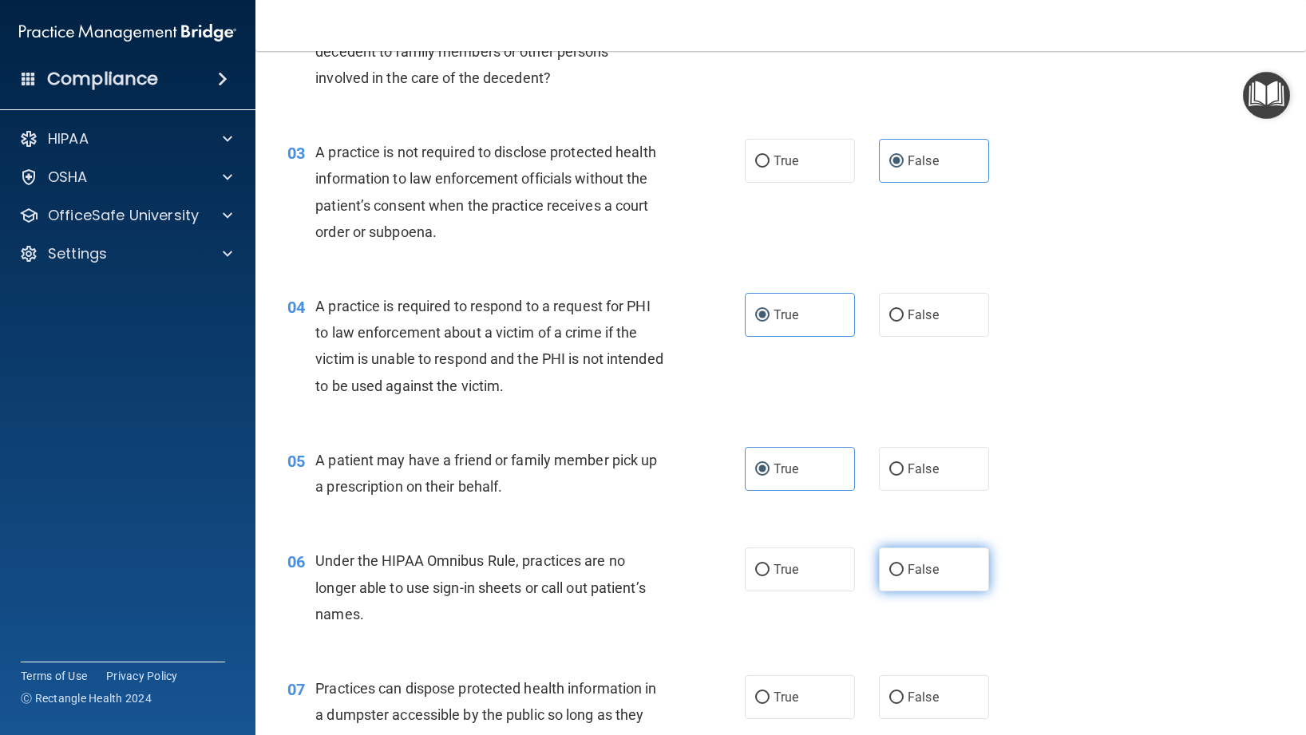
click at [925, 564] on span "False" at bounding box center [923, 569] width 31 height 15
click at [904, 564] on input "False" at bounding box center [896, 570] width 14 height 12
radio input "true"
click at [921, 688] on label "False" at bounding box center [934, 697] width 110 height 44
click at [904, 692] on input "False" at bounding box center [896, 698] width 14 height 12
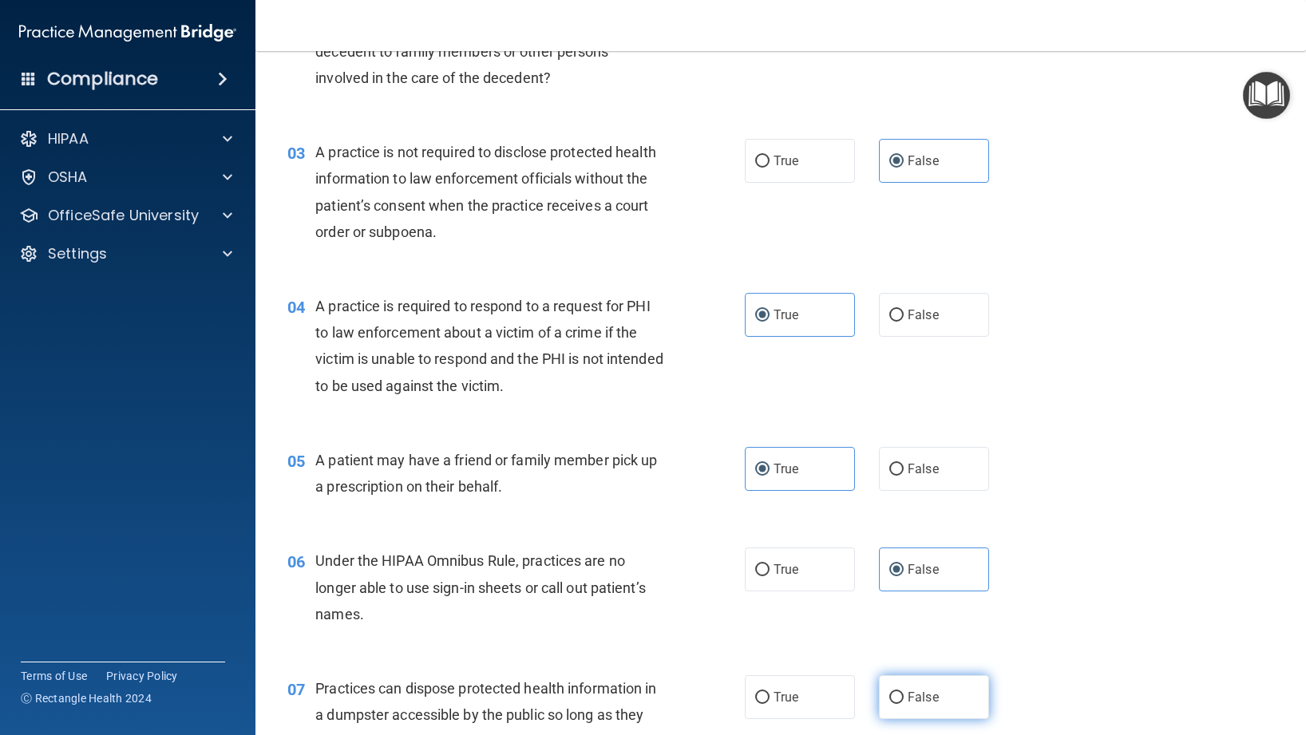
radio input "true"
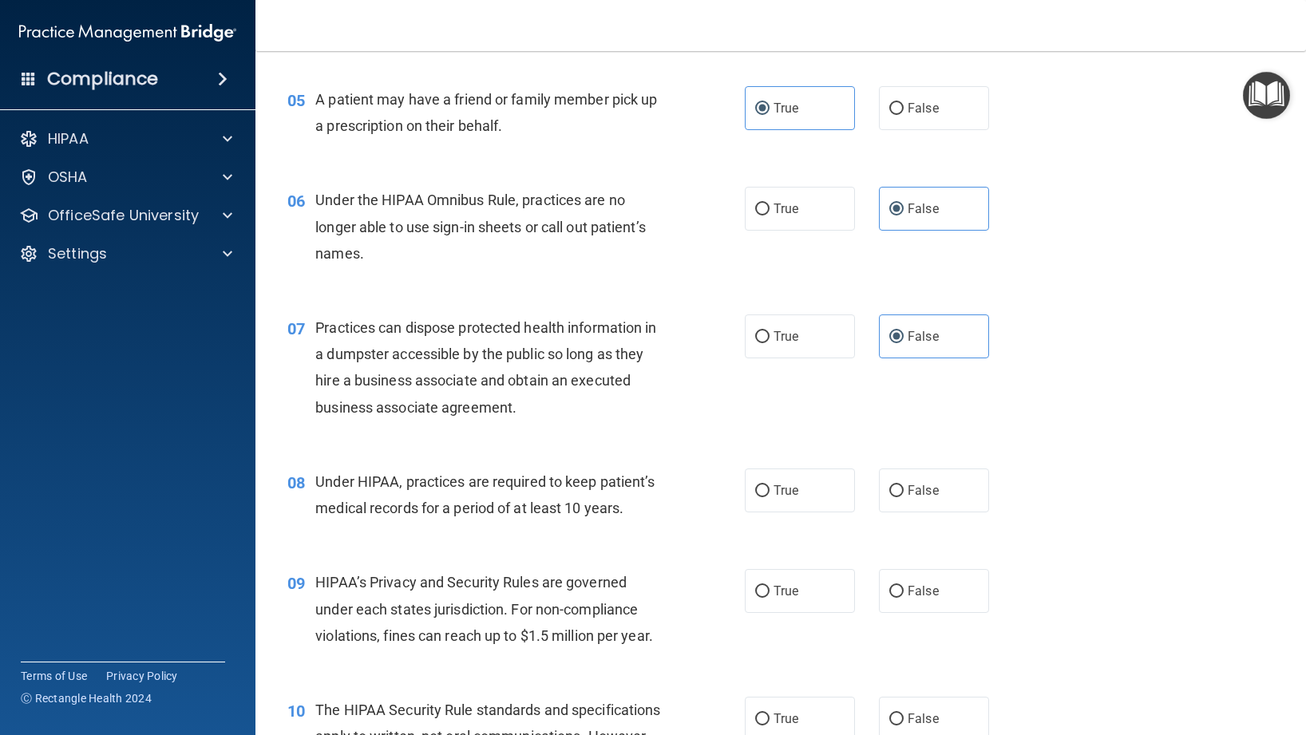
scroll to position [657, 0]
click at [912, 497] on span "False" at bounding box center [923, 489] width 31 height 15
click at [904, 497] on input "False" at bounding box center [896, 491] width 14 height 12
radio input "true"
click at [937, 589] on span "False" at bounding box center [923, 590] width 31 height 15
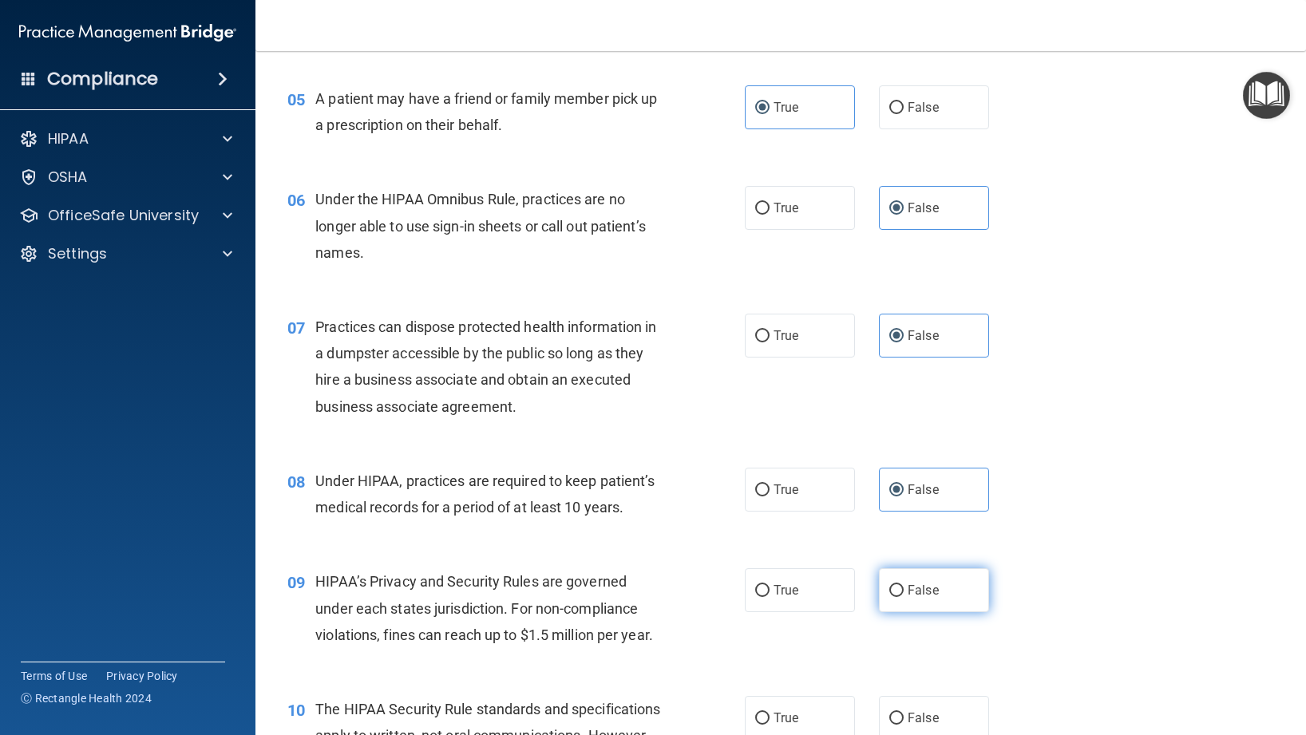
click at [904, 589] on input "False" at bounding box center [896, 591] width 14 height 12
radio input "true"
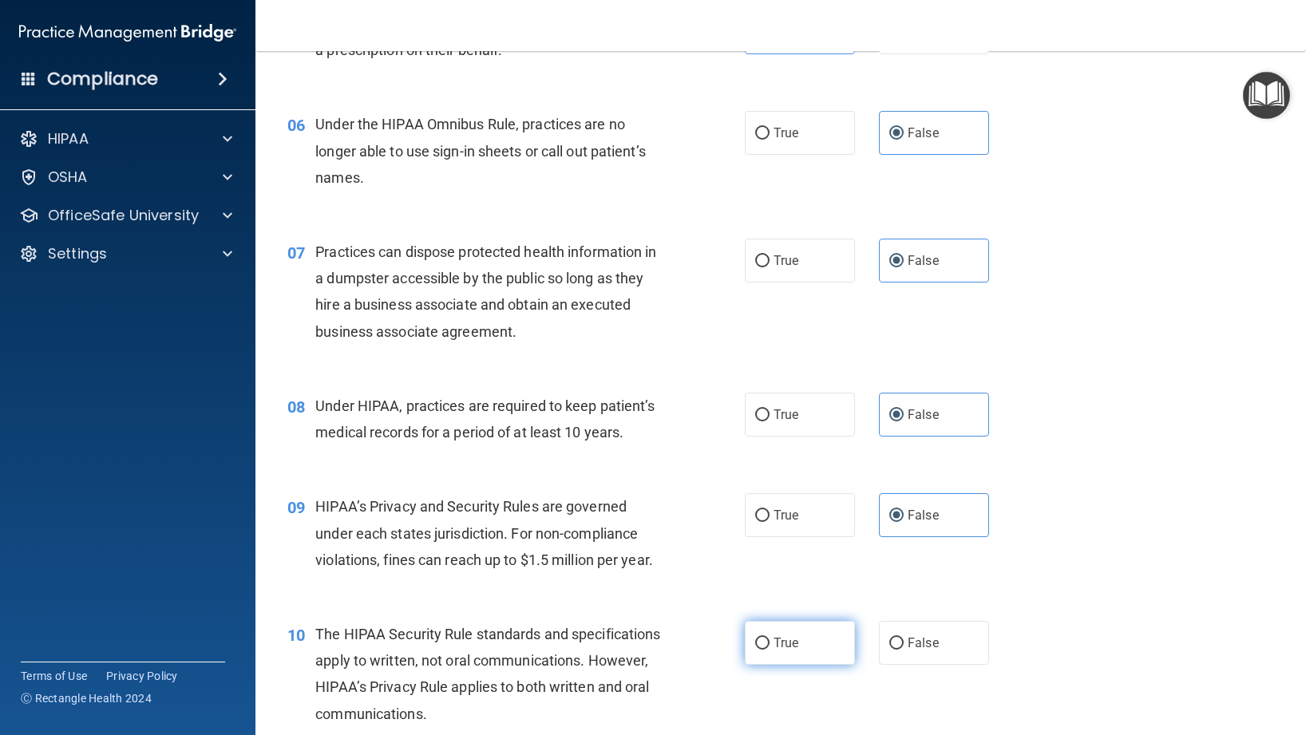
click at [796, 650] on span "True" at bounding box center [786, 642] width 25 height 15
click at [770, 650] on input "True" at bounding box center [762, 644] width 14 height 12
radio input "true"
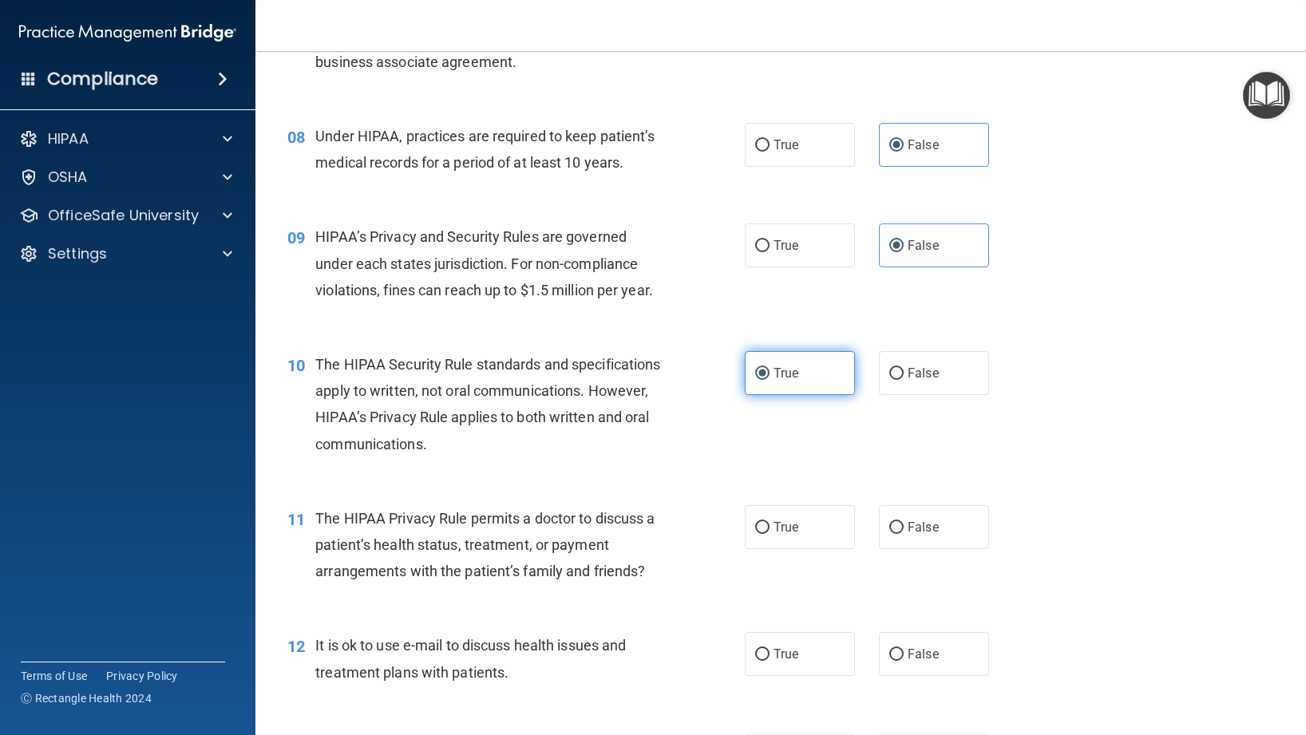
scroll to position [1003, 0]
click at [752, 544] on label "True" at bounding box center [800, 527] width 110 height 44
click at [755, 533] on input "True" at bounding box center [762, 527] width 14 height 12
radio input "true"
click at [782, 667] on label "True" at bounding box center [800, 653] width 110 height 44
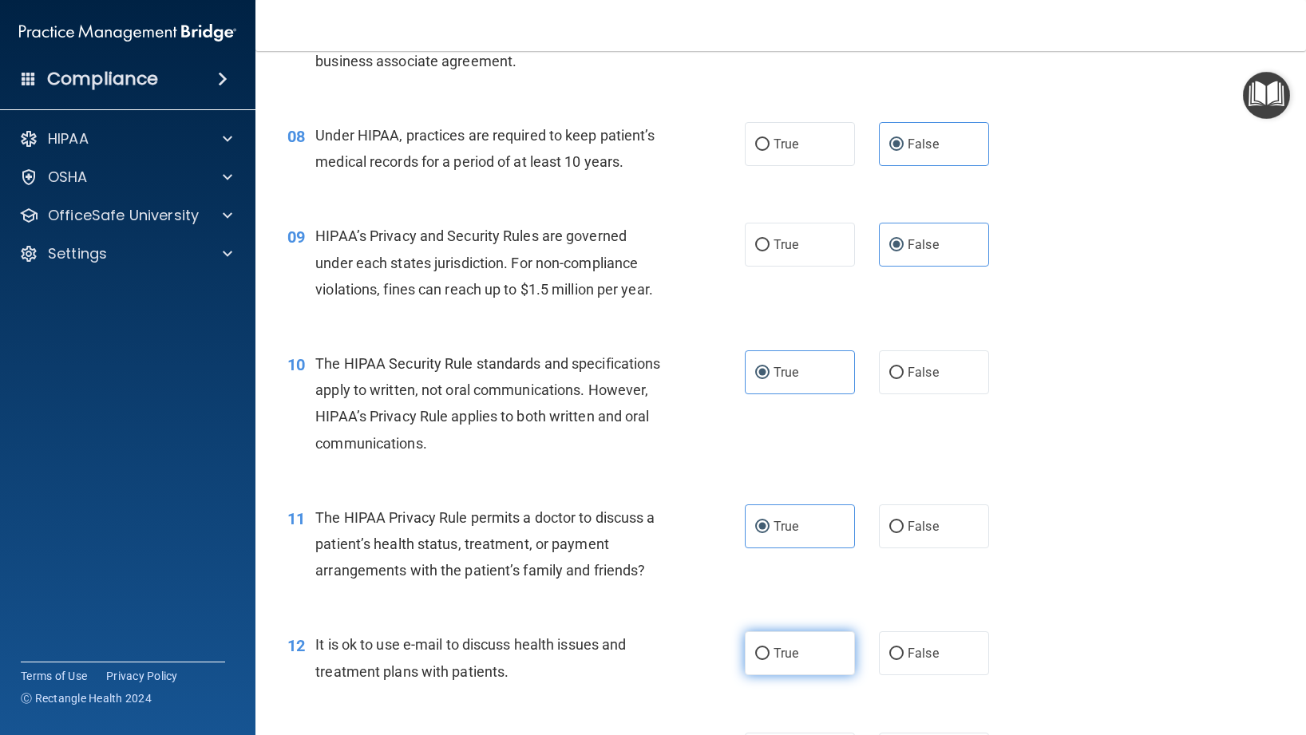
click at [770, 660] on input "True" at bounding box center [762, 654] width 14 height 12
radio input "true"
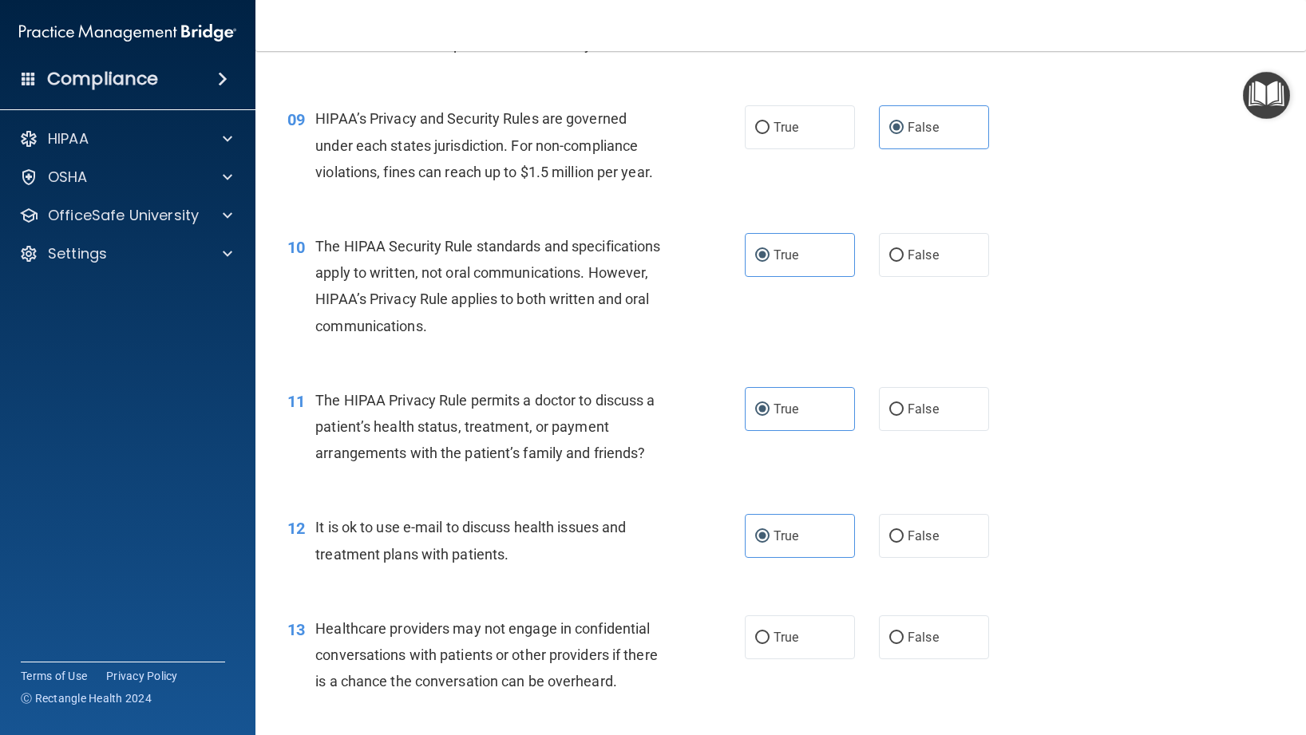
scroll to position [1122, 0]
click at [907, 556] on label "False" at bounding box center [934, 535] width 110 height 44
click at [904, 541] on input "False" at bounding box center [896, 535] width 14 height 12
radio input "true"
click at [774, 568] on div "12 It is ok to use e-mail to discuss health issues and treatment plans with pat…" at bounding box center [780, 543] width 1011 height 101
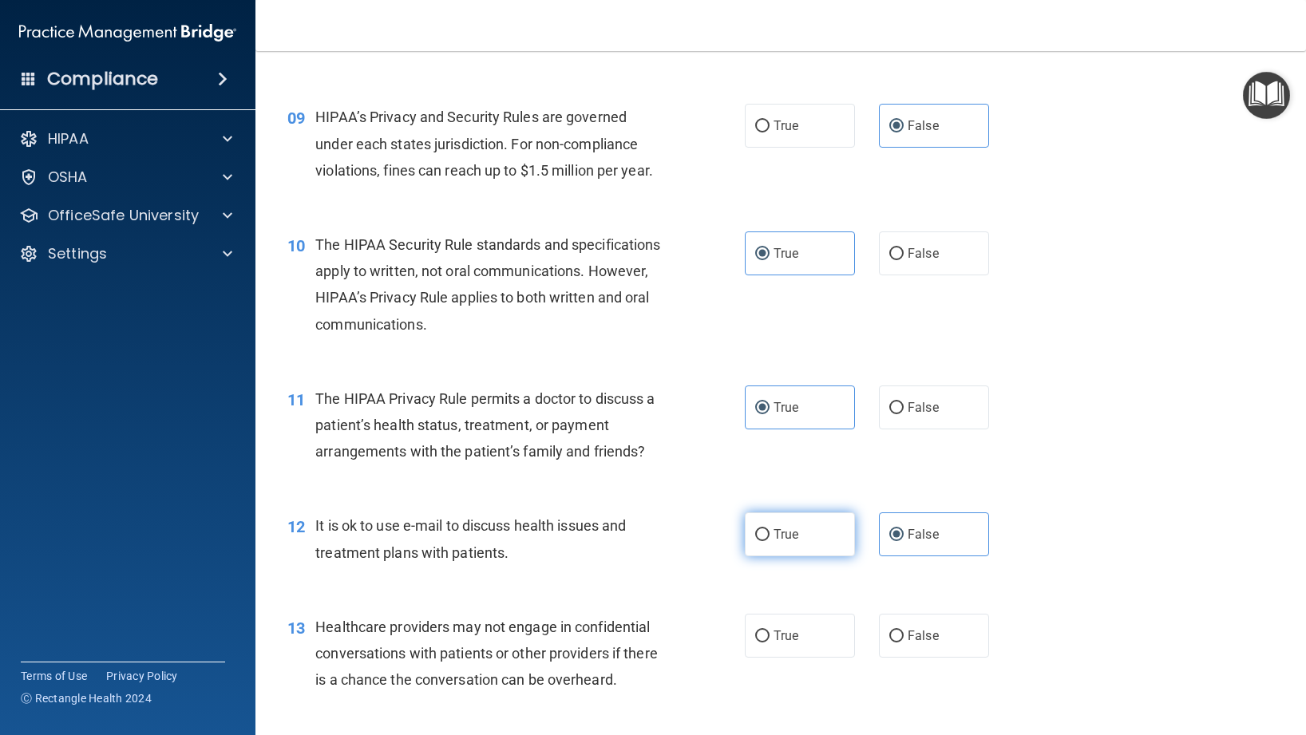
click at [772, 552] on label "True" at bounding box center [800, 535] width 110 height 44
click at [770, 541] on input "True" at bounding box center [762, 535] width 14 height 12
radio input "true"
radio input "false"
drag, startPoint x: 913, startPoint y: 647, endPoint x: 654, endPoint y: 604, distance: 263.1
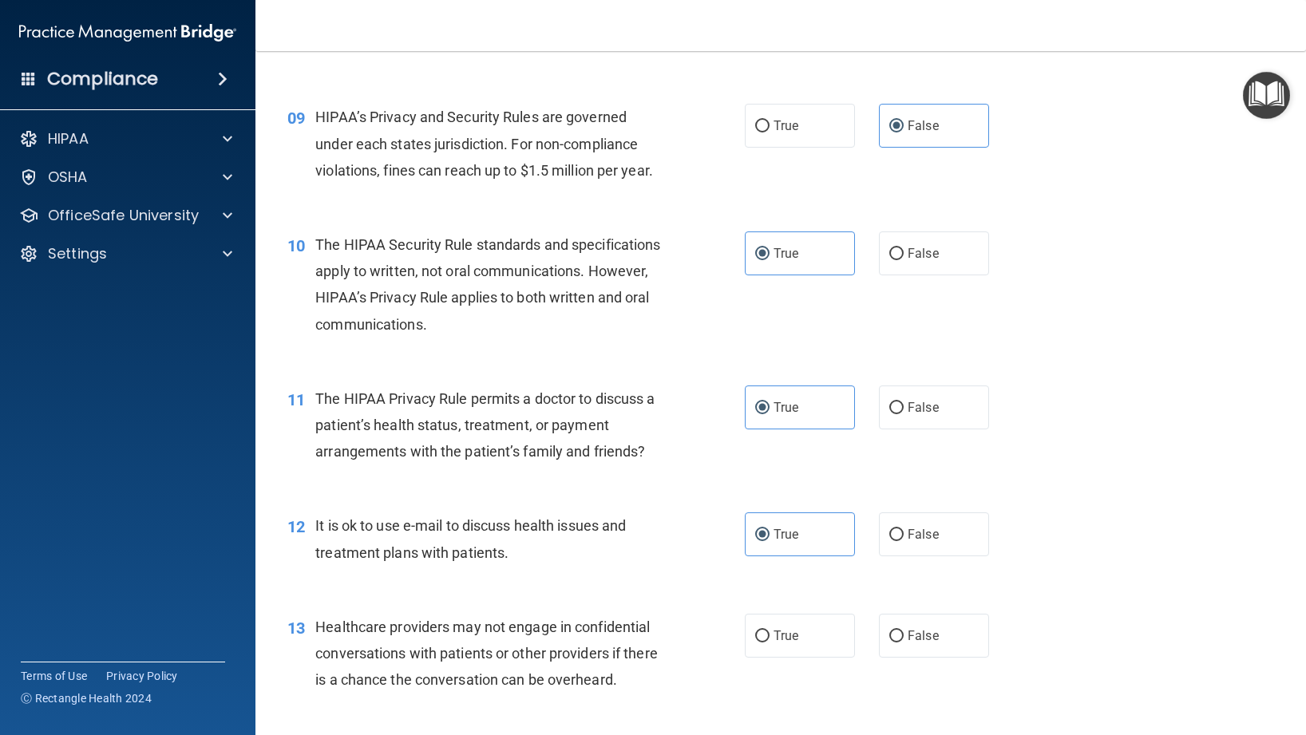
click at [912, 647] on label "False" at bounding box center [934, 636] width 110 height 44
click at [904, 643] on input "False" at bounding box center [896, 637] width 14 height 12
radio input "true"
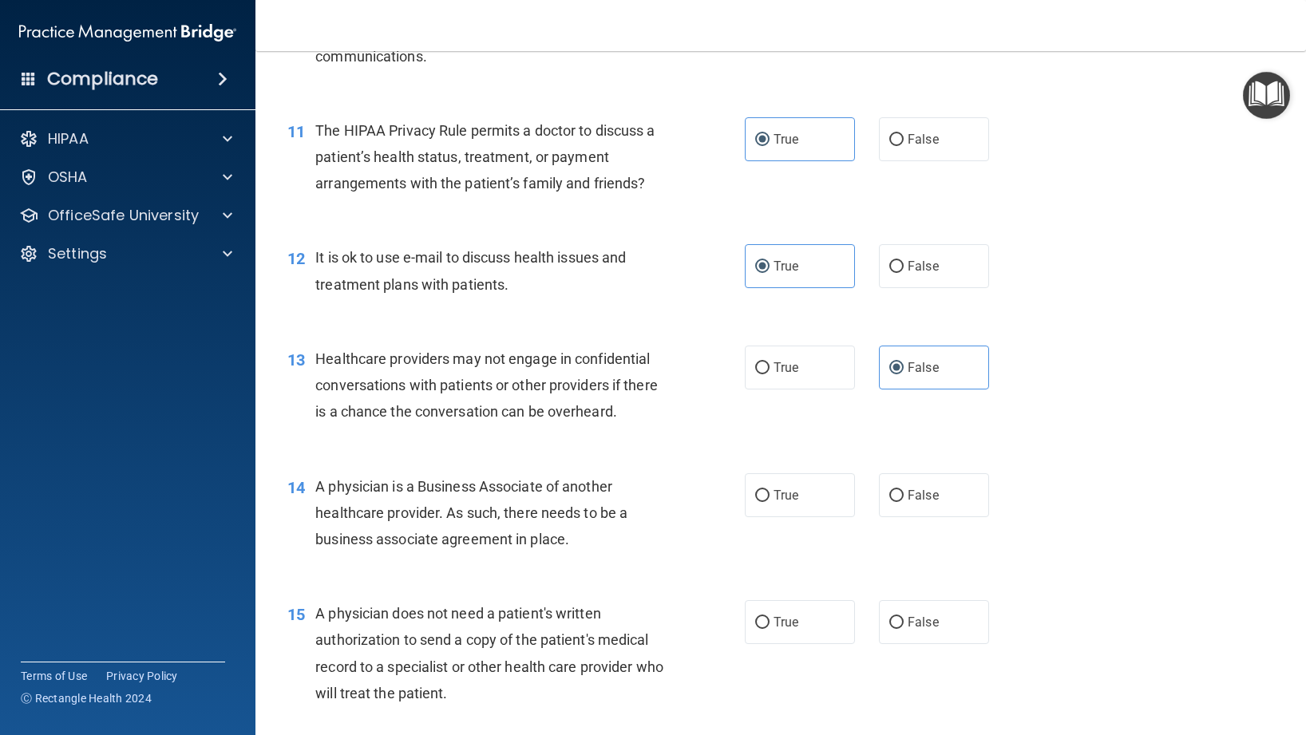
scroll to position [1417, 0]
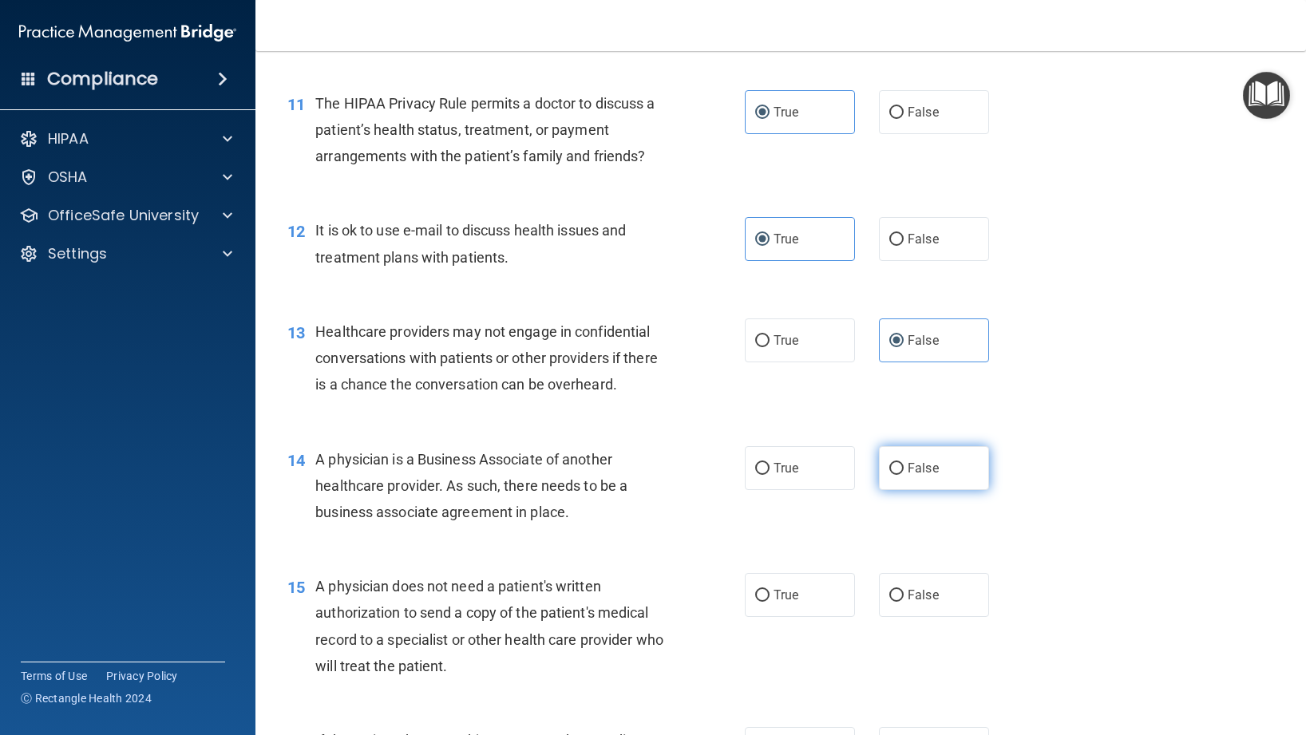
click at [922, 477] on label "False" at bounding box center [934, 468] width 110 height 44
click at [904, 475] on input "False" at bounding box center [896, 469] width 14 height 12
radio input "true"
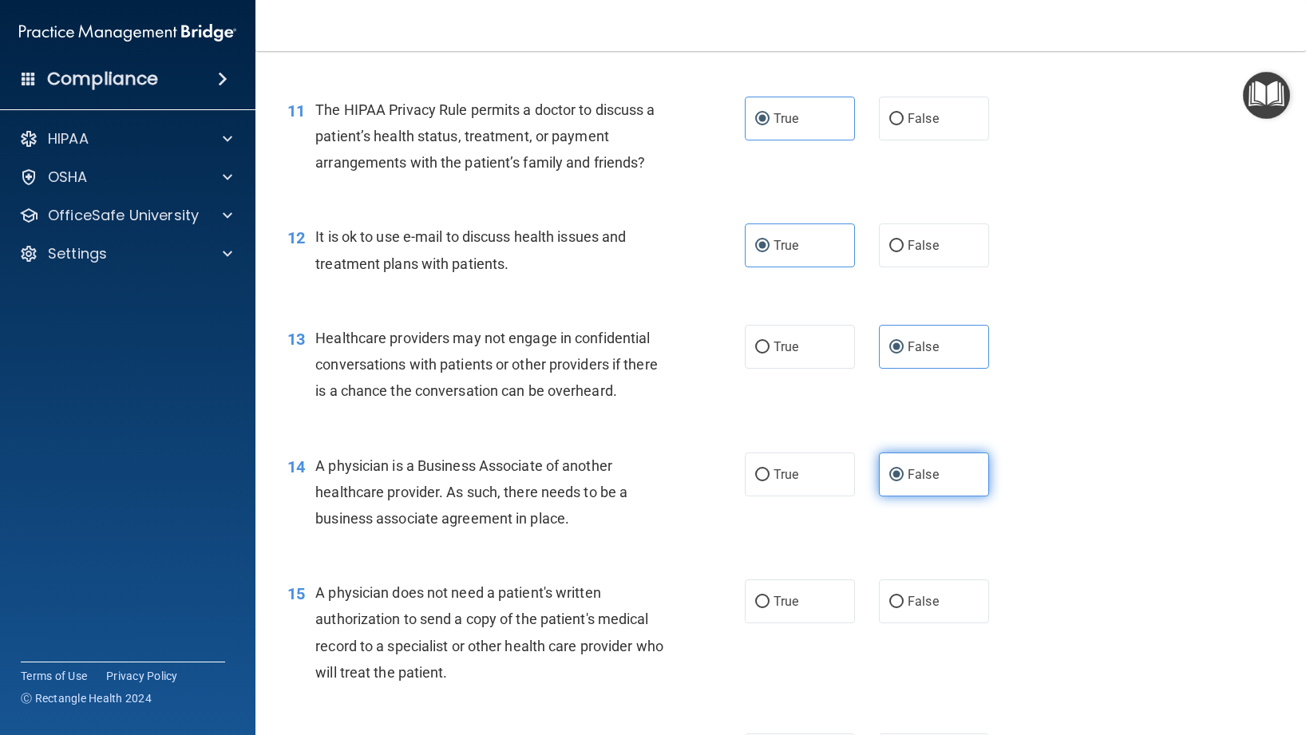
scroll to position [1410, 0]
click at [774, 596] on span "True" at bounding box center [786, 602] width 25 height 15
click at [770, 597] on input "True" at bounding box center [762, 603] width 14 height 12
radio input "true"
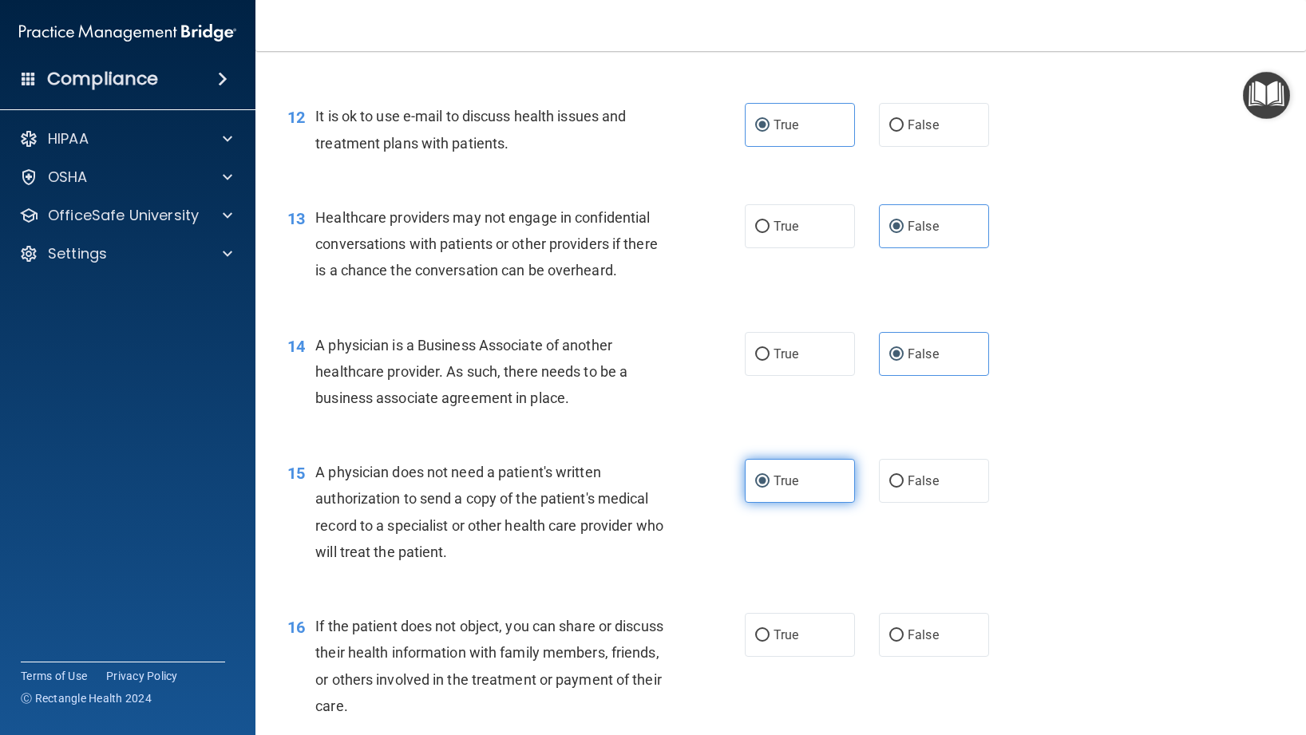
scroll to position [1542, 0]
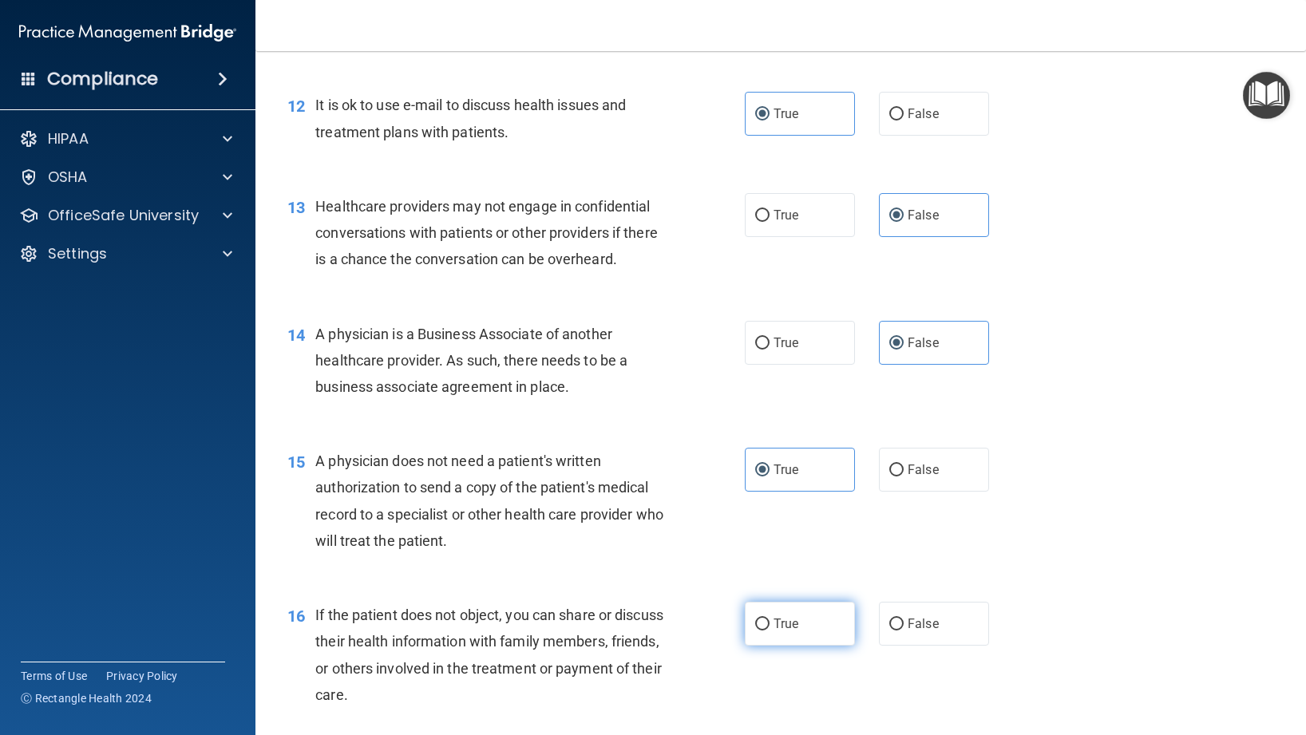
click at [774, 621] on span "True" at bounding box center [786, 623] width 25 height 15
click at [770, 621] on input "True" at bounding box center [762, 625] width 14 height 12
radio input "true"
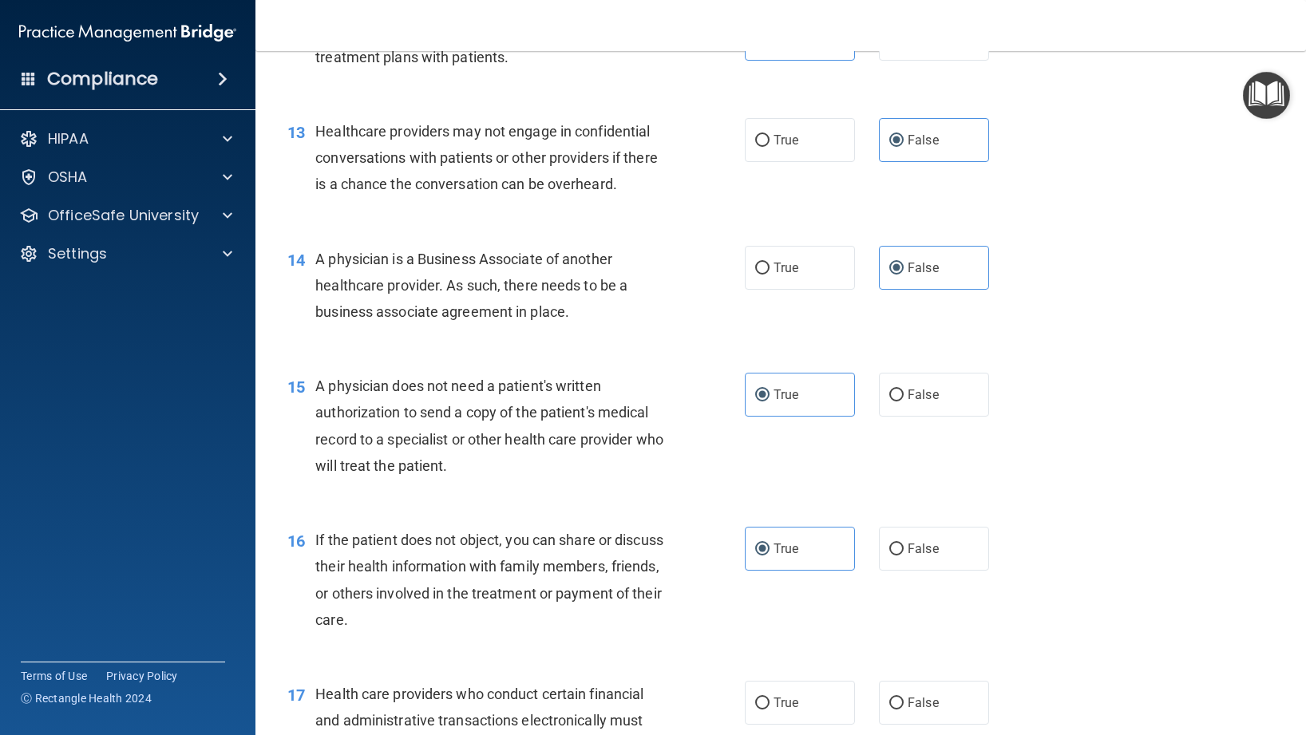
scroll to position [1712, 0]
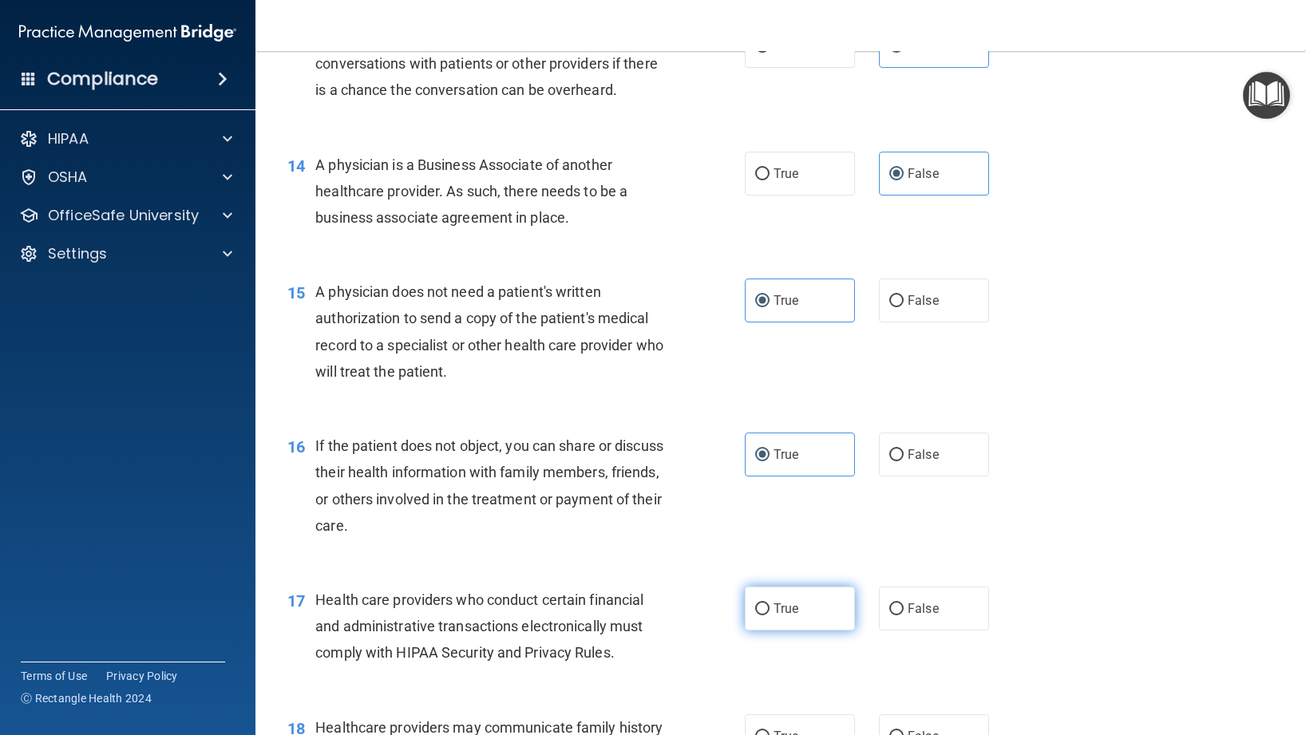
click at [782, 611] on span "True" at bounding box center [786, 608] width 25 height 15
click at [770, 611] on input "True" at bounding box center [762, 610] width 14 height 12
radio input "true"
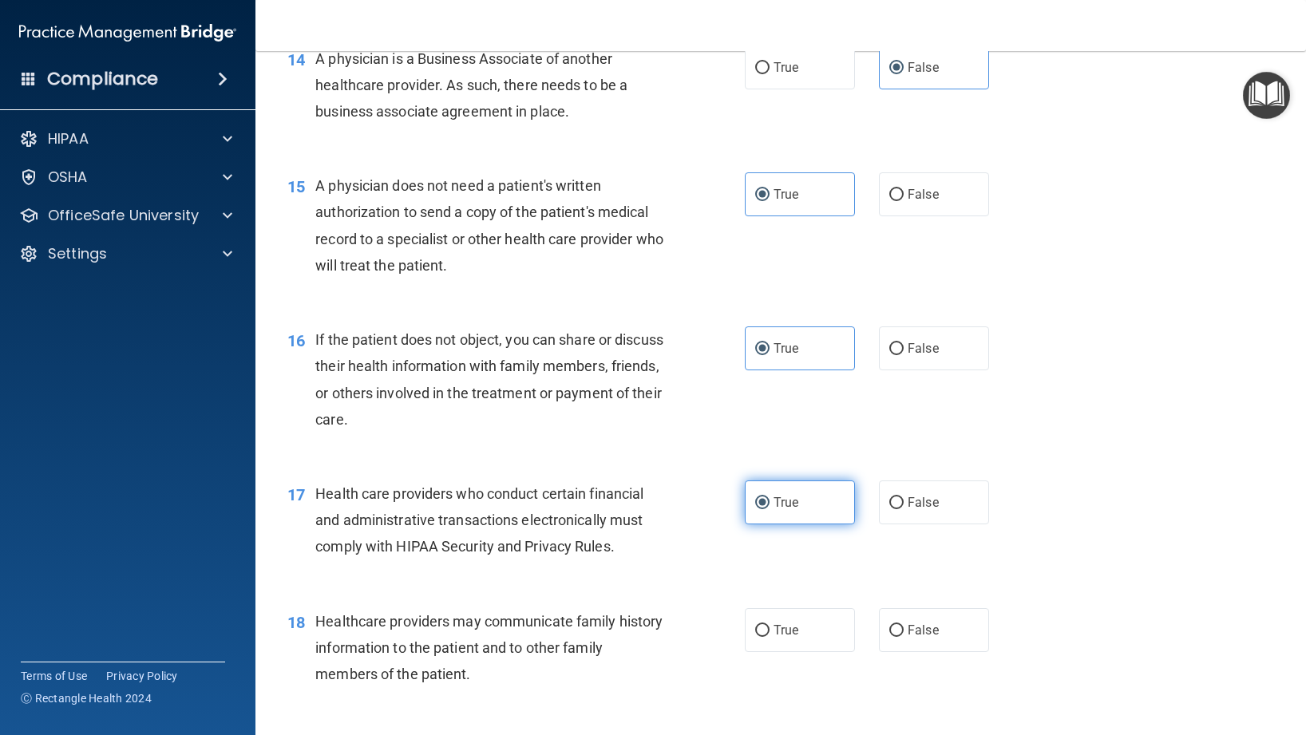
scroll to position [1823, 0]
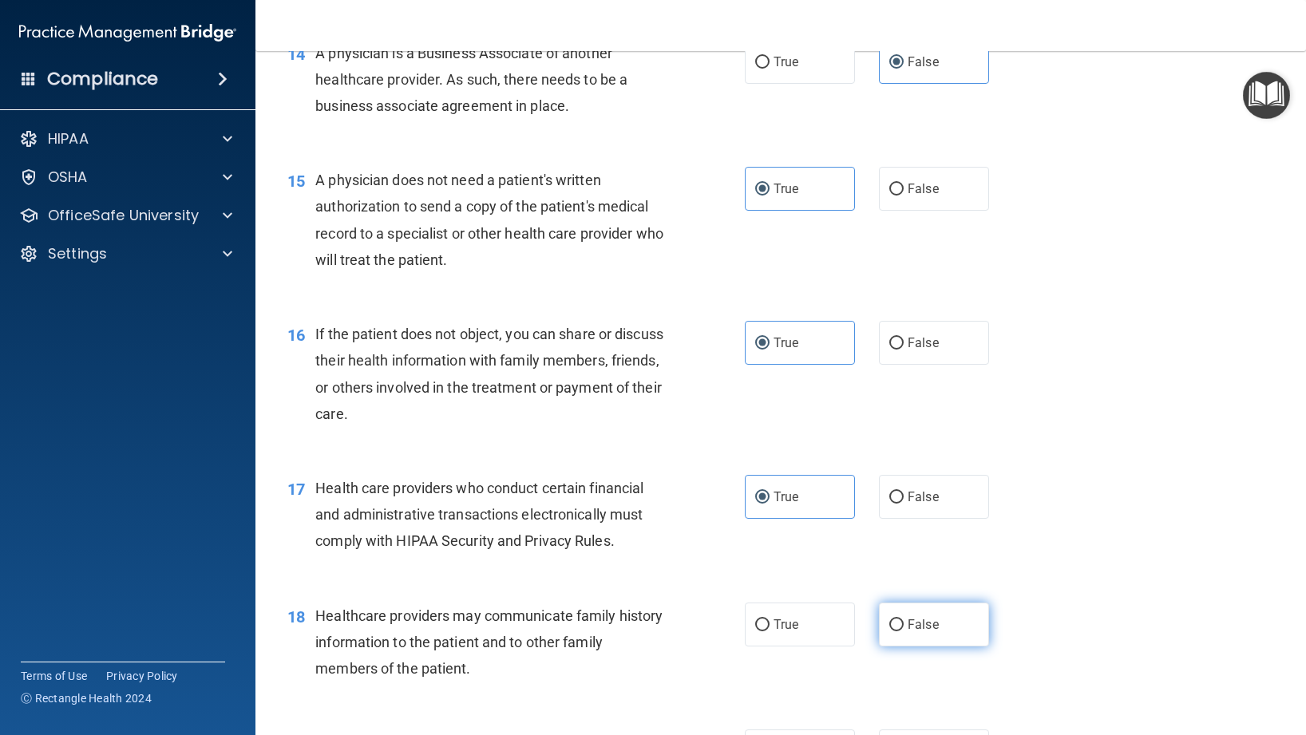
click at [896, 623] on input "False" at bounding box center [896, 625] width 14 height 12
radio input "true"
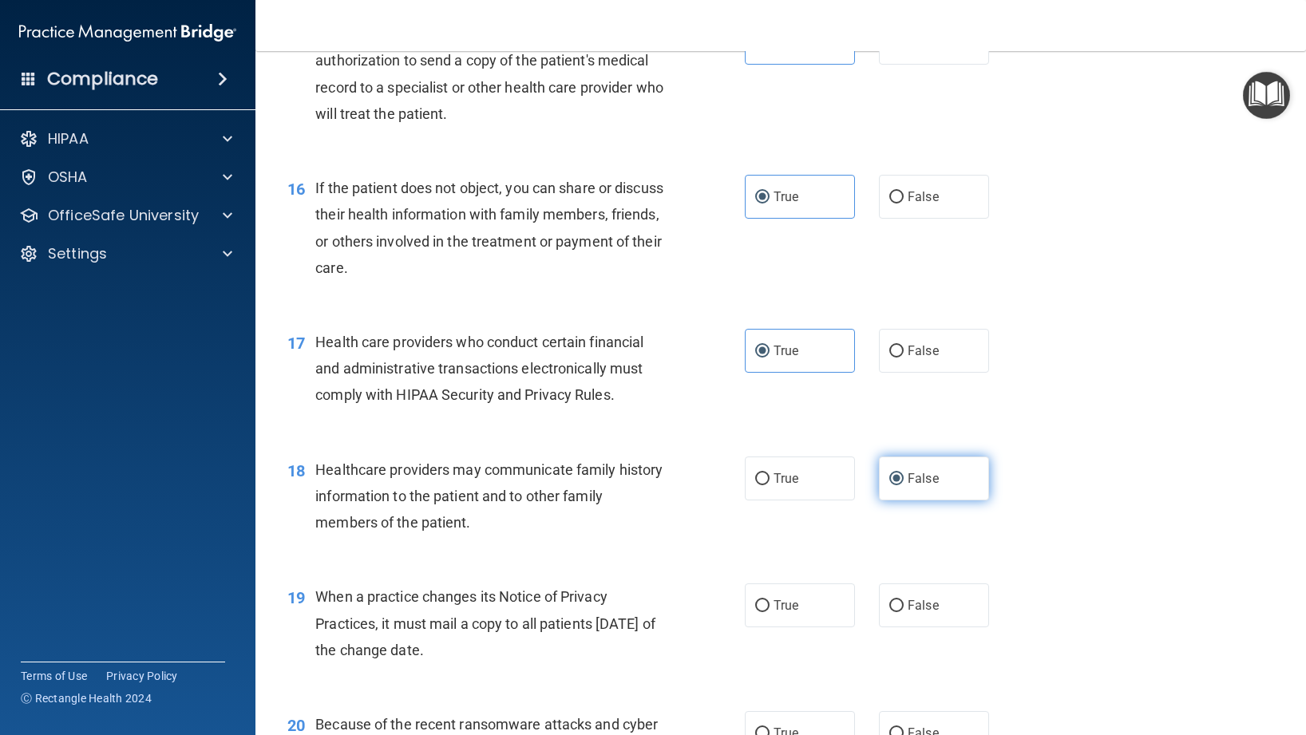
scroll to position [1975, 0]
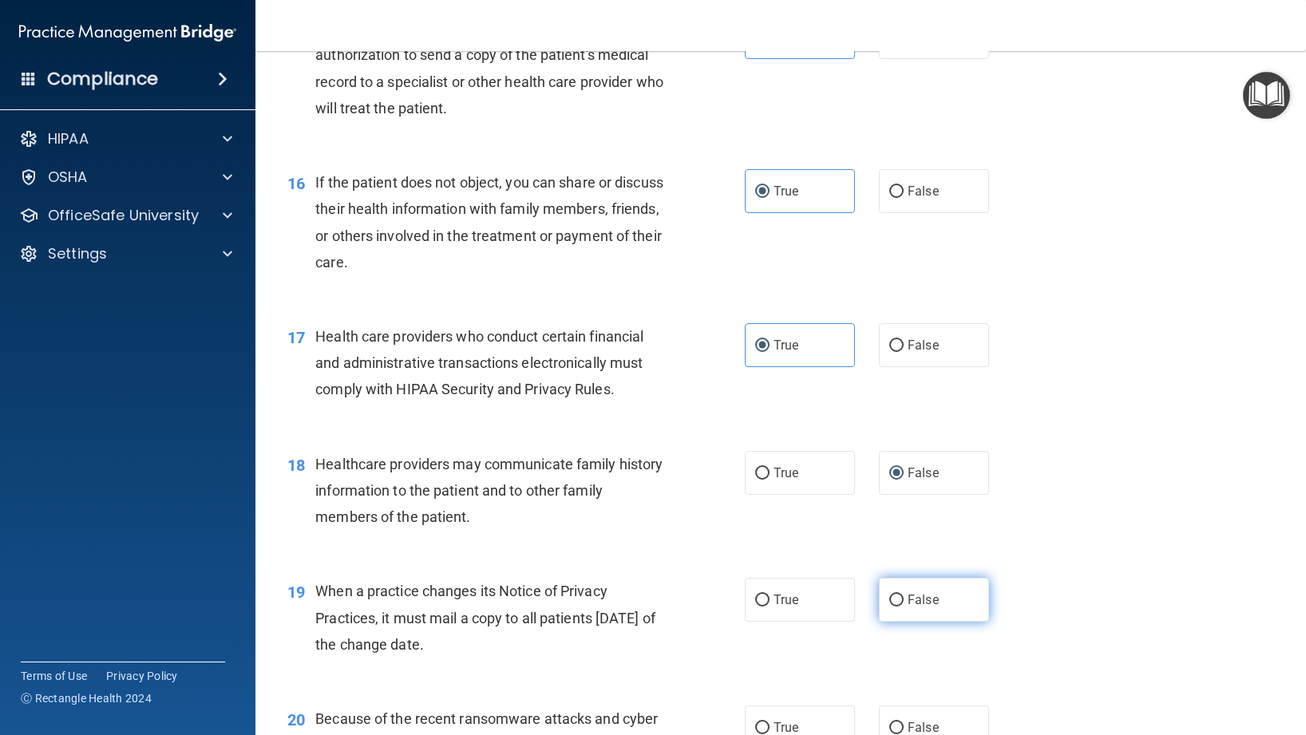
click at [904, 600] on label "False" at bounding box center [934, 600] width 110 height 44
click at [904, 600] on input "False" at bounding box center [896, 601] width 14 height 12
radio input "true"
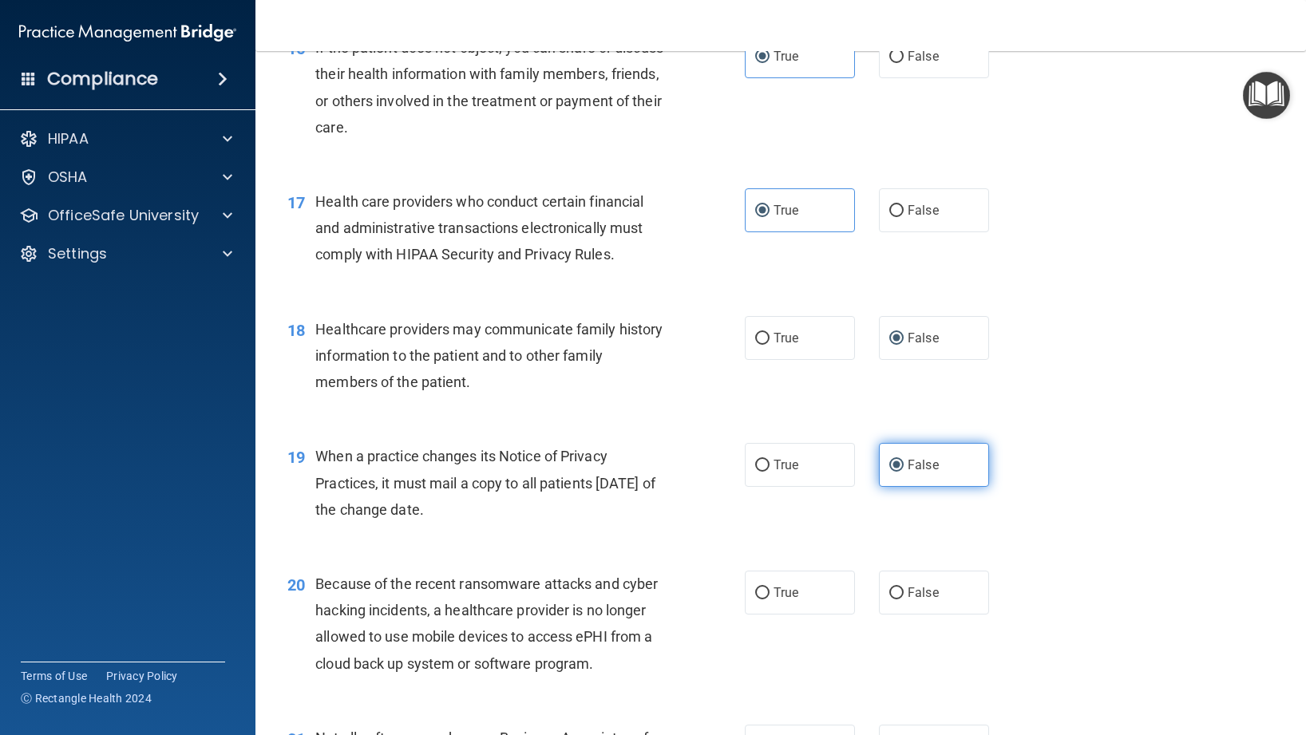
scroll to position [2114, 0]
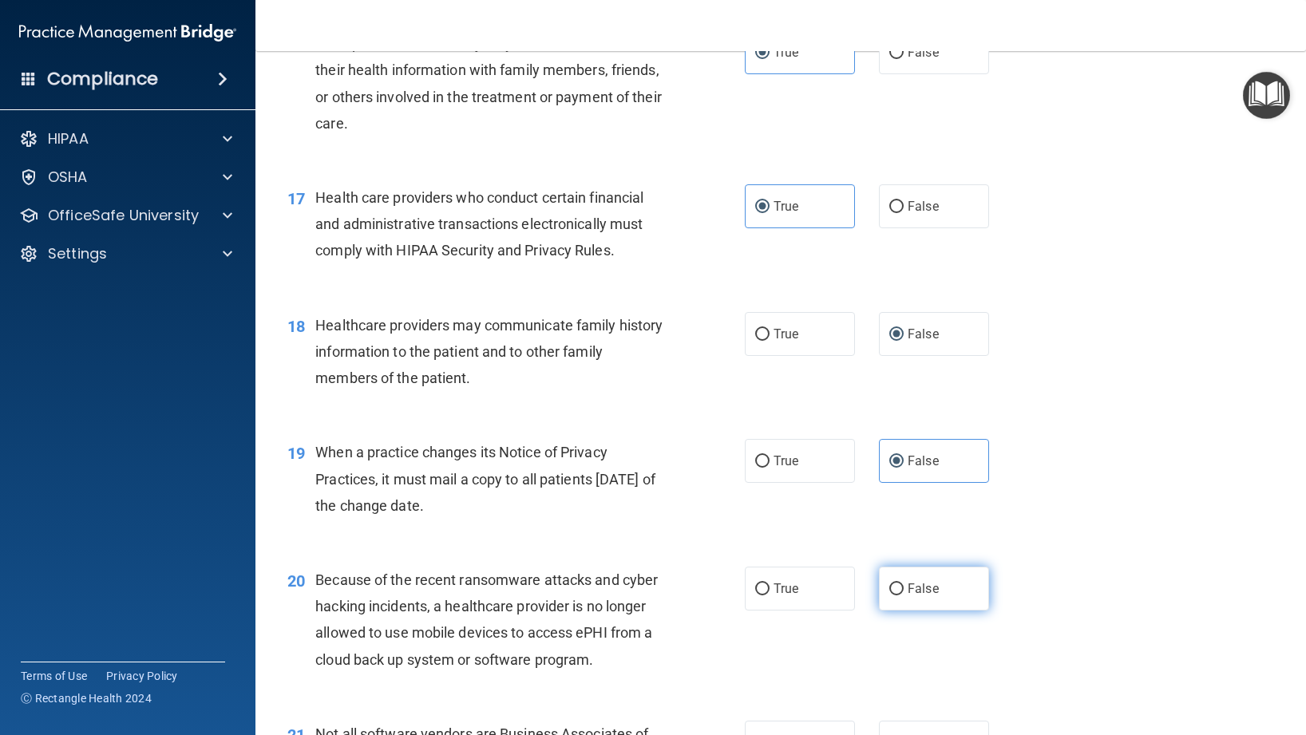
click at [904, 600] on label "False" at bounding box center [934, 589] width 110 height 44
click at [904, 596] on input "False" at bounding box center [896, 590] width 14 height 12
radio input "true"
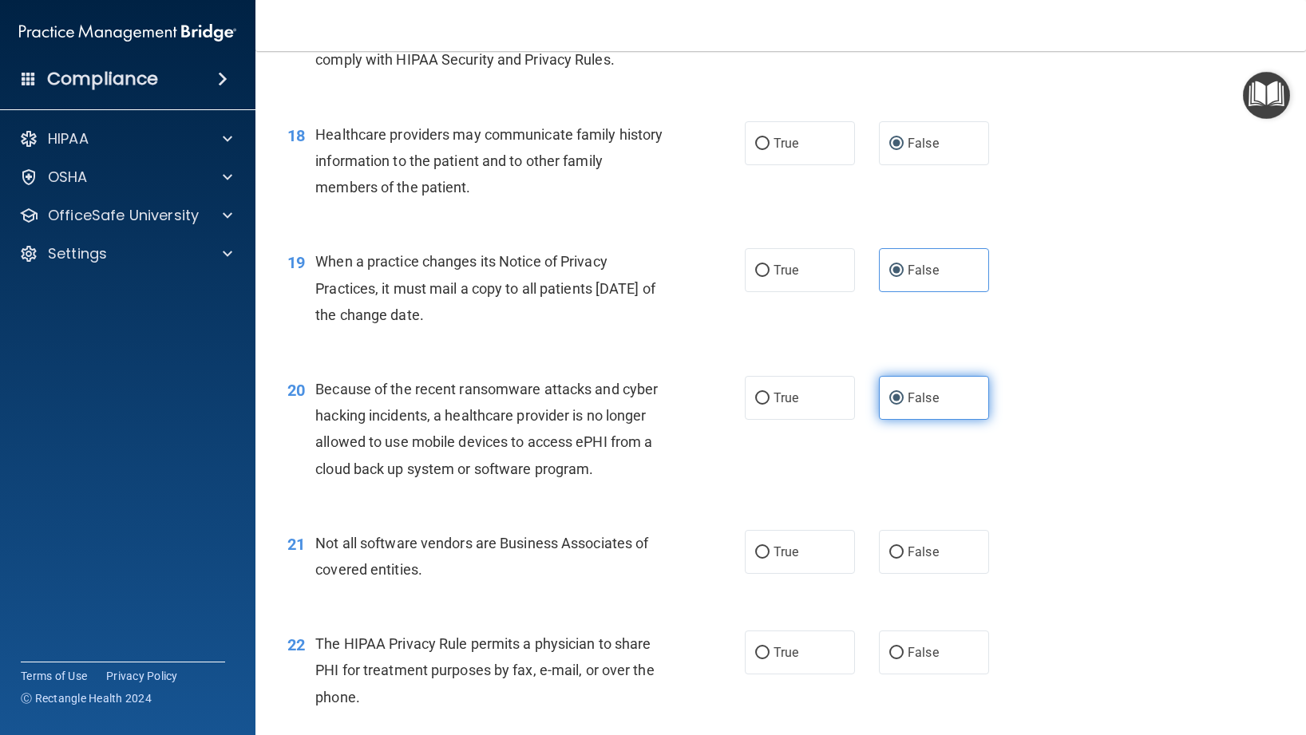
scroll to position [2315, 0]
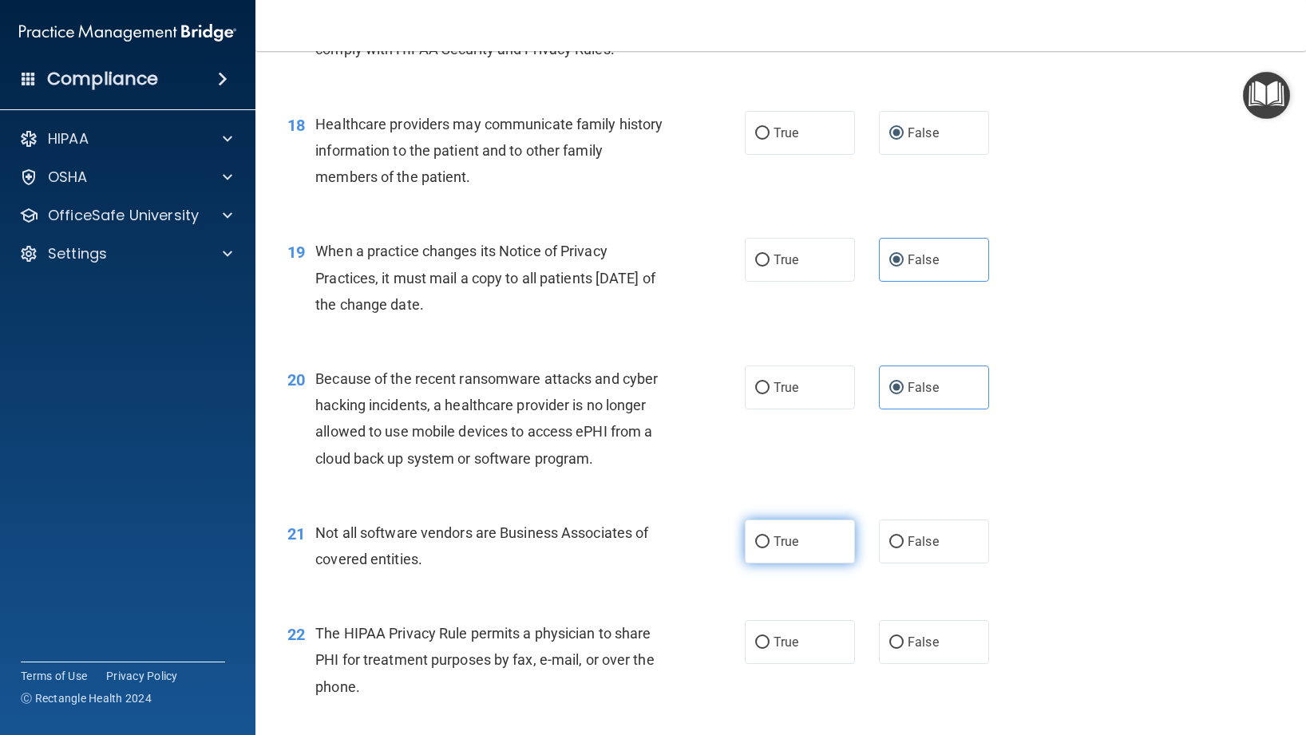
click at [835, 552] on label "True" at bounding box center [800, 542] width 110 height 44
click at [770, 548] on input "True" at bounding box center [762, 542] width 14 height 12
radio input "true"
click at [829, 641] on label "True" at bounding box center [800, 642] width 110 height 44
click at [770, 641] on input "True" at bounding box center [762, 643] width 14 height 12
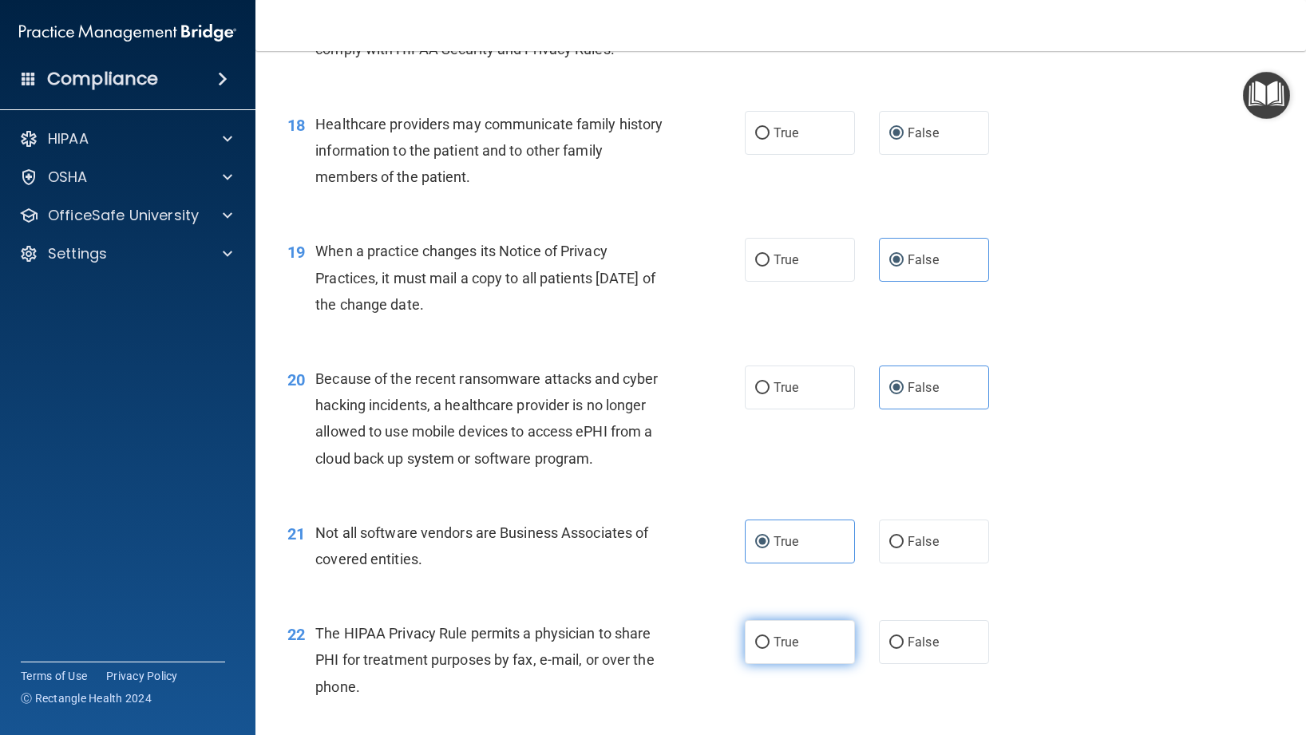
radio input "true"
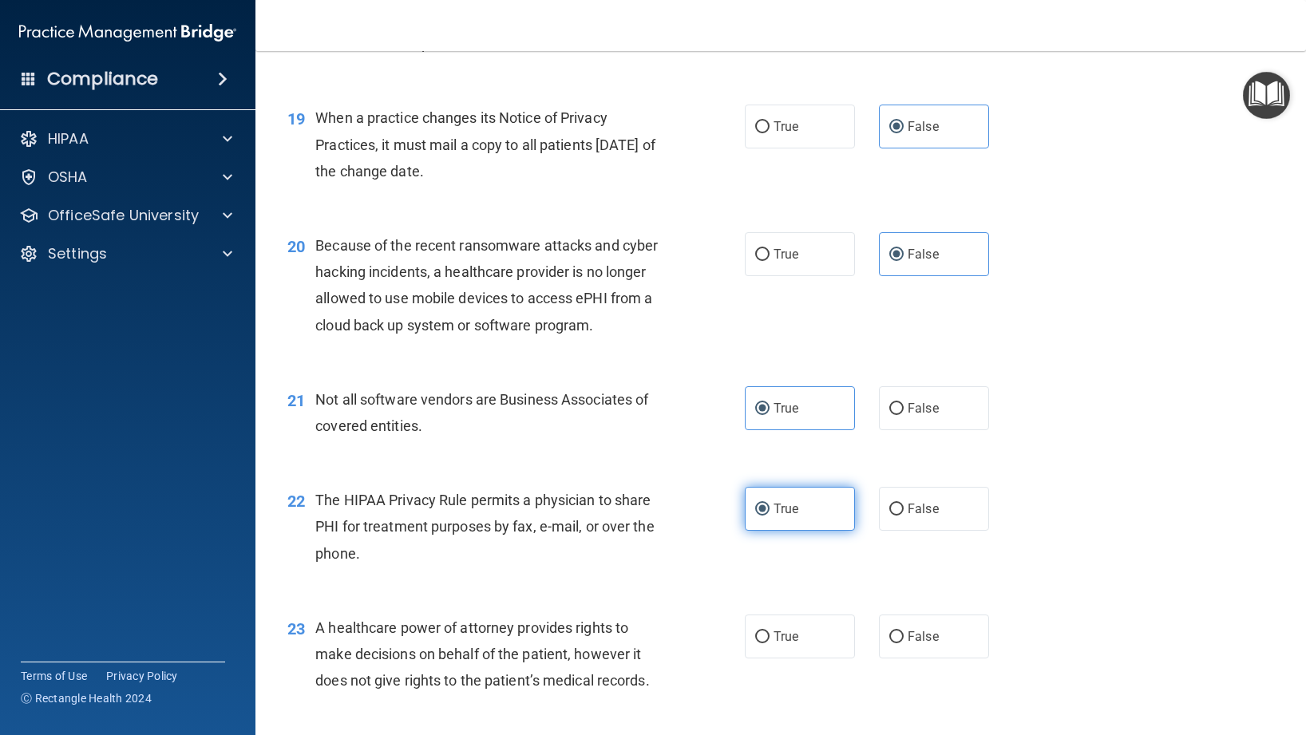
scroll to position [2449, 0]
click at [829, 641] on label "True" at bounding box center [800, 636] width 110 height 44
click at [770, 641] on input "True" at bounding box center [762, 637] width 14 height 12
radio input "true"
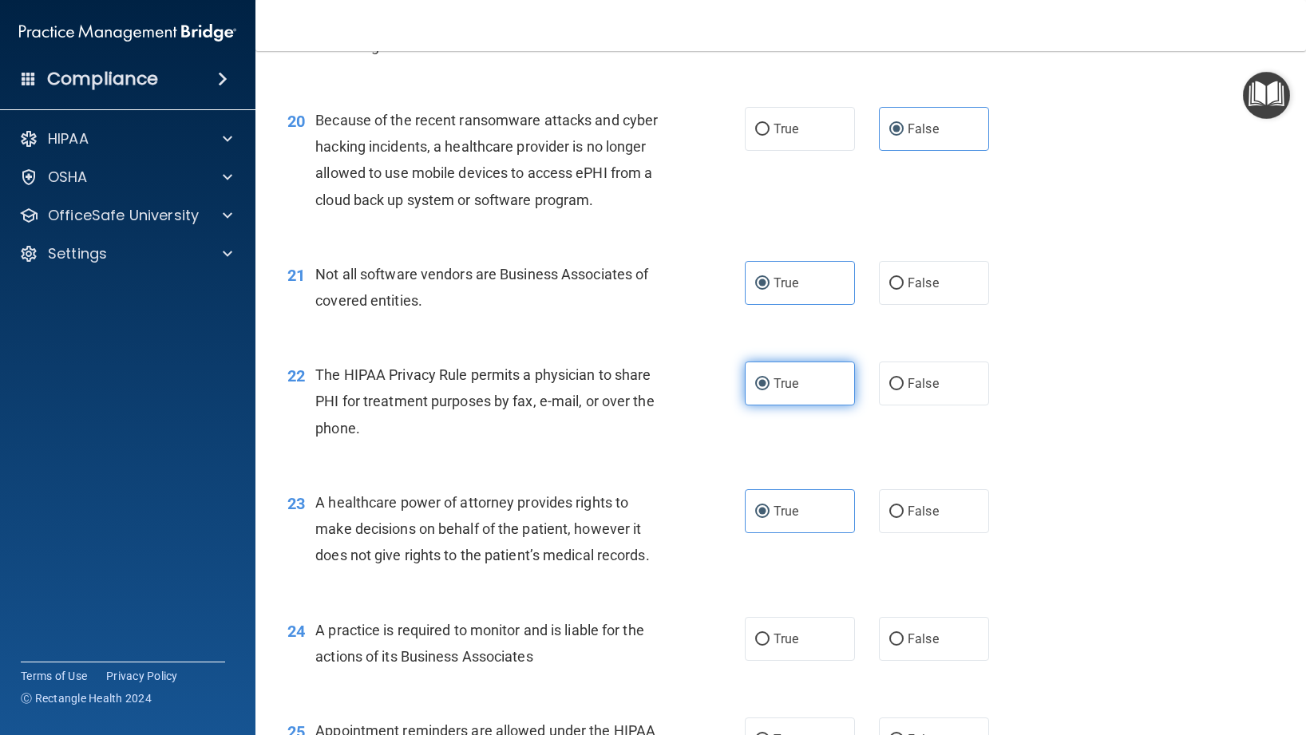
scroll to position [2585, 0]
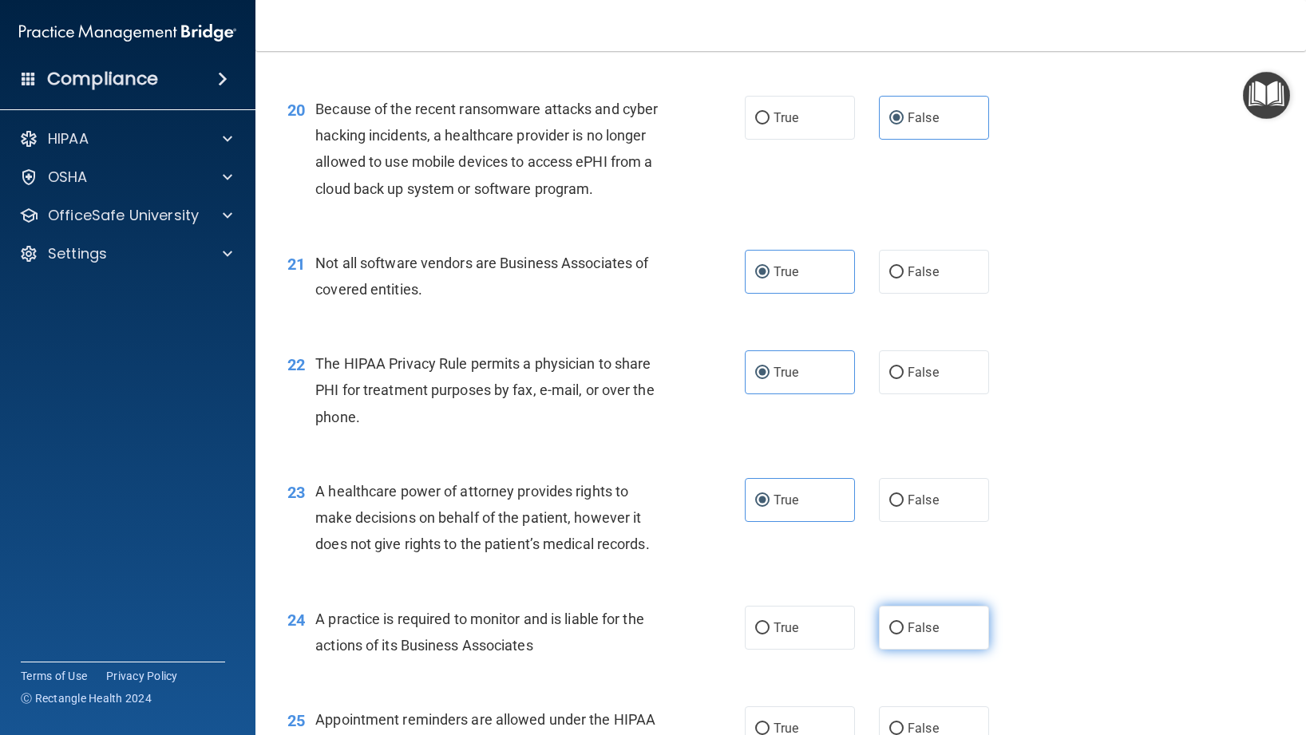
click at [912, 638] on label "False" at bounding box center [934, 628] width 110 height 44
click at [904, 635] on input "False" at bounding box center [896, 629] width 14 height 12
radio input "true"
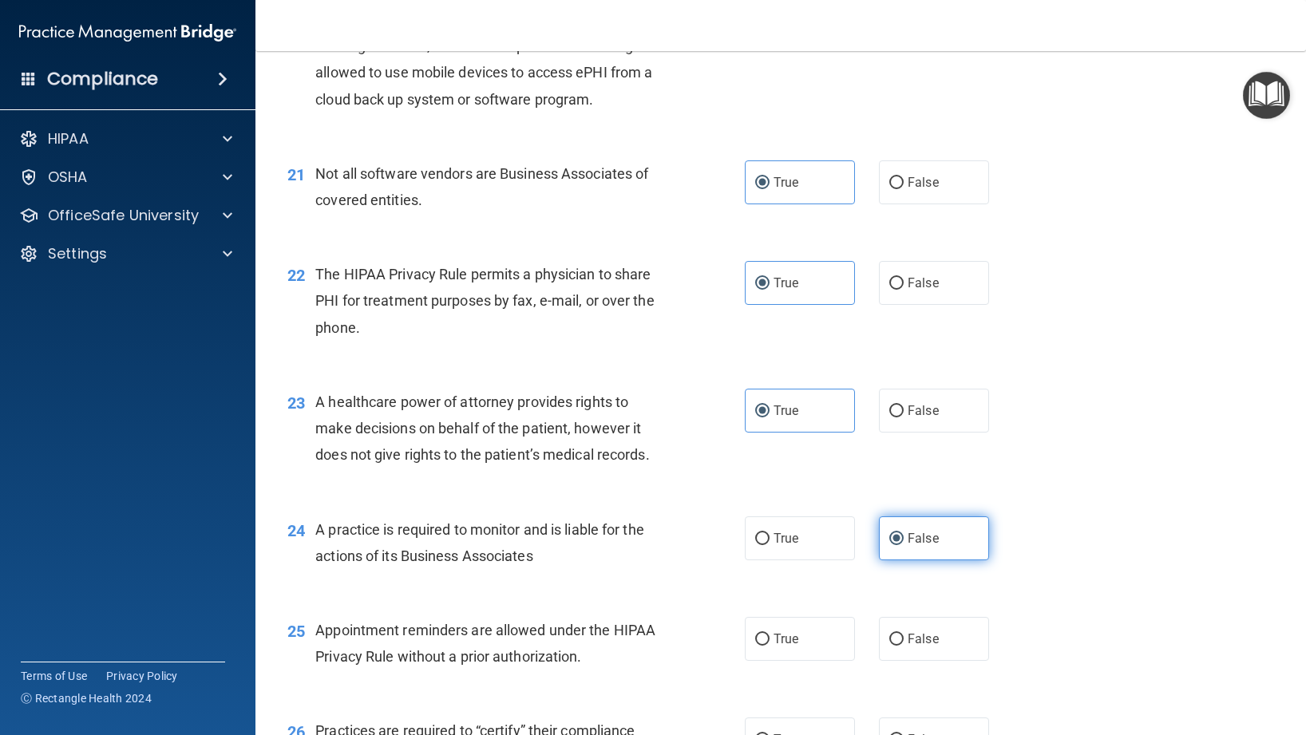
scroll to position [2673, 0]
click at [754, 631] on label "True" at bounding box center [800, 640] width 110 height 44
click at [755, 635] on input "True" at bounding box center [762, 641] width 14 height 12
radio input "true"
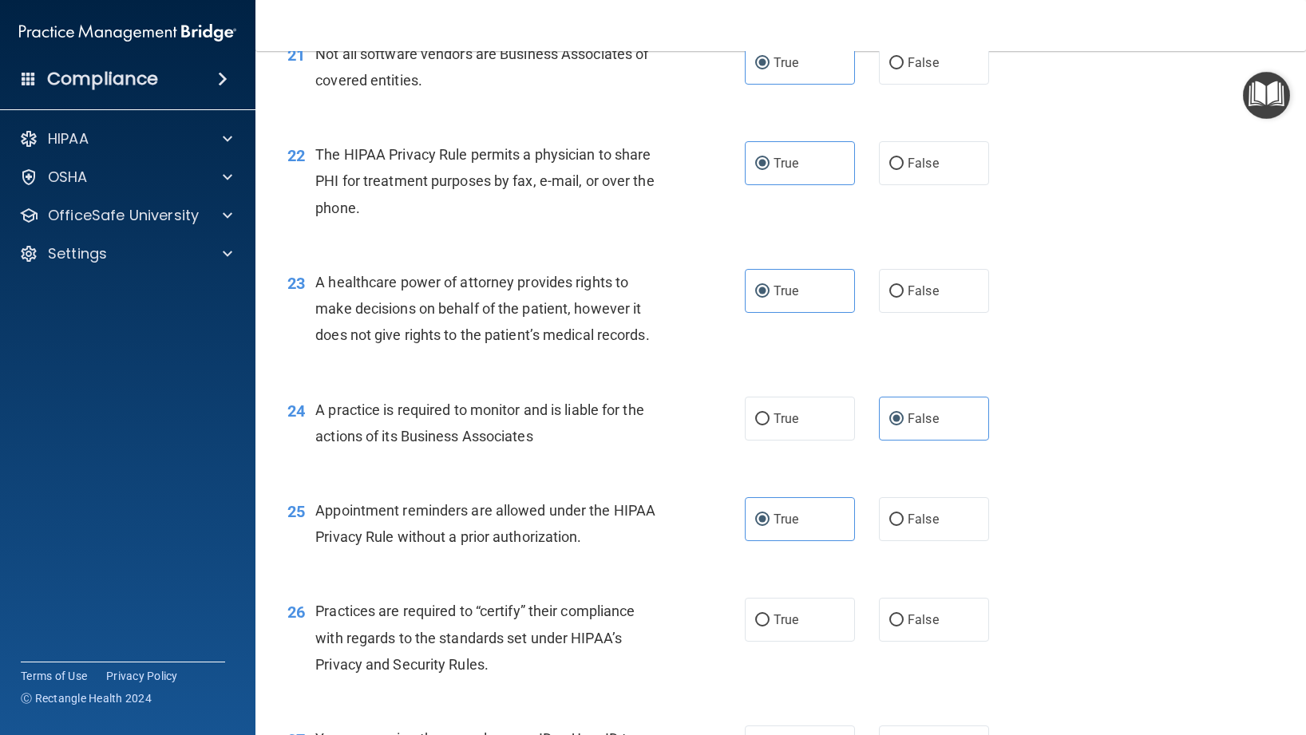
scroll to position [2812, 0]
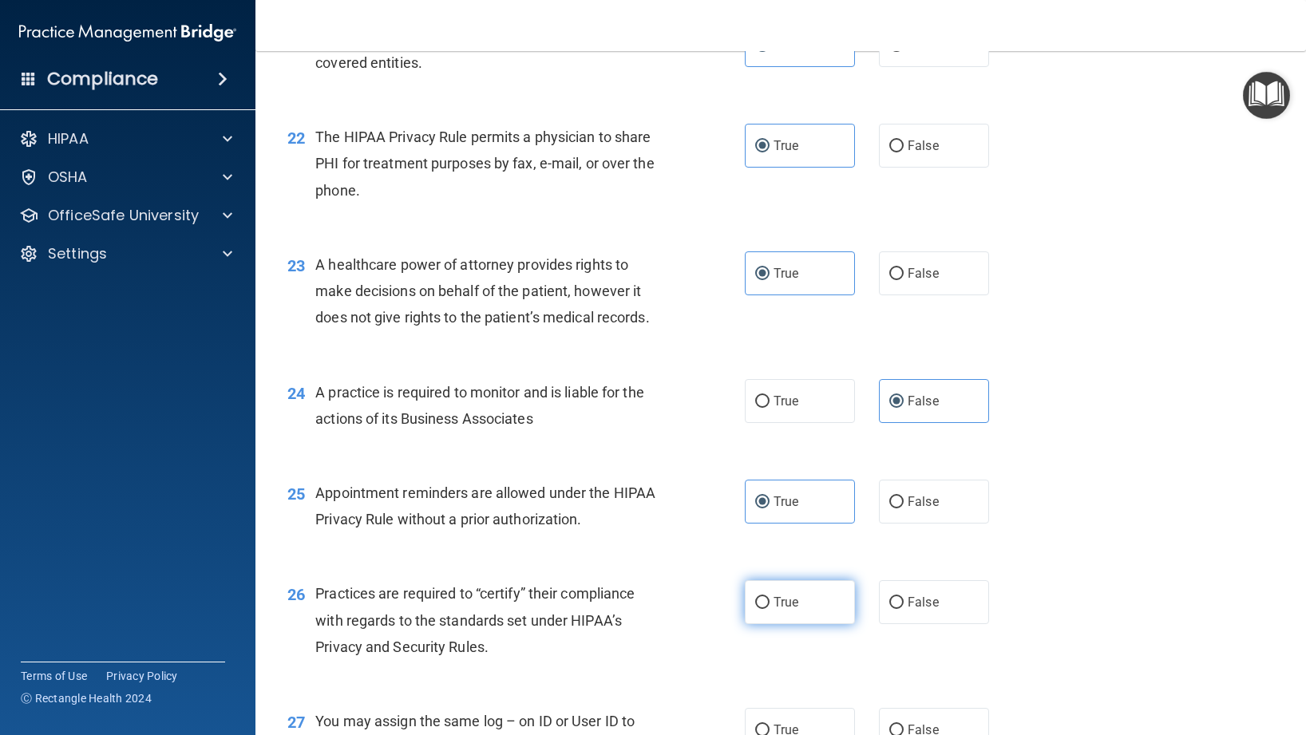
click at [825, 604] on label "True" at bounding box center [800, 602] width 110 height 44
click at [770, 604] on input "True" at bounding box center [762, 603] width 14 height 12
radio input "true"
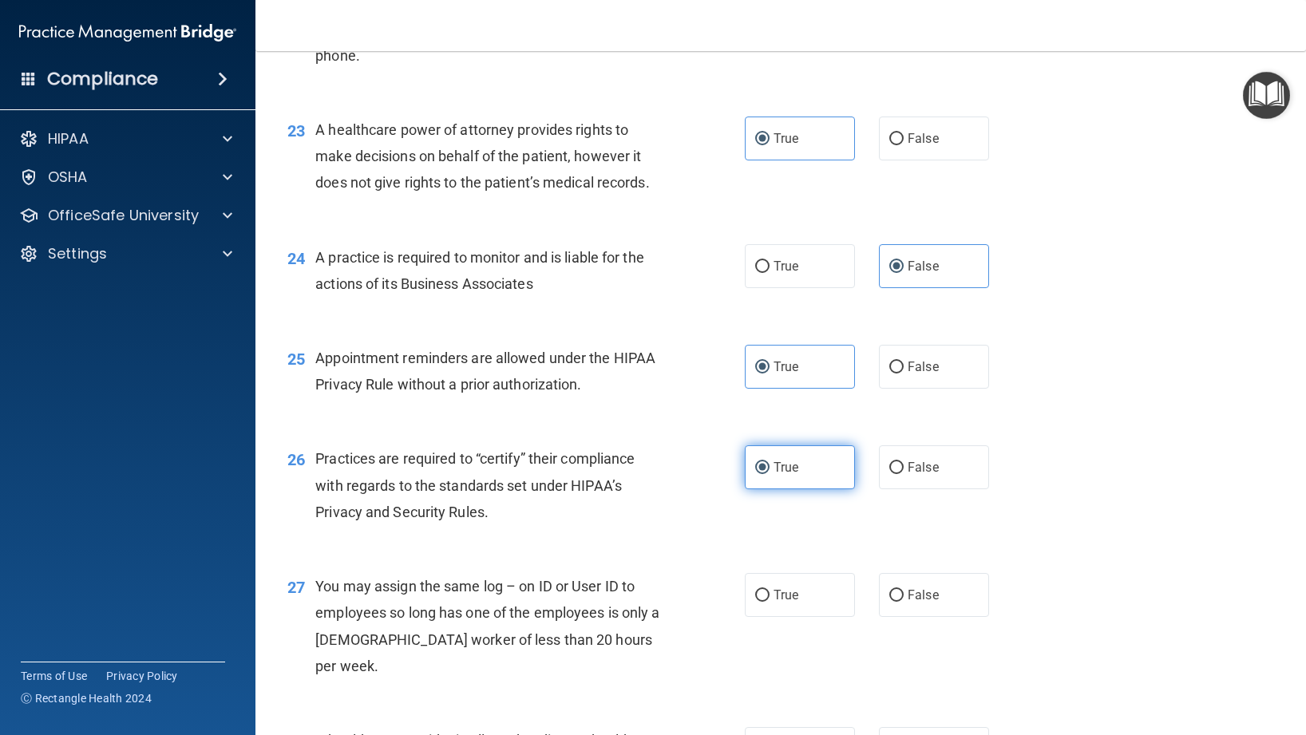
scroll to position [2944, 0]
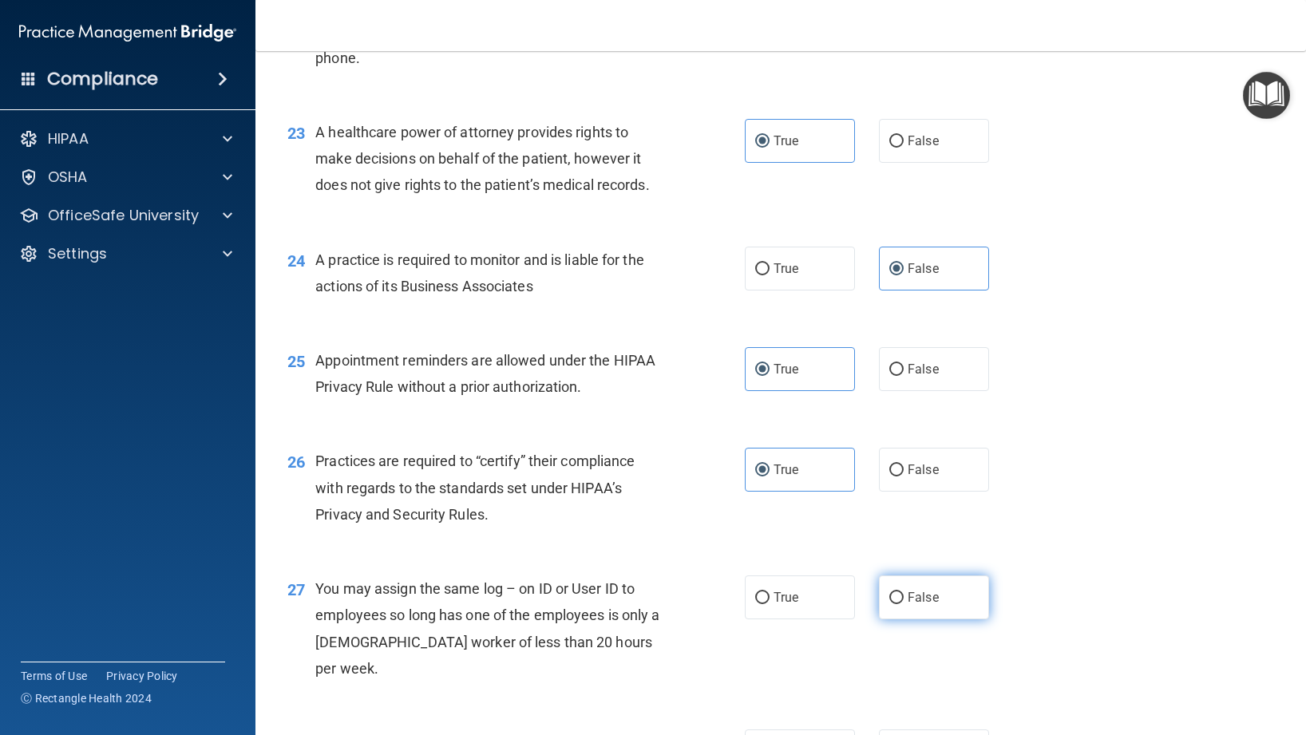
click at [905, 612] on label "False" at bounding box center [934, 598] width 110 height 44
click at [904, 604] on input "False" at bounding box center [896, 598] width 14 height 12
radio input "true"
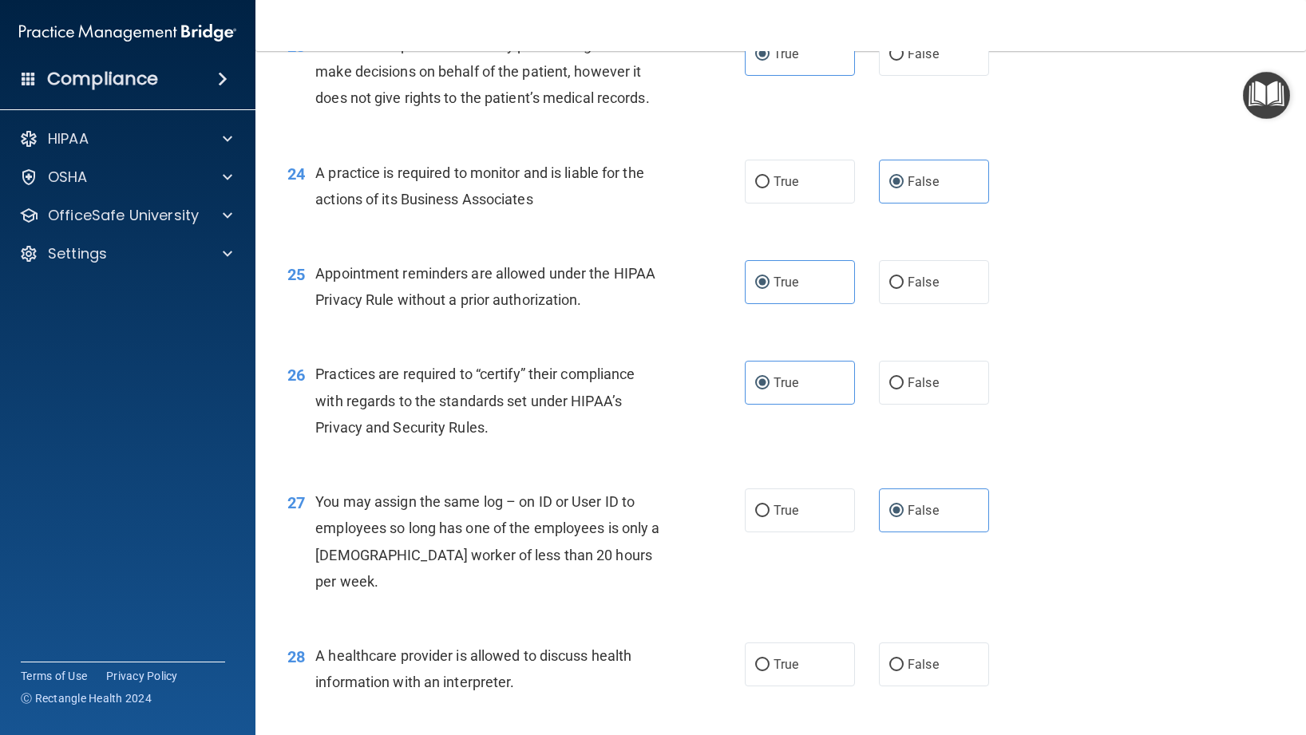
scroll to position [3046, 0]
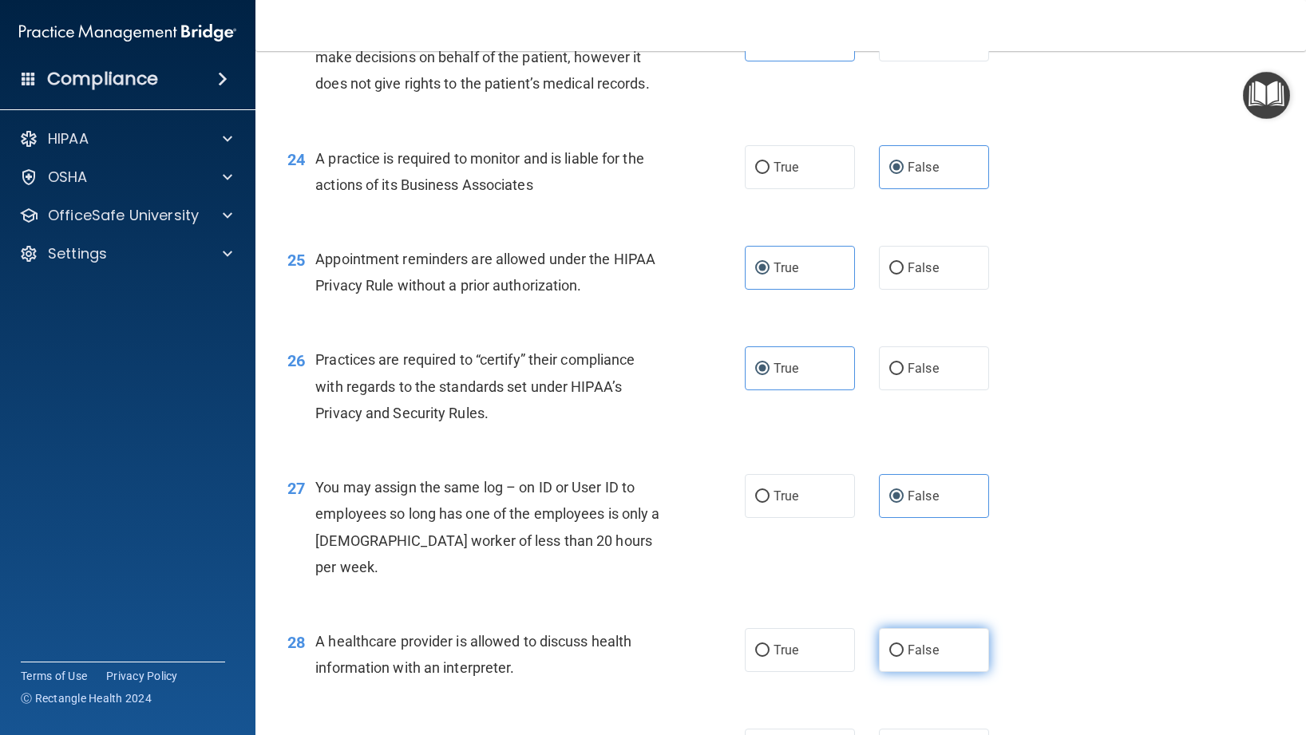
click at [892, 645] on input "False" at bounding box center [896, 651] width 14 height 12
radio input "true"
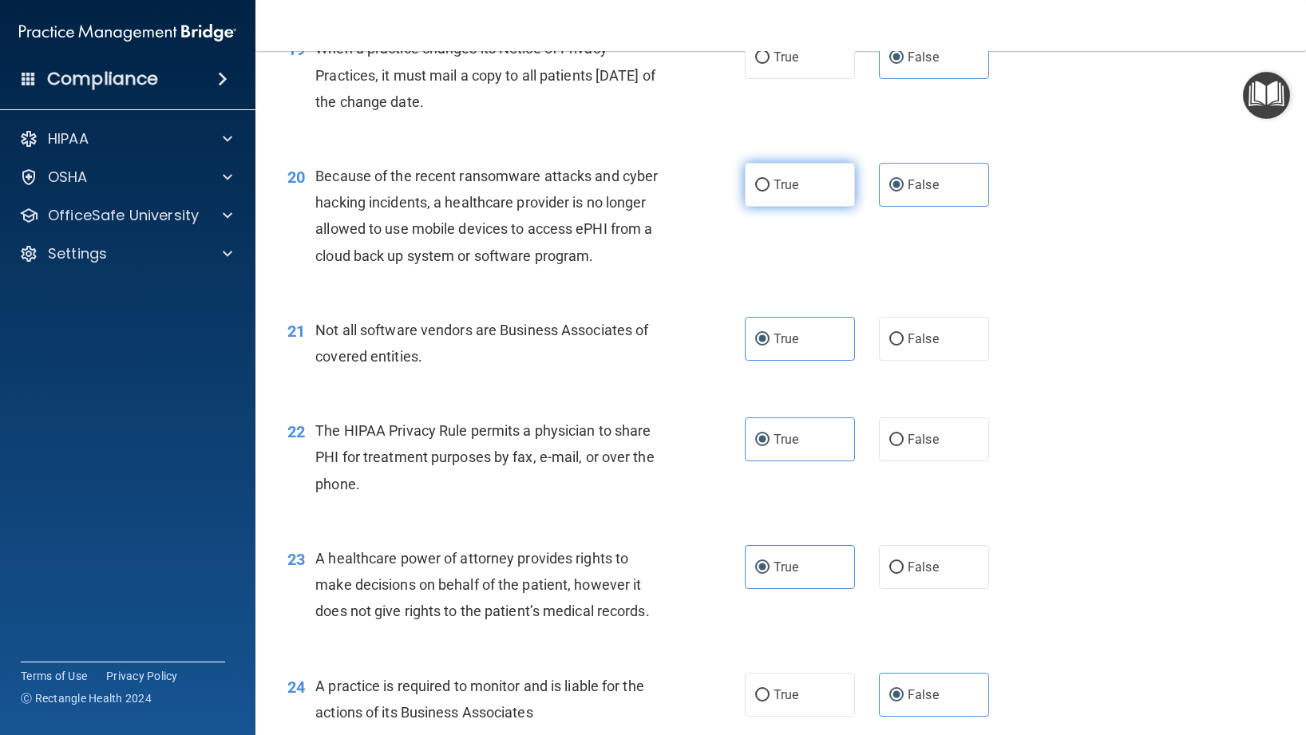
scroll to position [2519, 0]
click at [920, 566] on span "False" at bounding box center [923, 566] width 31 height 15
click at [904, 566] on input "False" at bounding box center [896, 567] width 14 height 12
radio input "true"
radio input "false"
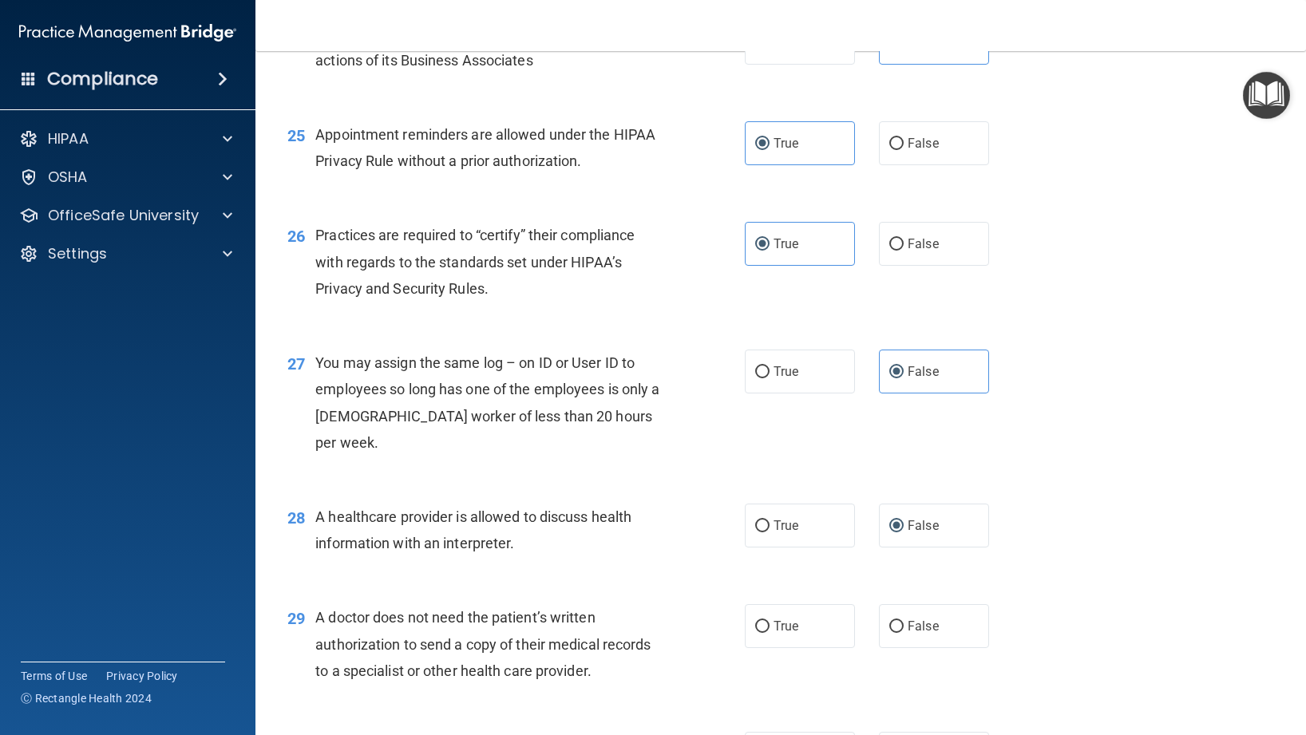
scroll to position [3178, 0]
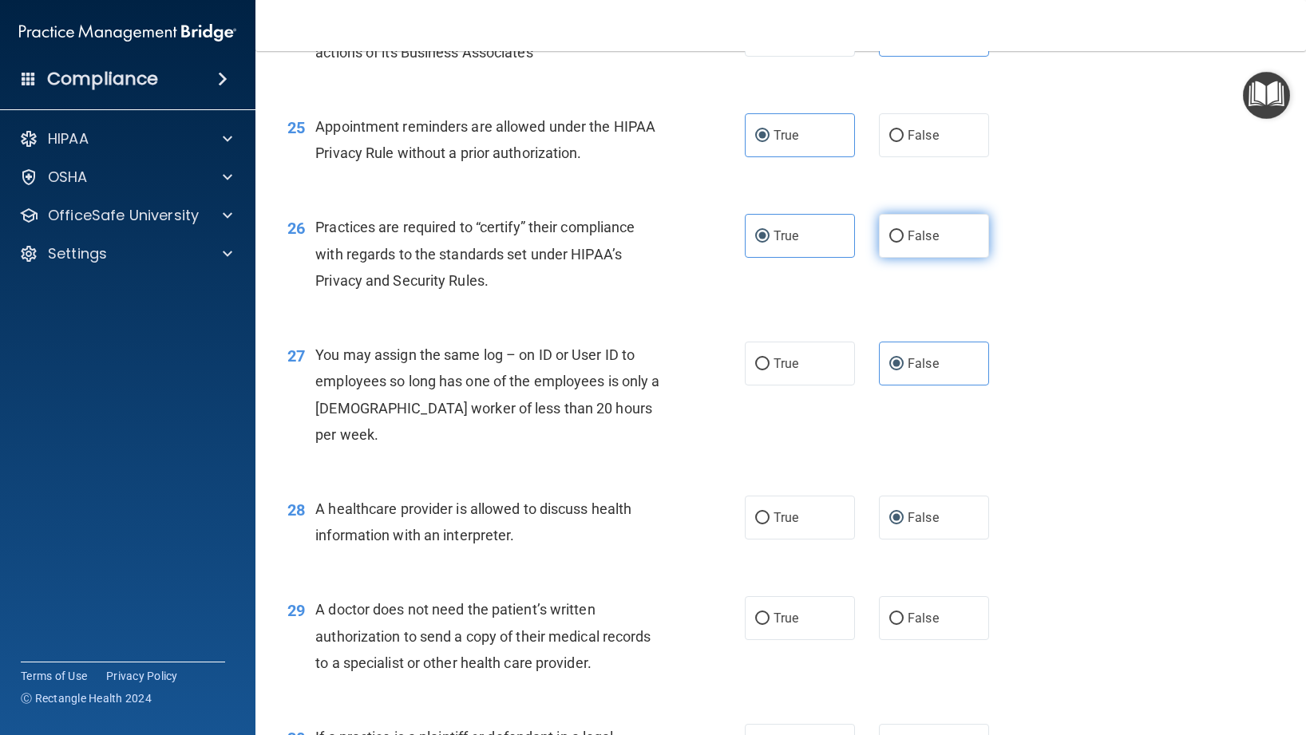
click at [912, 240] on span "False" at bounding box center [923, 235] width 31 height 15
click at [904, 240] on input "False" at bounding box center [896, 237] width 14 height 12
radio input "true"
click at [782, 238] on span "True" at bounding box center [786, 235] width 25 height 15
click at [770, 238] on input "True" at bounding box center [762, 237] width 14 height 12
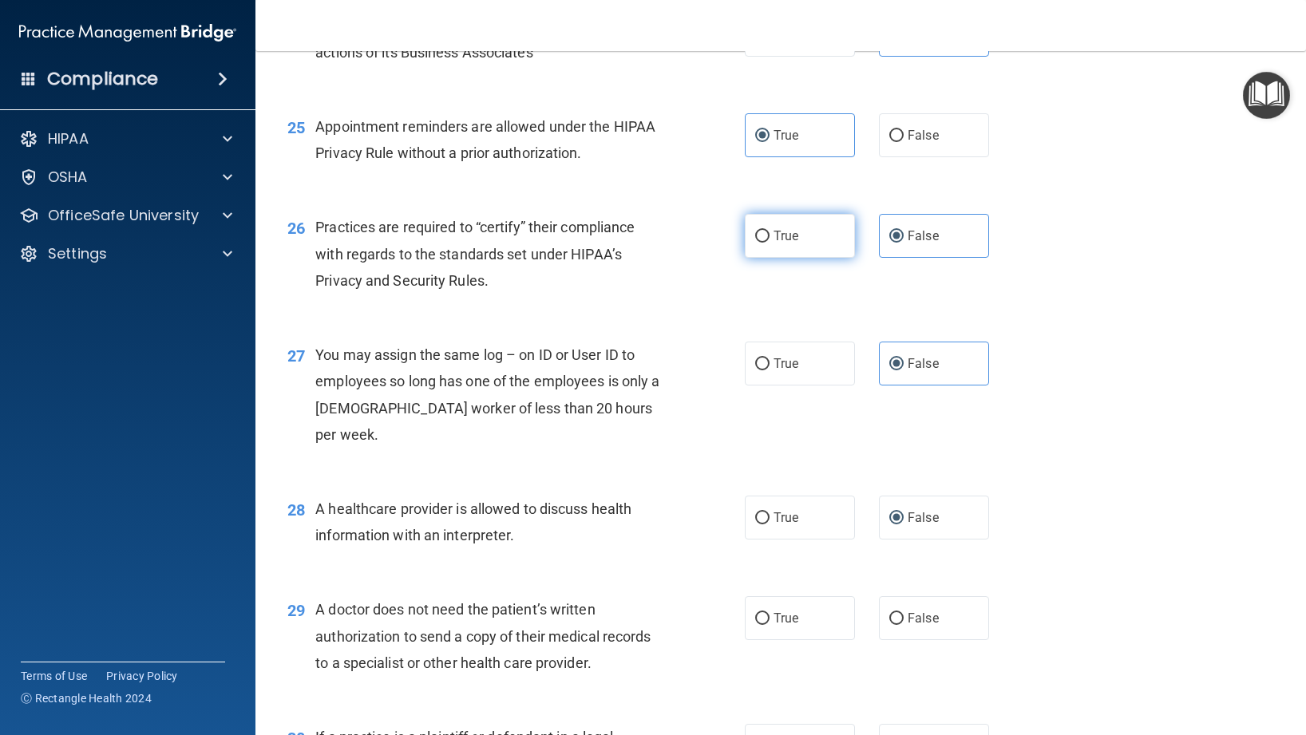
radio input "true"
click at [920, 232] on span "False" at bounding box center [923, 235] width 31 height 15
click at [904, 232] on input "False" at bounding box center [896, 237] width 14 height 12
radio input "true"
radio input "false"
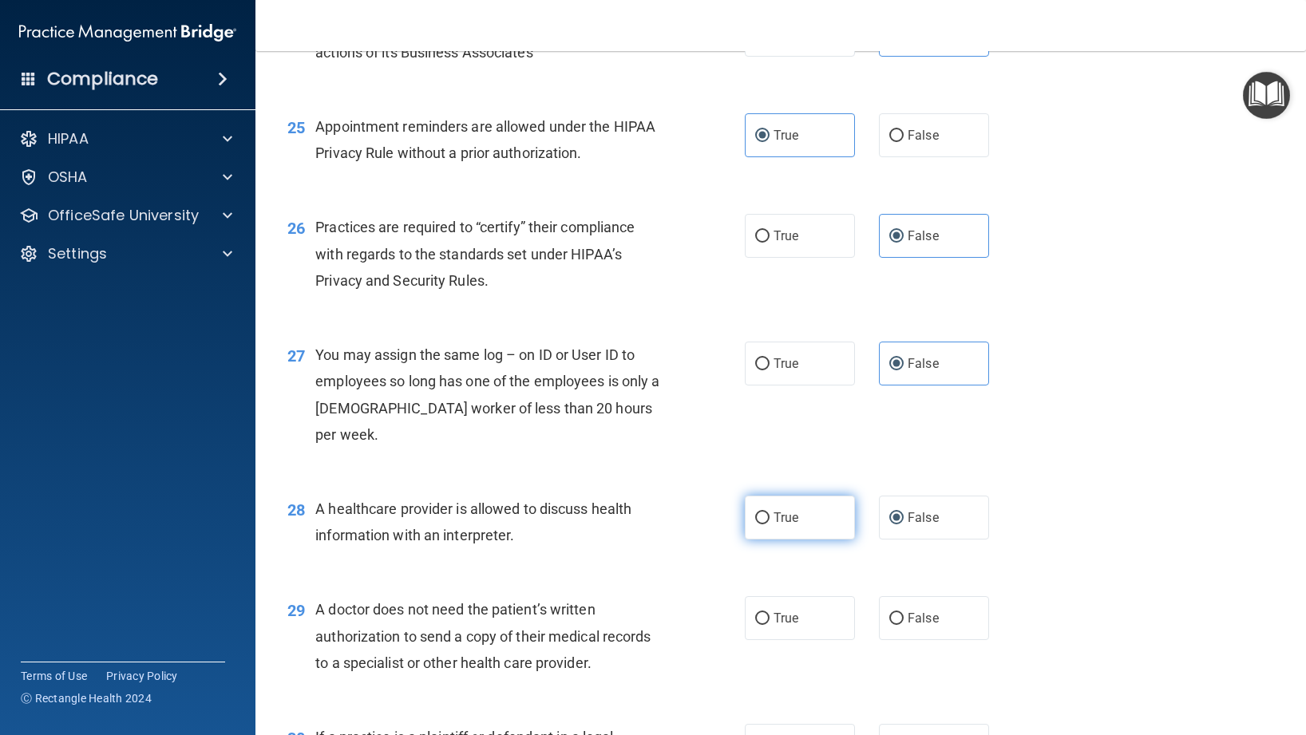
click at [784, 510] on span "True" at bounding box center [786, 517] width 25 height 15
click at [770, 513] on input "True" at bounding box center [762, 519] width 14 height 12
radio input "true"
radio input "false"
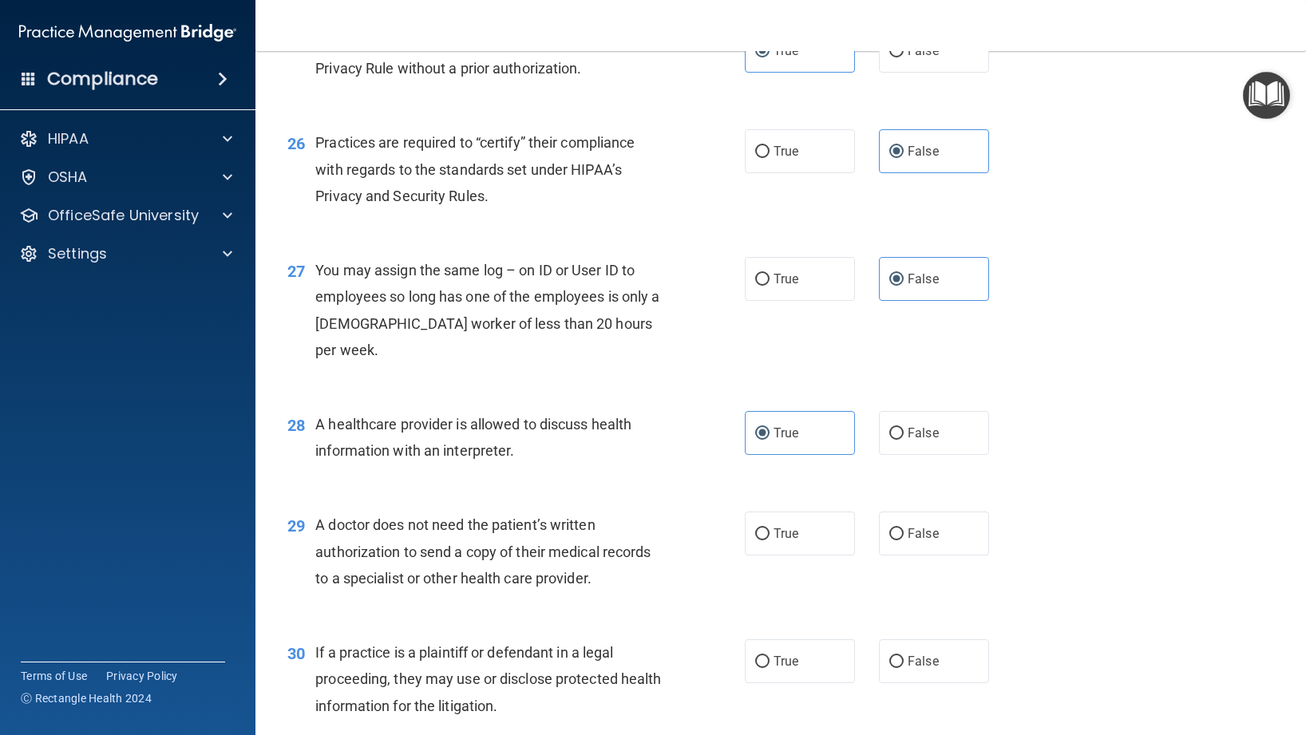
scroll to position [3272, 0]
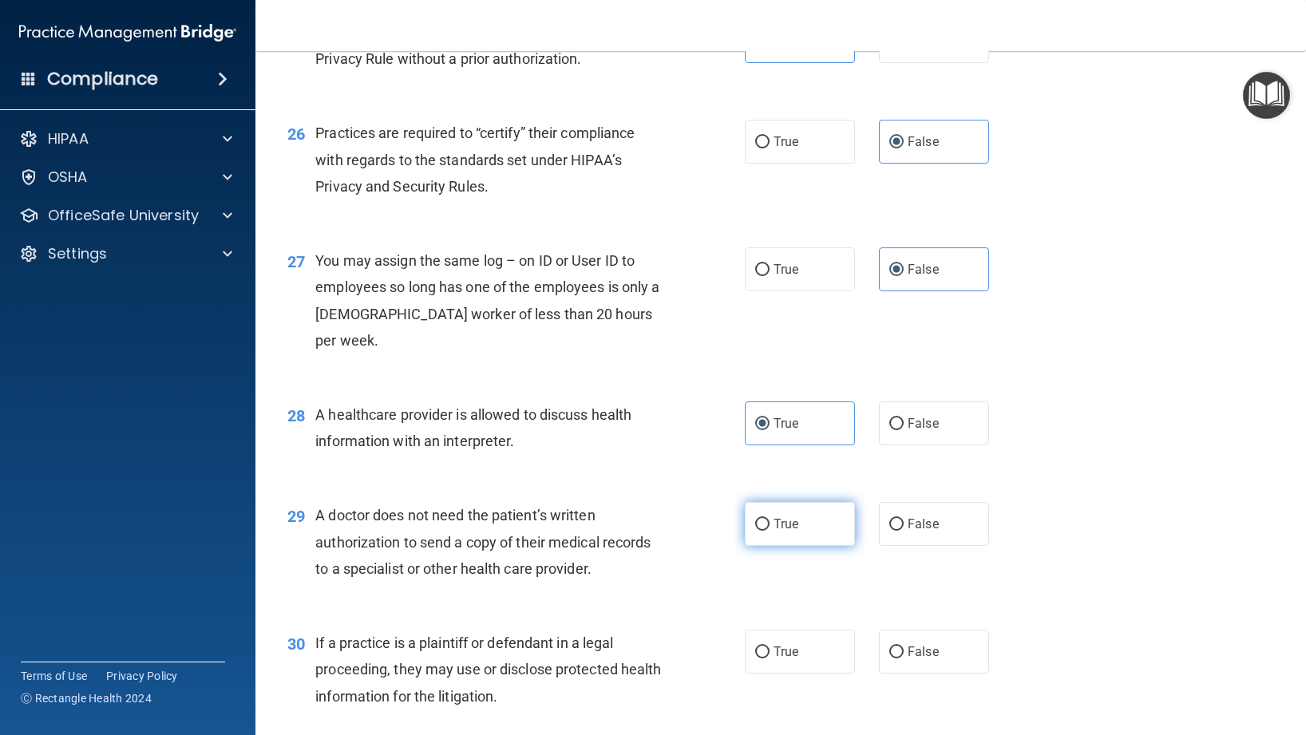
click at [765, 506] on label "True" at bounding box center [800, 524] width 110 height 44
click at [765, 519] on input "True" at bounding box center [762, 525] width 14 height 12
radio input "true"
click at [769, 647] on input "True" at bounding box center [762, 653] width 14 height 12
radio input "true"
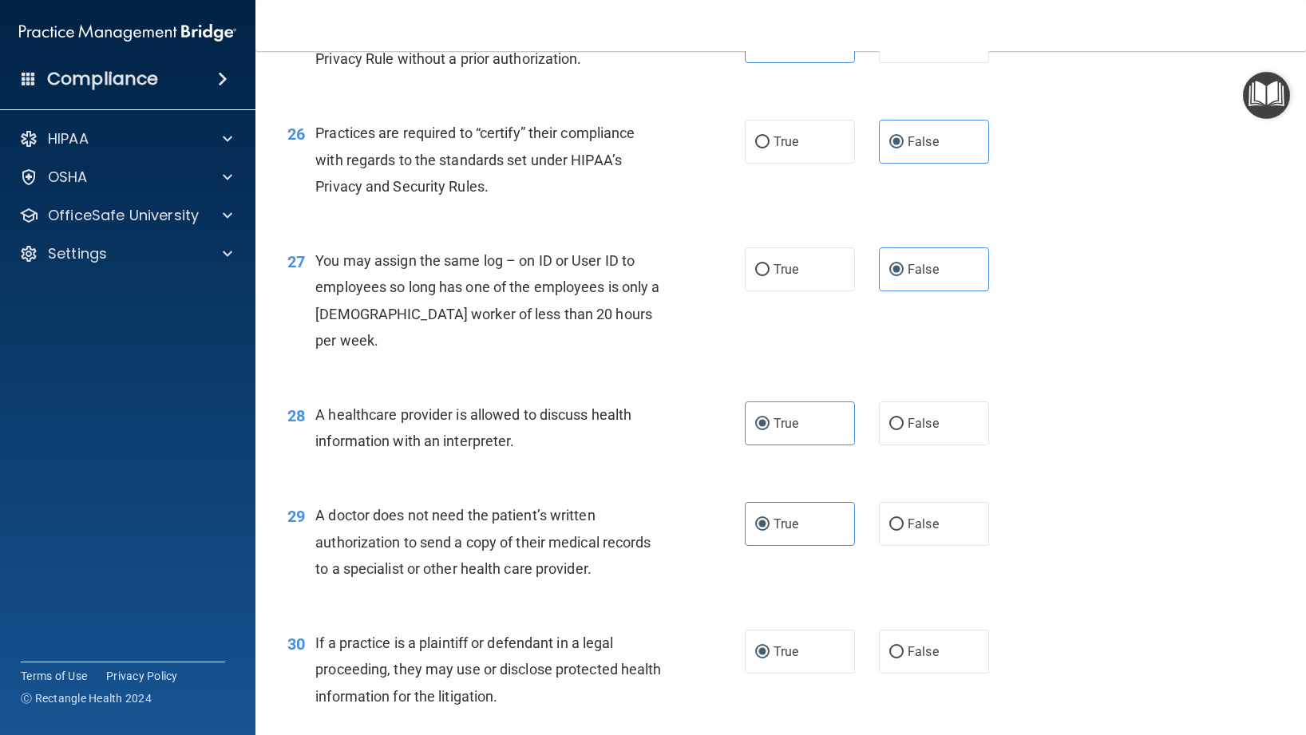
scroll to position [3353, 0]
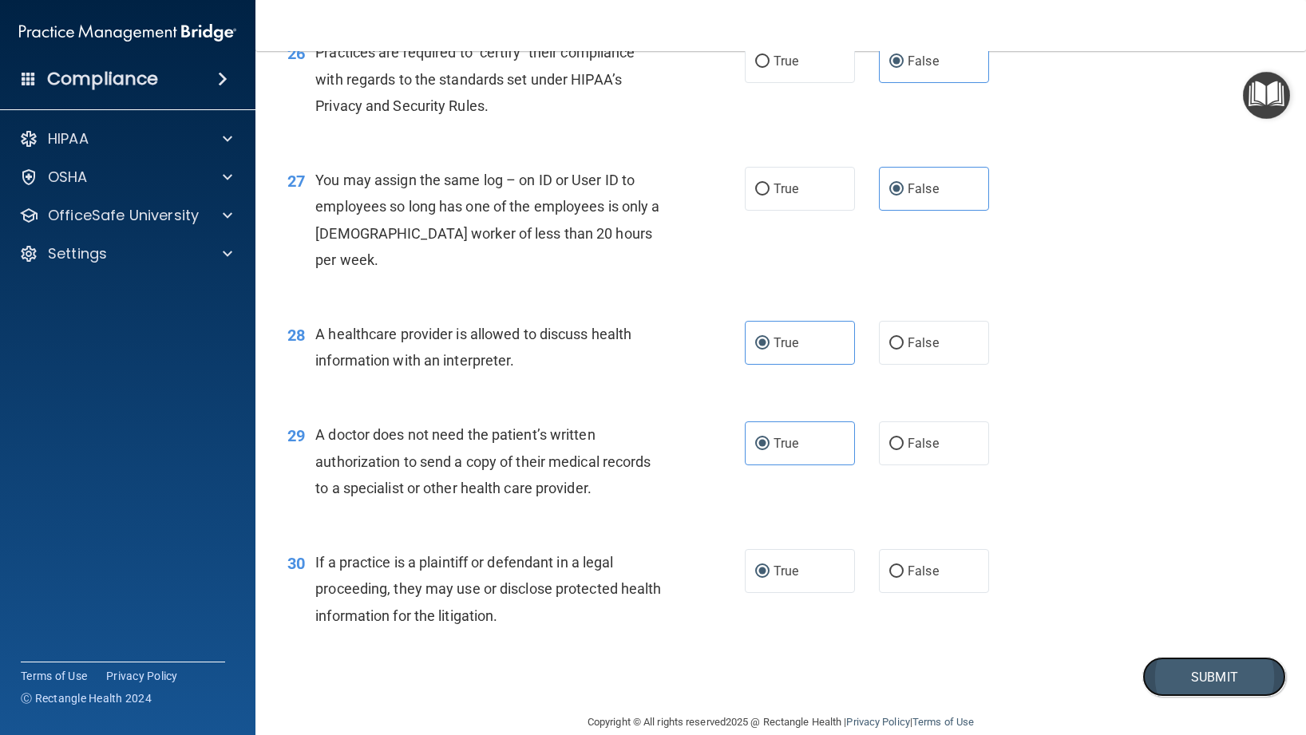
click at [1173, 657] on button "Submit" at bounding box center [1214, 677] width 144 height 41
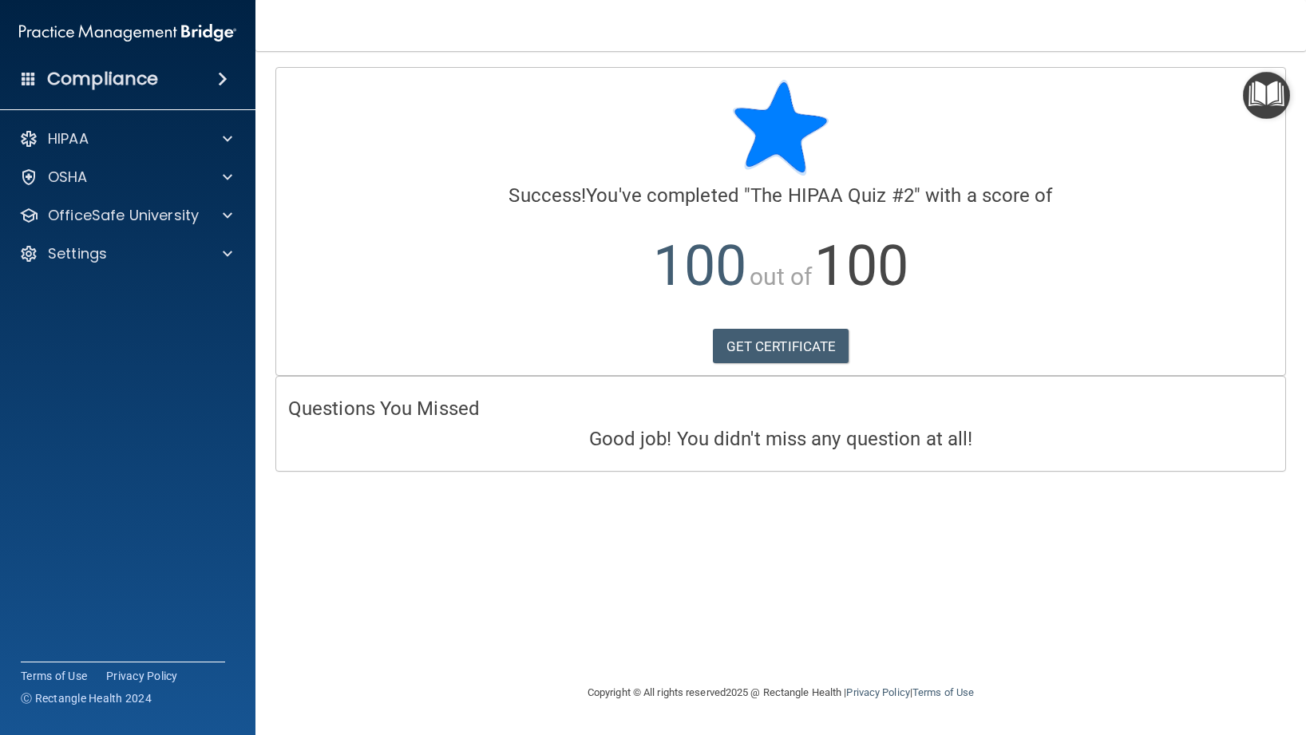
drag, startPoint x: 1173, startPoint y: 643, endPoint x: 1093, endPoint y: 633, distance: 81.2
click at [1173, 643] on div "Calculating your score.... Success! You've completed " The HIPAA Quiz #2 " with…" at bounding box center [780, 367] width 987 height 600
click at [794, 337] on link "GET CERTIFICATE" at bounding box center [781, 346] width 137 height 35
click at [230, 133] on span at bounding box center [228, 138] width 10 height 19
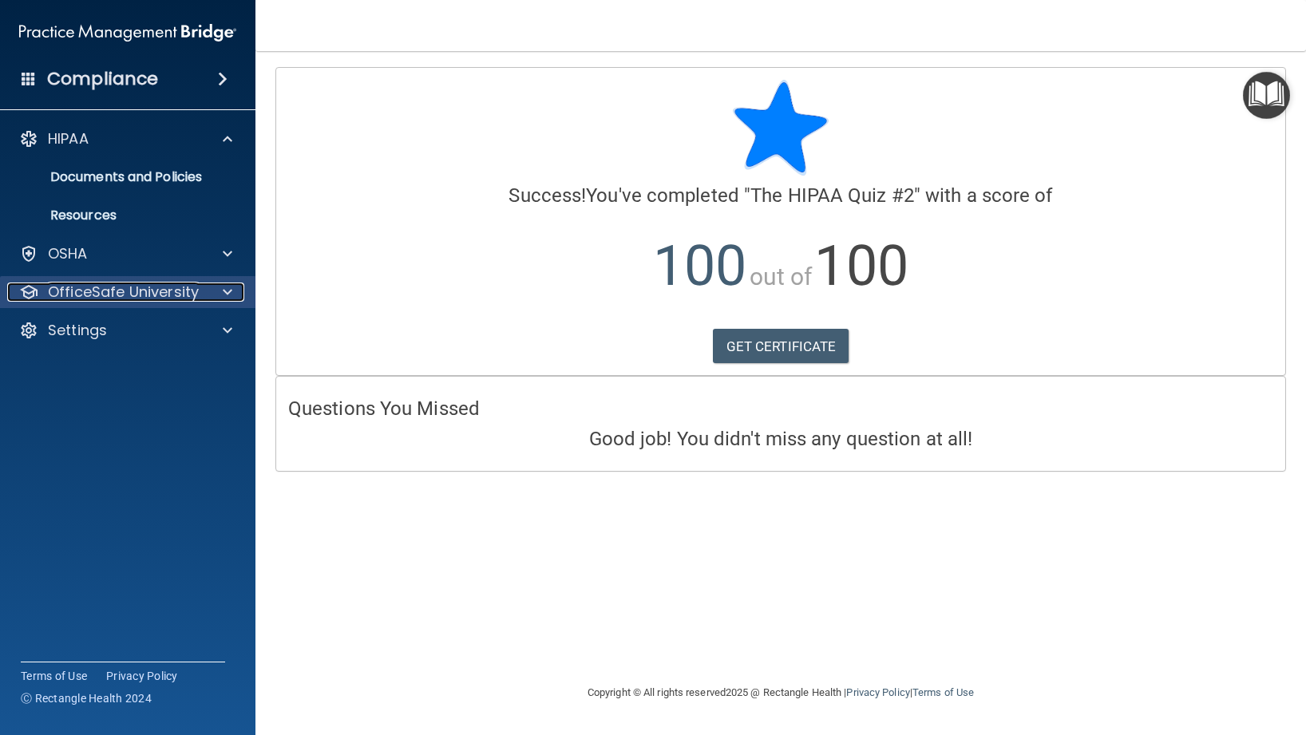
click at [222, 291] on div at bounding box center [225, 292] width 40 height 19
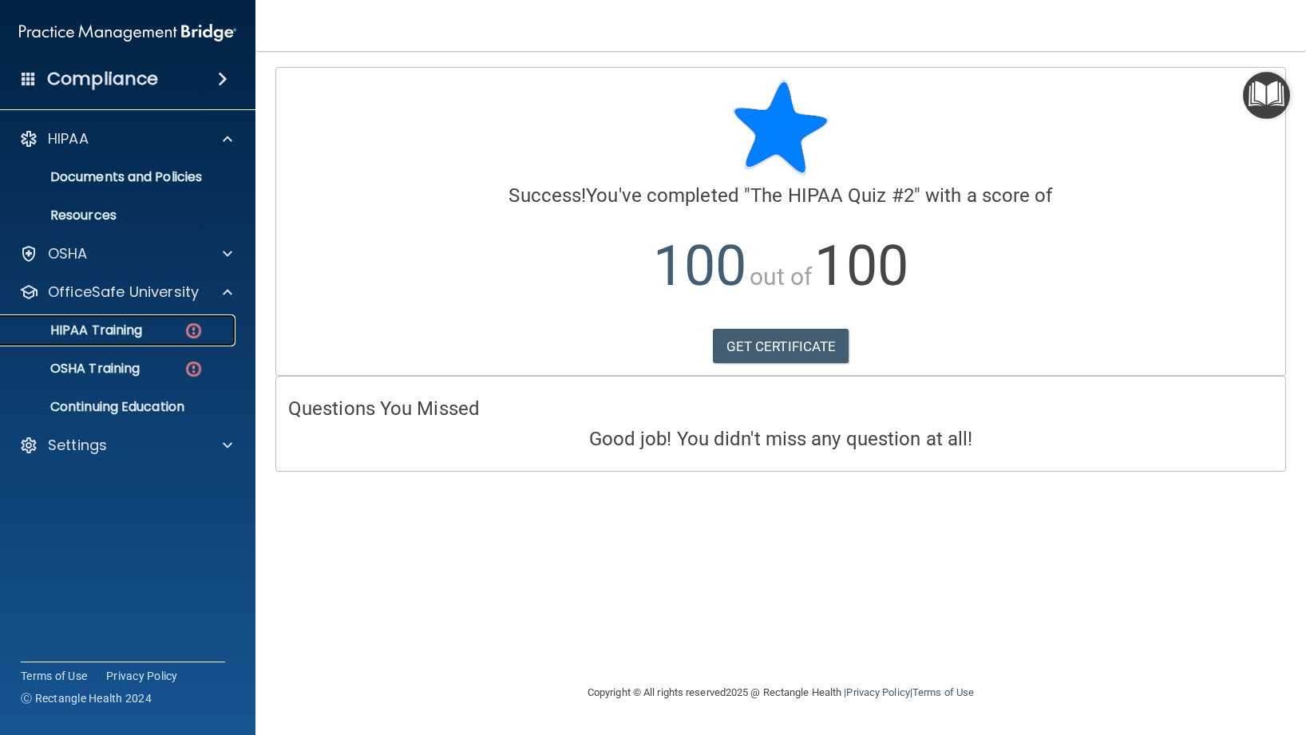
click at [121, 334] on p "HIPAA Training" at bounding box center [76, 331] width 132 height 16
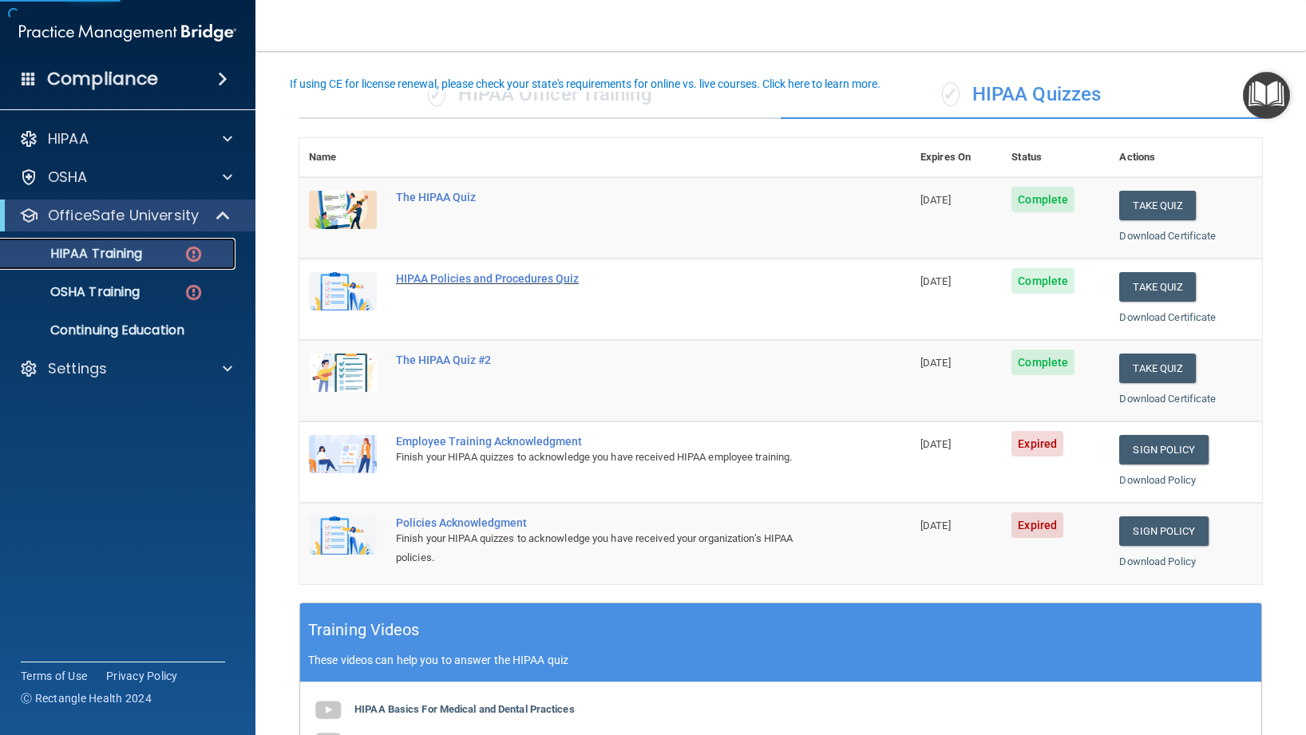
scroll to position [142, 0]
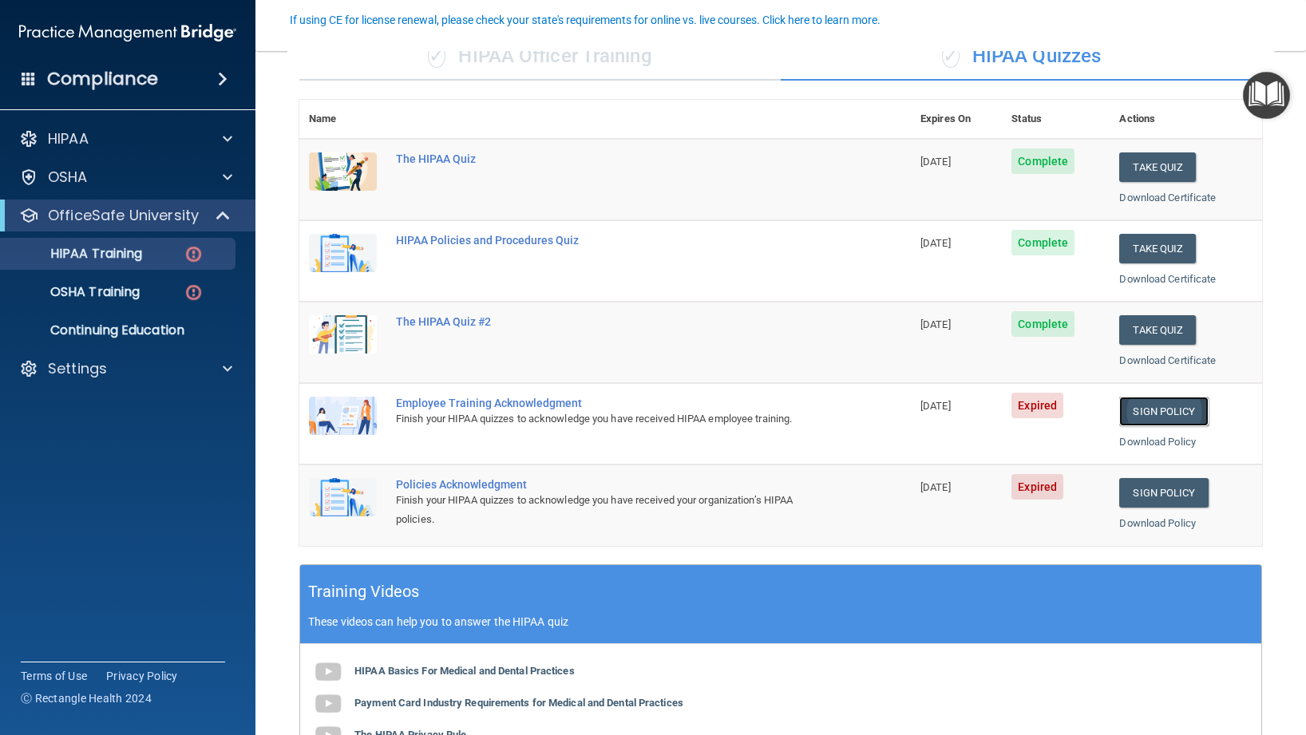
click at [1152, 412] on link "Sign Policy" at bounding box center [1163, 412] width 89 height 30
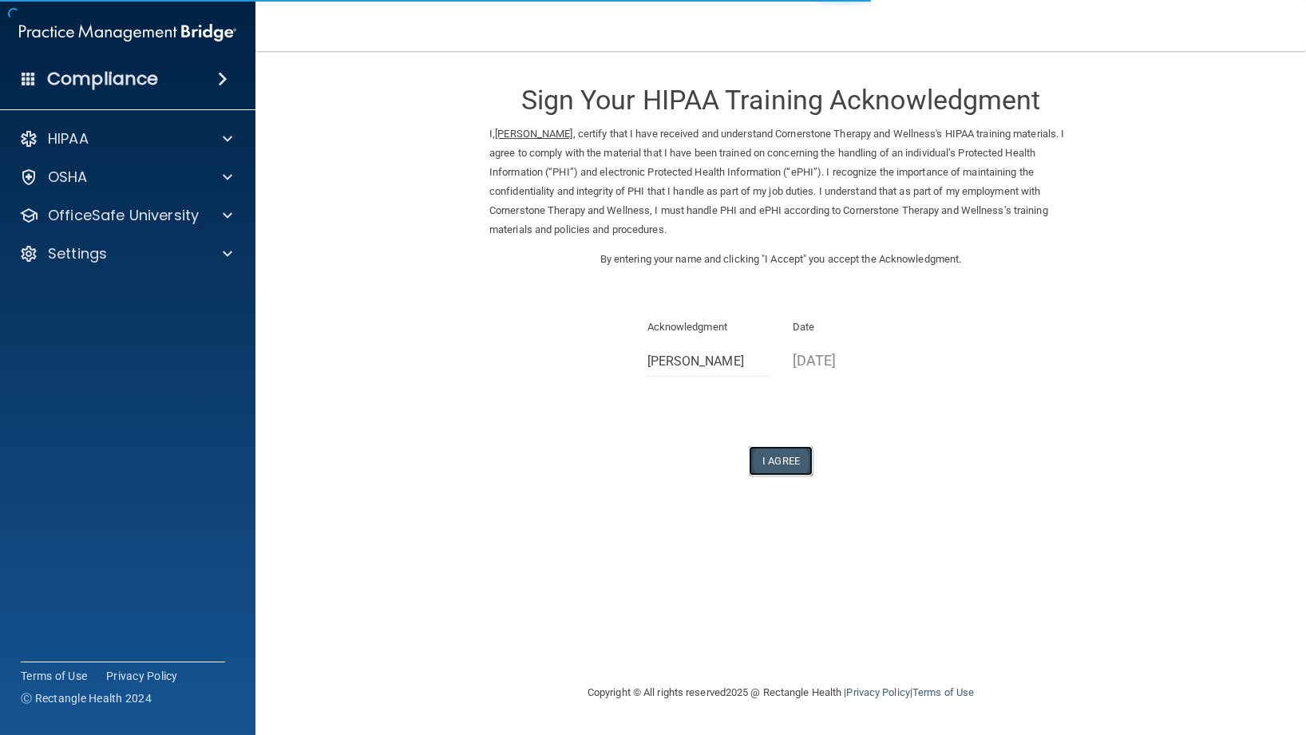
click at [765, 469] on button "I Agree" at bounding box center [781, 461] width 64 height 30
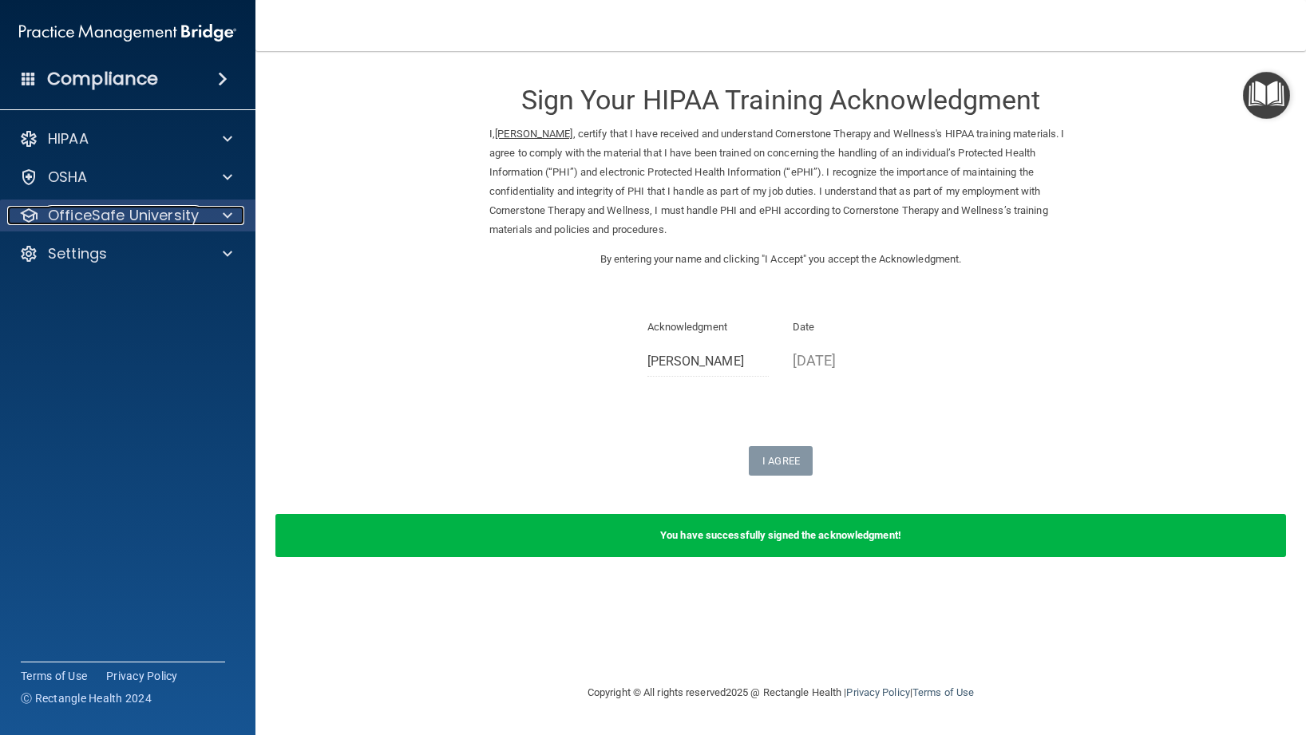
click at [220, 218] on div at bounding box center [225, 215] width 40 height 19
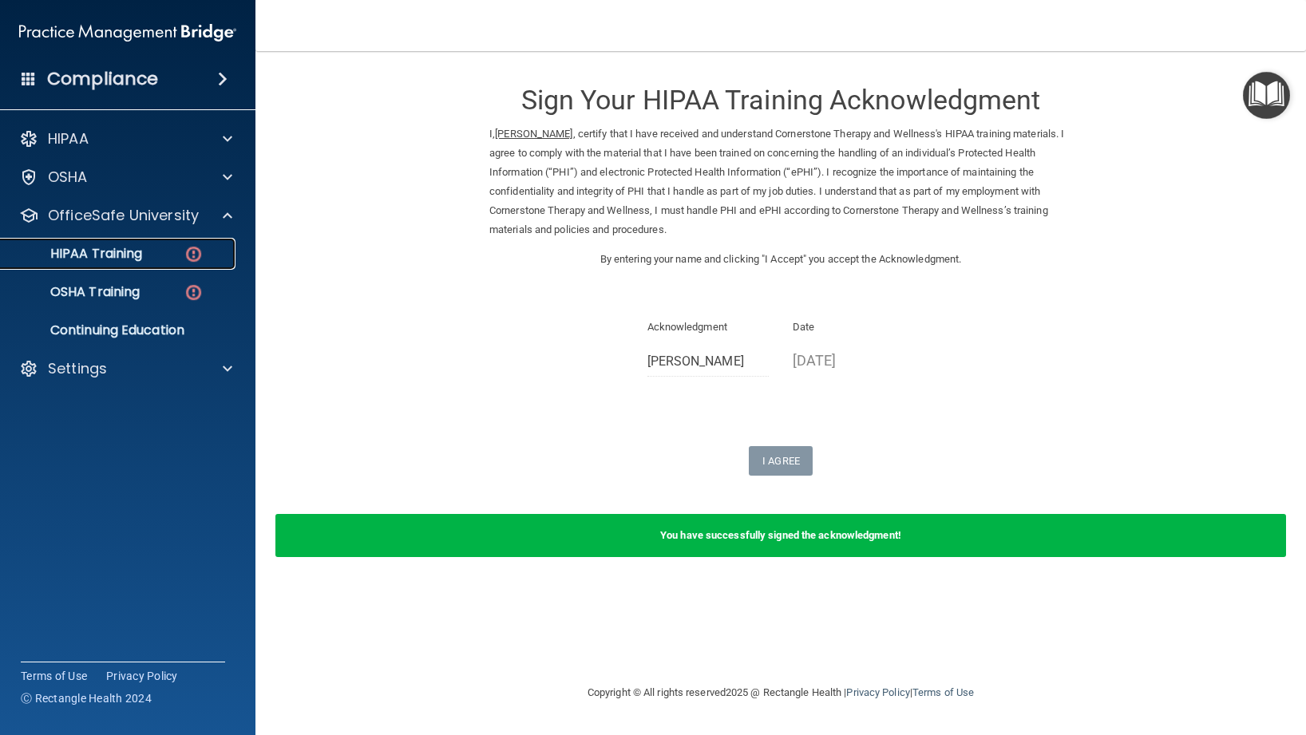
click at [126, 255] on p "HIPAA Training" at bounding box center [76, 254] width 132 height 16
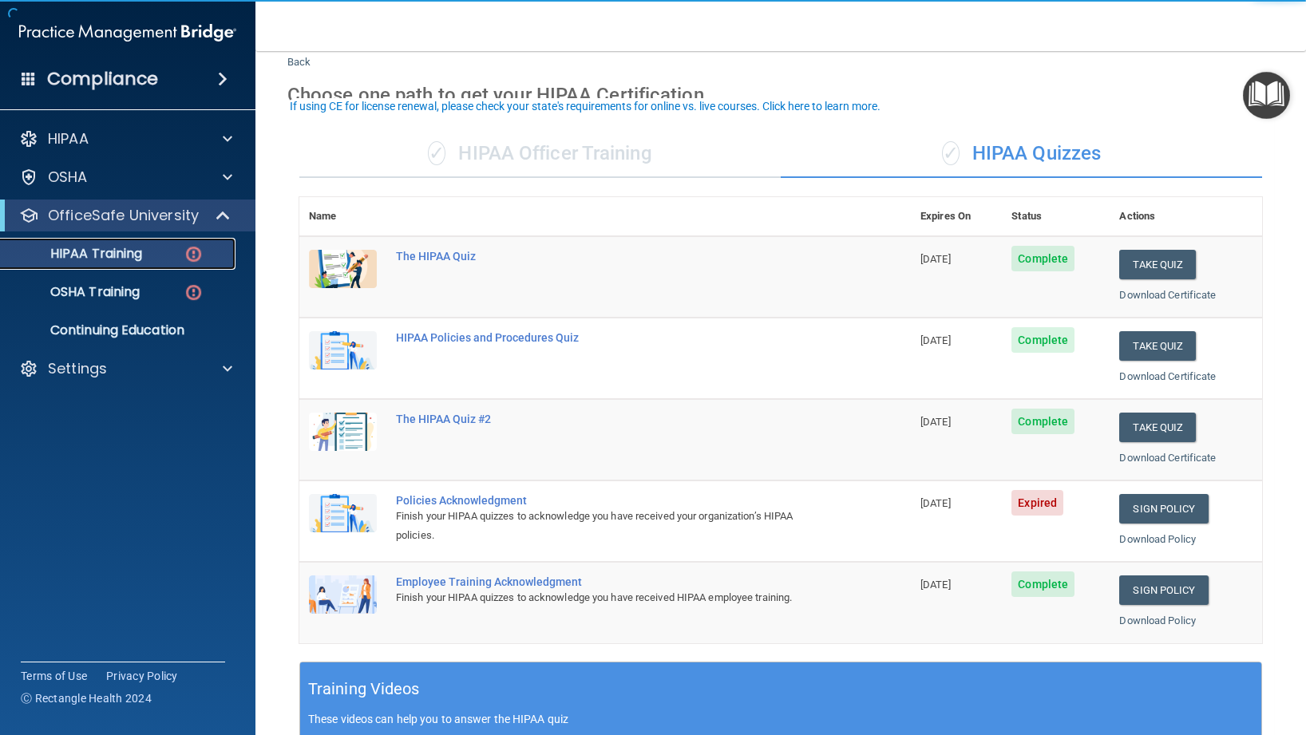
scroll to position [61, 0]
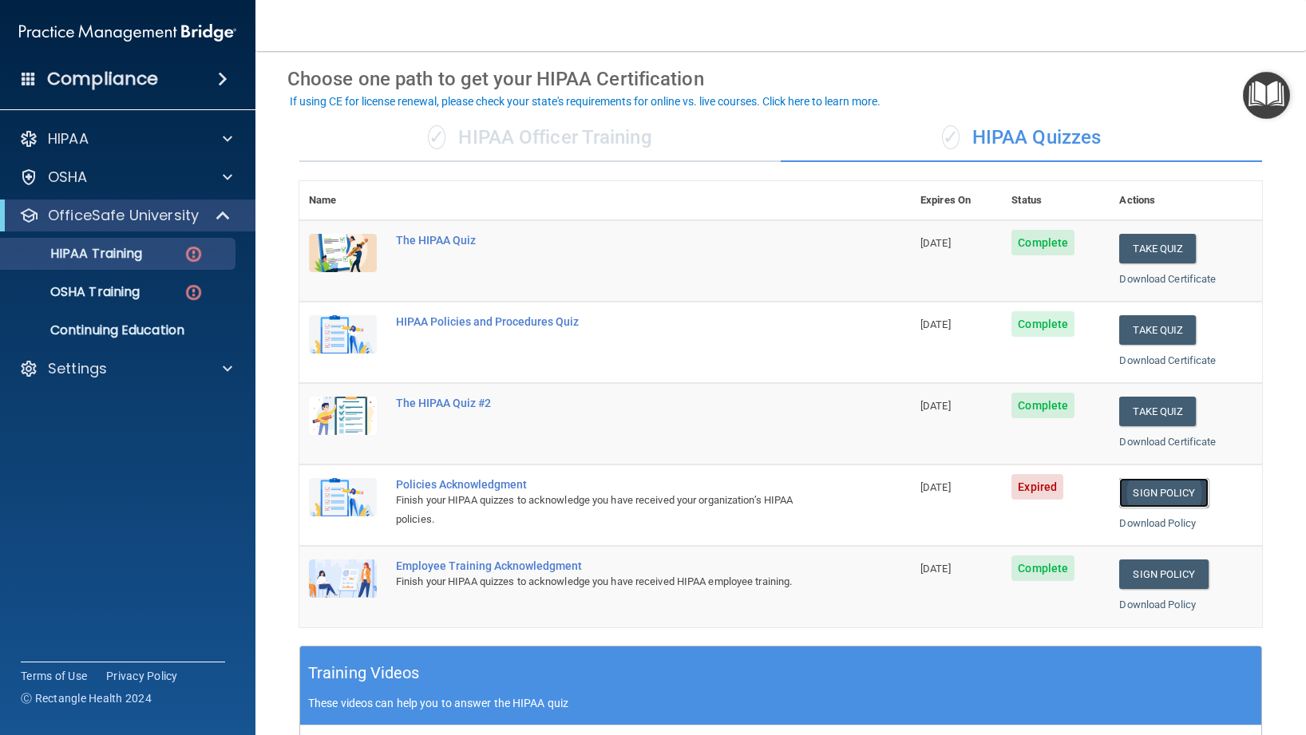
click at [1156, 498] on link "Sign Policy" at bounding box center [1163, 493] width 89 height 30
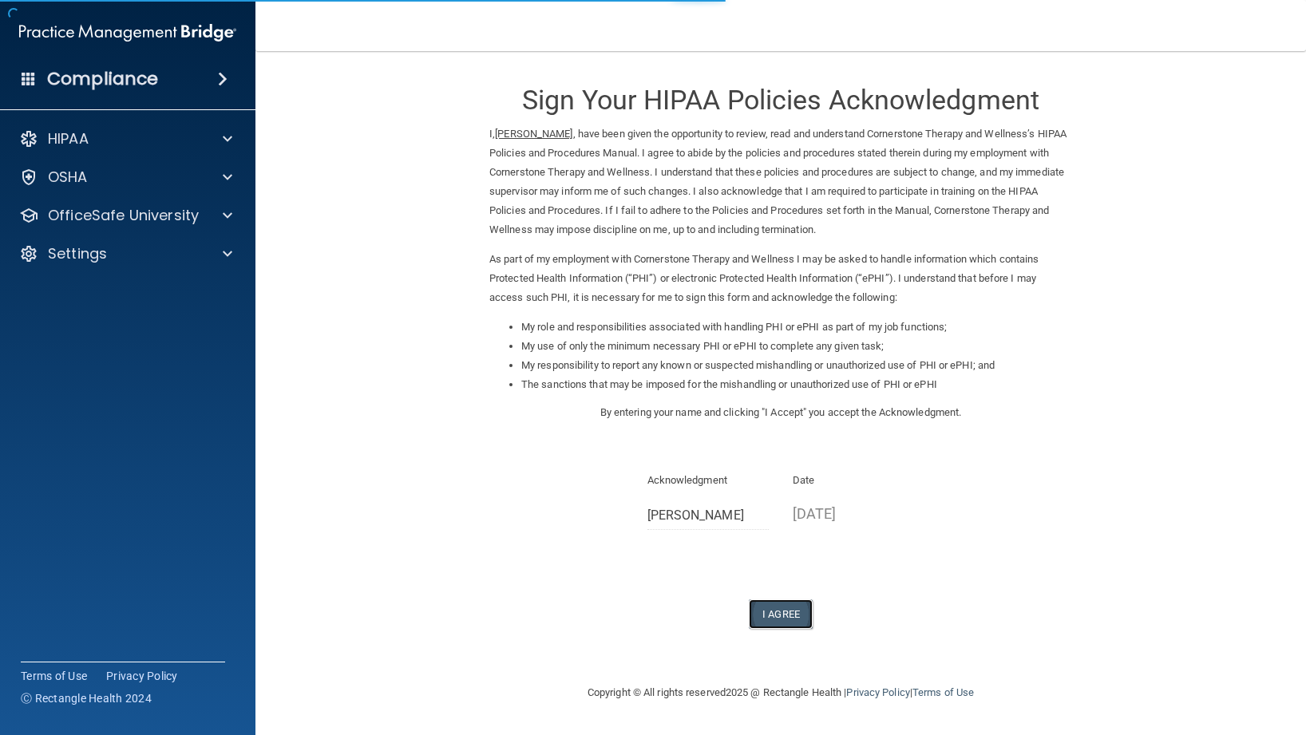
click at [775, 611] on button "I Agree" at bounding box center [781, 615] width 64 height 30
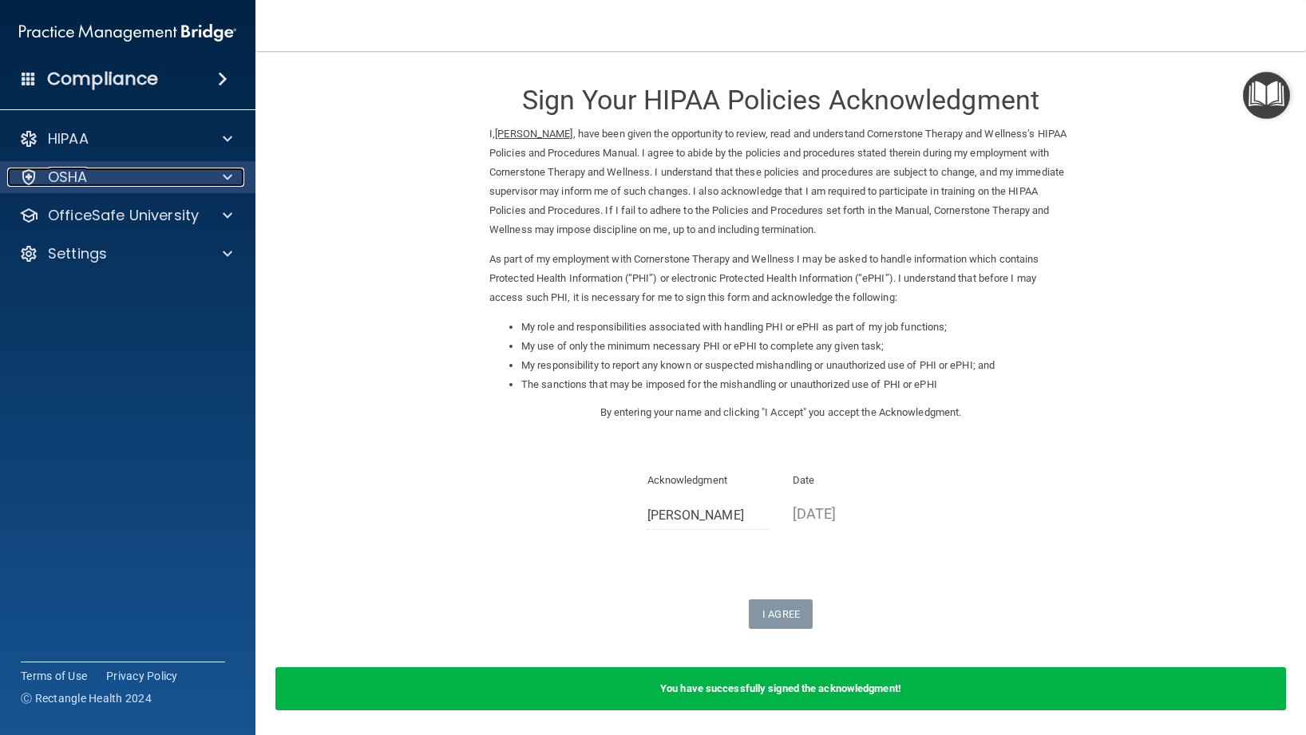
click at [227, 185] on span at bounding box center [228, 177] width 10 height 19
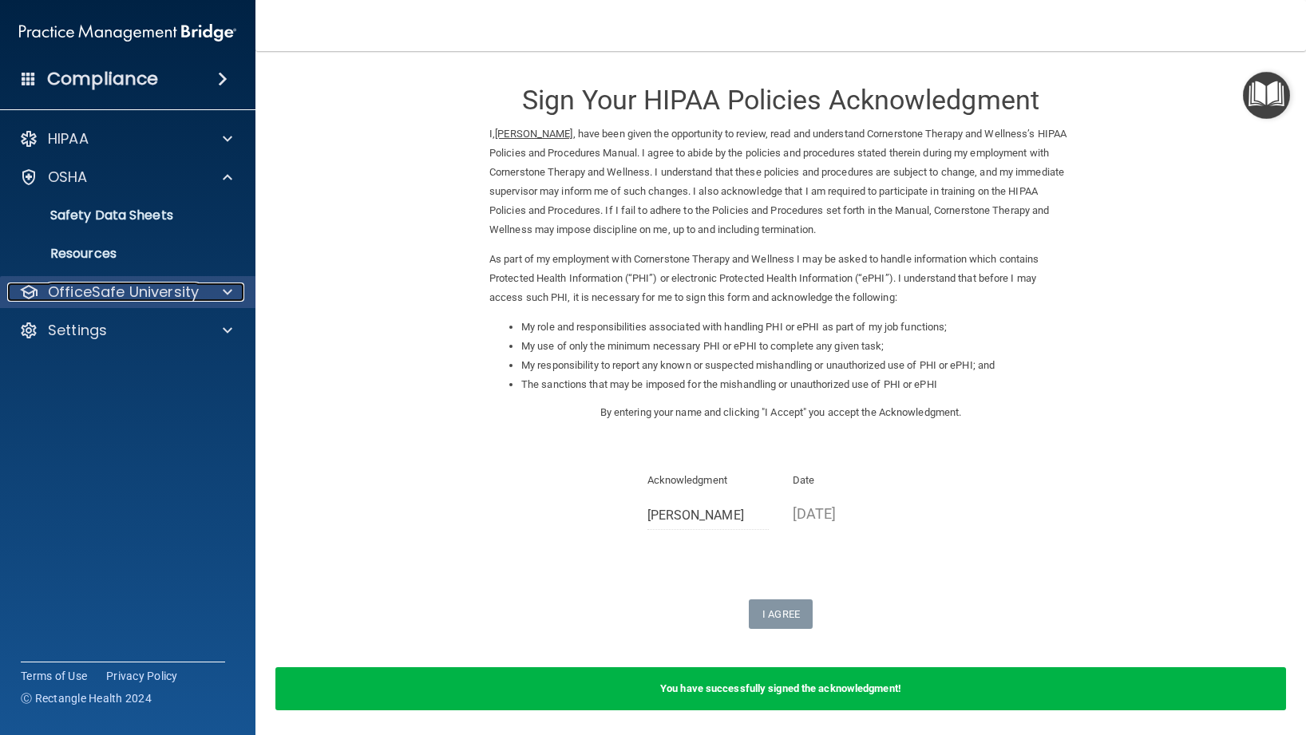
click at [220, 291] on div at bounding box center [225, 292] width 40 height 19
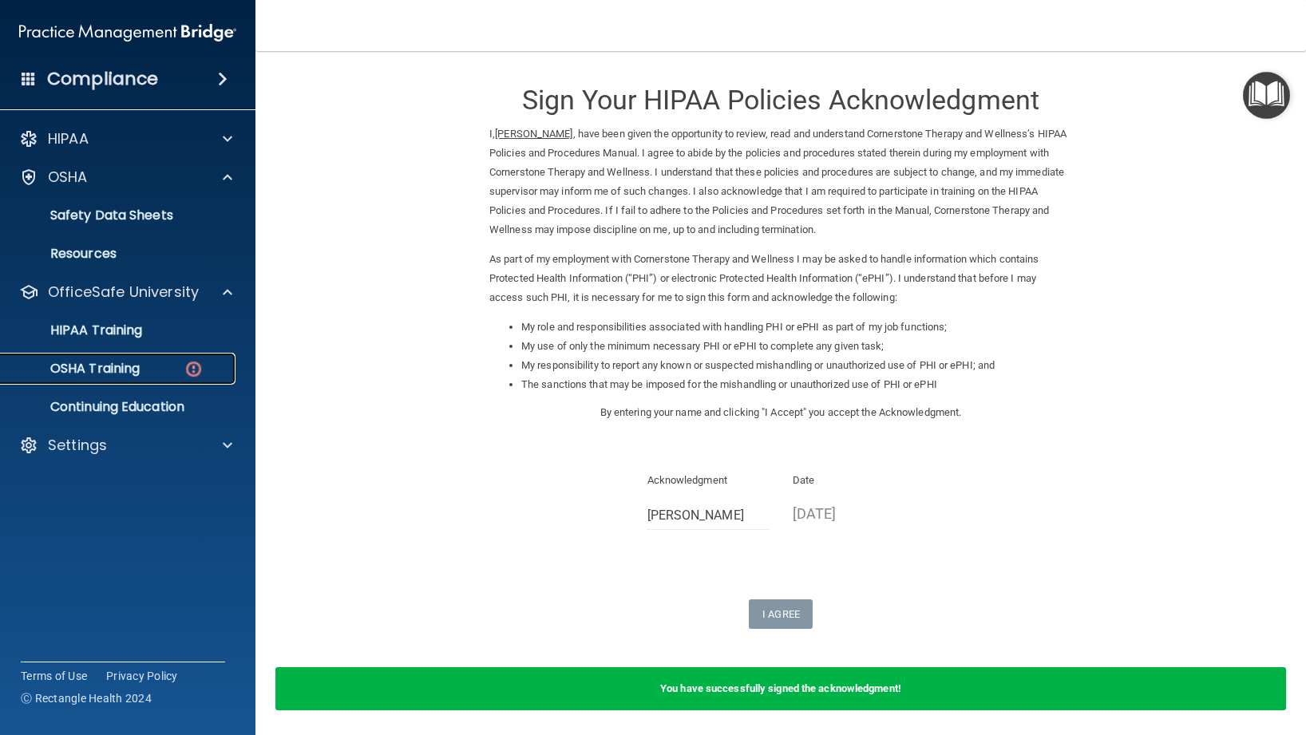
click at [158, 375] on div "OSHA Training" at bounding box center [119, 369] width 218 height 16
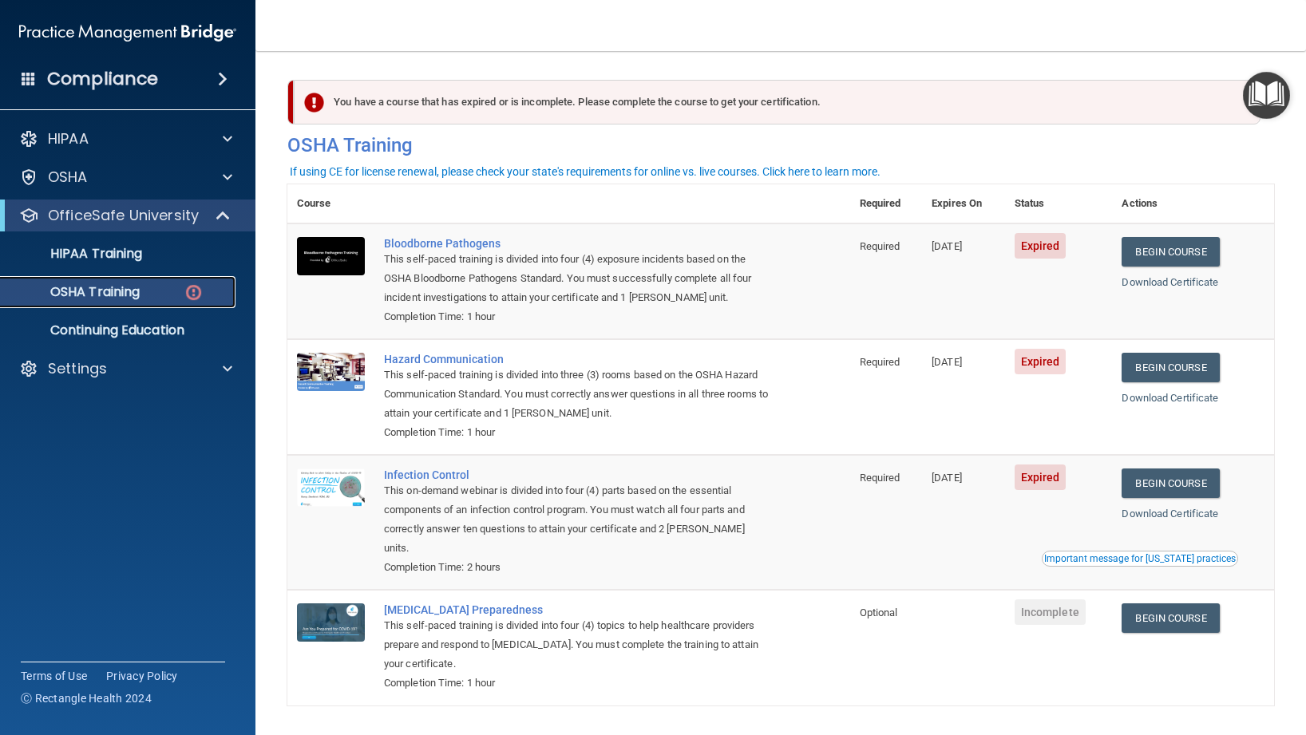
scroll to position [1, 0]
